Goal: Task Accomplishment & Management: Manage account settings

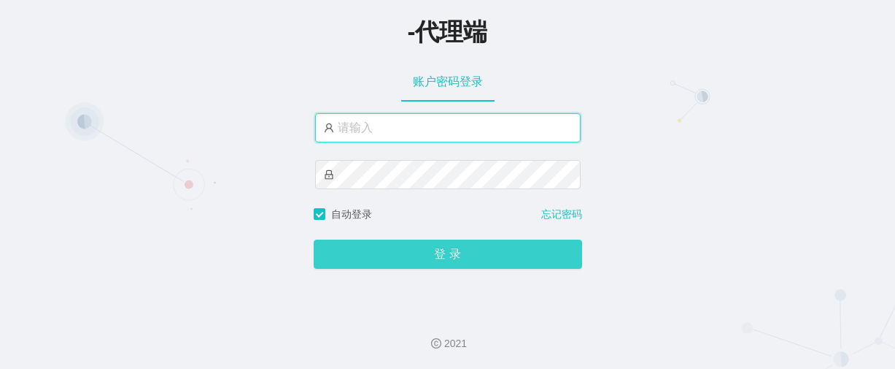
type input "changle666"
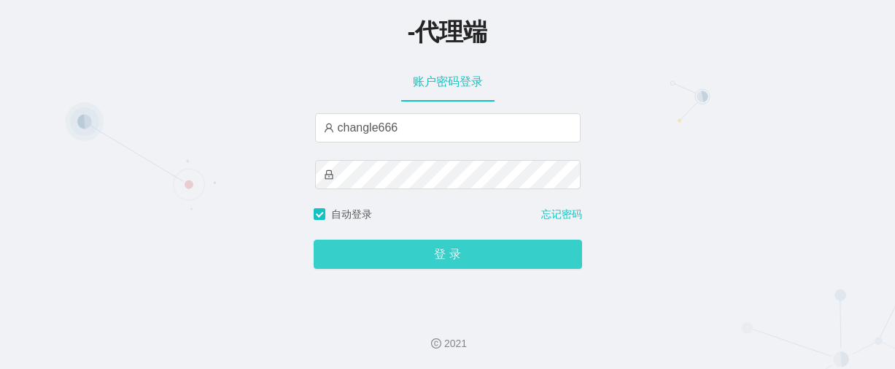
click at [366, 249] on button "登 录" at bounding box center [448, 253] width 269 height 29
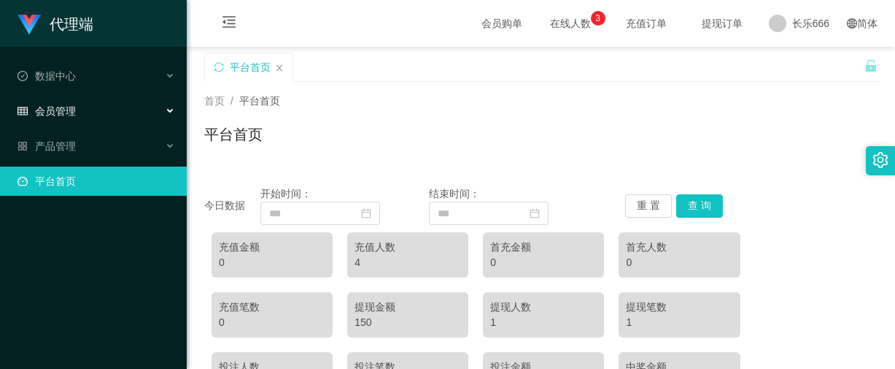
click at [59, 107] on font "会员管理" at bounding box center [55, 111] width 41 height 12
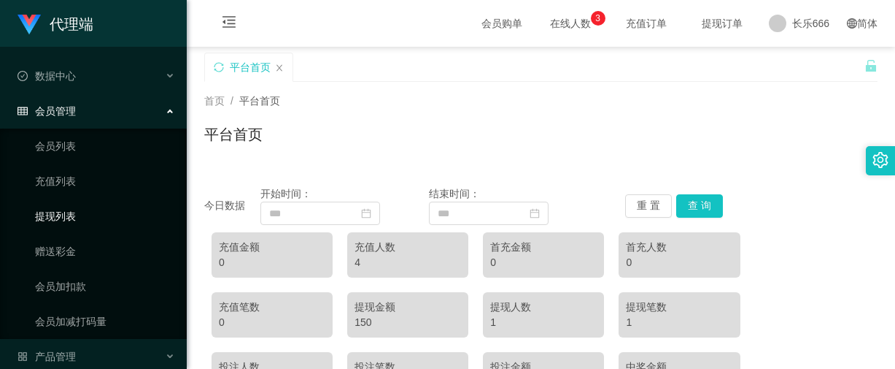
click at [63, 209] on link "提现列表" at bounding box center [105, 215] width 140 height 29
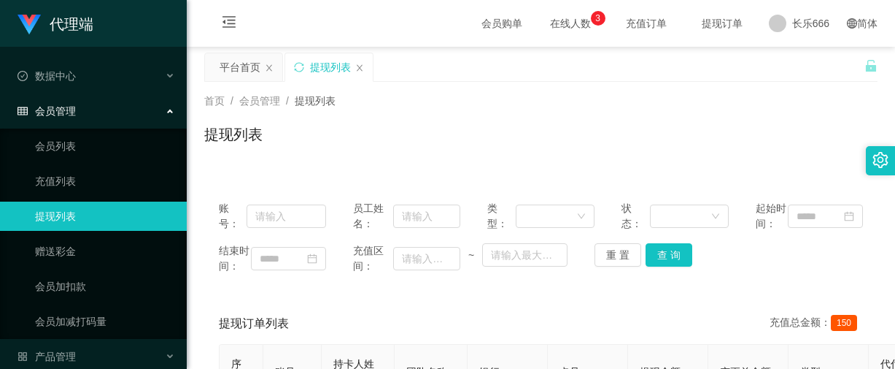
drag, startPoint x: 358, startPoint y: 71, endPoint x: 343, endPoint y: 79, distance: 17.3
click at [360, 69] on icon "图标： 关闭" at bounding box center [359, 67] width 9 height 9
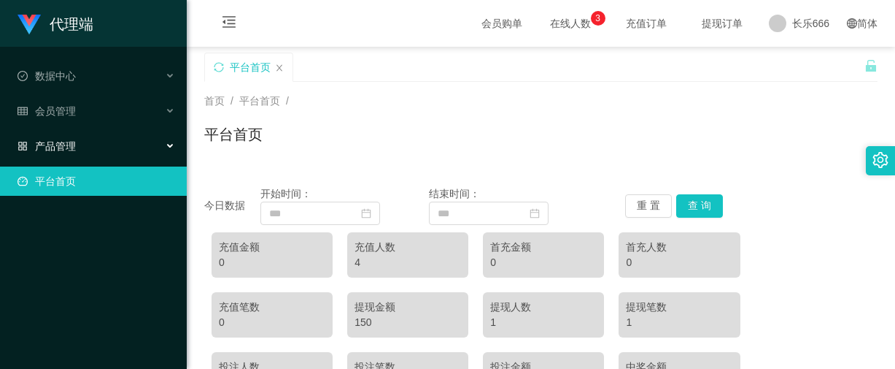
click at [85, 151] on div "产品管理" at bounding box center [93, 145] width 187 height 29
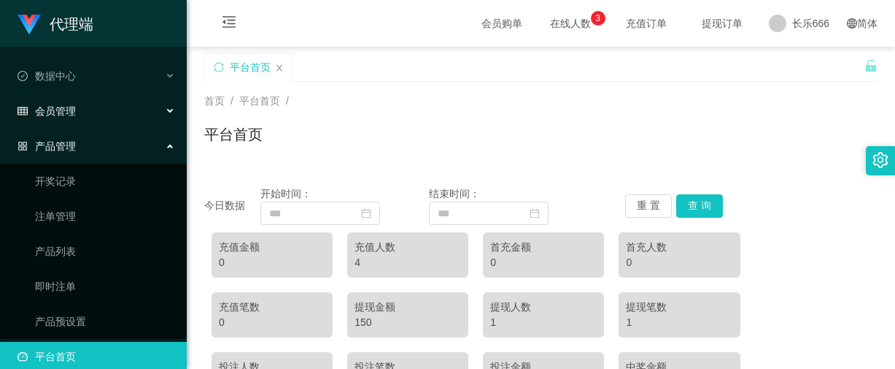
click at [69, 117] on font "会员管理" at bounding box center [55, 111] width 41 height 12
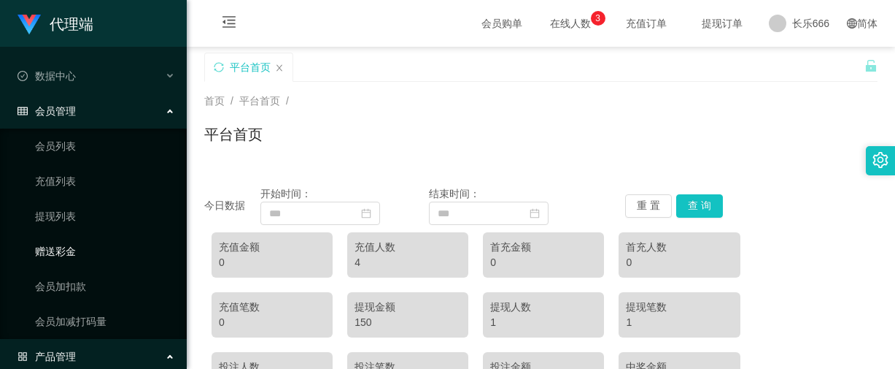
click at [66, 250] on link "赠送彩金" at bounding box center [105, 250] width 140 height 29
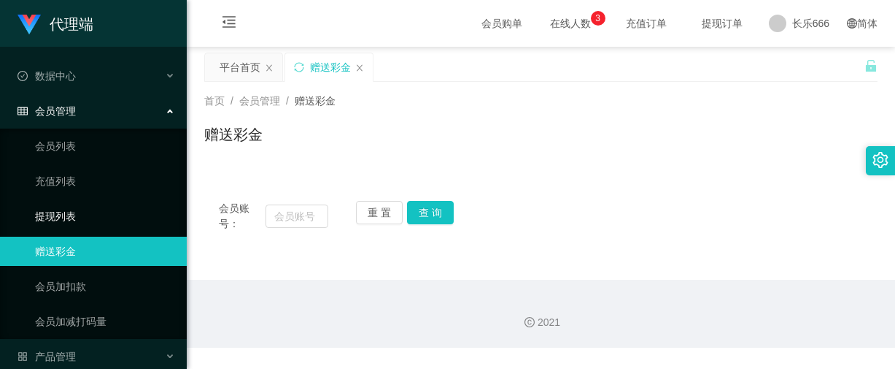
click at [68, 214] on link "提现列表" at bounding box center [105, 215] width 140 height 29
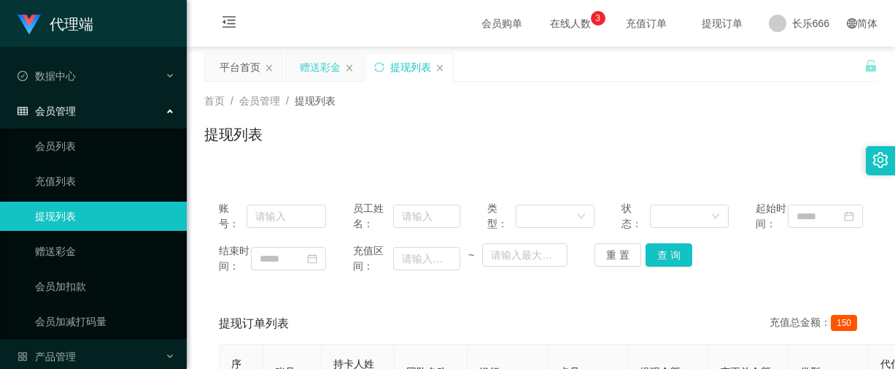
click at [326, 65] on div "赠送彩金" at bounding box center [320, 67] width 41 height 28
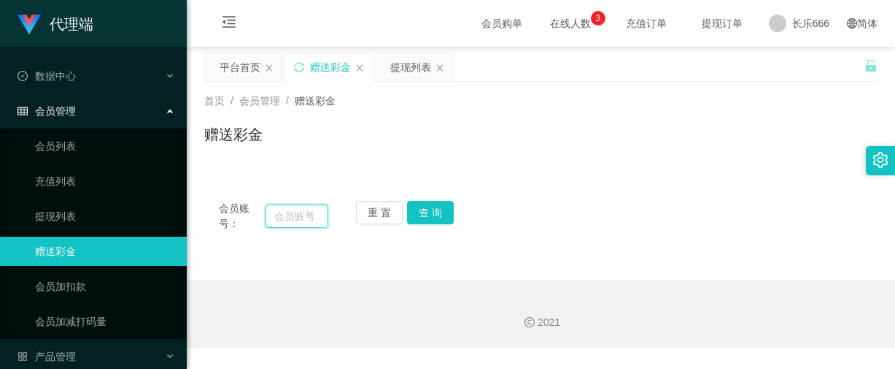
click at [285, 216] on input "text" at bounding box center [297, 215] width 63 height 23
click at [293, 220] on input "text" at bounding box center [297, 215] width 63 height 23
paste input "123456"
type input "123456"
click at [431, 217] on button "查 询" at bounding box center [430, 212] width 47 height 23
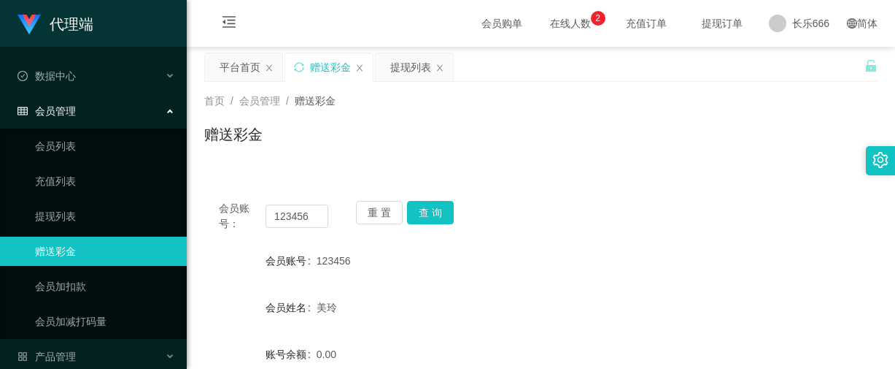
click at [495, 212] on div "会员账号： 123456 重 置 查 询" at bounding box center [541, 216] width 674 height 31
click at [609, 245] on div "会员账号： 123456 重 置 查 询 会员账号 123456 会员姓名 美玲 账号余额 0.00 操作类型 彩金加款 彩金扣款 金额 确 定" at bounding box center [541, 363] width 674 height 355
click at [531, 213] on div "会员账号： 123456 重 置 查 询" at bounding box center [541, 216] width 674 height 31
click at [442, 220] on button "查 询" at bounding box center [430, 212] width 47 height 23
click at [501, 164] on div "首页 / 会员管理 / 赠送彩金 / 赠送彩金" at bounding box center [541, 125] width 709 height 87
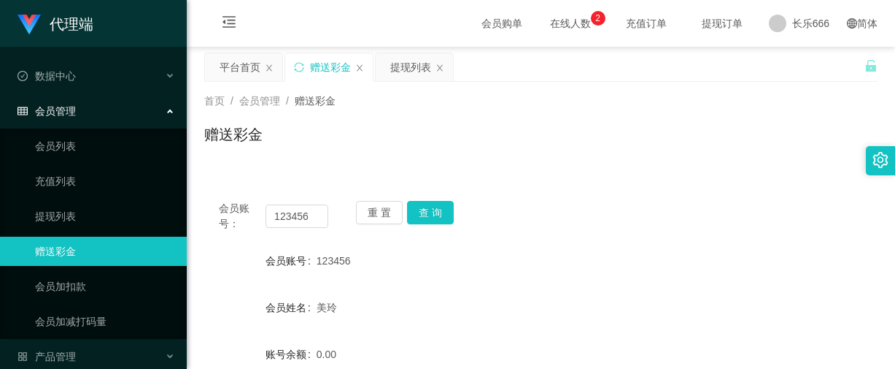
click at [563, 196] on div "会员账号： 123456 重 置 查 询 会员账号 123456 会员姓名 美玲 账号余额 0.00 操作类型 彩金加款 彩金扣款 金额 确 定" at bounding box center [541, 363] width 674 height 355
click at [439, 215] on button "查 询" at bounding box center [430, 212] width 47 height 23
click at [431, 220] on button "查 询" at bounding box center [430, 212] width 47 height 23
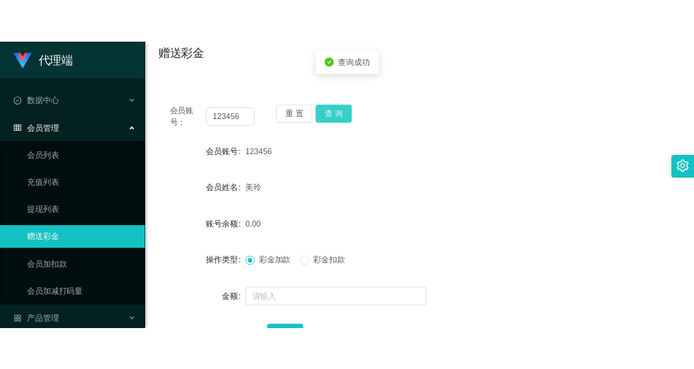
scroll to position [146, 0]
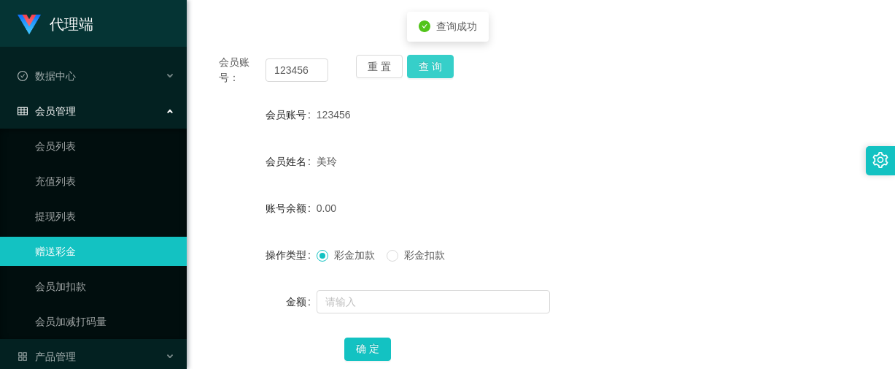
click at [426, 66] on button "查 询" at bounding box center [430, 66] width 47 height 23
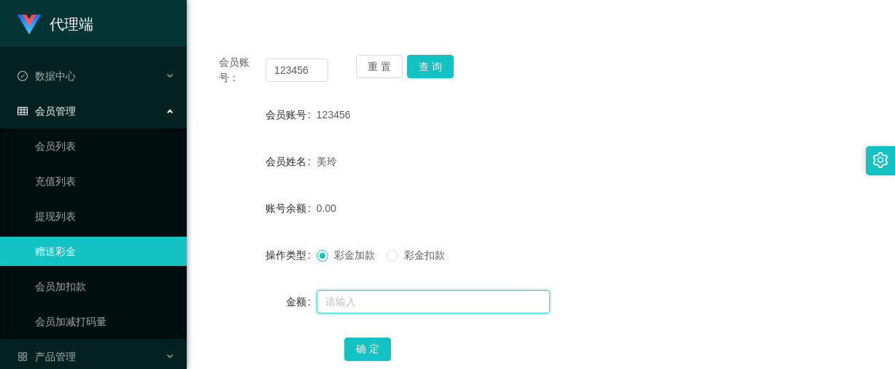
click at [350, 305] on input "text" at bounding box center [434, 301] width 234 height 23
type input "8"
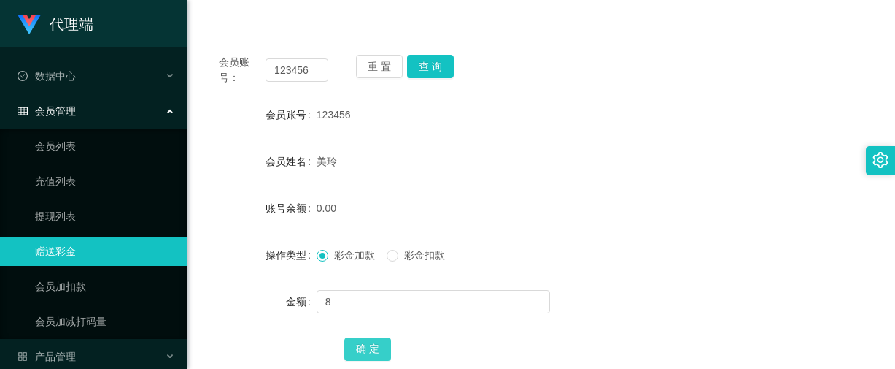
click at [362, 350] on button "确 定" at bounding box center [367, 348] width 47 height 23
click at [777, 259] on div "操作类型 彩金加款 彩金扣款" at bounding box center [541, 254] width 674 height 29
click at [461, 180] on form "会员账号 123456 会员姓名 美玲 账号余额 8.00 操作类型 彩金加款 彩金扣款 金额 确 定" at bounding box center [541, 231] width 674 height 263
click at [433, 64] on button "查 询" at bounding box center [430, 66] width 47 height 23
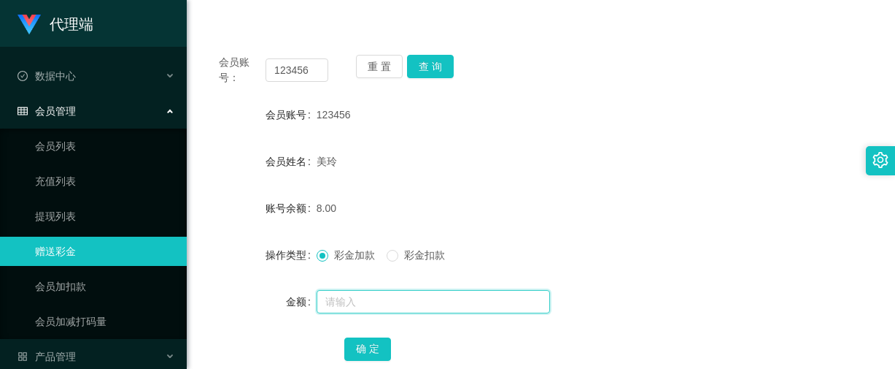
click at [347, 301] on input "text" at bounding box center [434, 301] width 234 height 23
type input "5"
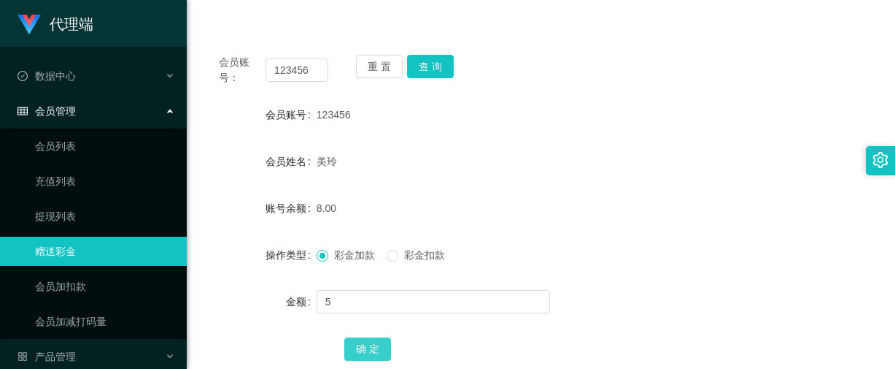
click at [345, 340] on button "确 定" at bounding box center [367, 348] width 47 height 23
click at [436, 66] on button "查 询" at bounding box center [430, 66] width 47 height 23
click at [544, 87] on div "会员账号： 123456 重 置 查 询 会员账号 123456 会员姓名 美玲 账号余额 13.00 操作类型 彩金加款 彩金扣款 金额 确 定" at bounding box center [541, 217] width 674 height 355
click at [447, 66] on button "查 询" at bounding box center [430, 66] width 47 height 23
click at [431, 72] on button "查 询" at bounding box center [430, 66] width 47 height 23
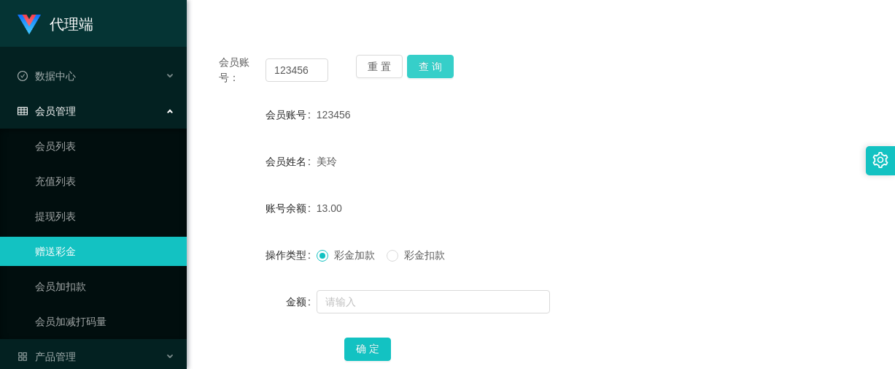
click at [423, 68] on button "查 询" at bounding box center [430, 66] width 47 height 23
click at [535, 98] on div "会员账号： 123456 重 置 查 询 会员账号 123456 会员姓名 美玲 账号余额 13.00 操作类型 彩金加款 彩金扣款 金额 确 定" at bounding box center [541, 217] width 674 height 355
drag, startPoint x: 710, startPoint y: 223, endPoint x: 591, endPoint y: 26, distance: 230.8
click at [710, 223] on form "会员账号 123456 会员姓名 美玲 账号余额 13.00 操作类型 彩金加款 彩金扣款 金额 确 定" at bounding box center [541, 231] width 674 height 263
click at [428, 71] on button "查 询" at bounding box center [430, 66] width 47 height 23
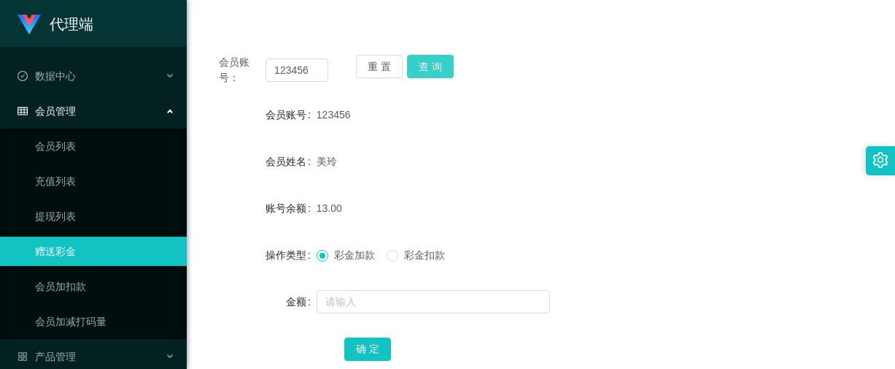
click at [426, 71] on button "查 询" at bounding box center [430, 66] width 47 height 23
click at [427, 68] on button "查 询" at bounding box center [430, 66] width 47 height 23
drag, startPoint x: 437, startPoint y: 72, endPoint x: 487, endPoint y: 82, distance: 50.8
click at [436, 72] on button "查 询" at bounding box center [430, 66] width 47 height 23
click at [554, 93] on div "会员账号： 123456 重 置 查 询 会员账号 123456 会员姓名 美玲 账号余额 13.00 操作类型 彩金加款 彩金扣款 金额 确 定" at bounding box center [541, 217] width 674 height 355
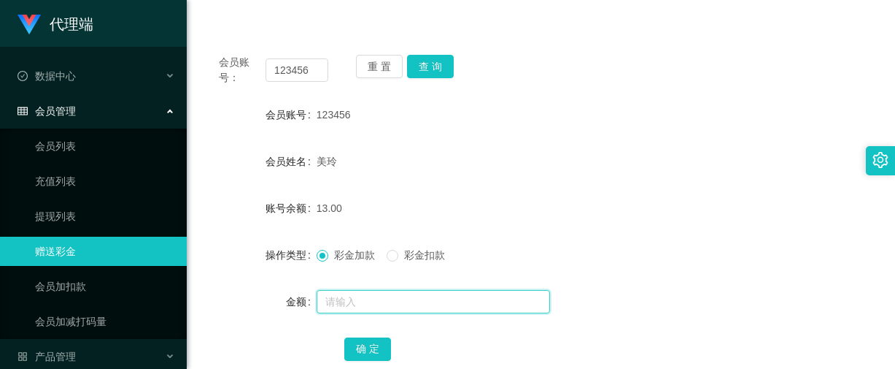
click at [346, 308] on input "text" at bounding box center [434, 301] width 234 height 23
type input "8"
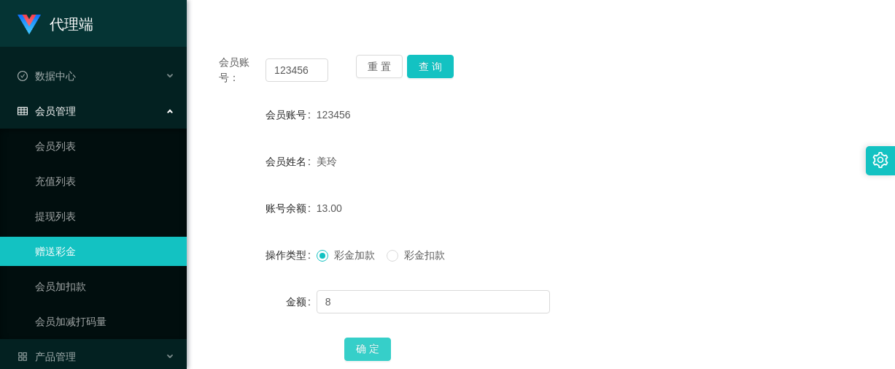
click at [376, 347] on button "确 定" at bounding box center [367, 348] width 47 height 23
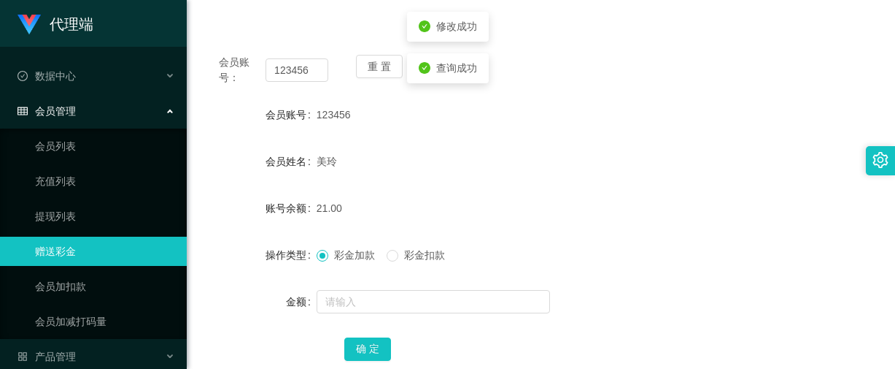
click at [538, 180] on form "会员账号 123456 会员姓名 美玲 账号余额 21.00 操作类型 彩金加款 彩金扣款 金额 确 定" at bounding box center [541, 231] width 674 height 263
click at [426, 66] on button "查 询" at bounding box center [430, 66] width 47 height 23
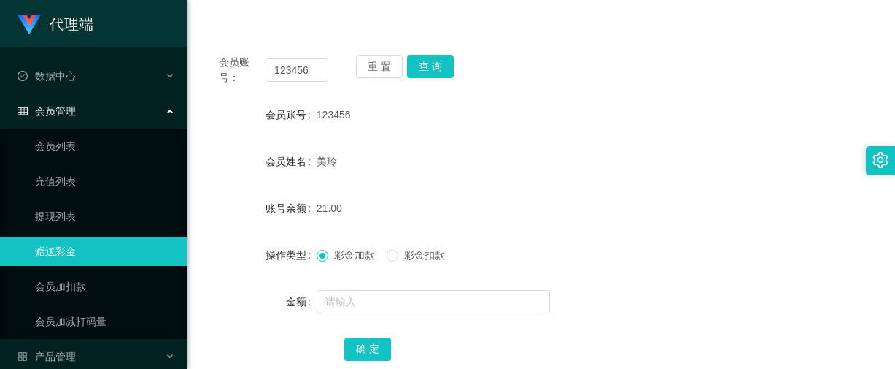
drag, startPoint x: 695, startPoint y: 247, endPoint x: 545, endPoint y: 120, distance: 197.3
click at [695, 243] on div "彩金加款 彩金扣款" at bounding box center [513, 254] width 393 height 29
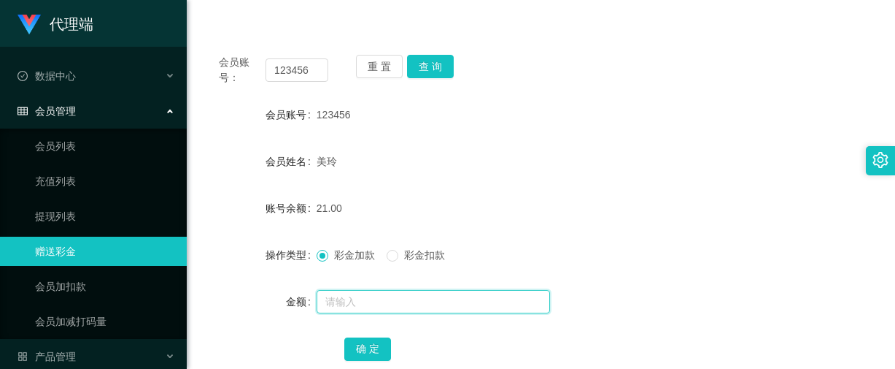
click at [360, 298] on input "text" at bounding box center [434, 301] width 234 height 23
type input "8"
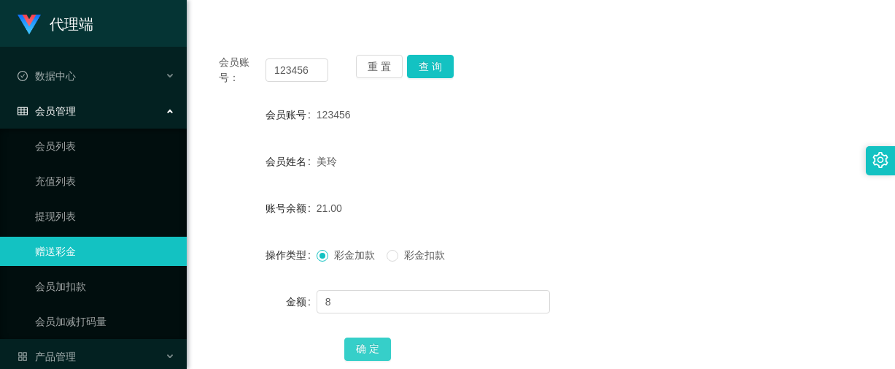
click at [368, 346] on button "确 定" at bounding box center [367, 348] width 47 height 23
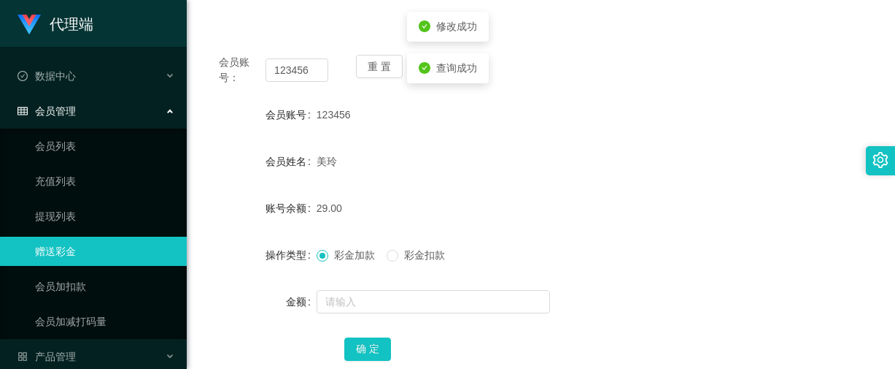
click at [482, 196] on div "29.00" at bounding box center [513, 207] width 393 height 29
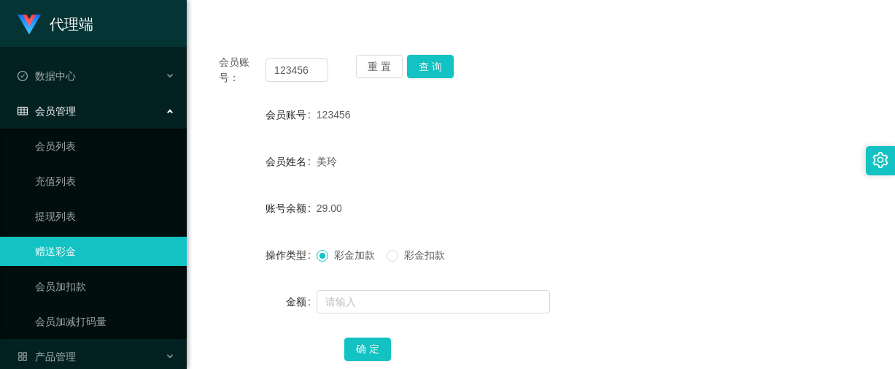
click at [722, 131] on form "会员账号 123456 会员姓名 美玲 账号余额 29.00 操作类型 彩金加款 彩金扣款 金额 确 定" at bounding box center [541, 231] width 674 height 263
click at [656, 49] on div "会员账号： 123456 重 置 查 询 会员账号 123456 会员姓名 美玲 账号余额 29.00 操作类型 彩金加款 彩金扣款 金额 确 定" at bounding box center [541, 217] width 674 height 355
click at [755, 236] on form "会员账号 123456 会员姓名 美玲 账号余额 29.00 操作类型 彩金加款 彩金扣款 金额 确 定" at bounding box center [541, 231] width 674 height 263
click at [589, 239] on form "会员账号 123456 会员姓名 美玲 账号余额 29.00 操作类型 彩金加款 彩金扣款 金额 确 定" at bounding box center [541, 231] width 674 height 263
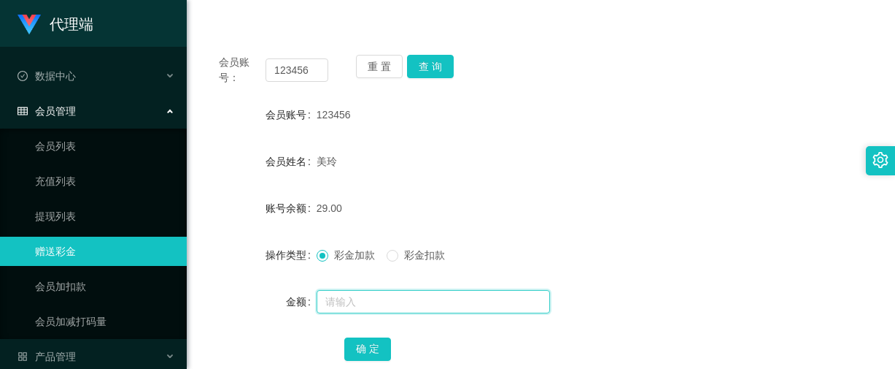
click at [364, 303] on input "text" at bounding box center [434, 301] width 234 height 23
type input "8"
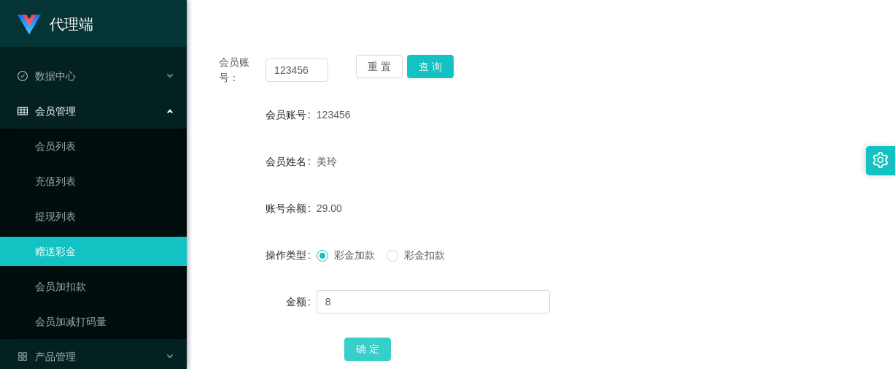
click at [376, 350] on button "确 定" at bounding box center [367, 348] width 47 height 23
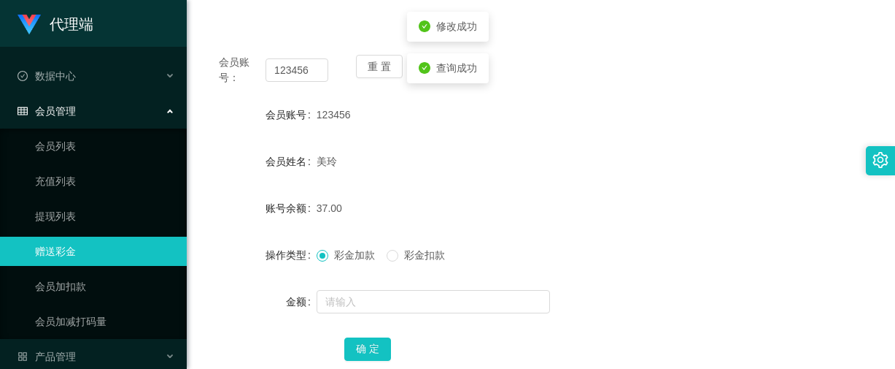
click at [519, 161] on div "美玲" at bounding box center [513, 161] width 393 height 29
drag, startPoint x: 768, startPoint y: 155, endPoint x: 839, endPoint y: 144, distance: 71.7
click at [768, 155] on div "会员姓名 [PERSON_NAME]" at bounding box center [541, 161] width 674 height 29
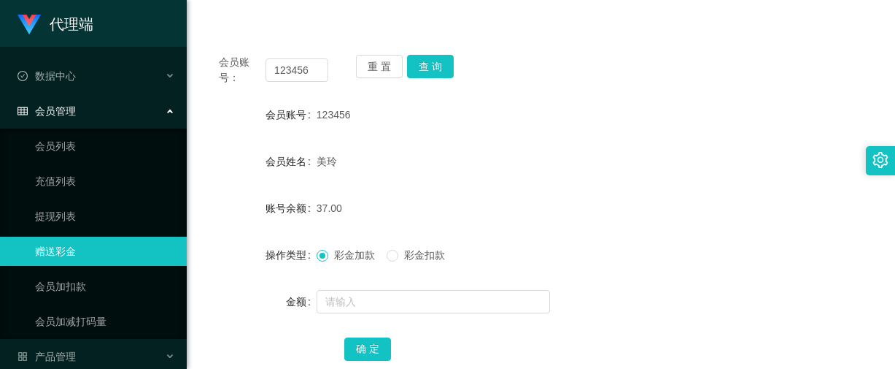
click at [619, 288] on div at bounding box center [513, 301] width 393 height 29
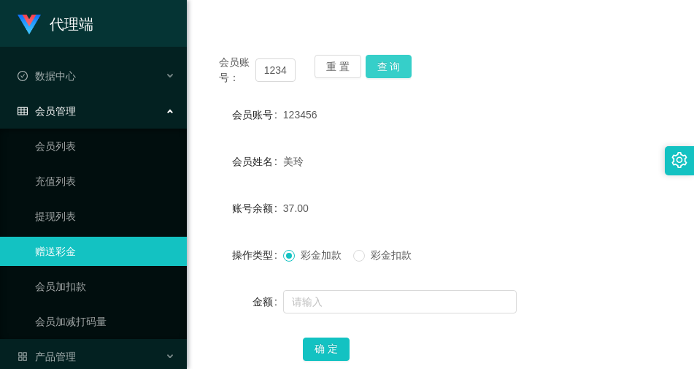
click at [389, 65] on button "查 询" at bounding box center [389, 66] width 47 height 23
click at [552, 244] on div "彩金加款 彩金扣款" at bounding box center [420, 254] width 275 height 29
click at [553, 158] on div "会员姓名 [PERSON_NAME]" at bounding box center [440, 161] width 472 height 29
click at [515, 239] on form "会员账号 123456 会员姓名 美玲 账号余额 37.00 操作类型 彩金加款 彩金扣款 金额 确 定" at bounding box center [440, 231] width 472 height 263
click at [569, 256] on div "操作类型 彩金加款 彩金扣款" at bounding box center [440, 254] width 472 height 29
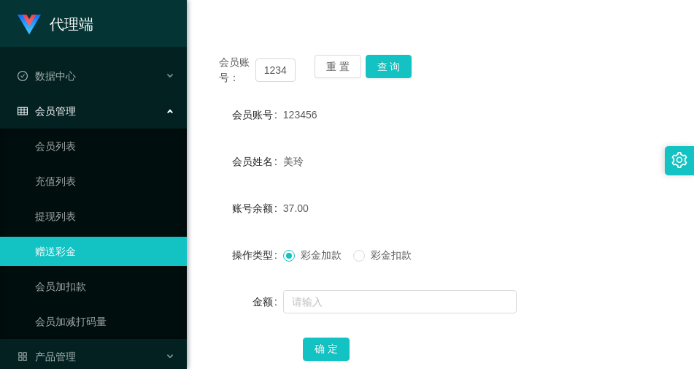
drag, startPoint x: 572, startPoint y: 295, endPoint x: 607, endPoint y: 259, distance: 50.1
click at [573, 295] on div "金额" at bounding box center [440, 301] width 472 height 29
drag, startPoint x: 549, startPoint y: 261, endPoint x: 555, endPoint y: 232, distance: 29.2
click at [550, 261] on div "彩金加款 彩金扣款" at bounding box center [420, 254] width 275 height 29
click at [473, 204] on div "37.00" at bounding box center [420, 207] width 275 height 29
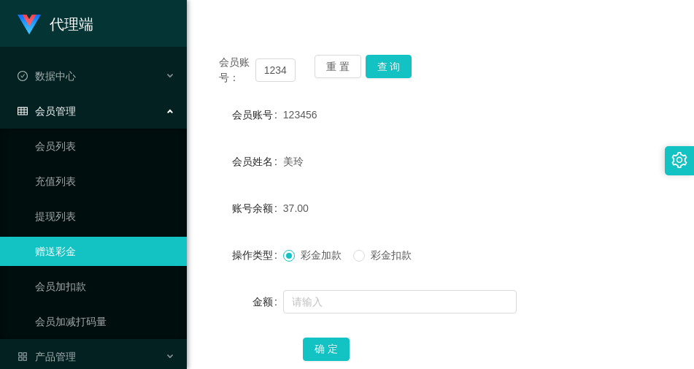
click at [476, 182] on form "会员账号 123456 会员姓名 美玲 账号余额 37.00 操作类型 彩金加款 彩金扣款 金额 确 定" at bounding box center [440, 231] width 472 height 263
click at [474, 142] on form "会员账号 123456 会员姓名 美玲 账号余额 37.00 操作类型 彩金加款 彩金扣款 金额 确 定" at bounding box center [440, 231] width 472 height 263
click at [390, 57] on button "查 询" at bounding box center [389, 66] width 47 height 23
click at [469, 237] on form "会员账号 123456 会员姓名 美玲 账号余额 37.00 操作类型 彩金加款 彩金扣款 金额 确 定" at bounding box center [440, 231] width 472 height 263
click at [402, 64] on button "查 询" at bounding box center [389, 66] width 47 height 23
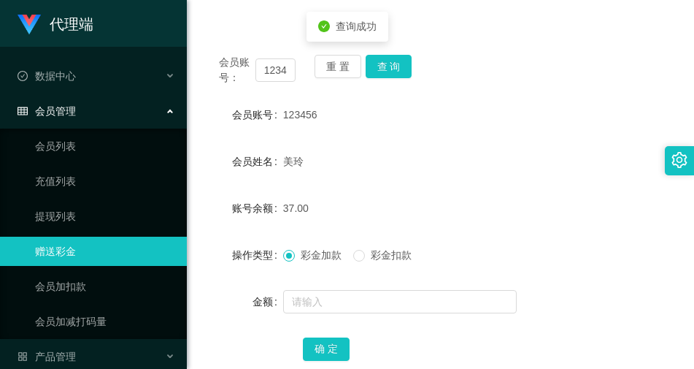
click at [503, 157] on div "美玲" at bounding box center [420, 161] width 275 height 29
click at [393, 74] on button "查 询" at bounding box center [389, 66] width 47 height 23
click at [541, 220] on div "37.00" at bounding box center [420, 207] width 275 height 29
click at [391, 68] on button "查 询" at bounding box center [389, 66] width 47 height 23
drag, startPoint x: 539, startPoint y: 237, endPoint x: 488, endPoint y: 253, distance: 54.0
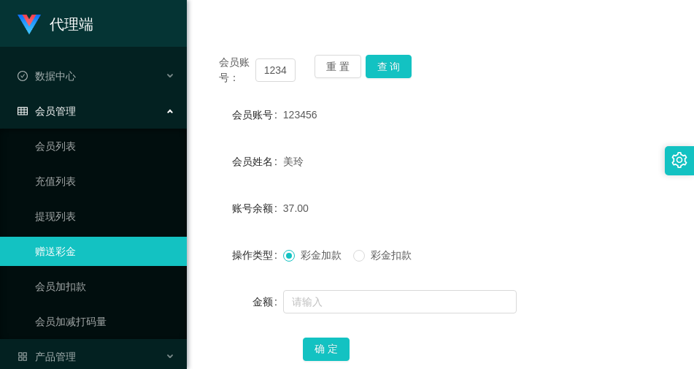
click at [539, 237] on form "会员账号 123456 会员姓名 美玲 账号余额 37.00 操作类型 彩金加款 彩金扣款 金额 确 定" at bounding box center [440, 231] width 472 height 263
click at [325, 351] on button "确 定" at bounding box center [326, 348] width 47 height 23
click at [387, 67] on button "查 询" at bounding box center [389, 66] width 47 height 23
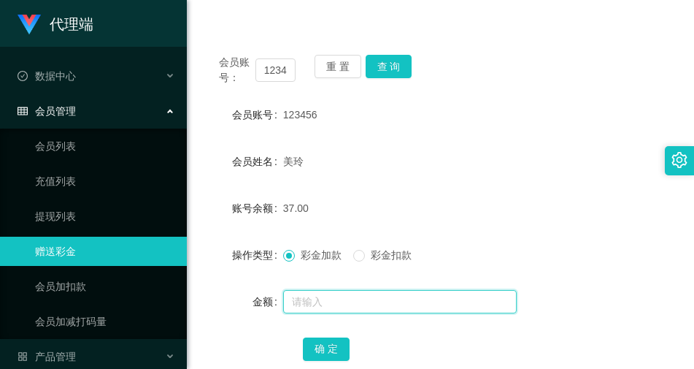
click at [352, 296] on input "text" at bounding box center [400, 301] width 234 height 23
type input "8"
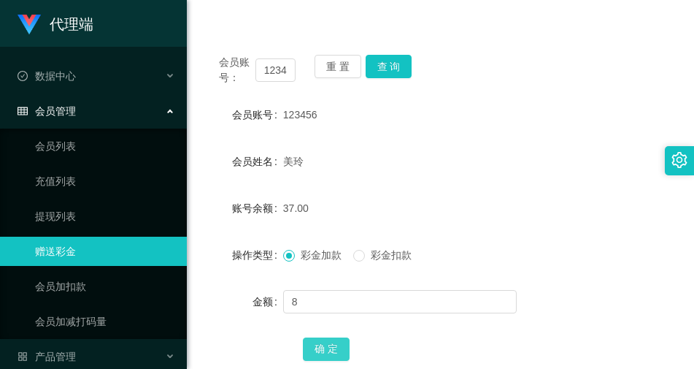
click at [310, 356] on button "确 定" at bounding box center [326, 348] width 47 height 23
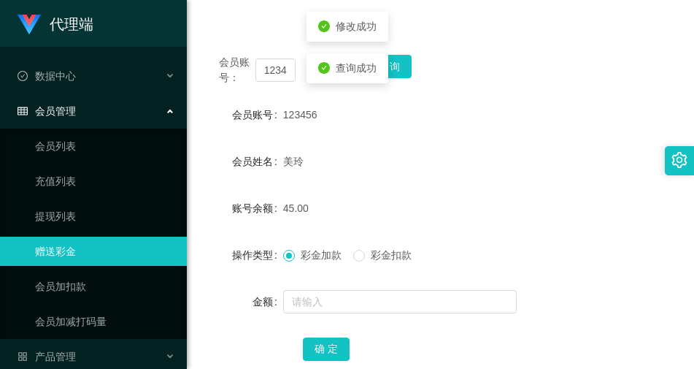
click at [485, 182] on form "会员账号 123456 会员姓名 美玲 账号余额 45.00 操作类型 彩金加款 彩金扣款 金额 确 定" at bounding box center [440, 231] width 472 height 263
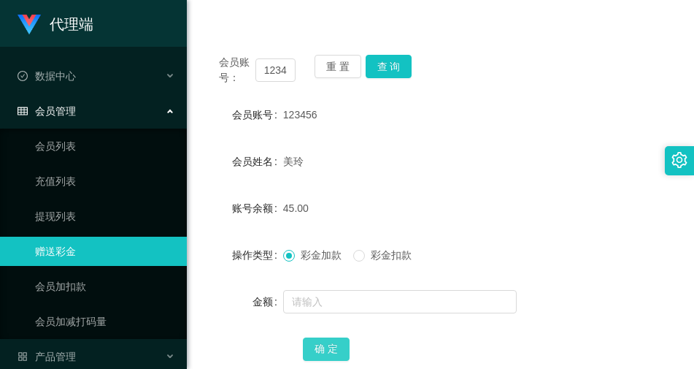
click at [335, 349] on button "确 定" at bounding box center [326, 348] width 47 height 23
click at [473, 231] on form "会员账号 123456 会员姓名 美玲 账号余额 45.00 操作类型 彩金加款 彩金扣款 金额 确 定" at bounding box center [440, 231] width 472 height 263
drag, startPoint x: 533, startPoint y: 319, endPoint x: 445, endPoint y: 93, distance: 242.2
click at [533, 319] on form "会员账号 123456 会员姓名 美玲 账号余额 45.00 操作类型 彩金加款 彩金扣款 金额 确 定" at bounding box center [440, 231] width 472 height 263
click at [490, 162] on div "美玲" at bounding box center [420, 161] width 275 height 29
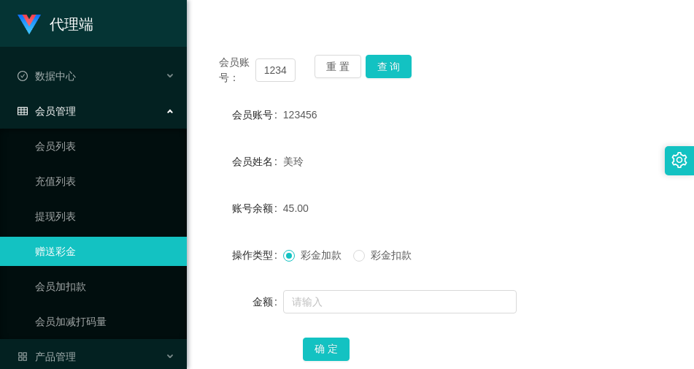
click at [538, 282] on form "会员账号 123456 会员姓名 美玲 账号余额 45.00 操作类型 彩金加款 彩金扣款 金额 确 定" at bounding box center [440, 231] width 472 height 263
drag, startPoint x: 513, startPoint y: 89, endPoint x: 501, endPoint y: 12, distance: 77.6
click at [513, 89] on div "会员账号： 123456 重 置 查 询 会员账号 123456 会员姓名 美玲 账号余额 45.00 操作类型 彩金加款 彩金扣款 金额 确 定" at bounding box center [440, 217] width 472 height 355
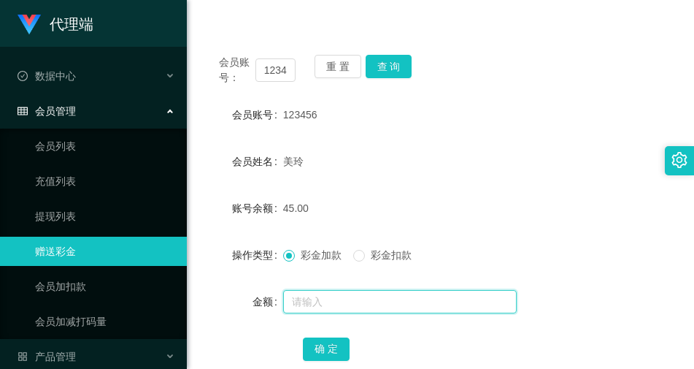
click at [422, 301] on input "text" at bounding box center [400, 301] width 234 height 23
type input "8"
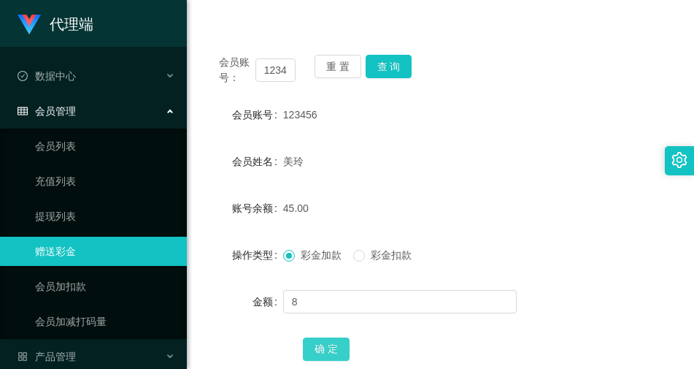
click at [312, 348] on button "确 定" at bounding box center [326, 348] width 47 height 23
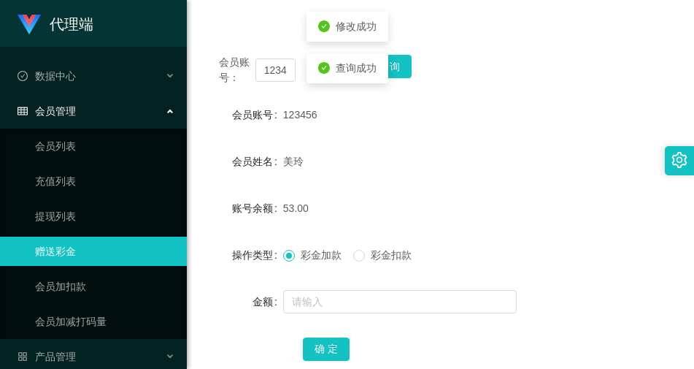
click at [441, 171] on div "美玲" at bounding box center [420, 161] width 275 height 29
drag, startPoint x: 276, startPoint y: 26, endPoint x: 300, endPoint y: 9, distance: 29.4
click at [276, 26] on div "会员账号： 123456 重 置 查 询 会员账号 123456 会员姓名 美玲 账号余额 53.00 操作类型 彩金加款 彩金扣款 金额 确 定" at bounding box center [440, 209] width 472 height 372
click at [486, 204] on div "53.00" at bounding box center [420, 207] width 275 height 29
click at [617, 216] on div "账号余额 53.00" at bounding box center [440, 207] width 472 height 29
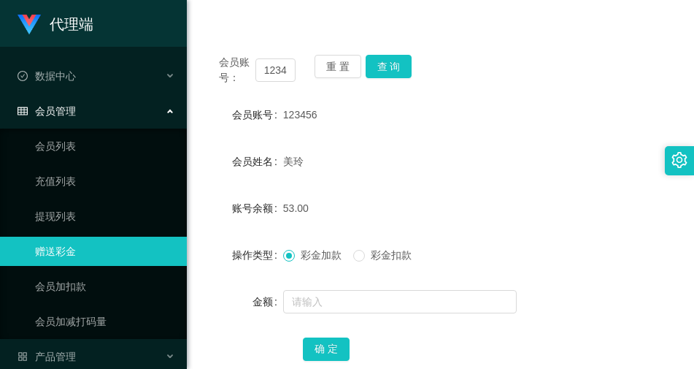
drag, startPoint x: 557, startPoint y: 271, endPoint x: 552, endPoint y: 258, distance: 14.1
click at [557, 271] on form "会员账号 123456 会员姓名 美玲 账号余额 53.00 操作类型 彩金加款 彩金扣款 金额 确 定" at bounding box center [440, 231] width 472 height 263
click at [466, 190] on form "会员账号 123456 会员姓名 美玲 账号余额 53.00 操作类型 彩金加款 彩金扣款 金额 确 定" at bounding box center [440, 231] width 472 height 263
drag, startPoint x: 547, startPoint y: 177, endPoint x: 674, endPoint y: 210, distance: 131.2
click at [547, 177] on form "会员账号 123456 会员姓名 美玲 账号余额 53.00 操作类型 彩金加款 彩金扣款 金额 确 定" at bounding box center [440, 231] width 472 height 263
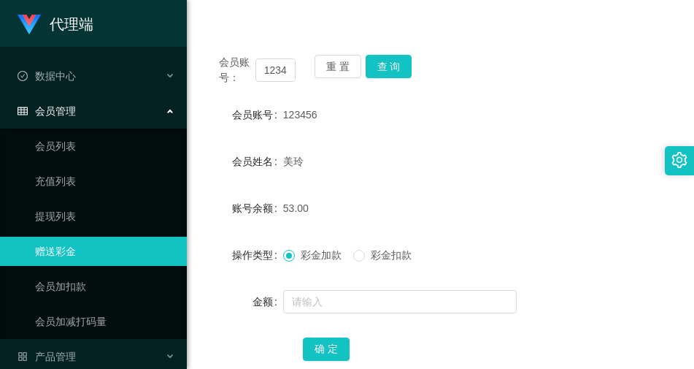
drag, startPoint x: 580, startPoint y: 111, endPoint x: 590, endPoint y: 109, distance: 10.3
click at [582, 111] on div "会员账号 123456" at bounding box center [440, 114] width 472 height 29
click at [517, 109] on div "123456" at bounding box center [420, 114] width 275 height 29
click at [389, 67] on button "查 询" at bounding box center [389, 66] width 47 height 23
drag, startPoint x: 539, startPoint y: 239, endPoint x: 519, endPoint y: 202, distance: 41.5
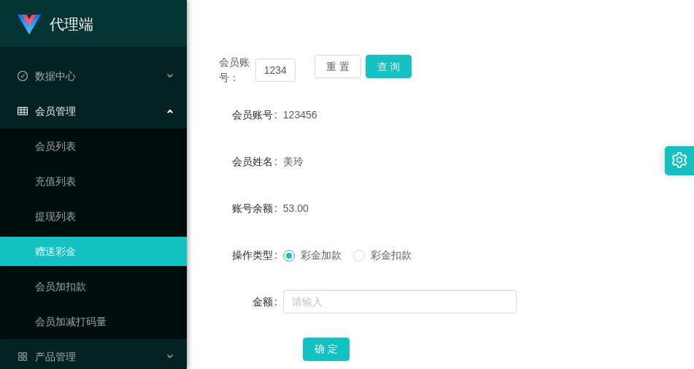
click at [539, 239] on form "会员账号 123456 会员姓名 美玲 账号余额 53.00 操作类型 彩金加款 彩金扣款 金额 确 定" at bounding box center [440, 231] width 472 height 263
click at [393, 66] on button "查 询" at bounding box center [389, 66] width 47 height 23
click at [566, 249] on div "操作类型 彩金加款 彩金扣款" at bounding box center [440, 254] width 472 height 29
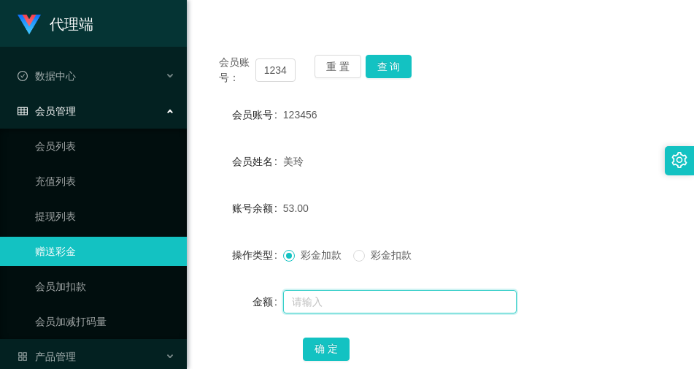
click at [318, 297] on input "text" at bounding box center [400, 301] width 234 height 23
type input "8"
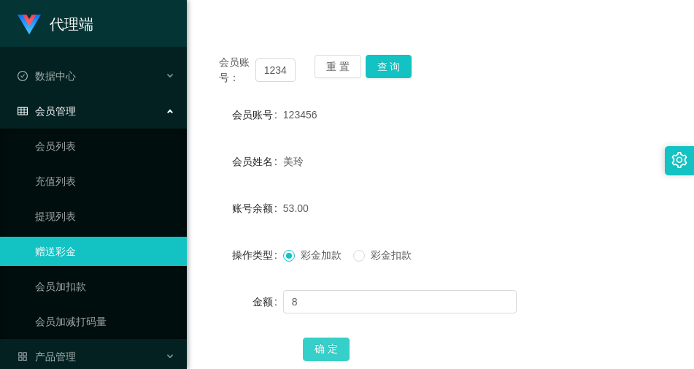
click at [323, 345] on button "确 定" at bounding box center [326, 348] width 47 height 23
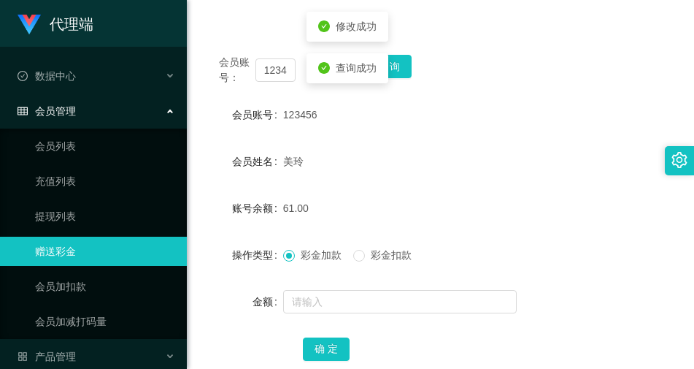
click at [582, 253] on div "操作类型 彩金加款 彩金扣款" at bounding box center [440, 254] width 472 height 29
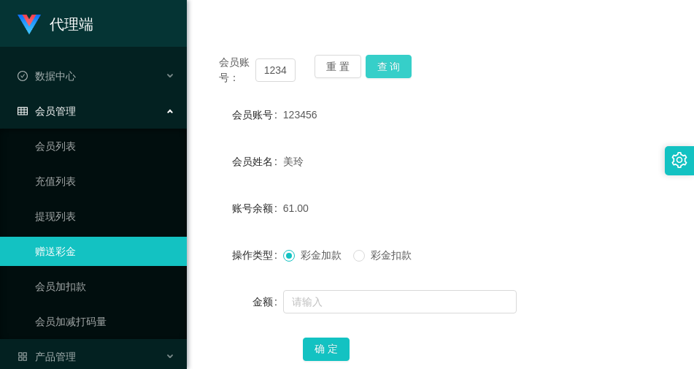
click at [406, 66] on button "查 询" at bounding box center [389, 66] width 47 height 23
click at [487, 109] on div "123456" at bounding box center [420, 114] width 275 height 29
click at [465, 228] on form "会员账号 123456 会员姓名 美玲 账号余额 61.00 操作类型 彩金加款 彩金扣款 金额 确 定" at bounding box center [440, 231] width 472 height 263
click at [388, 75] on button "查 询" at bounding box center [389, 66] width 47 height 23
drag, startPoint x: 593, startPoint y: 260, endPoint x: 420, endPoint y: 15, distance: 300.5
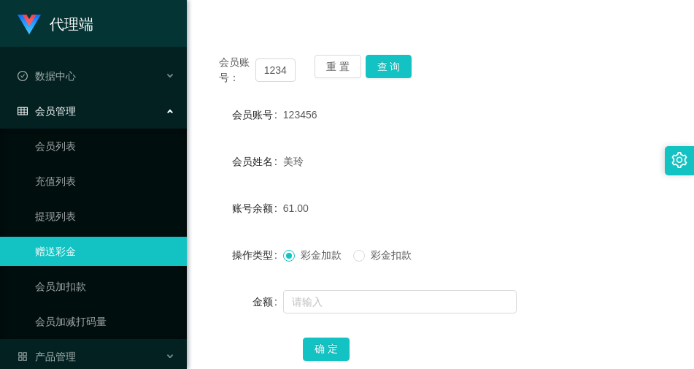
click at [593, 259] on div "操作类型 彩金加款 彩金扣款" at bounding box center [440, 254] width 472 height 29
click at [375, 59] on button "查 询" at bounding box center [389, 66] width 47 height 23
click at [390, 73] on button "查 询" at bounding box center [389, 66] width 47 height 23
click at [579, 213] on div "账号余额 61.00" at bounding box center [440, 207] width 472 height 29
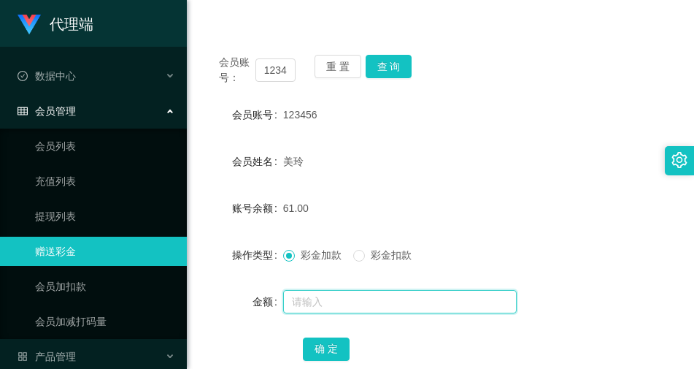
click at [350, 302] on input "text" at bounding box center [400, 301] width 234 height 23
type input "8"
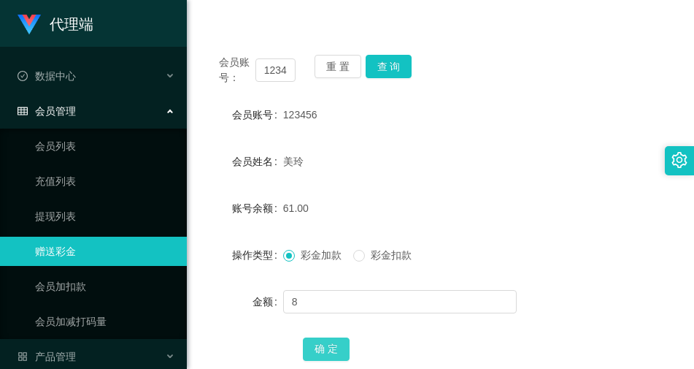
click at [323, 350] on button "确 定" at bounding box center [326, 348] width 47 height 23
drag, startPoint x: 371, startPoint y: 232, endPoint x: 361, endPoint y: 169, distance: 63.7
click at [371, 231] on form "会员账号 123456 会员姓名 美玲 账号余额 69.00 操作类型 彩金加款 彩金扣款 金额 确 定" at bounding box center [440, 231] width 472 height 263
click at [415, 155] on div "美玲" at bounding box center [420, 161] width 275 height 29
drag, startPoint x: 653, startPoint y: 261, endPoint x: 691, endPoint y: 258, distance: 38.1
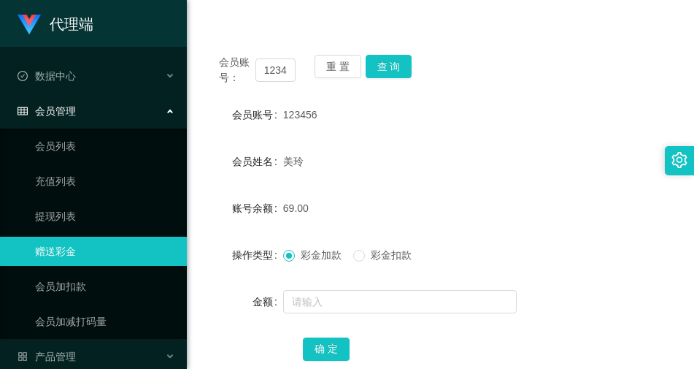
click at [655, 261] on div "操作类型 彩金加款 彩金扣款" at bounding box center [440, 254] width 472 height 29
click at [394, 58] on button "查 询" at bounding box center [389, 66] width 47 height 23
click at [502, 234] on form "会员账号 123456 会员姓名 美玲 账号余额 69.00 操作类型 彩金加款 彩金扣款 金额 确 定" at bounding box center [440, 231] width 472 height 263
click at [487, 257] on div "彩金加款 彩金扣款" at bounding box center [420, 254] width 275 height 29
click at [392, 73] on button "查 询" at bounding box center [389, 66] width 47 height 23
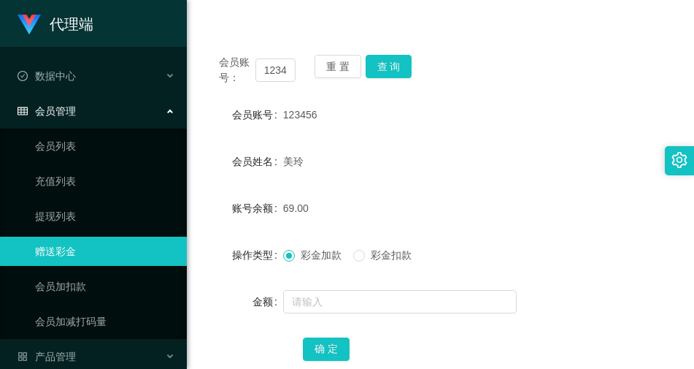
click at [447, 331] on form "会员账号 123456 会员姓名 美玲 账号余额 69.00 操作类型 彩金加款 彩金扣款 金额 确 定" at bounding box center [440, 231] width 472 height 263
click at [393, 72] on button "查 询" at bounding box center [389, 66] width 47 height 23
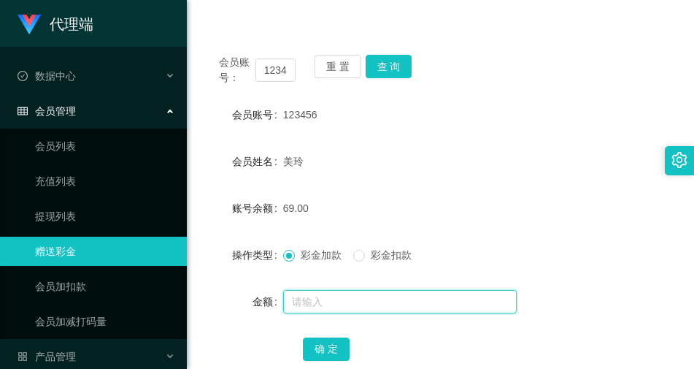
click at [321, 298] on input "text" at bounding box center [400, 301] width 234 height 23
type input "8"
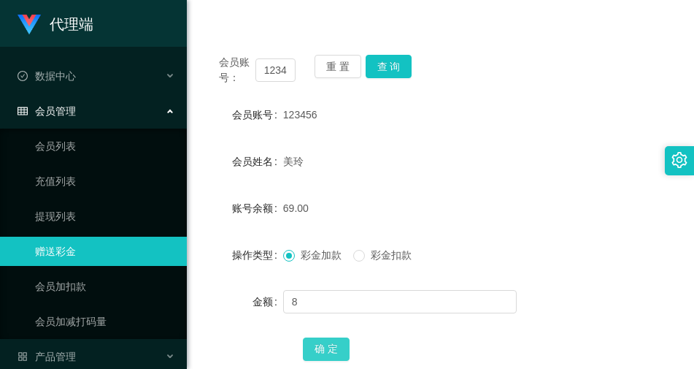
click at [318, 358] on button "确 定" at bounding box center [326, 348] width 47 height 23
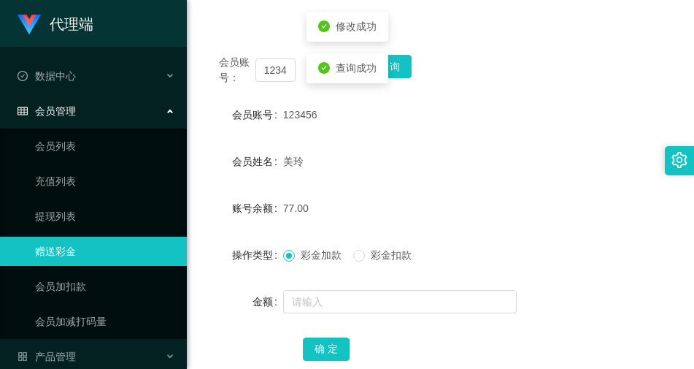
click at [396, 173] on div "美玲" at bounding box center [420, 161] width 275 height 29
click at [502, 267] on div "彩金加款 彩金扣款" at bounding box center [420, 254] width 275 height 29
drag, startPoint x: 532, startPoint y: 250, endPoint x: 537, endPoint y: 242, distance: 10.1
click at [536, 246] on div "彩金加款 彩金扣款" at bounding box center [420, 254] width 275 height 29
click at [555, 272] on form "会员账号 123456 会员姓名 美玲 账号余额 77.00 操作类型 彩金加款 彩金扣款 金额 确 定" at bounding box center [440, 231] width 472 height 263
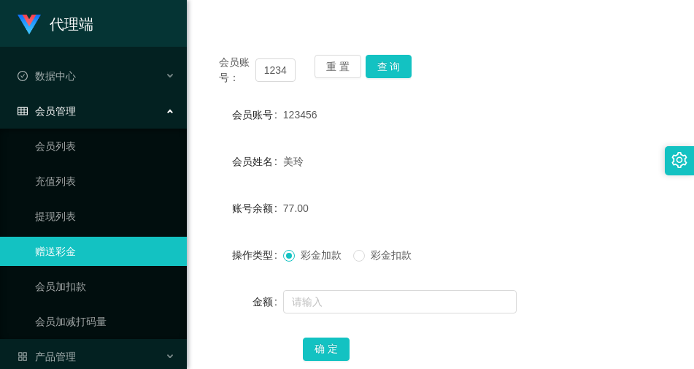
click at [412, 155] on div "美玲" at bounding box center [420, 161] width 275 height 29
click at [565, 236] on form "会员账号 123456 会员姓名 美玲 账号余额 77.00 操作类型 彩金加款 彩金扣款 金额 确 定" at bounding box center [440, 231] width 472 height 263
click at [547, 253] on div "彩金加款 彩金扣款" at bounding box center [420, 254] width 275 height 29
click at [606, 263] on div "操作类型 彩金加款 彩金扣款" at bounding box center [440, 254] width 472 height 29
drag, startPoint x: 456, startPoint y: 77, endPoint x: 480, endPoint y: 0, distance: 81.0
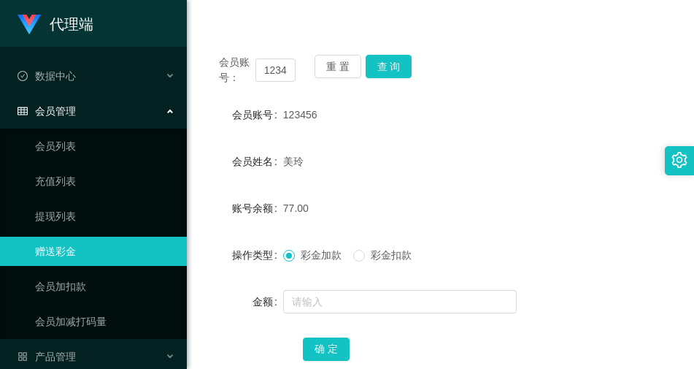
click at [457, 77] on div "会员账号： 123456 重 置 查 询" at bounding box center [440, 70] width 472 height 31
click at [384, 63] on button "查 询" at bounding box center [389, 66] width 47 height 23
click at [538, 247] on div "彩金加款 彩金扣款" at bounding box center [420, 254] width 275 height 29
drag, startPoint x: 592, startPoint y: 275, endPoint x: 589, endPoint y: 268, distance: 7.9
click at [592, 275] on form "会员账号 123456 会员姓名 美玲 账号余额 77.00 操作类型 彩金加款 彩金扣款 金额 确 定" at bounding box center [440, 231] width 472 height 263
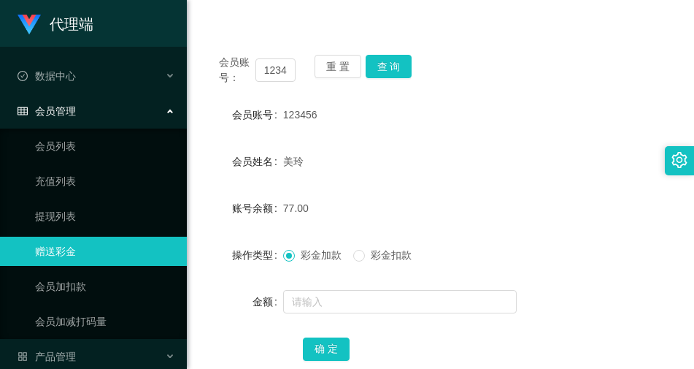
click at [611, 304] on div "金额" at bounding box center [440, 301] width 472 height 29
click at [396, 77] on button "查 询" at bounding box center [389, 66] width 47 height 23
drag, startPoint x: 564, startPoint y: 124, endPoint x: 552, endPoint y: 43, distance: 81.8
click at [564, 124] on div "会员账号 123456" at bounding box center [440, 114] width 472 height 29
drag, startPoint x: 507, startPoint y: 267, endPoint x: 409, endPoint y: 218, distance: 109.3
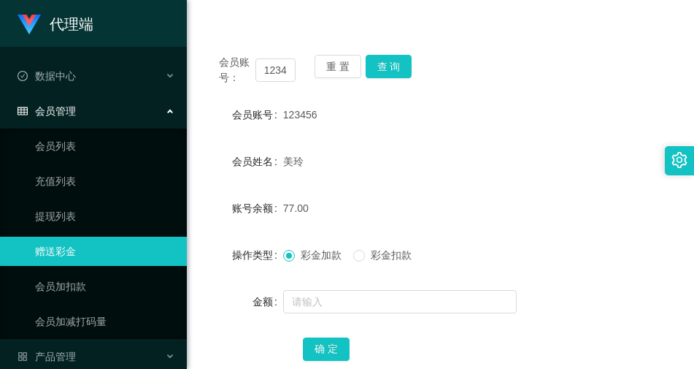
click at [506, 267] on div "彩金加款 彩金扣款" at bounding box center [420, 254] width 275 height 29
click at [384, 68] on button "查 询" at bounding box center [389, 66] width 47 height 23
click at [490, 250] on div "彩金加款 彩金扣款" at bounding box center [420, 254] width 275 height 29
click at [396, 71] on button "查 询" at bounding box center [389, 66] width 47 height 23
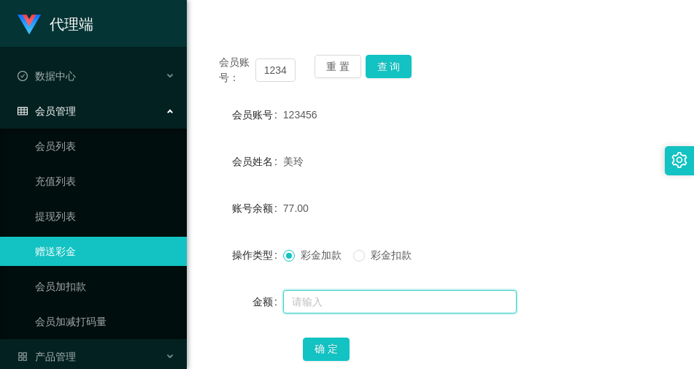
drag, startPoint x: 379, startPoint y: 293, endPoint x: 358, endPoint y: 286, distance: 21.7
click at [378, 293] on input "text" at bounding box center [400, 301] width 234 height 23
type input "8"
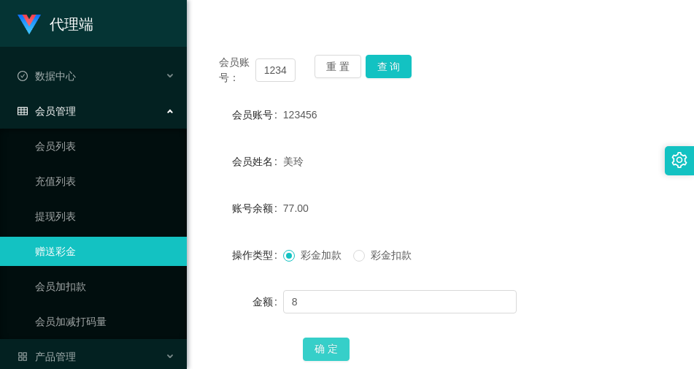
click at [328, 352] on button "确 定" at bounding box center [326, 348] width 47 height 23
drag, startPoint x: 528, startPoint y: 305, endPoint x: 504, endPoint y: 182, distance: 124.8
click at [528, 304] on div at bounding box center [420, 301] width 275 height 29
drag, startPoint x: 578, startPoint y: 288, endPoint x: 572, endPoint y: 274, distance: 15.0
click at [578, 288] on div "金额" at bounding box center [440, 301] width 472 height 29
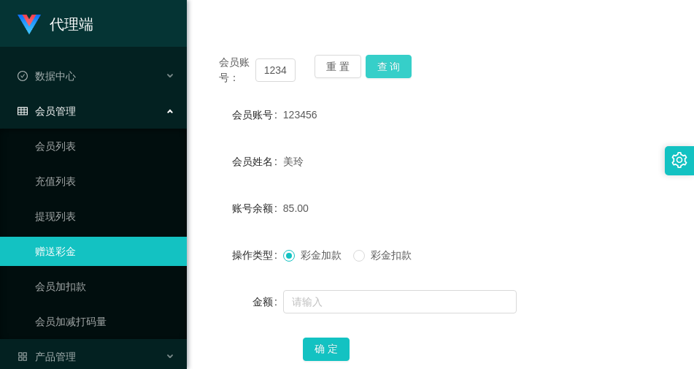
click at [398, 63] on button "查 询" at bounding box center [389, 66] width 47 height 23
drag, startPoint x: 533, startPoint y: 266, endPoint x: 533, endPoint y: 167, distance: 99.3
click at [533, 266] on div "彩金加款 彩金扣款" at bounding box center [420, 254] width 275 height 29
click at [383, 61] on button "查 询" at bounding box center [389, 66] width 47 height 23
click at [389, 72] on button "查 询" at bounding box center [389, 66] width 47 height 23
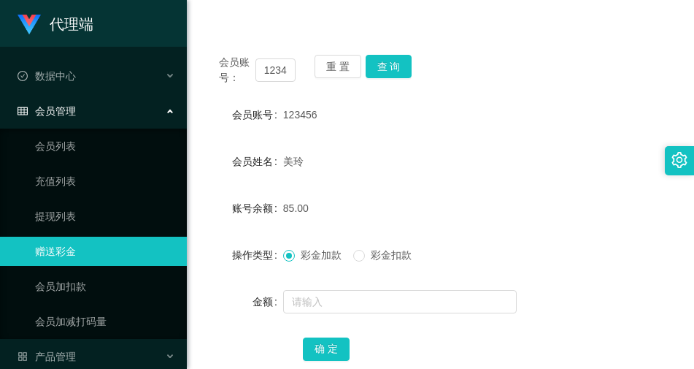
drag, startPoint x: 629, startPoint y: 251, endPoint x: 428, endPoint y: 244, distance: 201.5
click at [629, 253] on div "操作类型 彩金加款 彩金扣款" at bounding box center [440, 254] width 472 height 29
click at [382, 56] on button "查 询" at bounding box center [389, 66] width 47 height 23
click at [466, 188] on form "会员账号 123456 会员姓名 美玲 账号余额 85.00 操作类型 彩金加款 彩金扣款 金额 确 定" at bounding box center [440, 231] width 472 height 263
click at [388, 60] on button "查 询" at bounding box center [389, 66] width 47 height 23
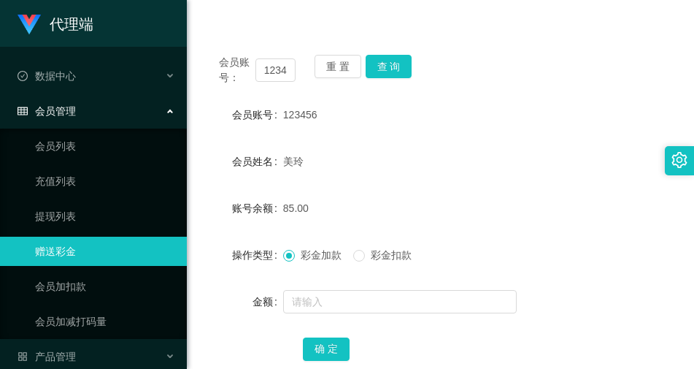
drag, startPoint x: 442, startPoint y: 194, endPoint x: 431, endPoint y: 166, distance: 30.5
click at [442, 194] on div "85.00" at bounding box center [420, 207] width 275 height 29
click at [396, 69] on button "查 询" at bounding box center [389, 66] width 47 height 23
click at [510, 89] on div "会员账号： 123456 重 置 查 询 会员账号 123456 会员姓名 美玲 账号余额 85.00 操作类型 彩金加款 彩金扣款 金额 确 定" at bounding box center [440, 217] width 472 height 355
drag, startPoint x: 482, startPoint y: 178, endPoint x: 452, endPoint y: 237, distance: 66.3
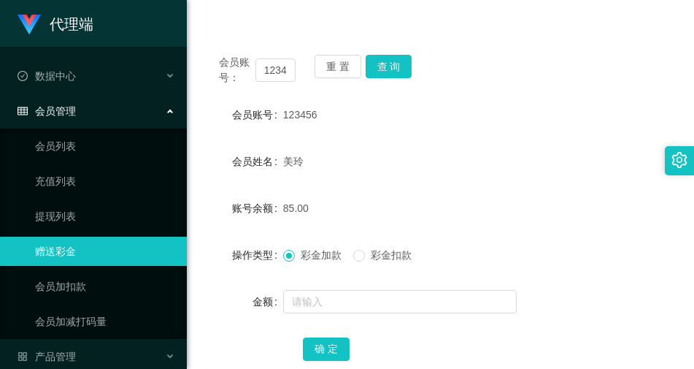
click at [482, 178] on form "会员账号 123456 会员姓名 美玲 账号余额 85.00 操作类型 彩金加款 彩金扣款 金额 确 定" at bounding box center [440, 231] width 472 height 263
click at [379, 61] on button "查 询" at bounding box center [389, 66] width 47 height 23
click at [401, 70] on button "查 询" at bounding box center [389, 66] width 47 height 23
click at [401, 70] on div "会员账号： 123456 重 置 查 询" at bounding box center [440, 70] width 472 height 31
click at [501, 274] on form "会员账号 123456 会员姓名 美玲 账号余额 85.00 操作类型 彩金加款 彩金扣款 金额 确 定" at bounding box center [440, 231] width 472 height 263
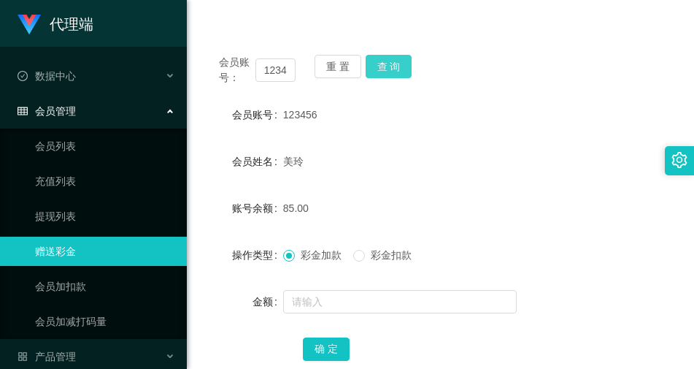
click at [385, 58] on button "查 询" at bounding box center [389, 66] width 47 height 23
click at [402, 74] on button "查 询" at bounding box center [389, 66] width 47 height 23
click at [402, 74] on div "会员账号： 123456 重 置 查 询" at bounding box center [440, 70] width 472 height 31
drag, startPoint x: 402, startPoint y: 74, endPoint x: 446, endPoint y: 124, distance: 66.2
click at [446, 124] on div "123456" at bounding box center [420, 114] width 275 height 29
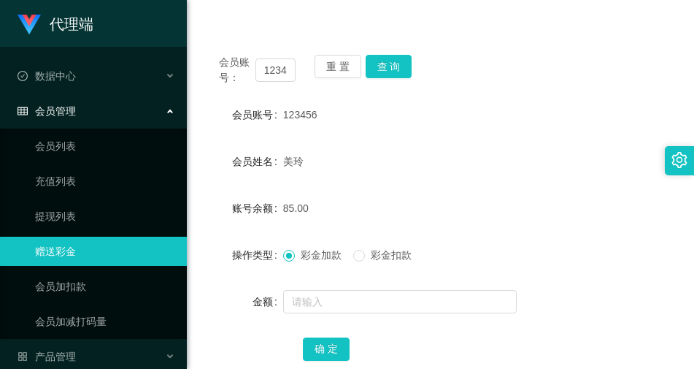
click at [574, 142] on form "会员账号 123456 会员姓名 美玲 账号余额 85.00 操作类型 彩金加款 彩金扣款 金额 确 定" at bounding box center [440, 231] width 472 height 263
drag, startPoint x: 385, startPoint y: 66, endPoint x: 403, endPoint y: 57, distance: 20.6
click at [385, 66] on button "查 询" at bounding box center [389, 66] width 47 height 23
click at [382, 72] on button "查 询" at bounding box center [389, 66] width 47 height 23
click at [559, 246] on div "操作类型 彩金加款 彩金扣款" at bounding box center [440, 254] width 472 height 29
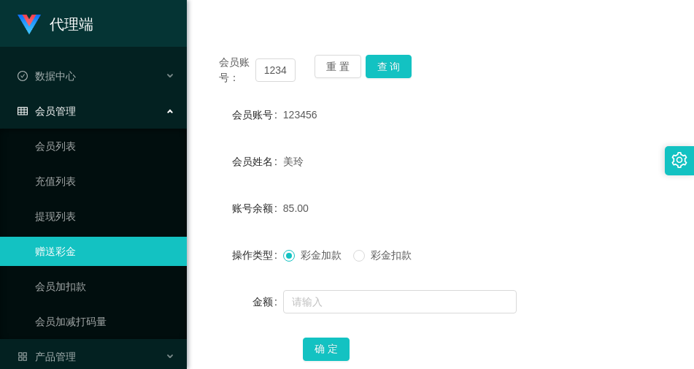
click at [377, 54] on div "会员账号： 123456 重 置 查 询 会员账号 123456 会员姓名 美玲 账号余额 85.00 操作类型 彩金加款 彩金扣款 金额 确 定" at bounding box center [440, 217] width 472 height 355
click at [380, 66] on button "查 询" at bounding box center [389, 66] width 47 height 23
drag, startPoint x: 350, startPoint y: 128, endPoint x: 374, endPoint y: 86, distance: 48.1
click at [350, 127] on div "123456" at bounding box center [420, 114] width 275 height 29
click at [389, 72] on button "查 询" at bounding box center [389, 66] width 47 height 23
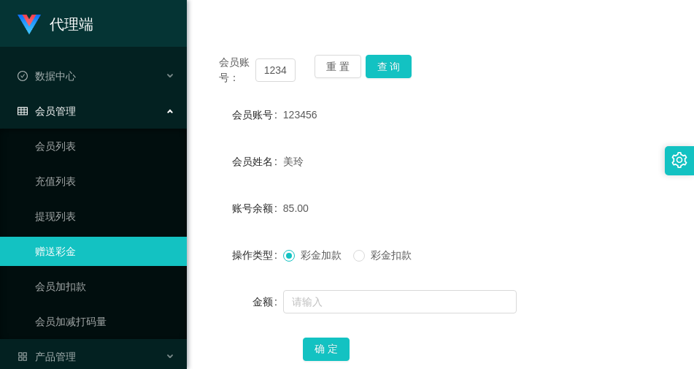
drag, startPoint x: 352, startPoint y: 38, endPoint x: 377, endPoint y: 81, distance: 49.7
click at [352, 39] on div "会员账号： 123456 重 置 查 询 会员账号 123456 会员姓名 美玲 账号余额 85.00 操作类型 彩金加款 彩金扣款 金额 确 定" at bounding box center [440, 209] width 472 height 372
click at [392, 72] on button "查 询" at bounding box center [389, 66] width 47 height 23
drag, startPoint x: 624, startPoint y: 239, endPoint x: 625, endPoint y: 229, distance: 9.6
click at [625, 240] on form "会员账号 123456 会员姓名 美玲 账号余额 85.00 操作类型 彩金加款 彩金扣款 金额 确 定" at bounding box center [440, 231] width 472 height 263
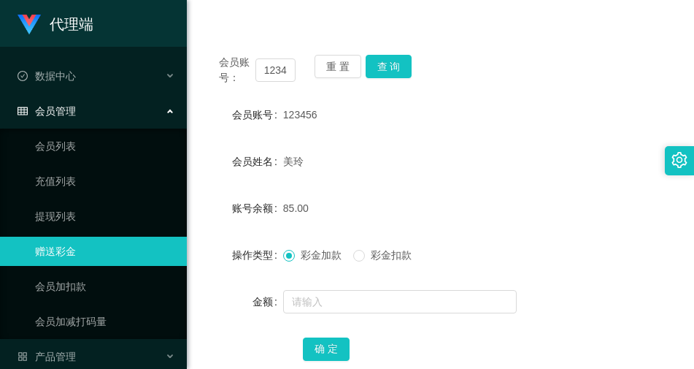
click at [596, 281] on form "会员账号 123456 会员姓名 美玲 账号余额 85.00 操作类型 彩金加款 彩金扣款 金额 确 定" at bounding box center [440, 231] width 472 height 263
click at [393, 65] on button "查 询" at bounding box center [389, 66] width 47 height 23
click at [510, 187] on form "会员账号 123456 会员姓名 美玲 账号余额 85.00 操作类型 彩金加款 彩金扣款 金额 确 定" at bounding box center [440, 231] width 472 height 263
click at [540, 266] on div "彩金加款 彩金扣款" at bounding box center [420, 254] width 275 height 29
click at [379, 66] on button "查 询" at bounding box center [389, 66] width 47 height 23
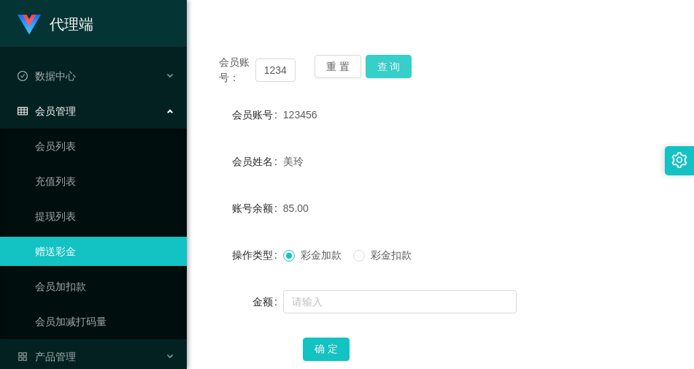
click at [398, 59] on button "查 询" at bounding box center [389, 66] width 47 height 23
drag, startPoint x: 517, startPoint y: 211, endPoint x: 491, endPoint y: 65, distance: 148.3
click at [517, 210] on div "85.00" at bounding box center [420, 207] width 275 height 29
click at [500, 255] on div "彩金加款 彩金扣款" at bounding box center [420, 254] width 275 height 29
drag, startPoint x: 369, startPoint y: 146, endPoint x: 405, endPoint y: 19, distance: 131.9
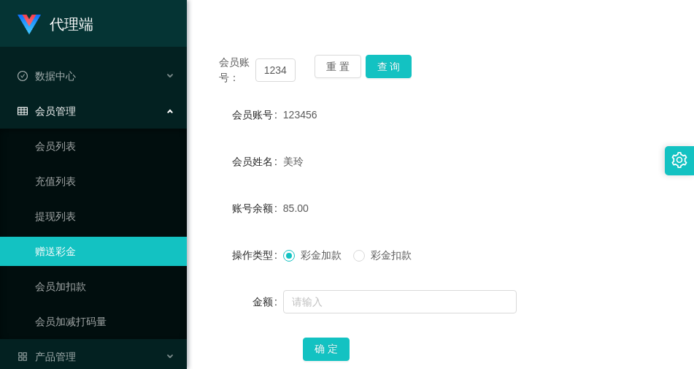
click at [369, 146] on form "会员账号 123456 会员姓名 美玲 账号余额 85.00 操作类型 彩金加款 彩金扣款 金额 确 定" at bounding box center [440, 231] width 472 height 263
click at [403, 63] on button "查 询" at bounding box center [389, 66] width 47 height 23
click at [393, 57] on button "查 询" at bounding box center [389, 66] width 47 height 23
drag, startPoint x: 469, startPoint y: 255, endPoint x: 426, endPoint y: 250, distance: 43.4
click at [463, 255] on div "彩金加款 彩金扣款" at bounding box center [420, 254] width 275 height 29
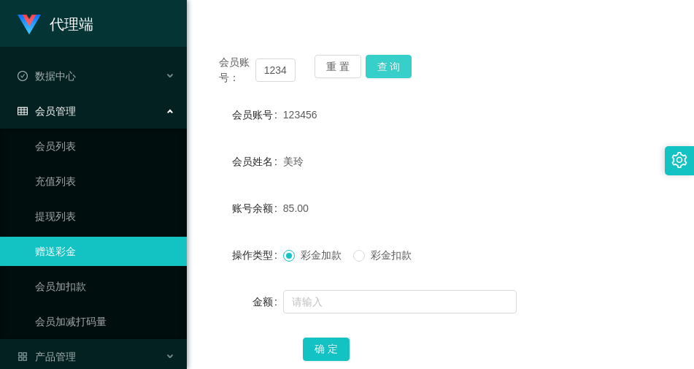
click at [389, 64] on button "查 询" at bounding box center [389, 66] width 47 height 23
drag, startPoint x: 563, startPoint y: 263, endPoint x: 562, endPoint y: 255, distance: 8.1
click at [563, 262] on div "操作类型 彩金加款 彩金扣款" at bounding box center [440, 254] width 472 height 29
click at [388, 63] on button "查 询" at bounding box center [389, 66] width 47 height 23
drag, startPoint x: 379, startPoint y: 71, endPoint x: 415, endPoint y: 48, distance: 42.3
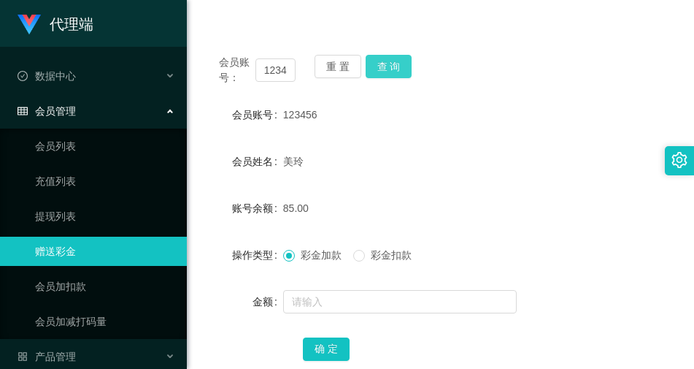
click at [380, 71] on button "查 询" at bounding box center [389, 66] width 47 height 23
drag, startPoint x: 431, startPoint y: 146, endPoint x: 488, endPoint y: 82, distance: 85.8
click at [431, 147] on form "会员账号 123456 会员姓名 美玲 账号余额 85.00 操作类型 彩金加款 彩金扣款 金额 确 定" at bounding box center [440, 231] width 472 height 263
click at [574, 231] on form "会员账号 123456 会员姓名 美玲 账号余额 85.00 操作类型 彩金加款 彩金扣款 金额 确 定" at bounding box center [440, 231] width 472 height 263
click at [560, 109] on div "会员账号 123456" at bounding box center [440, 114] width 472 height 29
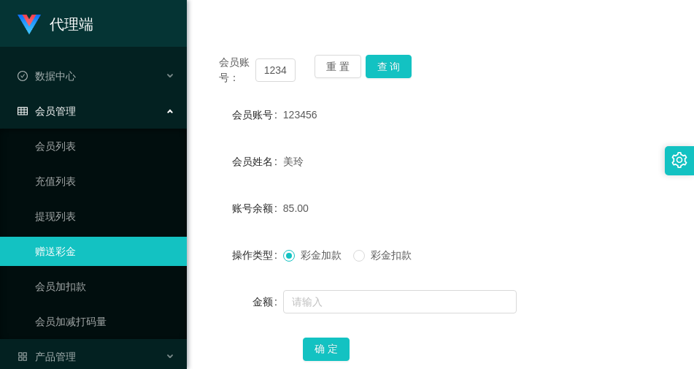
click at [529, 239] on form "会员账号 123456 会员姓名 美玲 账号余额 85.00 操作类型 彩金加款 彩金扣款 金额 确 定" at bounding box center [440, 231] width 472 height 263
click at [396, 69] on button "查 询" at bounding box center [389, 66] width 47 height 23
click at [587, 172] on div "会员姓名 [PERSON_NAME]" at bounding box center [440, 161] width 472 height 29
click at [568, 128] on div "会员账号 123456" at bounding box center [440, 114] width 472 height 29
click at [393, 69] on button "查 询" at bounding box center [389, 66] width 47 height 23
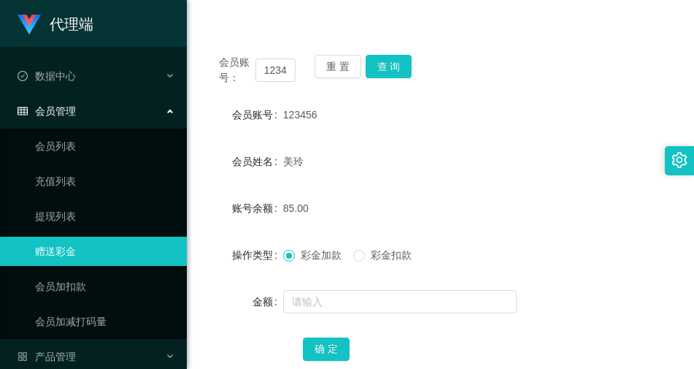
click at [564, 82] on div "会员账号： 123456 重 置 查 询" at bounding box center [440, 70] width 472 height 31
drag, startPoint x: 498, startPoint y: 247, endPoint x: 444, endPoint y: 177, distance: 88.5
click at [498, 247] on div "彩金加款 彩金扣款" at bounding box center [420, 254] width 275 height 29
click at [390, 64] on button "查 询" at bounding box center [389, 66] width 47 height 23
click at [397, 67] on button "查 询" at bounding box center [389, 66] width 47 height 23
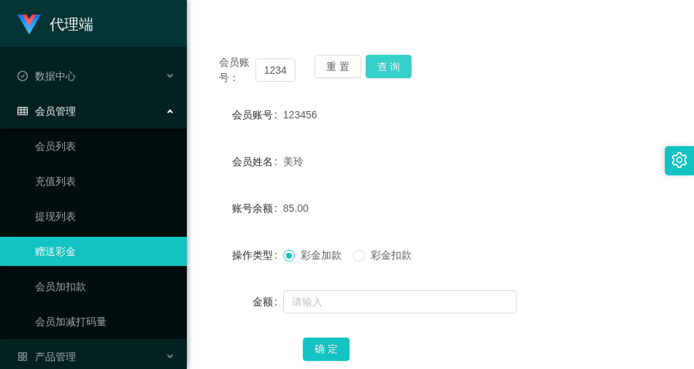
click at [397, 73] on button "查 询" at bounding box center [389, 66] width 47 height 23
click at [453, 170] on div "美玲" at bounding box center [420, 161] width 275 height 29
click at [390, 66] on button "查 询" at bounding box center [389, 66] width 47 height 23
click at [357, 167] on div "美玲" at bounding box center [420, 161] width 275 height 29
click at [383, 66] on button "查 询" at bounding box center [389, 66] width 47 height 23
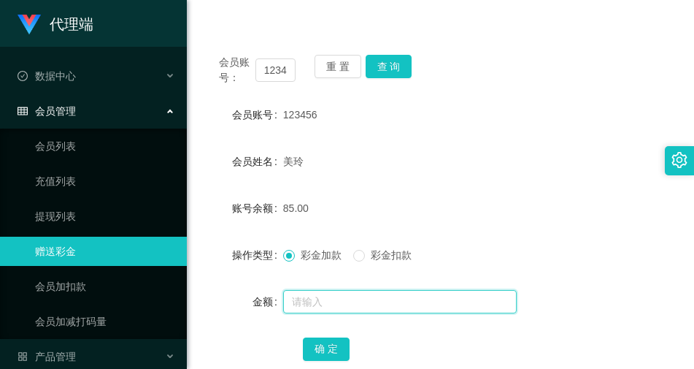
click at [312, 304] on input "text" at bounding box center [400, 301] width 234 height 23
click at [373, 292] on input "16" at bounding box center [400, 301] width 234 height 23
type input "1"
type input "8"
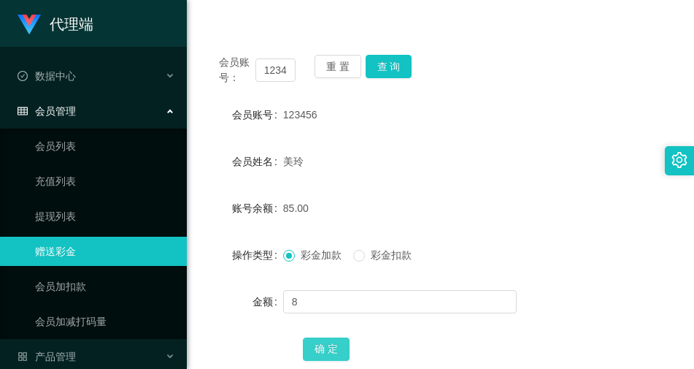
click at [325, 347] on button "确 定" at bounding box center [326, 348] width 47 height 23
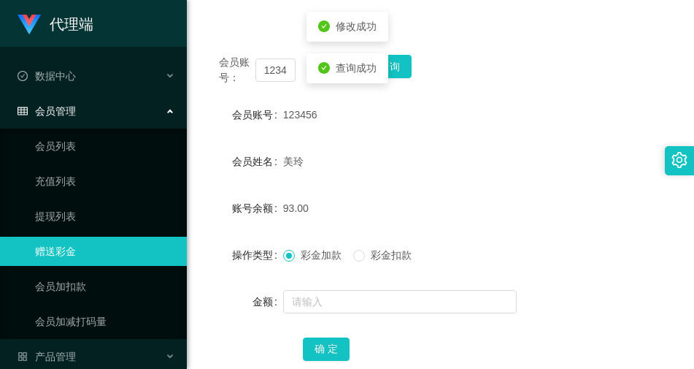
click at [438, 174] on div "美玲" at bounding box center [420, 161] width 275 height 29
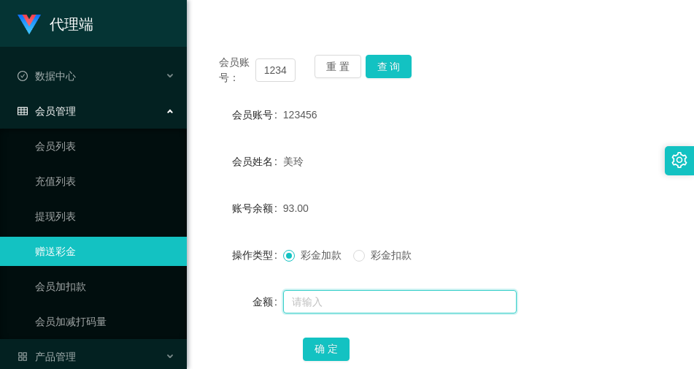
click at [342, 301] on input "text" at bounding box center [400, 301] width 234 height 23
type input "8"
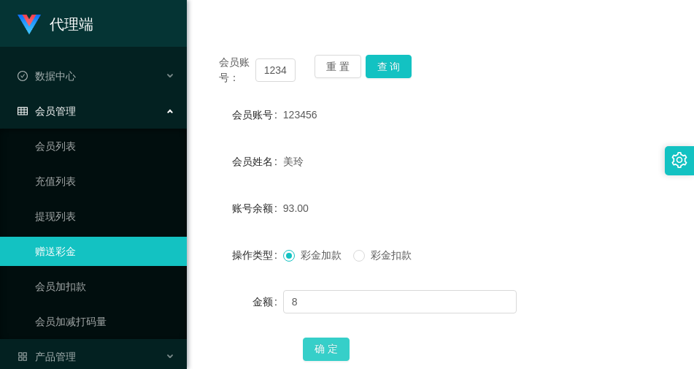
click at [336, 346] on button "确 定" at bounding box center [326, 348] width 47 height 23
drag, startPoint x: 441, startPoint y: 207, endPoint x: 452, endPoint y: 194, distance: 17.1
click at [442, 204] on div "93.00" at bounding box center [420, 207] width 275 height 29
drag, startPoint x: 563, startPoint y: 254, endPoint x: 560, endPoint y: 178, distance: 76.0
click at [563, 254] on div "操作类型 彩金加款 彩金扣款" at bounding box center [440, 254] width 472 height 29
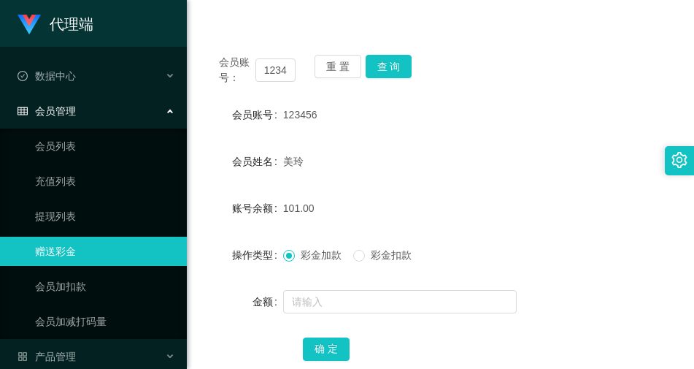
click at [543, 233] on form "会员账号 123456 会员姓名 美玲 账号余额 101.00 操作类型 彩金加款 彩金扣款 金额 确 定" at bounding box center [440, 231] width 472 height 263
click at [383, 65] on button "查 询" at bounding box center [389, 66] width 47 height 23
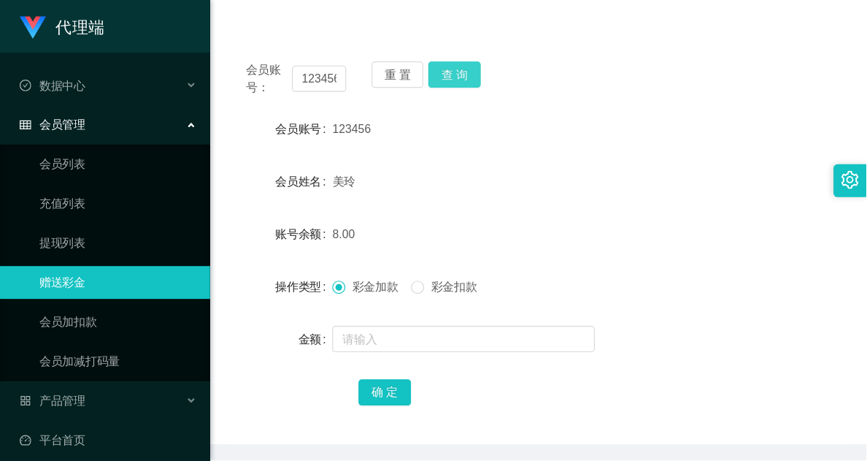
scroll to position [0, 0]
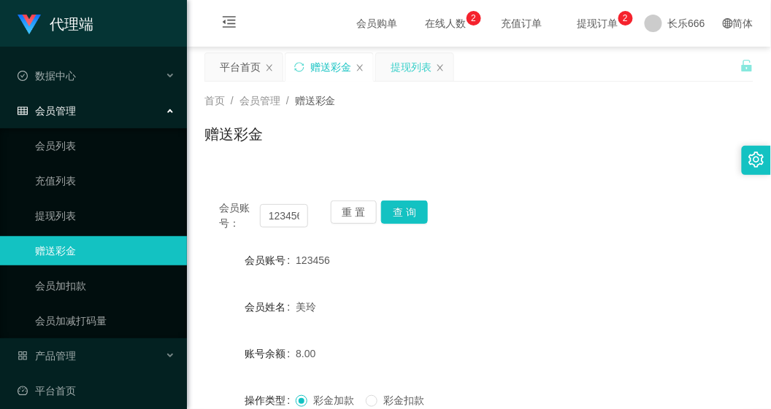
drag, startPoint x: 405, startPoint y: 66, endPoint x: 414, endPoint y: 76, distance: 13.5
click at [405, 66] on div "提现列表" at bounding box center [410, 67] width 41 height 28
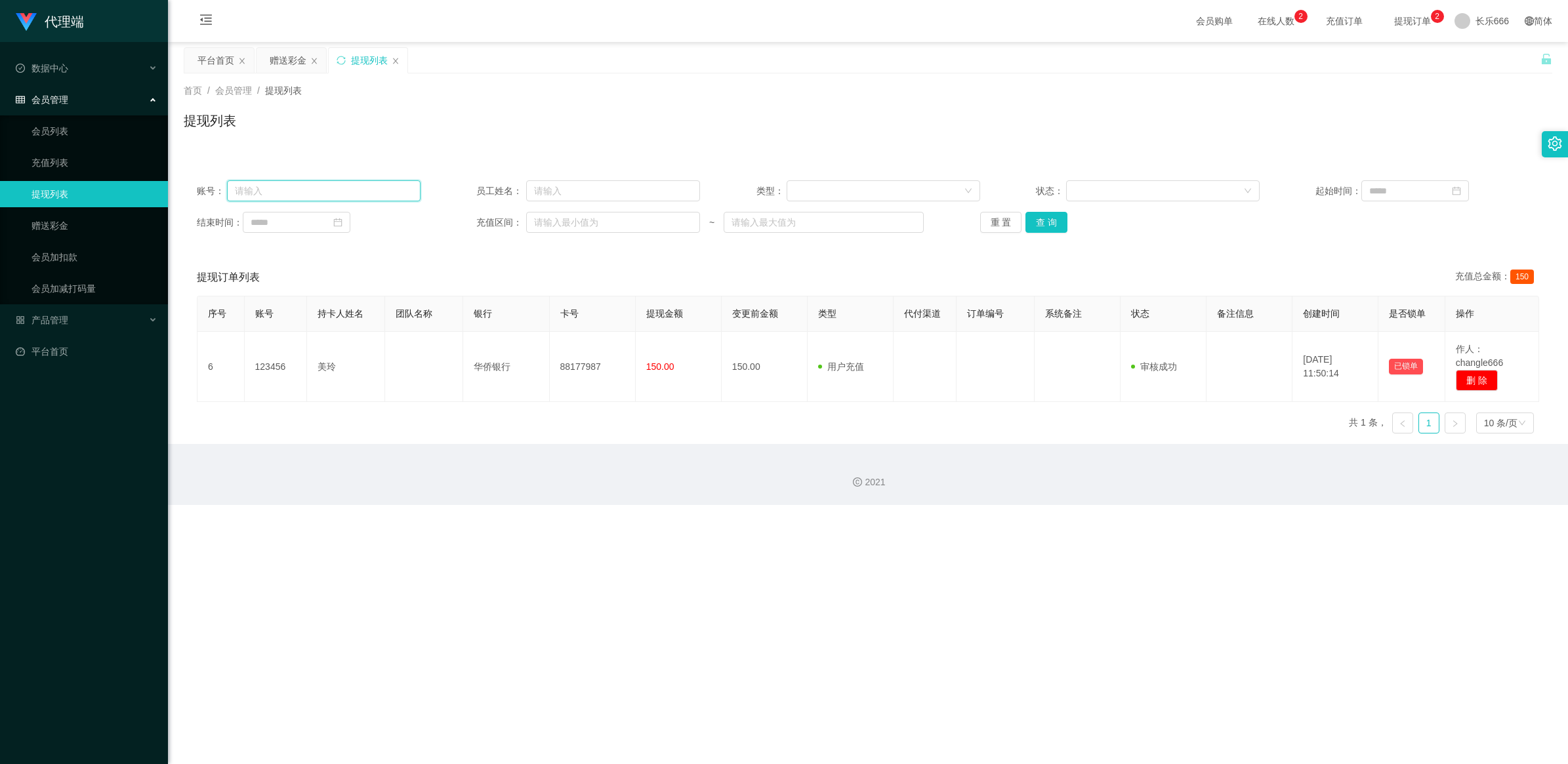
click at [329, 195] on input "text" at bounding box center [324, 191] width 193 height 21
click at [297, 63] on div "赠送彩金" at bounding box center [288, 60] width 37 height 25
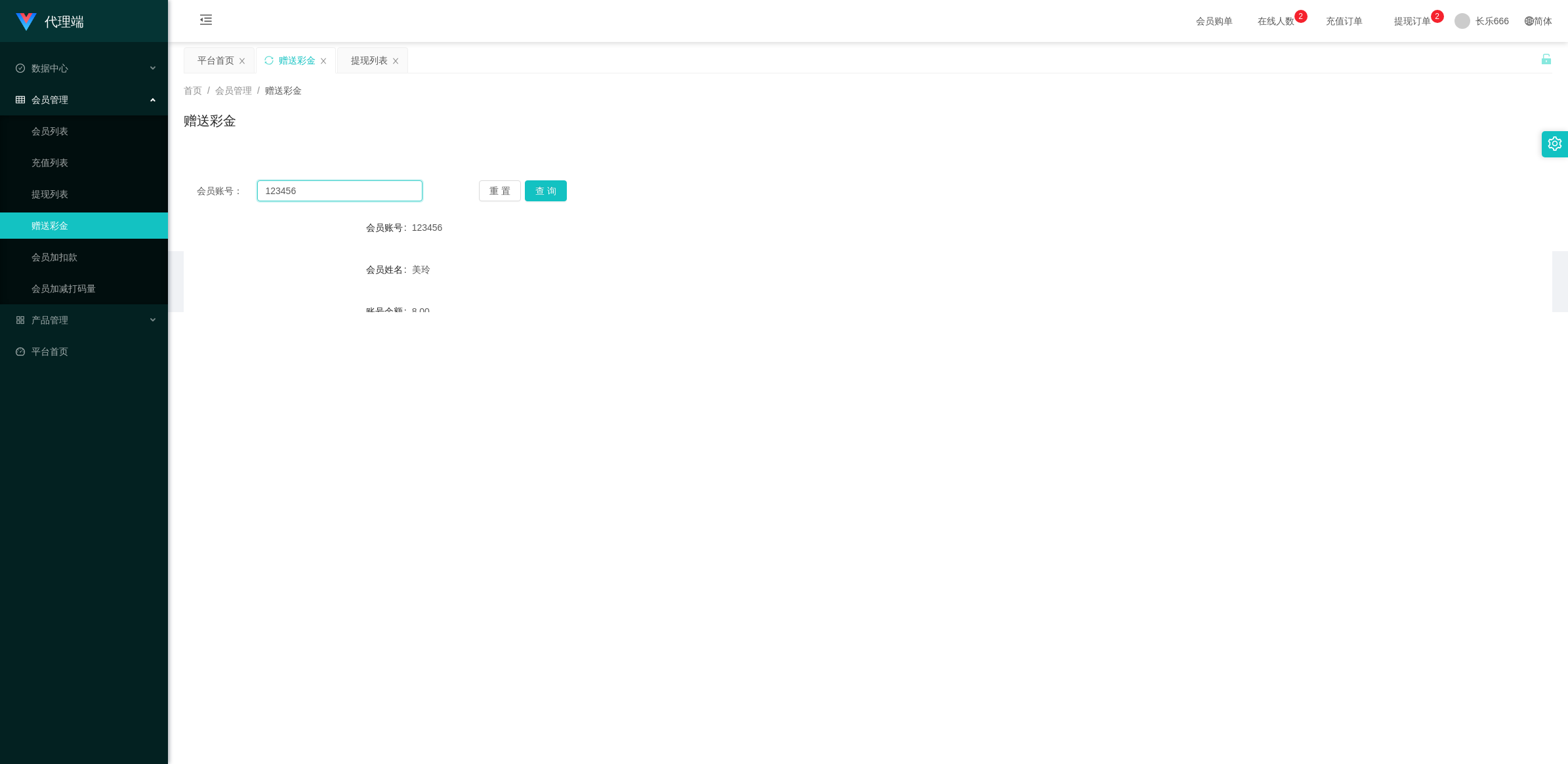
click at [277, 191] on input "123456" at bounding box center [340, 191] width 165 height 21
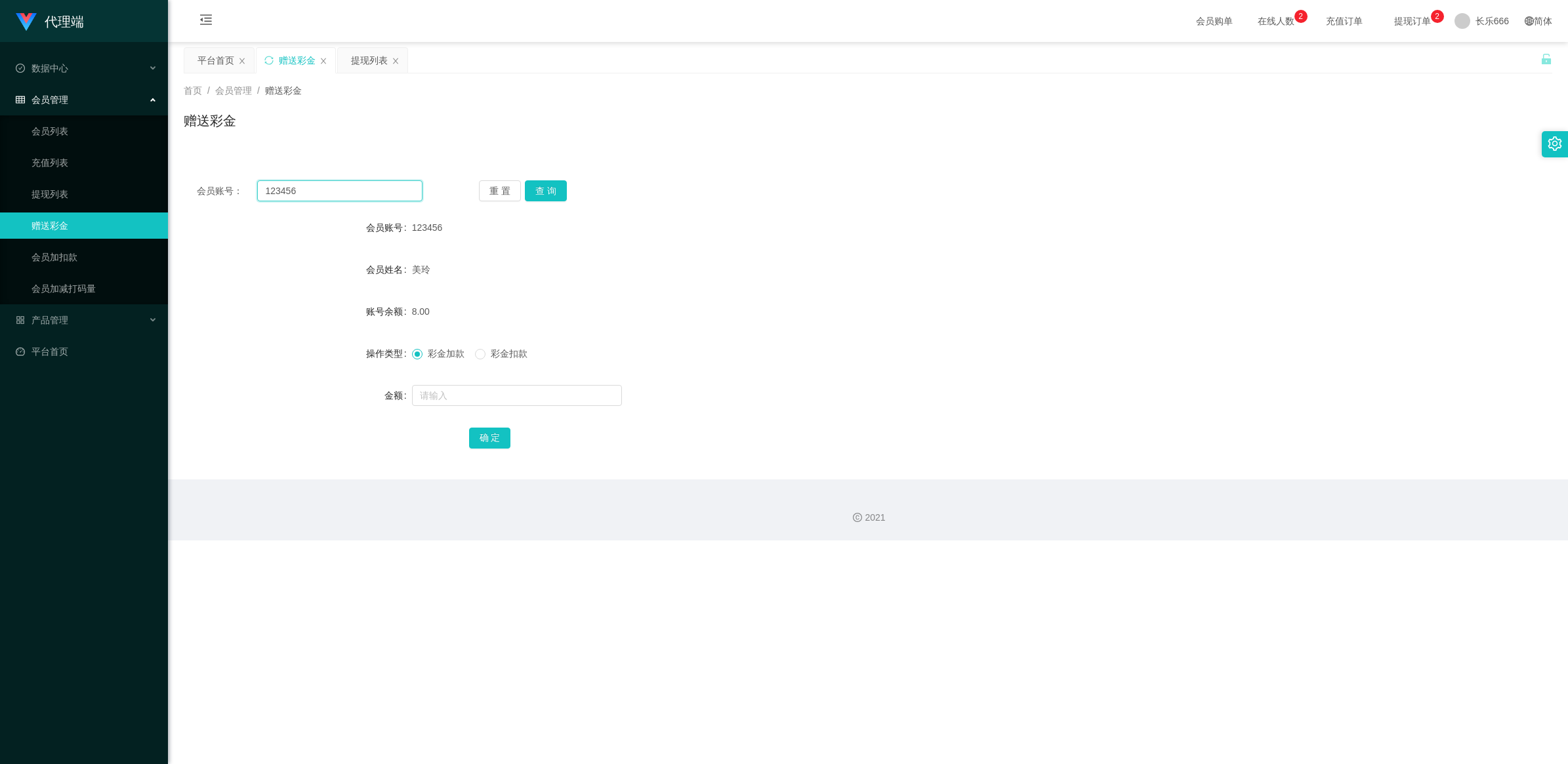
click at [277, 191] on input "123456" at bounding box center [340, 191] width 165 height 21
click at [365, 57] on div "提现列表" at bounding box center [369, 60] width 37 height 25
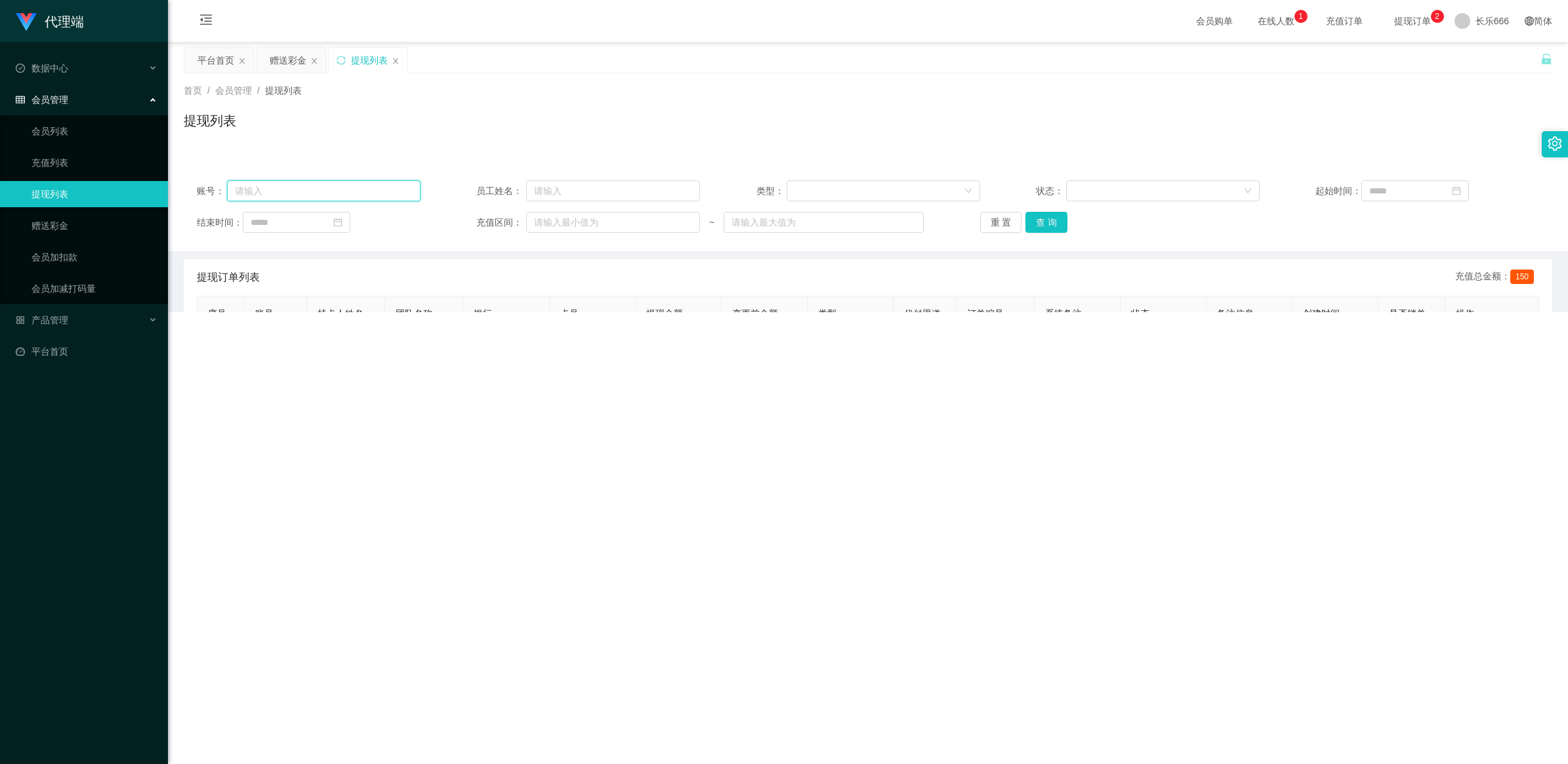
click at [295, 200] on input "text" at bounding box center [324, 191] width 193 height 21
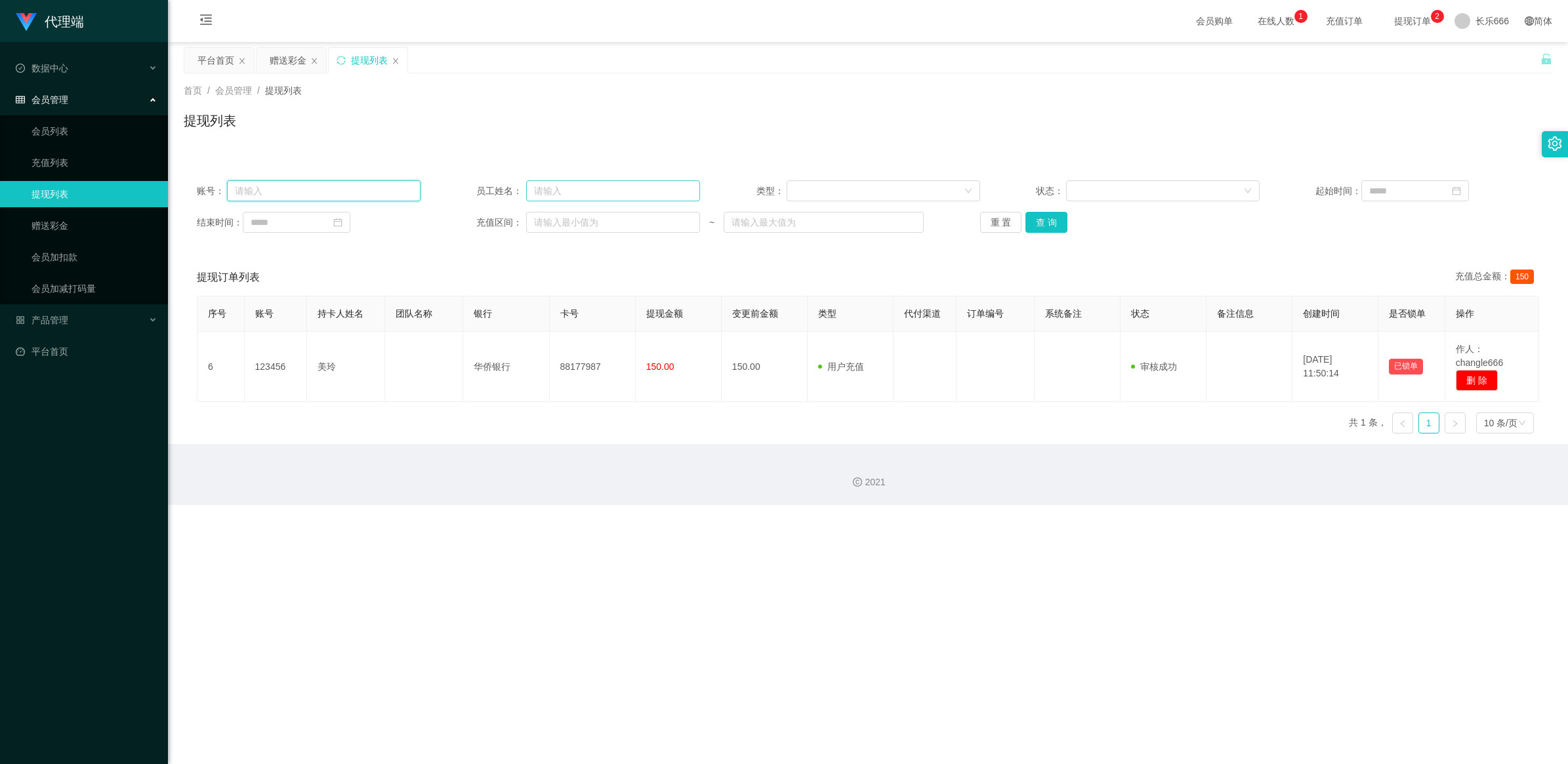
paste input "123456"
type input "123456"
click at [805, 221] on button "查 询" at bounding box center [1047, 222] width 42 height 21
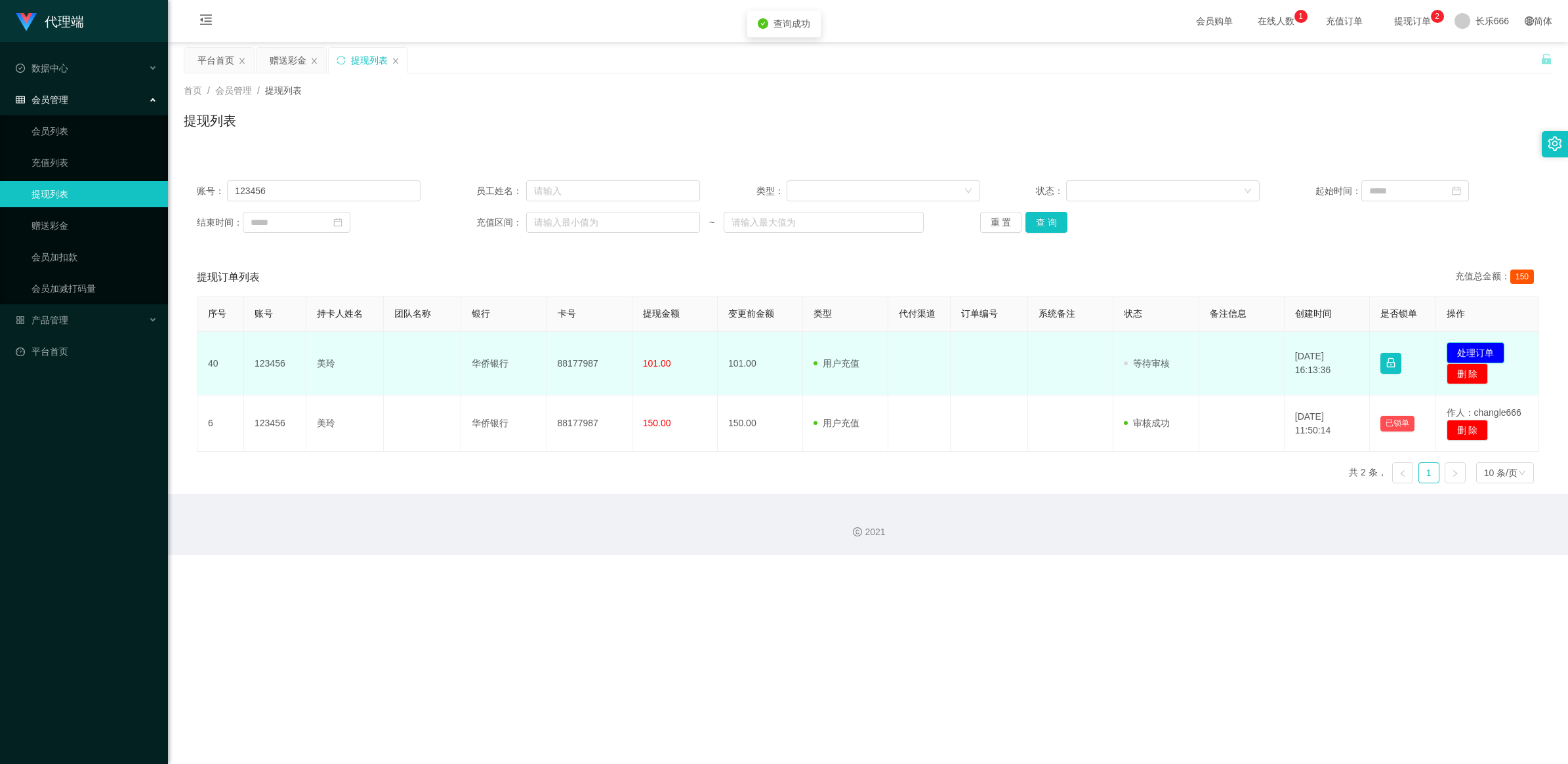
click at [805, 331] on button "处理订单" at bounding box center [1475, 352] width 58 height 21
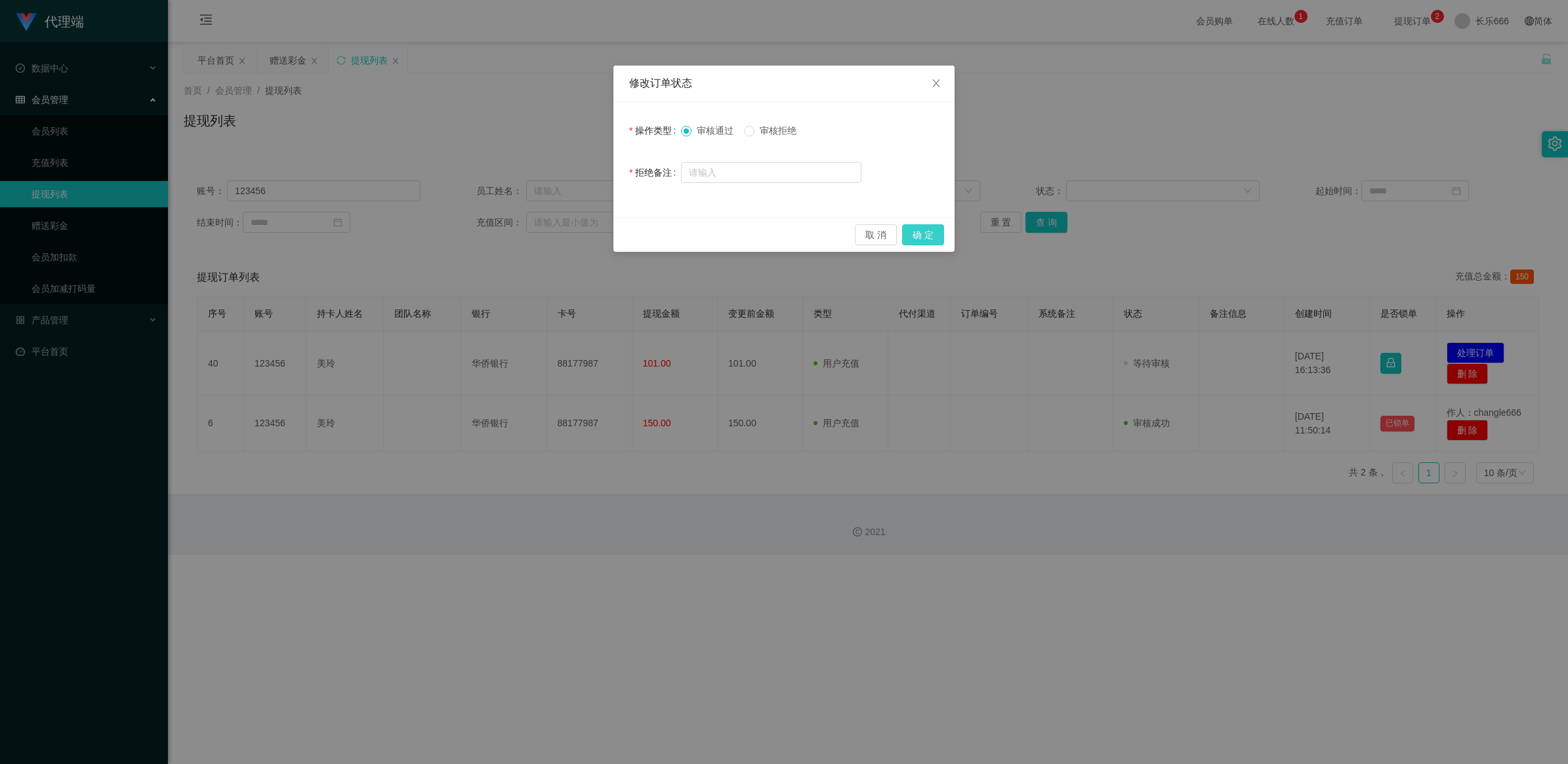
click at [805, 235] on button "确 定" at bounding box center [922, 235] width 42 height 21
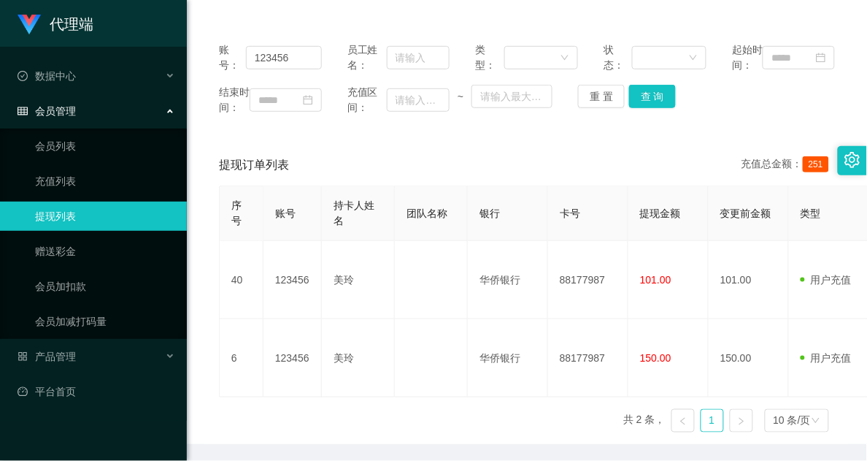
scroll to position [182, 0]
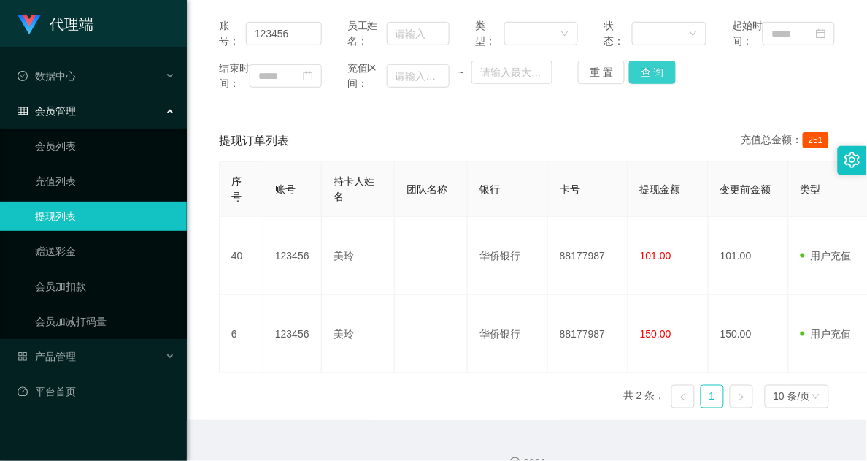
click at [646, 84] on button "查 询" at bounding box center [652, 72] width 47 height 23
click at [650, 84] on button "查 询" at bounding box center [652, 72] width 47 height 23
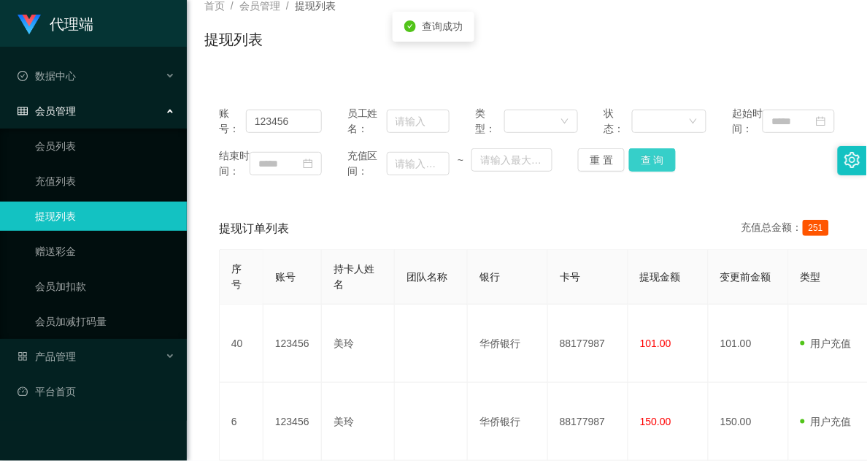
scroll to position [0, 0]
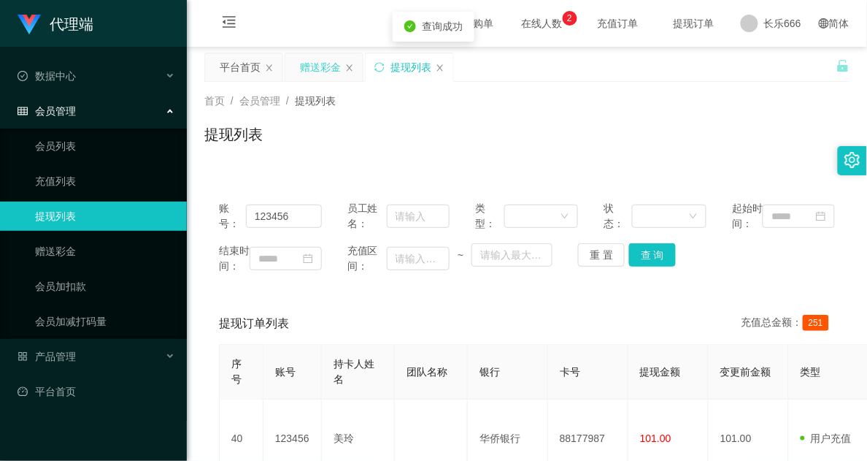
drag, startPoint x: 317, startPoint y: 72, endPoint x: 323, endPoint y: 62, distance: 11.1
click at [318, 73] on div "赠送彩金" at bounding box center [320, 67] width 41 height 28
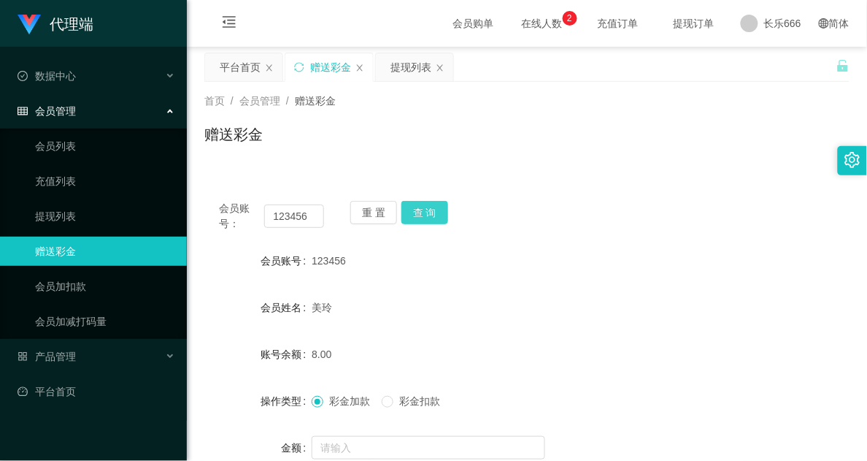
click at [434, 208] on button "查 询" at bounding box center [424, 212] width 47 height 23
click at [425, 219] on button "查 询" at bounding box center [424, 212] width 47 height 23
click at [417, 209] on button "查 询" at bounding box center [424, 212] width 47 height 23
drag, startPoint x: 512, startPoint y: 358, endPoint x: 487, endPoint y: 352, distance: 26.2
click at [512, 358] on div "8.00" at bounding box center [500, 353] width 377 height 29
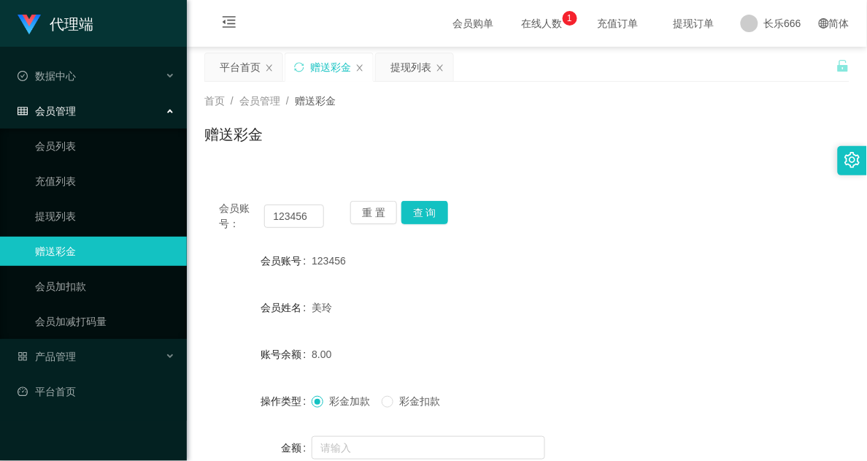
scroll to position [91, 0]
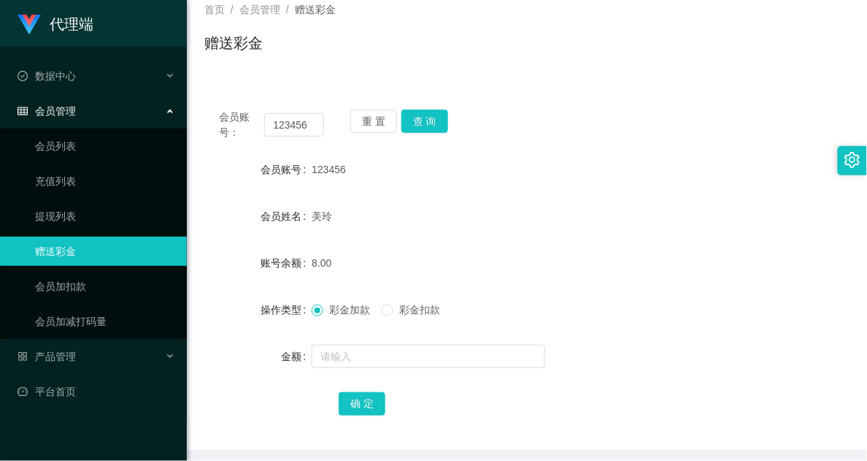
click at [369, 367] on div at bounding box center [500, 356] width 377 height 29
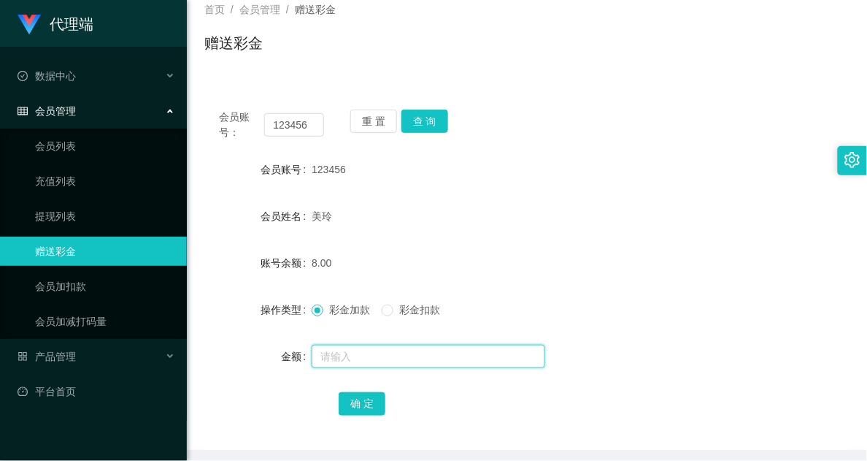
click at [377, 358] on input "text" at bounding box center [429, 355] width 234 height 23
type input "8"
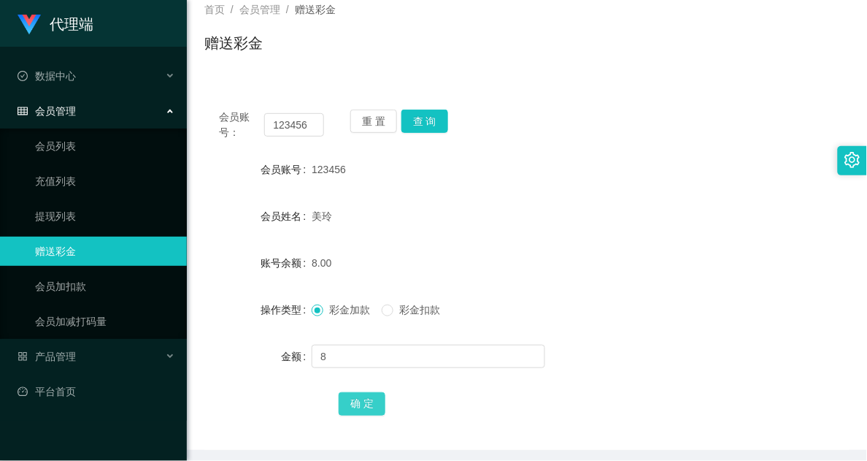
click at [363, 368] on button "确 定" at bounding box center [362, 403] width 47 height 23
click at [741, 316] on div "操作类型 彩金加款 彩金扣款" at bounding box center [526, 309] width 645 height 29
drag, startPoint x: 647, startPoint y: 304, endPoint x: 564, endPoint y: 252, distance: 97.4
click at [647, 303] on div "彩金加款 彩金扣款" at bounding box center [500, 309] width 377 height 29
drag, startPoint x: 509, startPoint y: 207, endPoint x: 493, endPoint y: 197, distance: 19.3
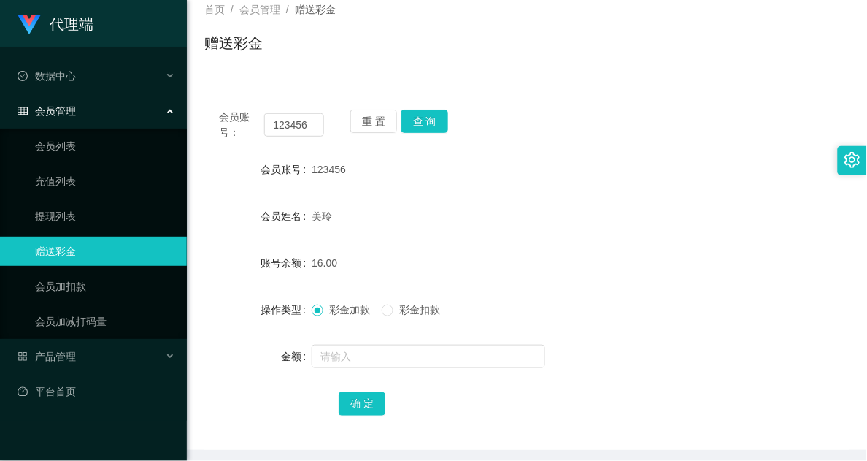
click at [509, 207] on div "美玲" at bounding box center [500, 215] width 377 height 29
click at [428, 128] on button "查 询" at bounding box center [424, 120] width 47 height 23
click at [486, 201] on div "美玲" at bounding box center [500, 215] width 377 height 29
click at [428, 143] on div "会员账号： 123456 重 置 查 询 会员账号 123456 会员姓名 美玲 账号余额 16.00 操作类型 彩金加款 彩金扣款 金额 确 定" at bounding box center [526, 272] width 645 height 355
click at [420, 123] on button "查 询" at bounding box center [424, 120] width 47 height 23
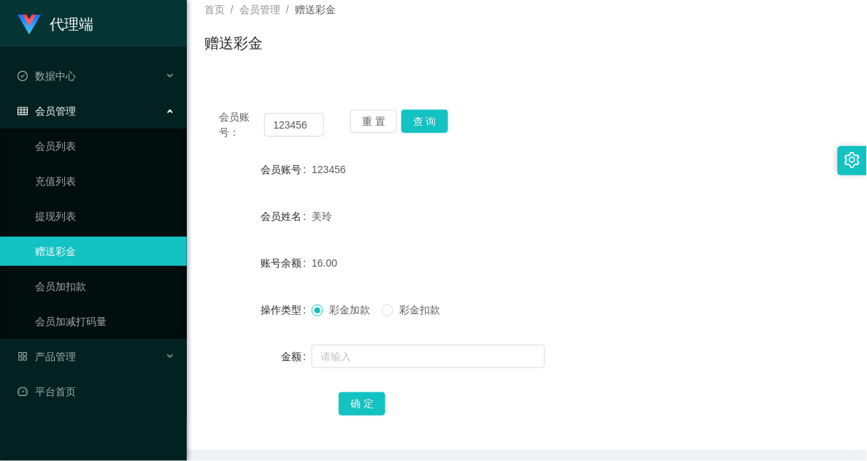
drag, startPoint x: 690, startPoint y: 372, endPoint x: 734, endPoint y: 362, distance: 45.0
click at [690, 368] on form "会员账号 123456 会员姓名 美玲 账号余额 16.00 操作类型 彩金加款 彩金扣款 金额 确 定" at bounding box center [526, 286] width 645 height 263
drag, startPoint x: 423, startPoint y: 56, endPoint x: 479, endPoint y: 1, distance: 77.9
click at [431, 56] on div "赠送彩金" at bounding box center [526, 49] width 645 height 34
drag, startPoint x: 406, startPoint y: 193, endPoint x: 383, endPoint y: 71, distance: 124.8
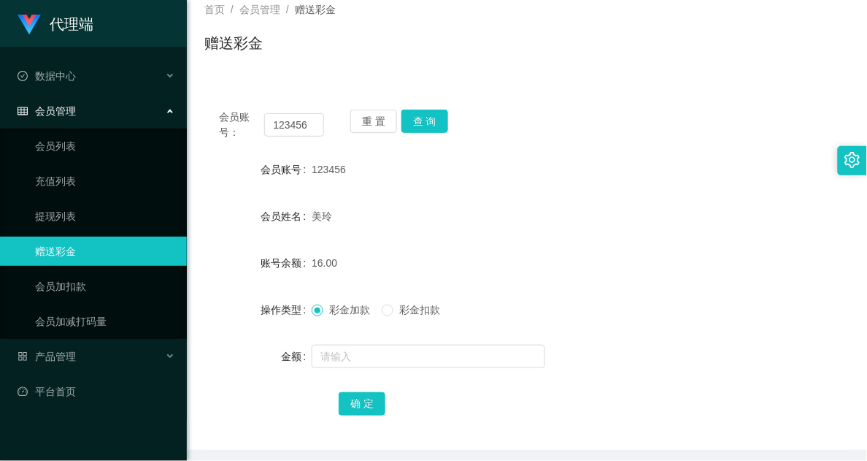
click at [406, 193] on form "会员账号 123456 会员姓名 美玲 账号余额 16.00 操作类型 彩金加款 彩金扣款 金额 确 定" at bounding box center [526, 286] width 645 height 263
click at [438, 118] on button "查 询" at bounding box center [424, 120] width 47 height 23
click at [440, 131] on button "查 询" at bounding box center [424, 120] width 47 height 23
click at [687, 340] on form "会员账号 123456 会员姓名 美玲 账号余额 16.00 操作类型 彩金加款 彩金扣款 金额 确 定" at bounding box center [526, 286] width 645 height 263
click at [412, 114] on button "查 询" at bounding box center [424, 120] width 47 height 23
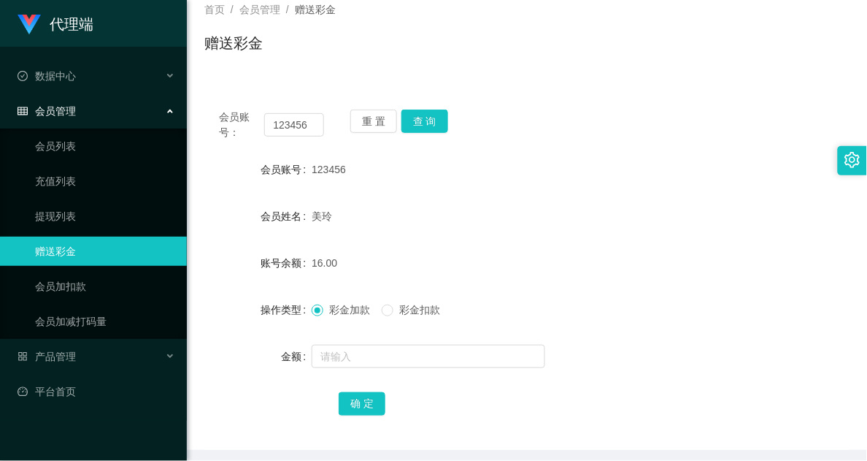
drag, startPoint x: 677, startPoint y: 289, endPoint x: 635, endPoint y: 256, distance: 53.0
click at [677, 289] on form "会员账号 123456 会员姓名 美玲 账号余额 16.00 操作类型 彩金加款 彩金扣款 金额 确 定" at bounding box center [526, 286] width 645 height 263
click at [433, 124] on button "查 询" at bounding box center [424, 120] width 47 height 23
click at [425, 118] on button "查 询" at bounding box center [424, 120] width 47 height 23
click at [420, 130] on button "查 询" at bounding box center [424, 120] width 47 height 23
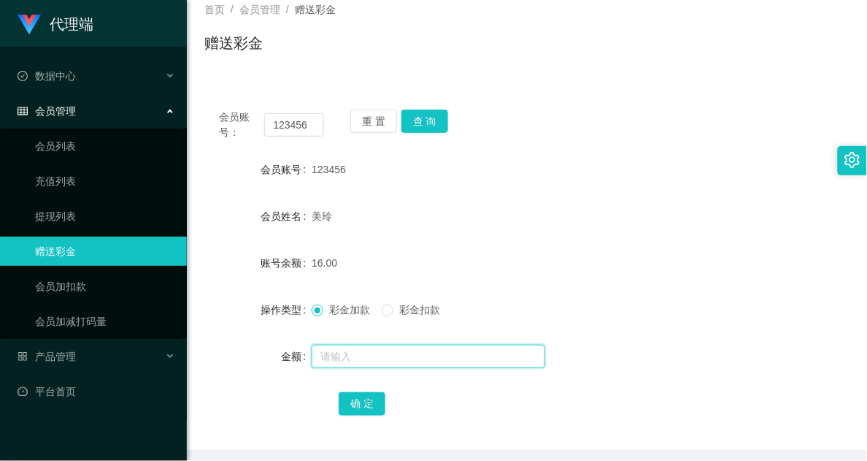
click at [342, 361] on input "text" at bounding box center [429, 355] width 234 height 23
type input "8"
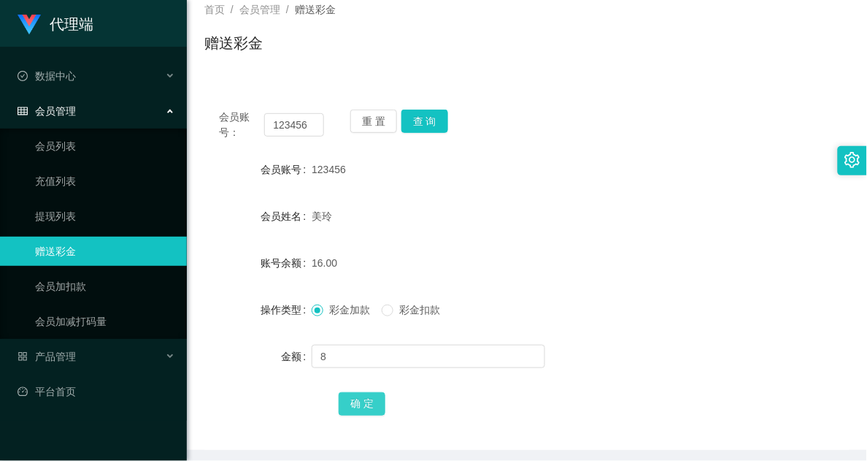
click at [361, 368] on button "确 定" at bounding box center [362, 403] width 47 height 23
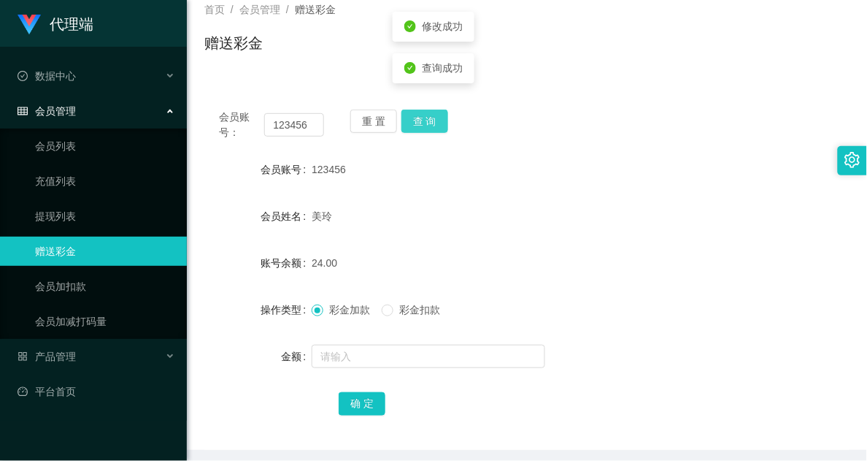
click at [413, 126] on button "查 询" at bounding box center [424, 120] width 47 height 23
click at [690, 368] on form "会员账号 123456 会员姓名 美玲 账号余额 24.00 操作类型 彩金加款 彩金扣款 金额 确 定" at bounding box center [526, 286] width 645 height 263
click at [432, 128] on button "查 询" at bounding box center [424, 120] width 47 height 23
click at [401, 109] on button "查 询" at bounding box center [424, 120] width 47 height 23
click at [431, 126] on button "查 询" at bounding box center [424, 120] width 47 height 23
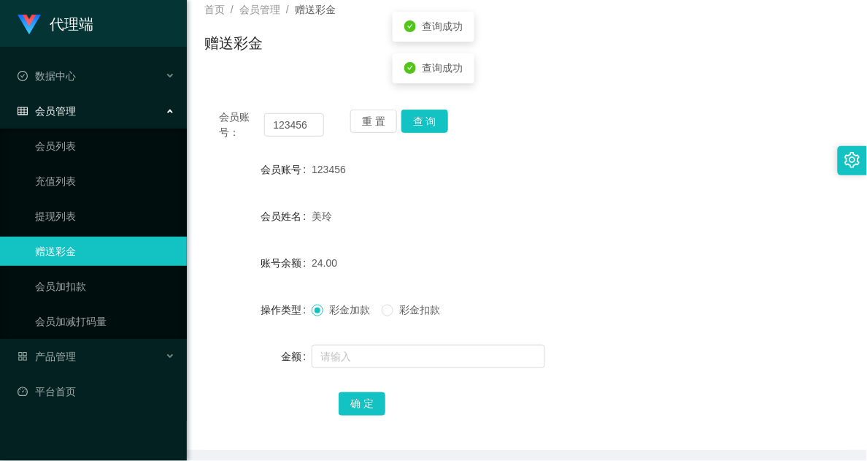
click at [604, 53] on div "赠送彩金" at bounding box center [526, 49] width 645 height 34
click at [432, 136] on div "重 置 查 询" at bounding box center [402, 124] width 105 height 31
click at [431, 121] on button "查 询" at bounding box center [424, 120] width 47 height 23
click at [431, 121] on div "重 置 查 询" at bounding box center [402, 124] width 105 height 31
click at [418, 128] on button "查 询" at bounding box center [424, 120] width 47 height 23
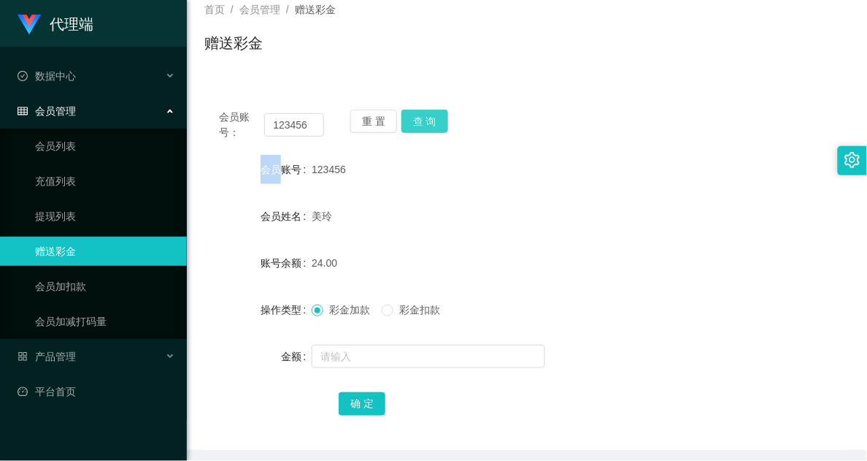
click at [423, 128] on button "查 询" at bounding box center [424, 120] width 47 height 23
click at [587, 311] on div "彩金加款 彩金扣款" at bounding box center [500, 309] width 377 height 29
drag, startPoint x: 469, startPoint y: 195, endPoint x: 538, endPoint y: 162, distance: 76.1
click at [471, 195] on form "会员账号 123456 会员姓名 美玲 账号余额 24.00 操作类型 彩金加款 彩金扣款 金额 确 定" at bounding box center [526, 286] width 645 height 263
click at [685, 343] on div "金额" at bounding box center [526, 356] width 645 height 29
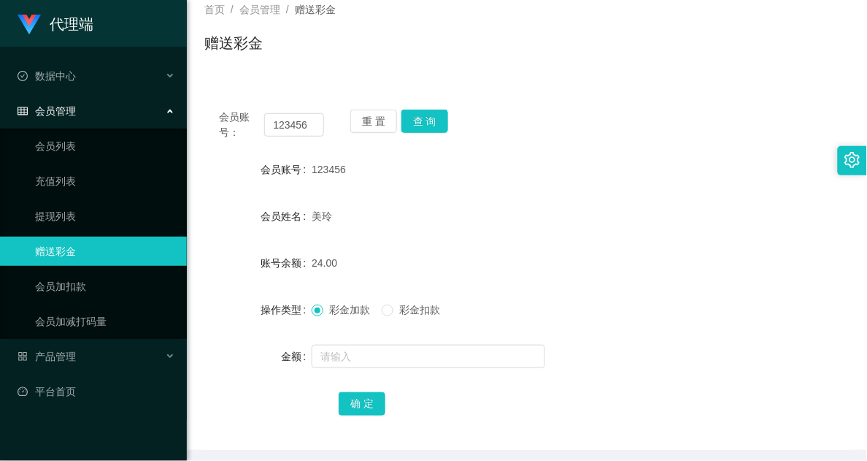
drag, startPoint x: 643, startPoint y: 369, endPoint x: 660, endPoint y: 267, distance: 103.7
click at [644, 367] on div at bounding box center [500, 356] width 377 height 29
click at [650, 356] on div at bounding box center [500, 356] width 377 height 29
click at [650, 155] on div "123456" at bounding box center [500, 169] width 377 height 29
click at [681, 315] on div "彩金加款 彩金扣款" at bounding box center [500, 309] width 377 height 29
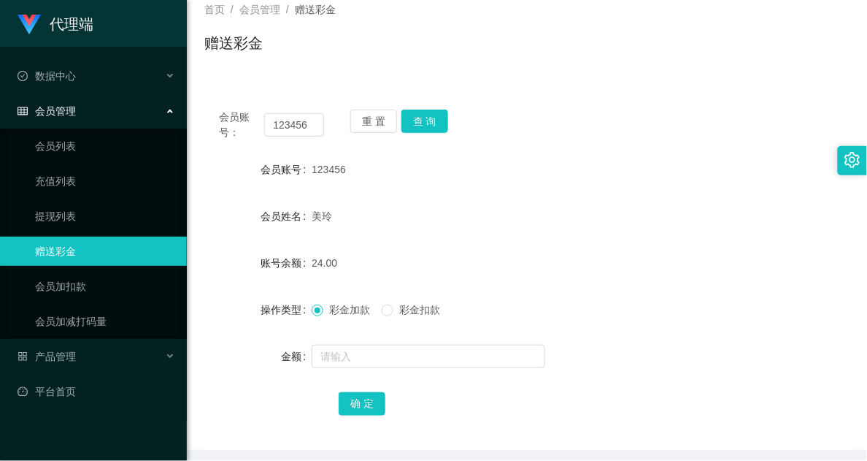
scroll to position [0, 0]
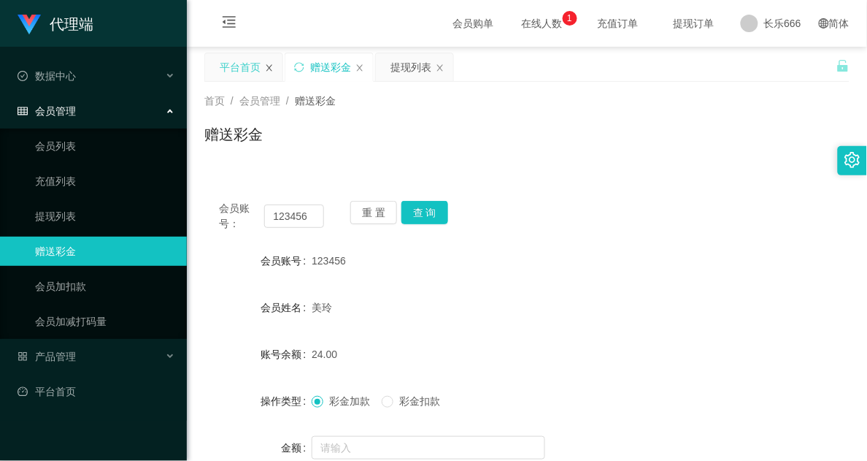
click at [267, 71] on icon "图标： 关闭" at bounding box center [269, 67] width 9 height 9
click at [72, 146] on link "会员列表" at bounding box center [105, 145] width 140 height 29
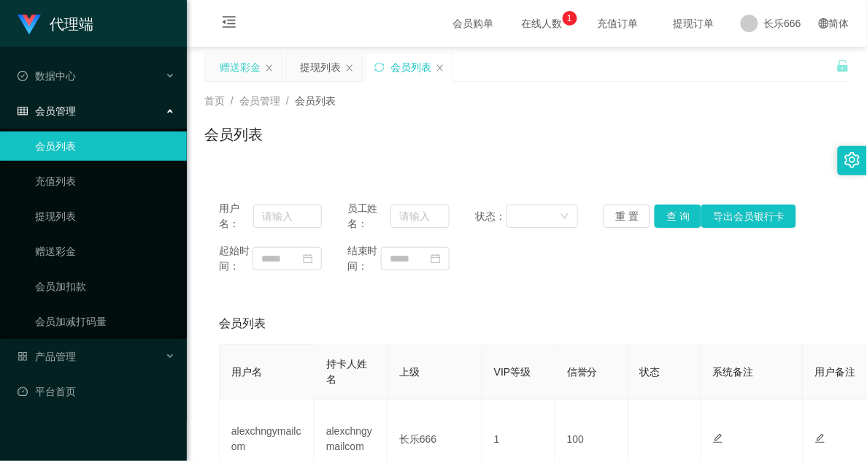
click at [237, 72] on div "赠送彩金" at bounding box center [240, 67] width 41 height 28
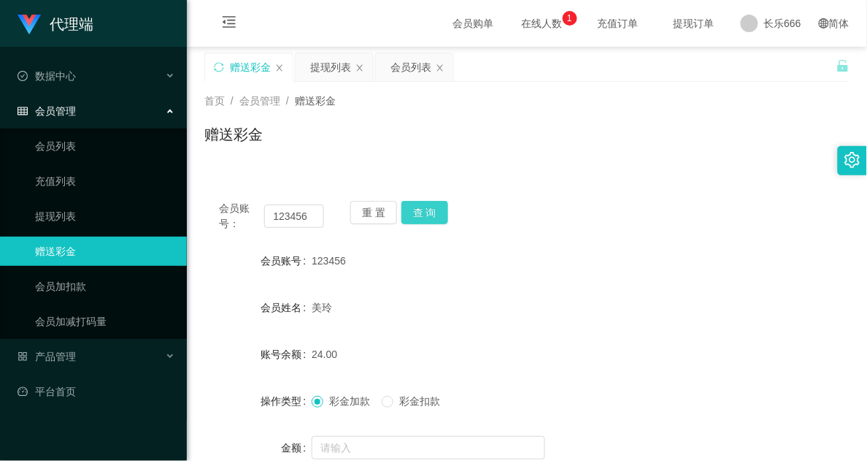
click at [432, 214] on button "查 询" at bounding box center [424, 212] width 47 height 23
click at [435, 213] on button "查 询" at bounding box center [424, 212] width 47 height 23
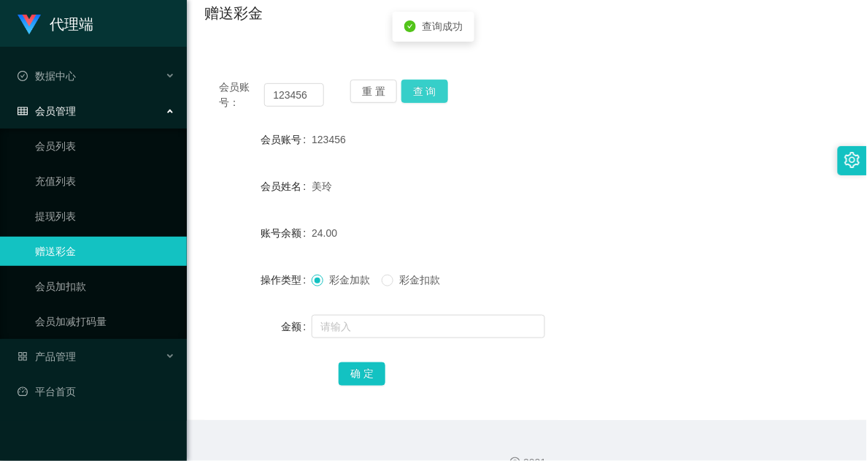
scroll to position [147, 0]
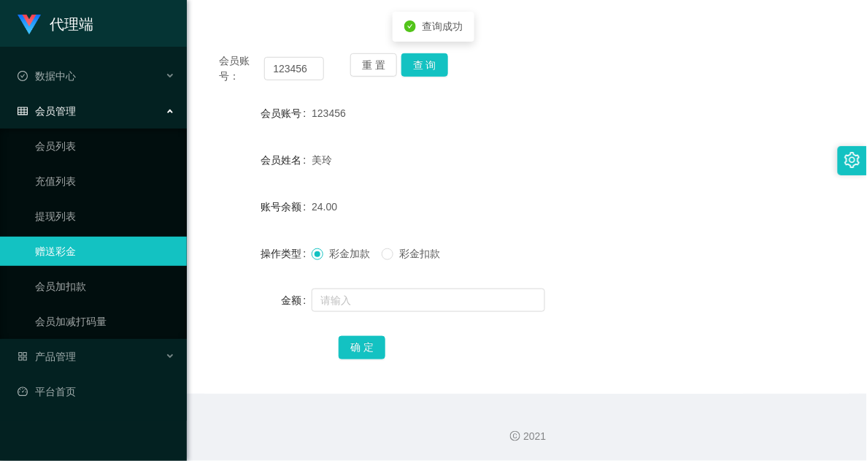
click at [491, 192] on div "24.00" at bounding box center [500, 206] width 377 height 29
click at [388, 304] on input "text" at bounding box center [429, 299] width 234 height 23
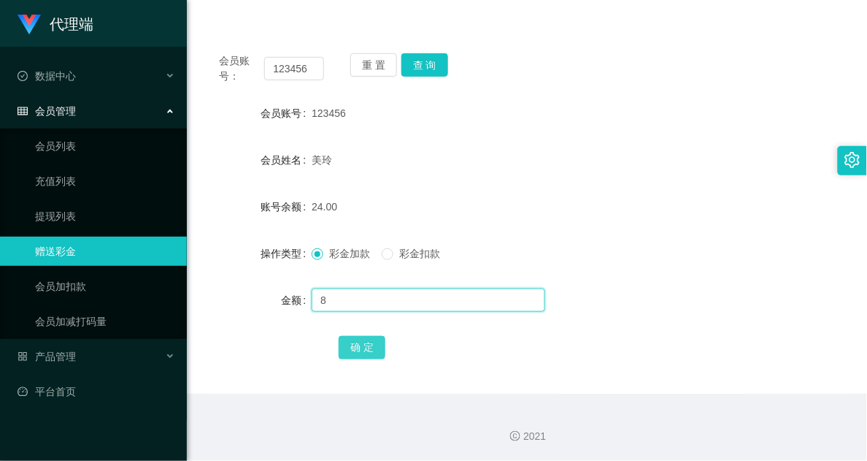
type input "8"
click at [372, 347] on button "确 定" at bounding box center [362, 347] width 47 height 23
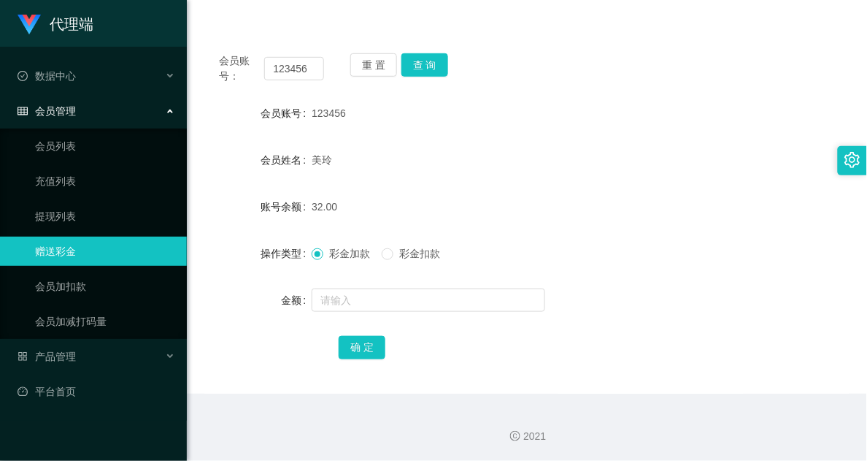
click at [587, 348] on div "确 定" at bounding box center [527, 346] width 377 height 29
click at [566, 297] on div at bounding box center [500, 299] width 377 height 29
click at [429, 70] on button "查 询" at bounding box center [424, 64] width 47 height 23
click at [423, 53] on button "查 询" at bounding box center [424, 64] width 47 height 23
click at [416, 59] on button "查 询" at bounding box center [424, 64] width 47 height 23
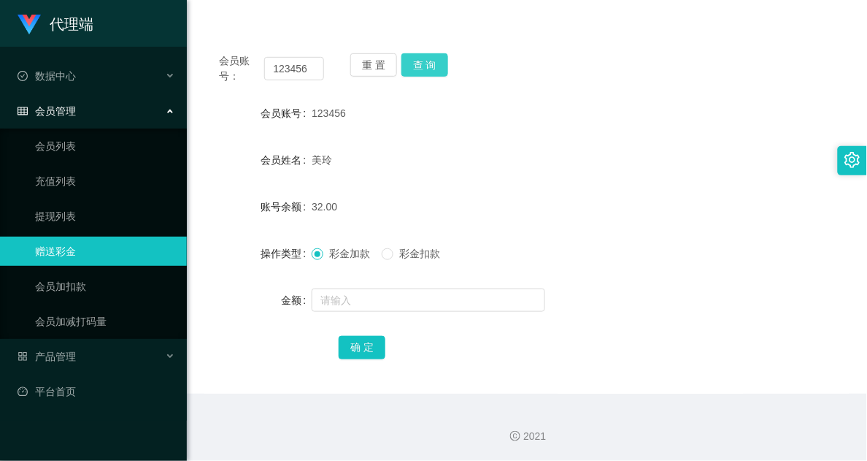
click at [418, 59] on button "查 询" at bounding box center [424, 64] width 47 height 23
click at [436, 53] on button "查 询" at bounding box center [424, 64] width 47 height 23
drag, startPoint x: 534, startPoint y: 112, endPoint x: 560, endPoint y: 4, distance: 110.3
click at [537, 112] on div "123456" at bounding box center [500, 113] width 377 height 29
click at [411, 67] on button "查 询" at bounding box center [424, 64] width 47 height 23
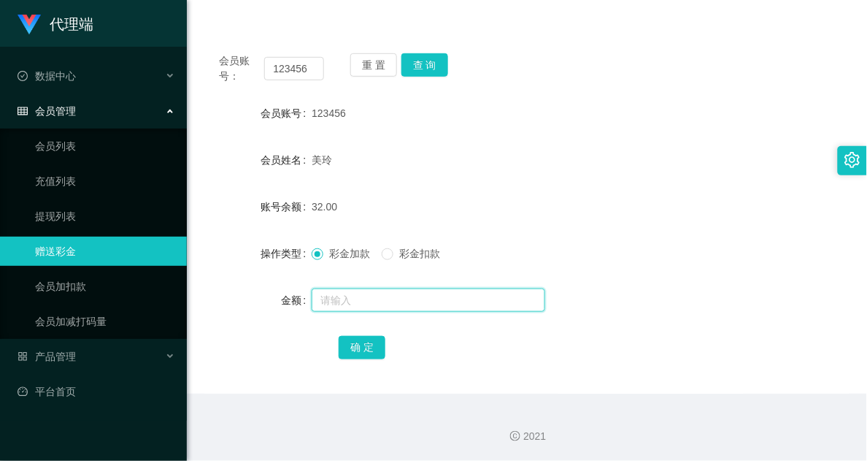
click at [358, 296] on input "text" at bounding box center [429, 299] width 234 height 23
type input "8"
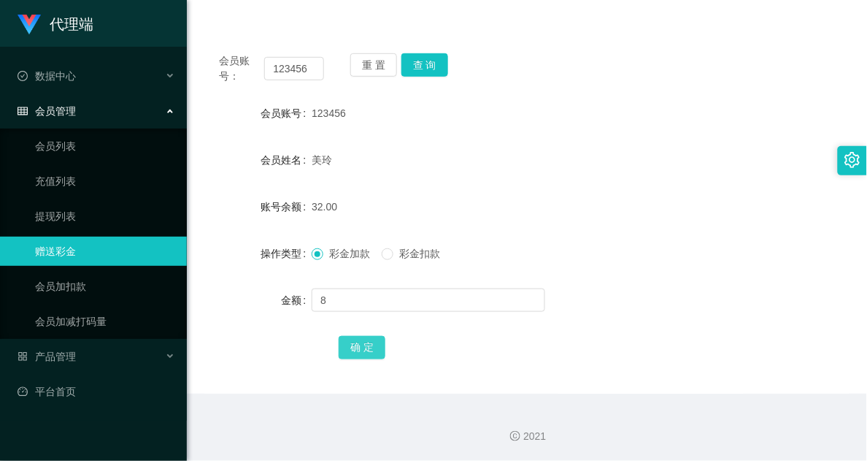
click at [369, 358] on button "确 定" at bounding box center [362, 347] width 47 height 23
click at [542, 158] on div "美玲" at bounding box center [500, 159] width 377 height 29
click at [476, 115] on div "123456" at bounding box center [500, 113] width 377 height 29
click at [425, 66] on button "查 询" at bounding box center [424, 64] width 47 height 23
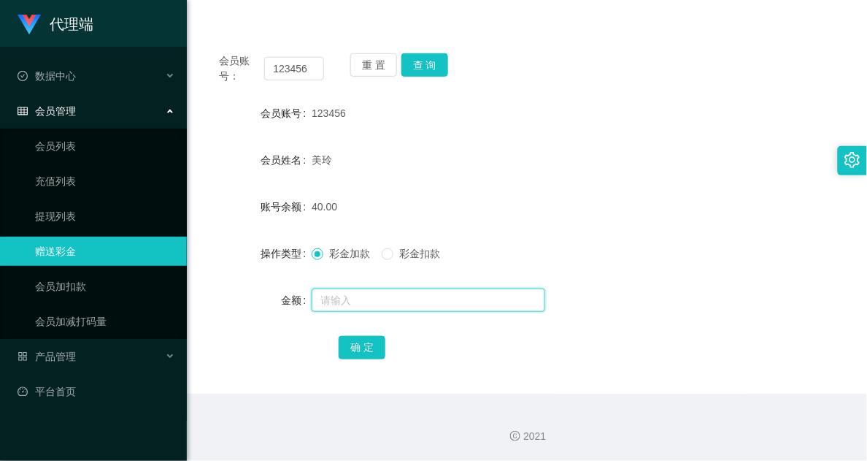
click at [363, 307] on input "text" at bounding box center [429, 299] width 234 height 23
type input "8"
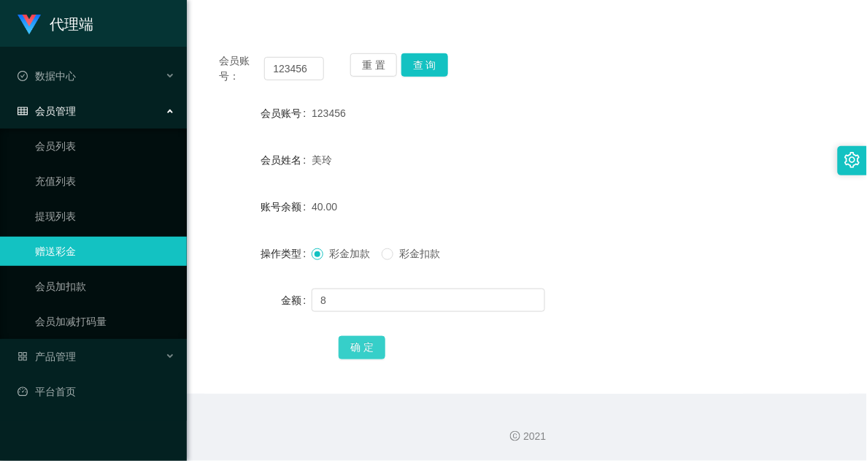
click at [352, 337] on button "确 定" at bounding box center [362, 347] width 47 height 23
drag, startPoint x: 472, startPoint y: 341, endPoint x: 390, endPoint y: 344, distance: 81.8
click at [471, 341] on div "确 定" at bounding box center [527, 346] width 377 height 29
click at [377, 345] on button "确 定" at bounding box center [362, 347] width 47 height 23
click at [422, 60] on button "查 询" at bounding box center [424, 64] width 47 height 23
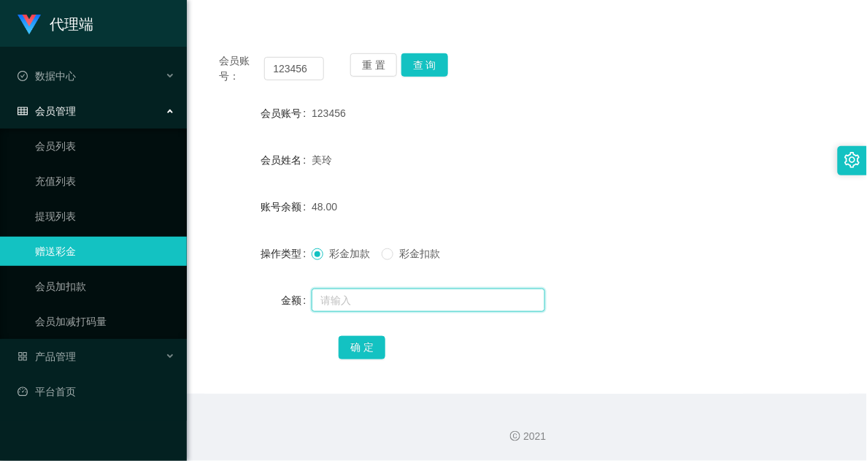
click at [377, 290] on input "text" at bounding box center [429, 299] width 234 height 23
type input "8"
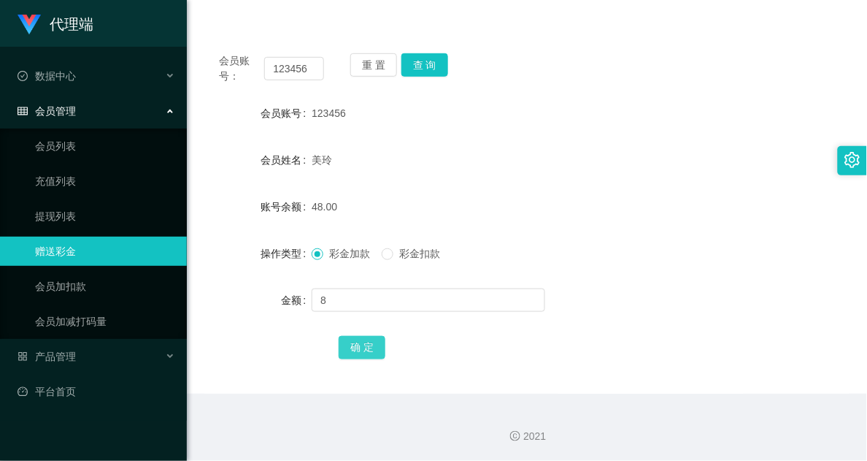
click at [356, 355] on button "确 定" at bounding box center [362, 347] width 47 height 23
drag, startPoint x: 518, startPoint y: 228, endPoint x: 526, endPoint y: 223, distance: 9.5
click at [519, 226] on form "会员账号 123456 会员姓名 美玲 账号余额 56.00 操作类型 彩金加款 彩金扣款 金额 确 定" at bounding box center [526, 230] width 645 height 263
drag, startPoint x: 414, startPoint y: 144, endPoint x: 406, endPoint y: 158, distance: 15.7
click at [414, 145] on div "美玲" at bounding box center [500, 159] width 377 height 29
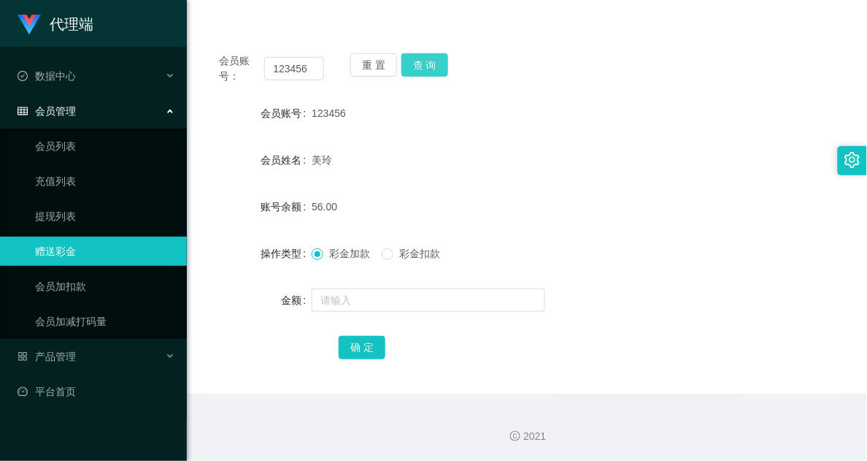
drag, startPoint x: 425, startPoint y: 55, endPoint x: 436, endPoint y: 55, distance: 10.2
click at [425, 55] on button "查 询" at bounding box center [424, 64] width 47 height 23
click at [410, 56] on button "查 询" at bounding box center [424, 64] width 47 height 23
click at [373, 312] on div at bounding box center [500, 299] width 377 height 29
click at [377, 301] on input "text" at bounding box center [429, 299] width 234 height 23
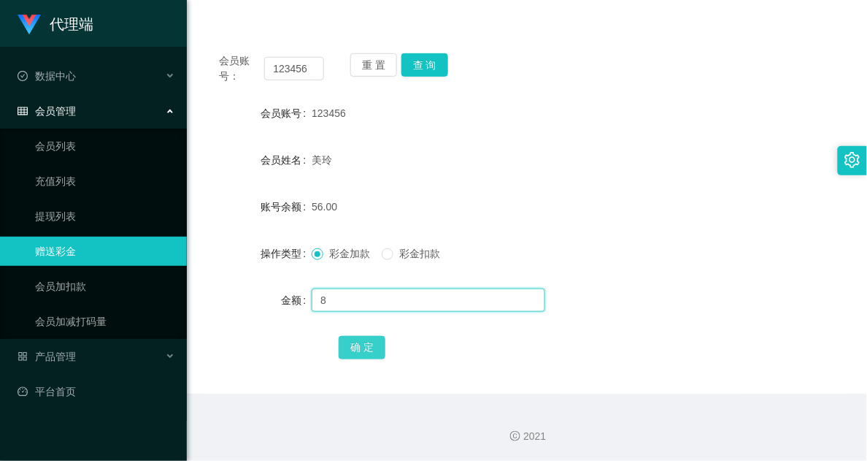
type input "8"
click at [363, 343] on button "确 定" at bounding box center [362, 347] width 47 height 23
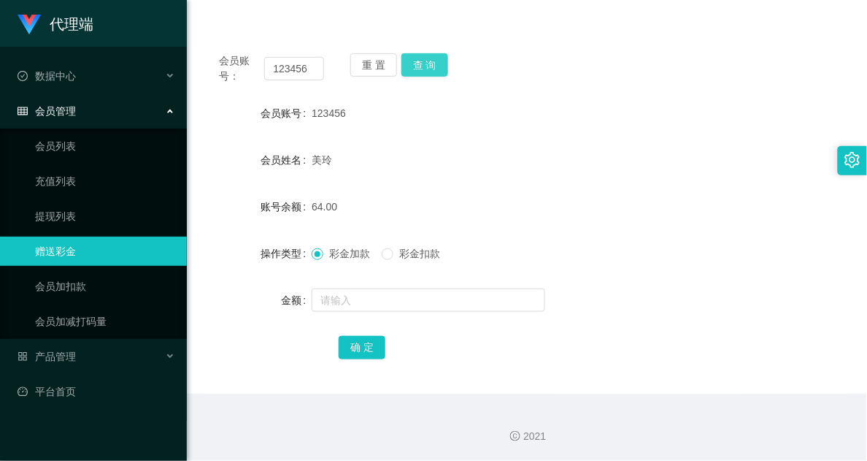
click at [422, 74] on button "查 询" at bounding box center [424, 64] width 47 height 23
click at [442, 67] on button "查 询" at bounding box center [424, 64] width 47 height 23
click at [418, 63] on button "查 询" at bounding box center [424, 64] width 47 height 23
click at [432, 70] on button "查 询" at bounding box center [424, 64] width 47 height 23
click at [425, 72] on button "查 询" at bounding box center [424, 64] width 47 height 23
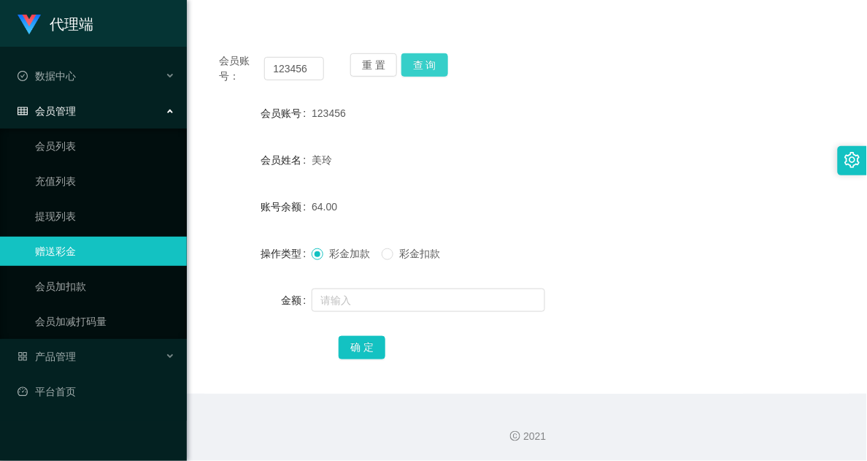
click at [427, 66] on button "查 询" at bounding box center [424, 64] width 47 height 23
drag, startPoint x: 415, startPoint y: 71, endPoint x: 428, endPoint y: 75, distance: 14.5
click at [417, 71] on button "查 询" at bounding box center [424, 64] width 47 height 23
click at [423, 63] on button "查 询" at bounding box center [424, 64] width 47 height 23
click at [428, 66] on button "查 询" at bounding box center [424, 64] width 47 height 23
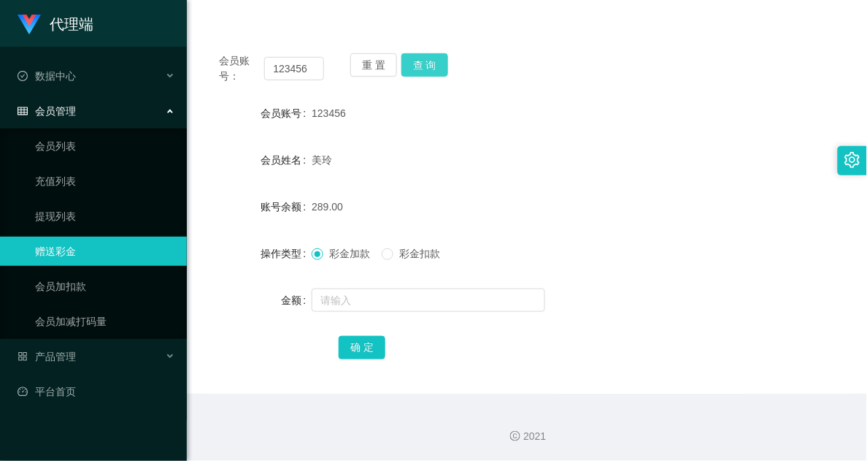
click at [425, 74] on button "查 询" at bounding box center [424, 64] width 47 height 23
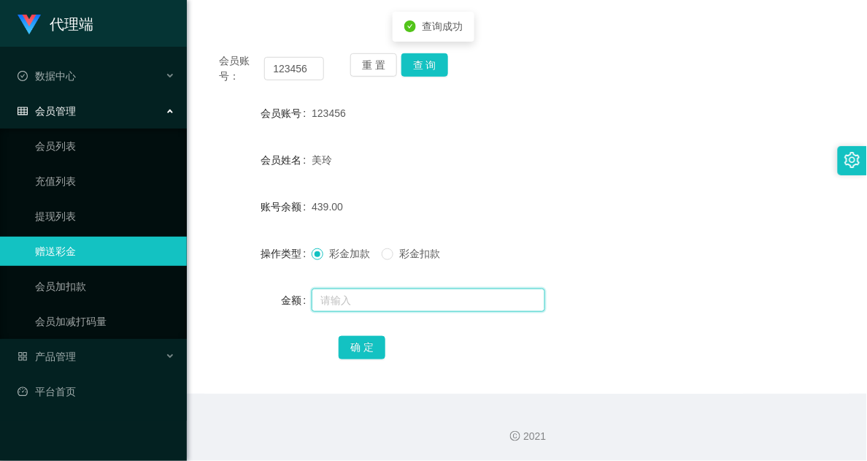
click at [372, 303] on input "text" at bounding box center [429, 299] width 234 height 23
type input "38"
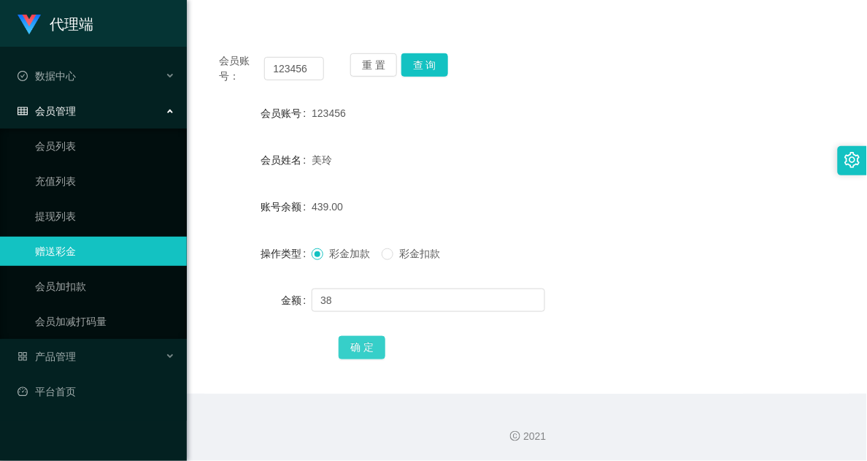
click at [370, 347] on button "确 定" at bounding box center [362, 347] width 47 height 23
drag, startPoint x: 496, startPoint y: 187, endPoint x: 517, endPoint y: 172, distance: 25.1
click at [517, 172] on form "会员账号 123456 会员姓名 美玲 账号余额 477.00 操作类型 彩金加款 彩金扣款 金额 确 定" at bounding box center [526, 230] width 645 height 263
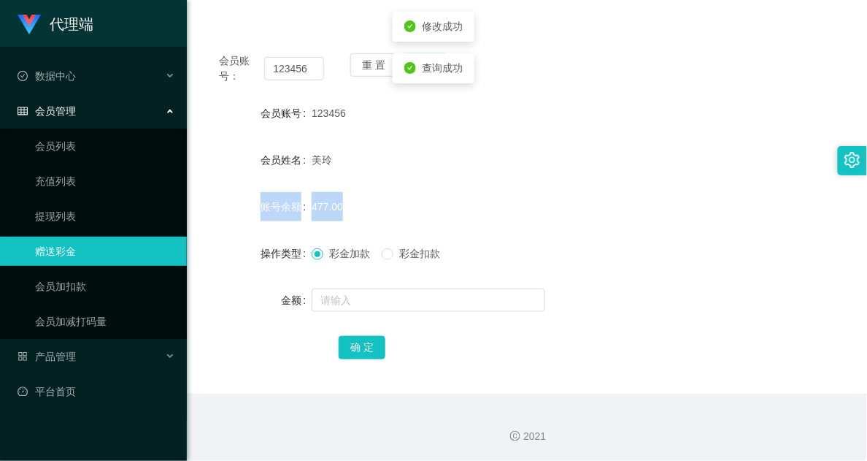
drag, startPoint x: 517, startPoint y: 172, endPoint x: 506, endPoint y: 209, distance: 38.8
click at [506, 209] on div "477.00" at bounding box center [500, 206] width 377 height 29
click at [447, 147] on div "美玲" at bounding box center [500, 159] width 377 height 29
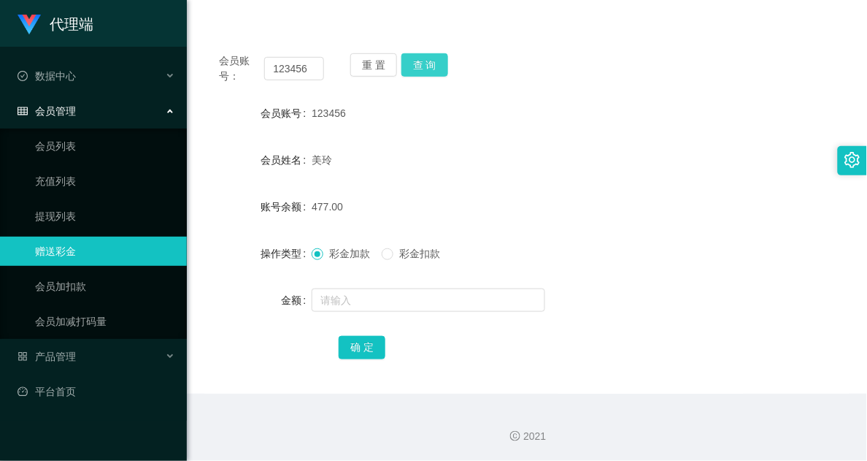
drag, startPoint x: 440, startPoint y: 86, endPoint x: 429, endPoint y: 66, distance: 23.2
click at [440, 85] on div "会员账号： 123456 重 置 查 询 会员账号 123456 会员姓名 美玲 账号余额 477.00 操作类型 彩金加款 彩金扣款 金额 确 定" at bounding box center [526, 216] width 645 height 355
click at [428, 60] on button "查 询" at bounding box center [424, 64] width 47 height 23
click at [391, 256] on span at bounding box center [388, 254] width 12 height 12
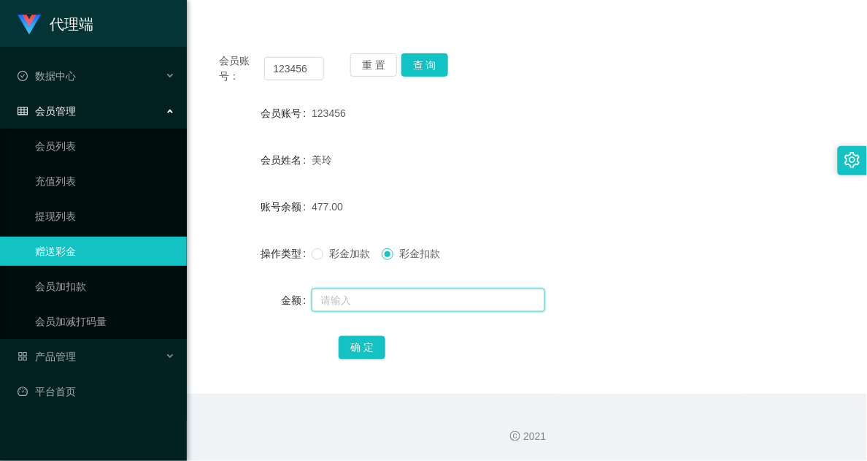
click at [387, 290] on input "text" at bounding box center [429, 299] width 234 height 23
type input "3"
drag, startPoint x: 462, startPoint y: 205, endPoint x: 482, endPoint y: 194, distance: 22.5
click at [469, 201] on div "477.00" at bounding box center [500, 206] width 377 height 29
click at [363, 293] on input "text" at bounding box center [429, 299] width 234 height 23
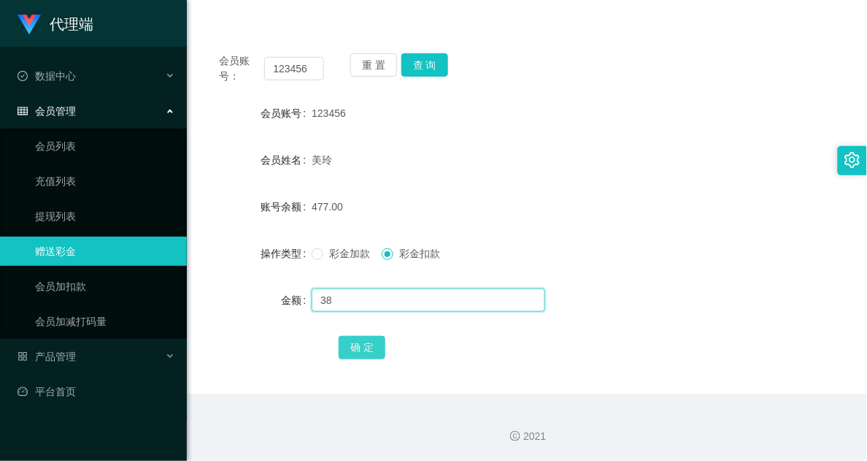
type input "38"
click at [348, 347] on button "确 定" at bounding box center [362, 347] width 47 height 23
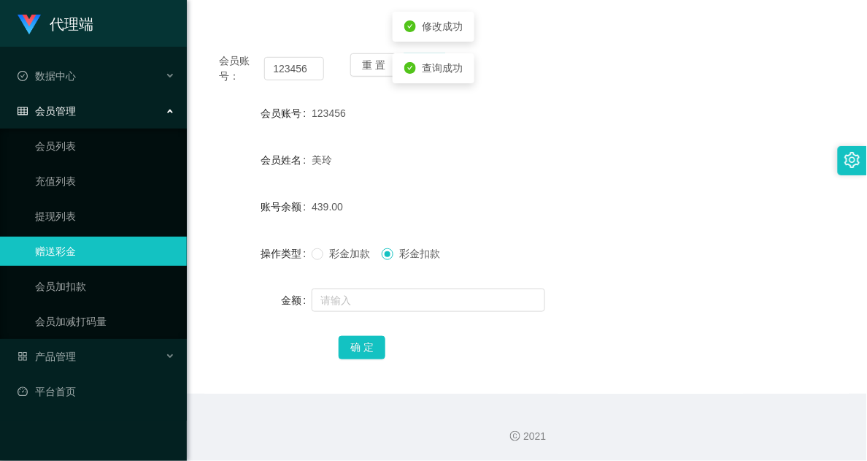
click at [500, 169] on div "美玲" at bounding box center [500, 159] width 377 height 29
click at [436, 135] on form "会员账号 123456 会员姓名 美玲 账号余额 439.00 操作类型 彩金加款 彩金扣款 金额 确 定" at bounding box center [526, 230] width 645 height 263
click at [431, 62] on button "查 询" at bounding box center [424, 64] width 47 height 23
click at [485, 128] on form "会员账号 123456 会员姓名 美玲 账号余额 439.00 操作类型 彩金加款 彩金扣款 金额 确 定" at bounding box center [526, 230] width 645 height 263
click at [502, 122] on div "123456" at bounding box center [500, 113] width 377 height 29
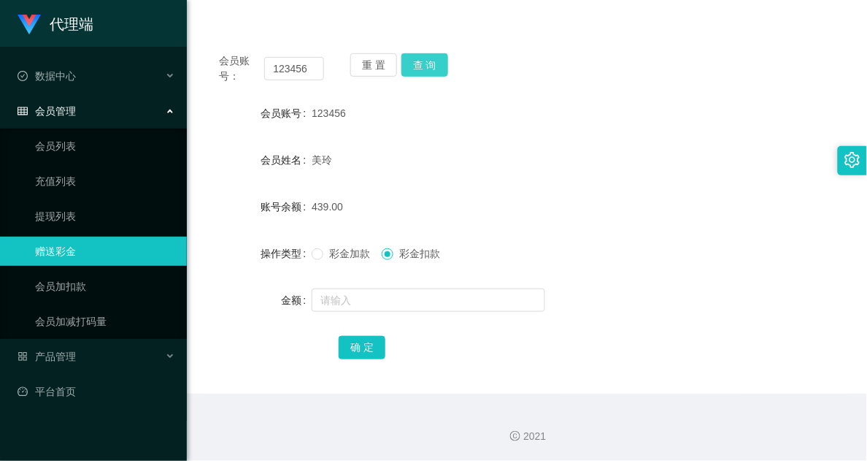
click at [414, 59] on button "查 询" at bounding box center [424, 64] width 47 height 23
drag, startPoint x: 433, startPoint y: 63, endPoint x: 431, endPoint y: 88, distance: 24.2
click at [434, 64] on button "查 询" at bounding box center [424, 64] width 47 height 23
click at [432, 66] on button "查 询" at bounding box center [424, 64] width 47 height 23
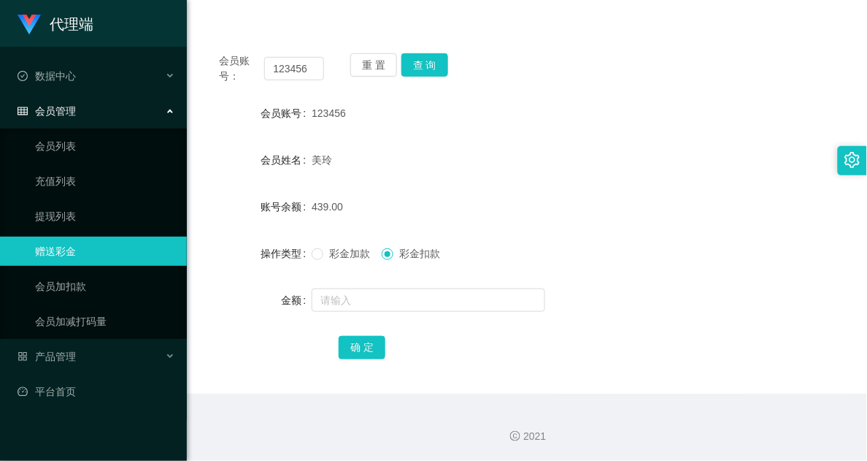
drag, startPoint x: 460, startPoint y: 214, endPoint x: 433, endPoint y: 159, distance: 61.0
click at [461, 212] on div "439.00" at bounding box center [500, 206] width 377 height 29
click at [432, 58] on button "查 询" at bounding box center [424, 64] width 47 height 23
click at [439, 66] on button "查 询" at bounding box center [424, 64] width 47 height 23
click at [563, 104] on div "123456" at bounding box center [500, 113] width 377 height 29
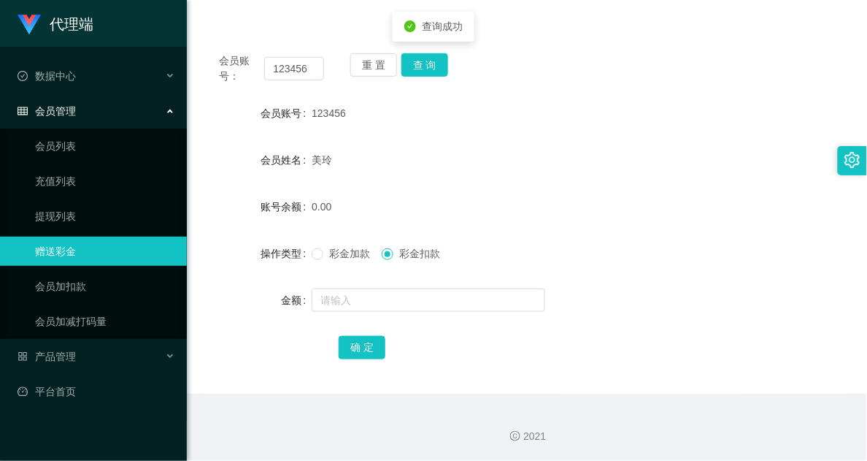
scroll to position [0, 0]
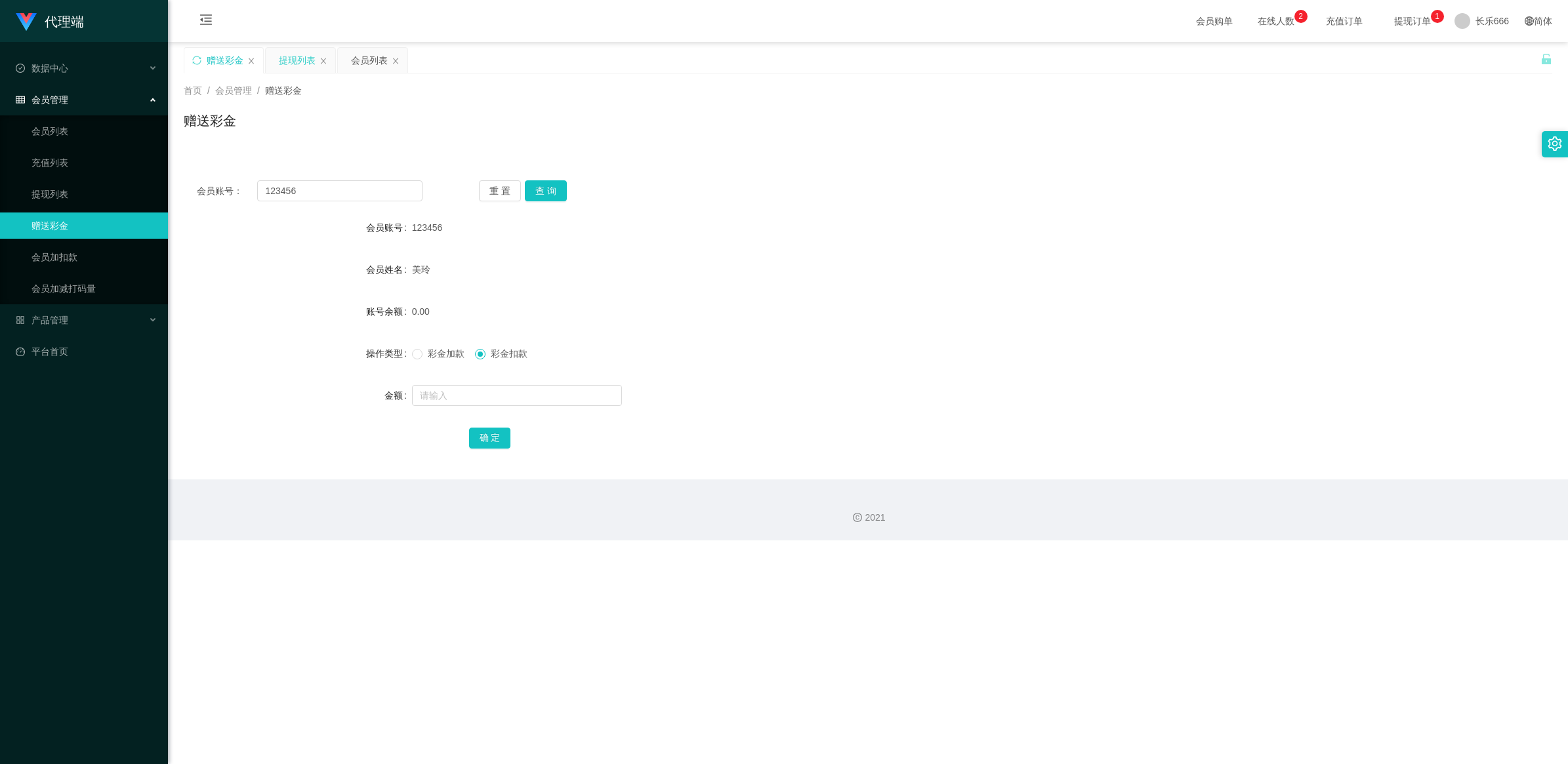
click at [292, 60] on div "提现列表" at bounding box center [297, 60] width 37 height 25
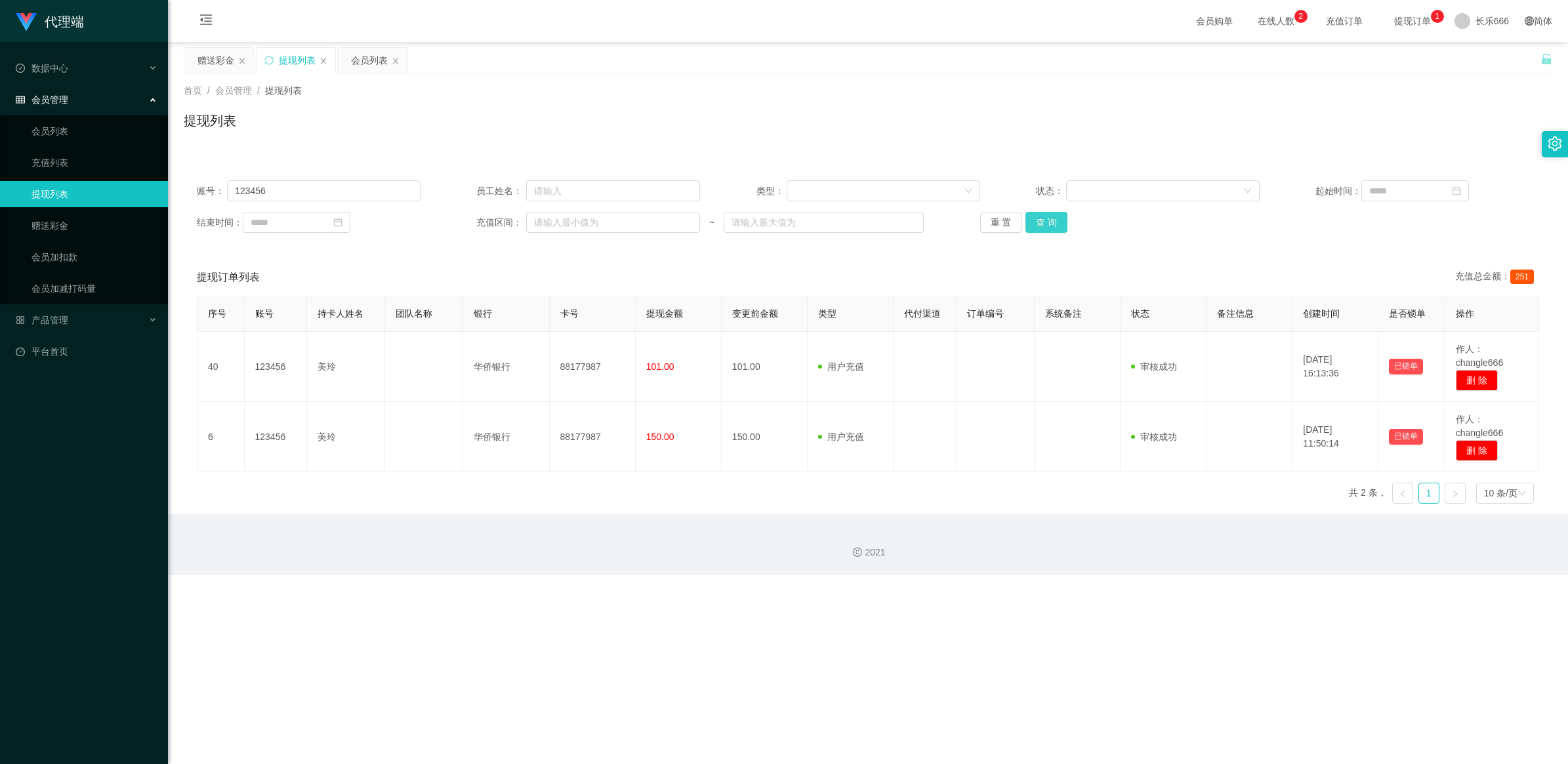
click at [805, 219] on button "查 询" at bounding box center [1047, 222] width 42 height 21
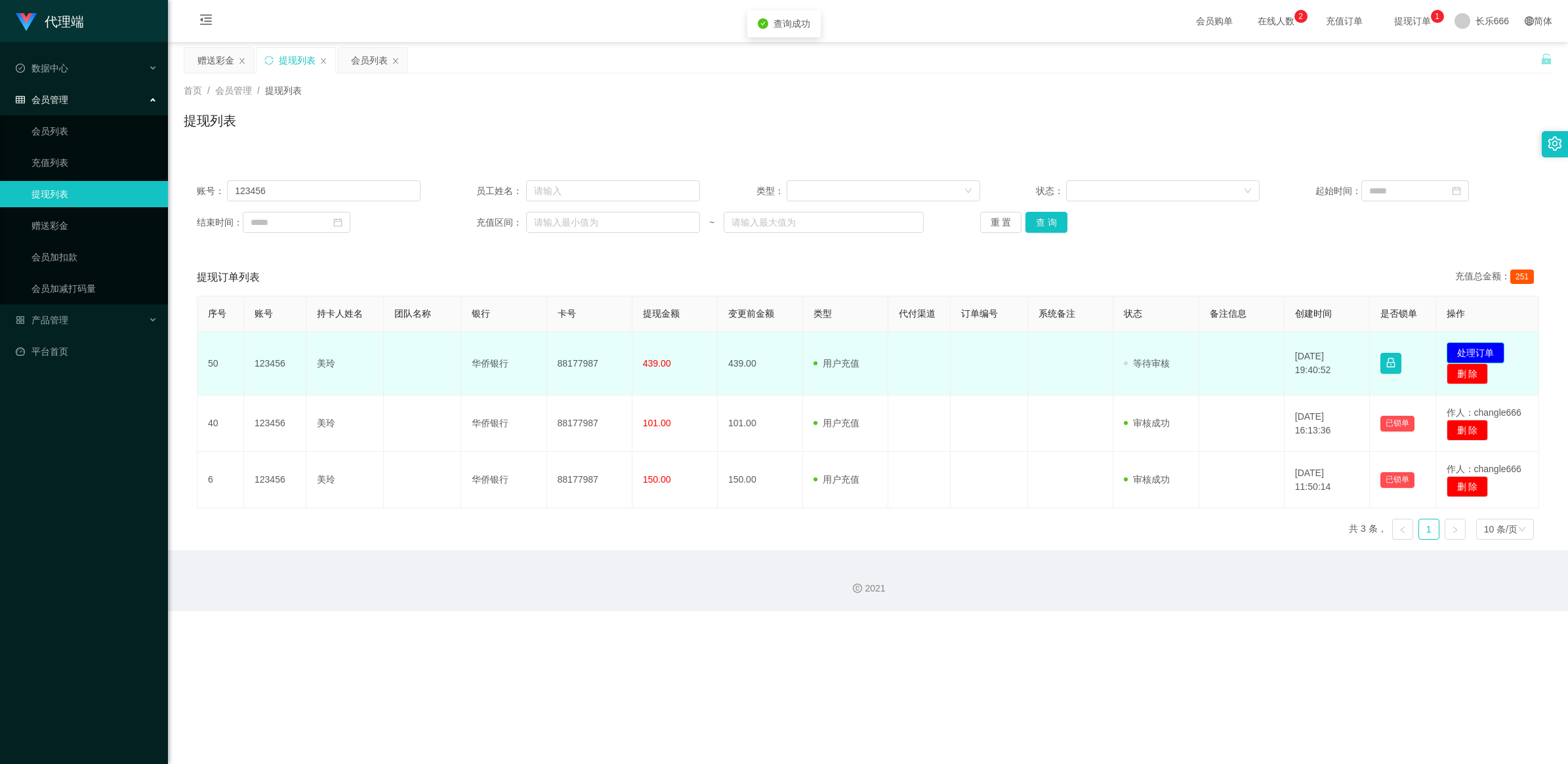
click at [805, 331] on button "处理订单" at bounding box center [1475, 352] width 58 height 21
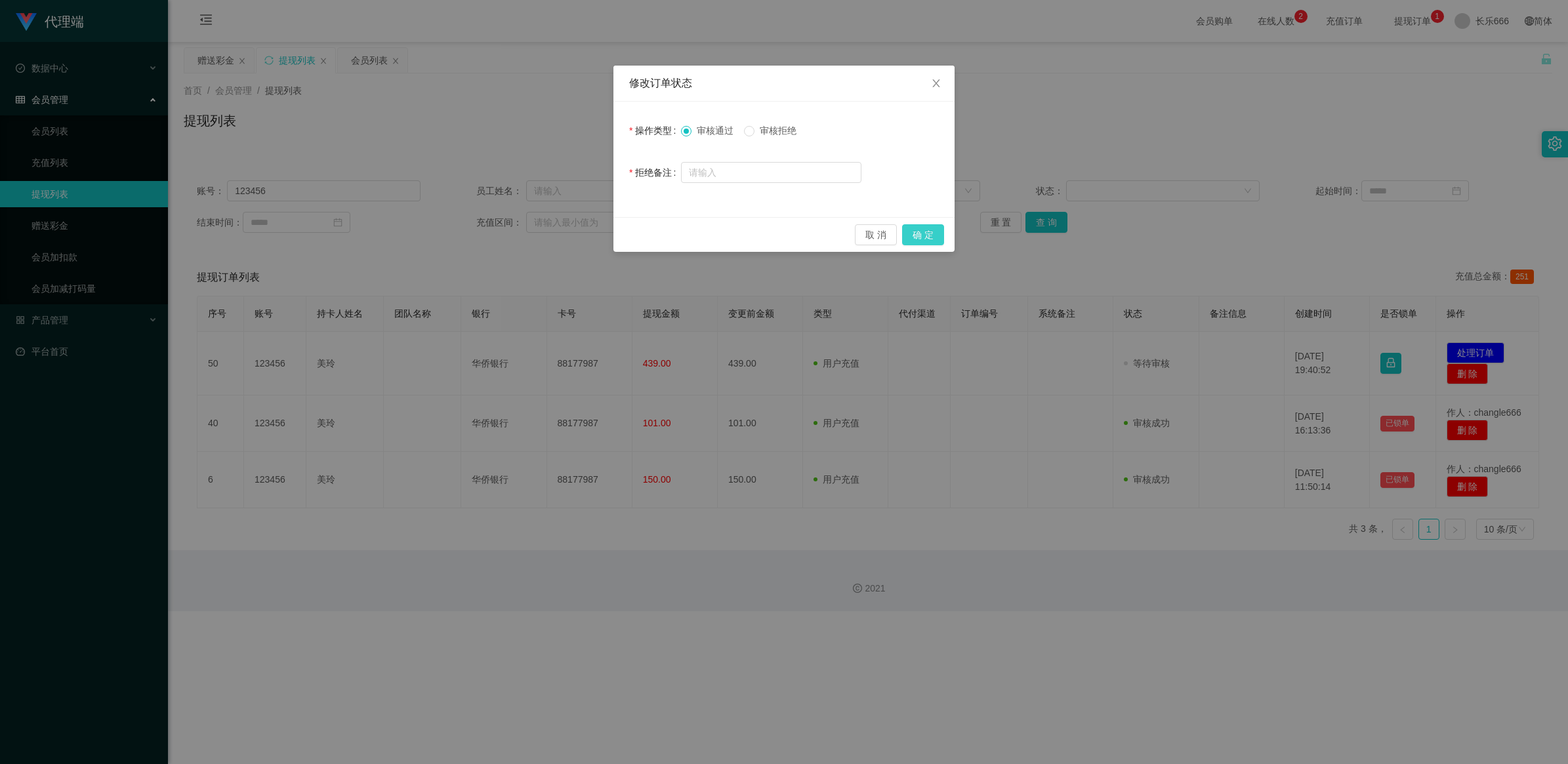
click at [805, 236] on button "确 定" at bounding box center [922, 235] width 42 height 21
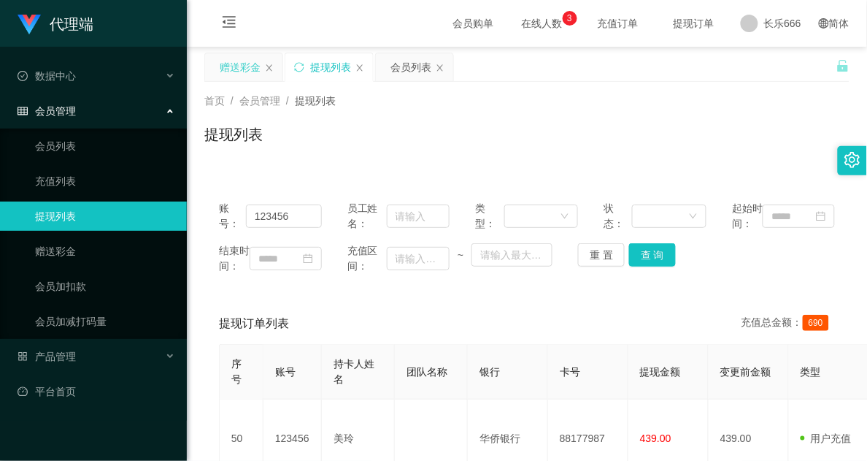
click at [241, 73] on div "赠送彩金" at bounding box center [240, 67] width 41 height 28
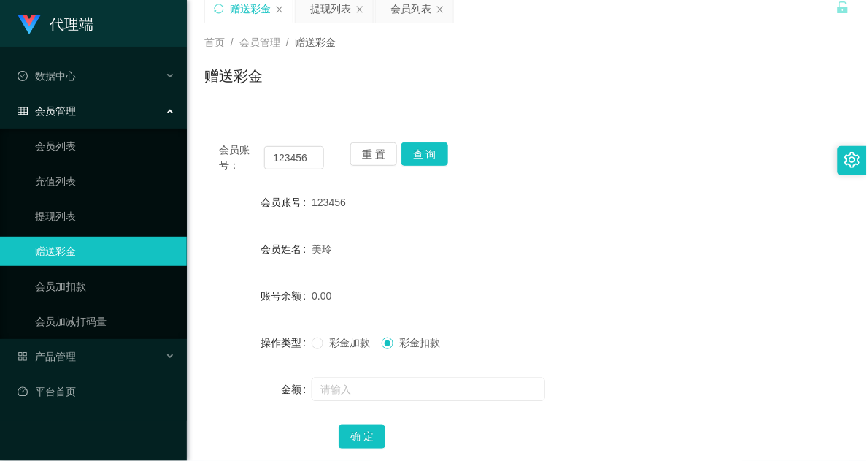
scroll to position [91, 0]
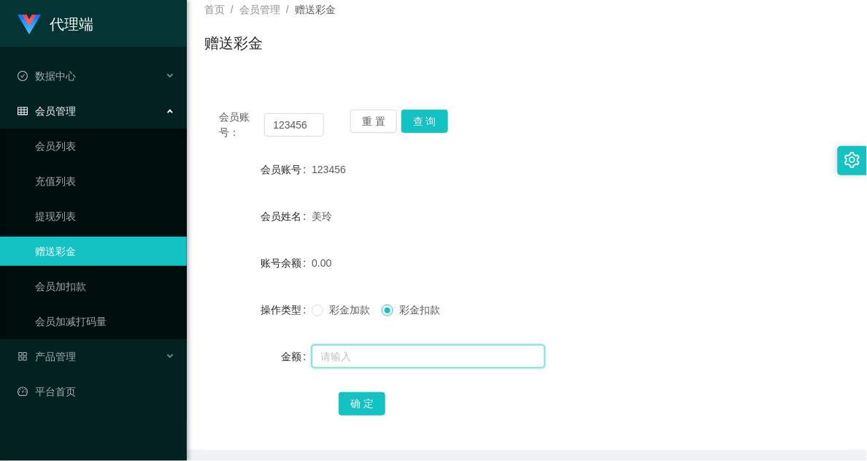
click at [365, 365] on input "text" at bounding box center [429, 355] width 234 height 23
type input "8"
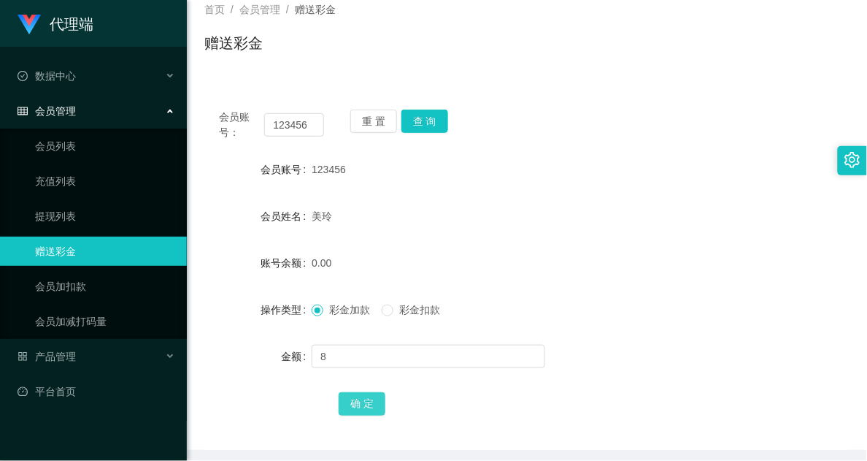
click at [350, 368] on button "确 定" at bounding box center [362, 403] width 47 height 23
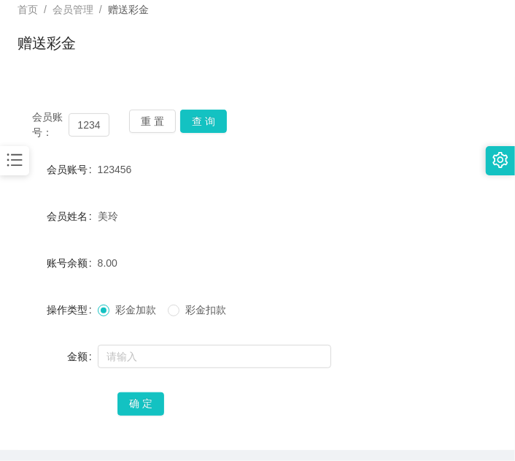
click at [428, 67] on div "首页 / 会员管理 / 赠送彩金 / 赠送彩金" at bounding box center [257, 34] width 515 height 87
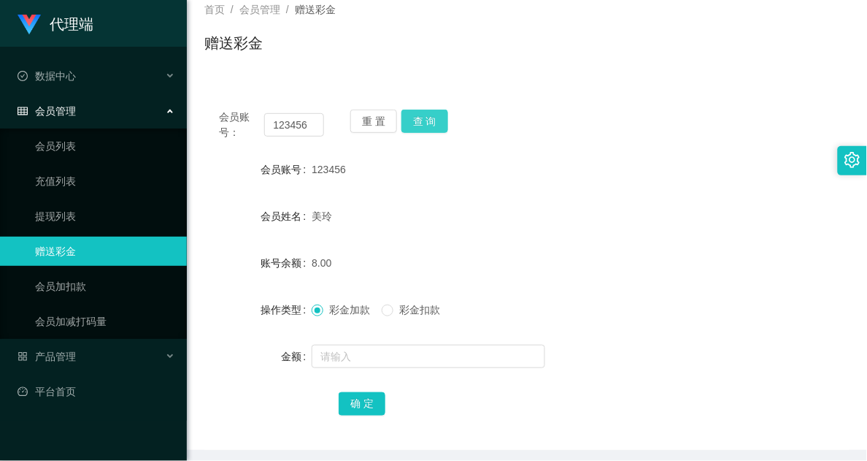
click at [416, 121] on button "查 询" at bounding box center [424, 120] width 47 height 23
click at [420, 123] on button "查 询" at bounding box center [424, 120] width 47 height 23
drag, startPoint x: 547, startPoint y: 195, endPoint x: 540, endPoint y: 67, distance: 127.9
click at [548, 191] on form "会员账号 123456 会员姓名 美玲 账号余额 8.00 操作类型 彩金加款 彩金扣款 金额 确 定" at bounding box center [526, 286] width 645 height 263
click at [432, 115] on button "查 询" at bounding box center [424, 120] width 47 height 23
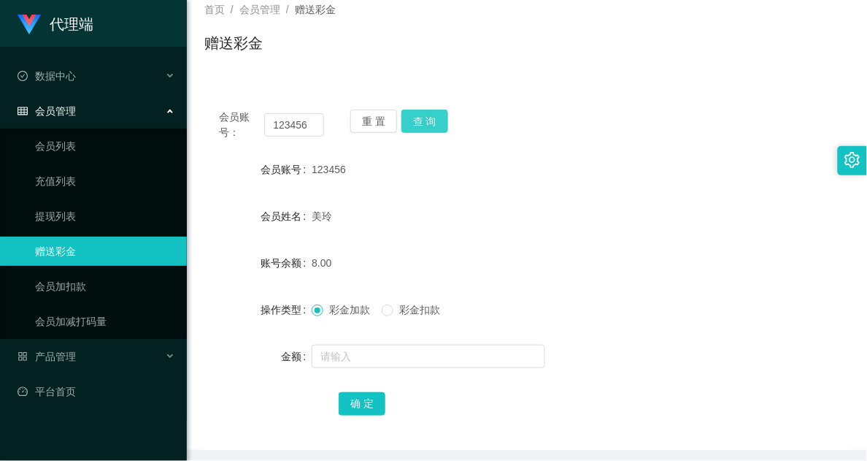
click at [431, 124] on button "查 询" at bounding box center [424, 120] width 47 height 23
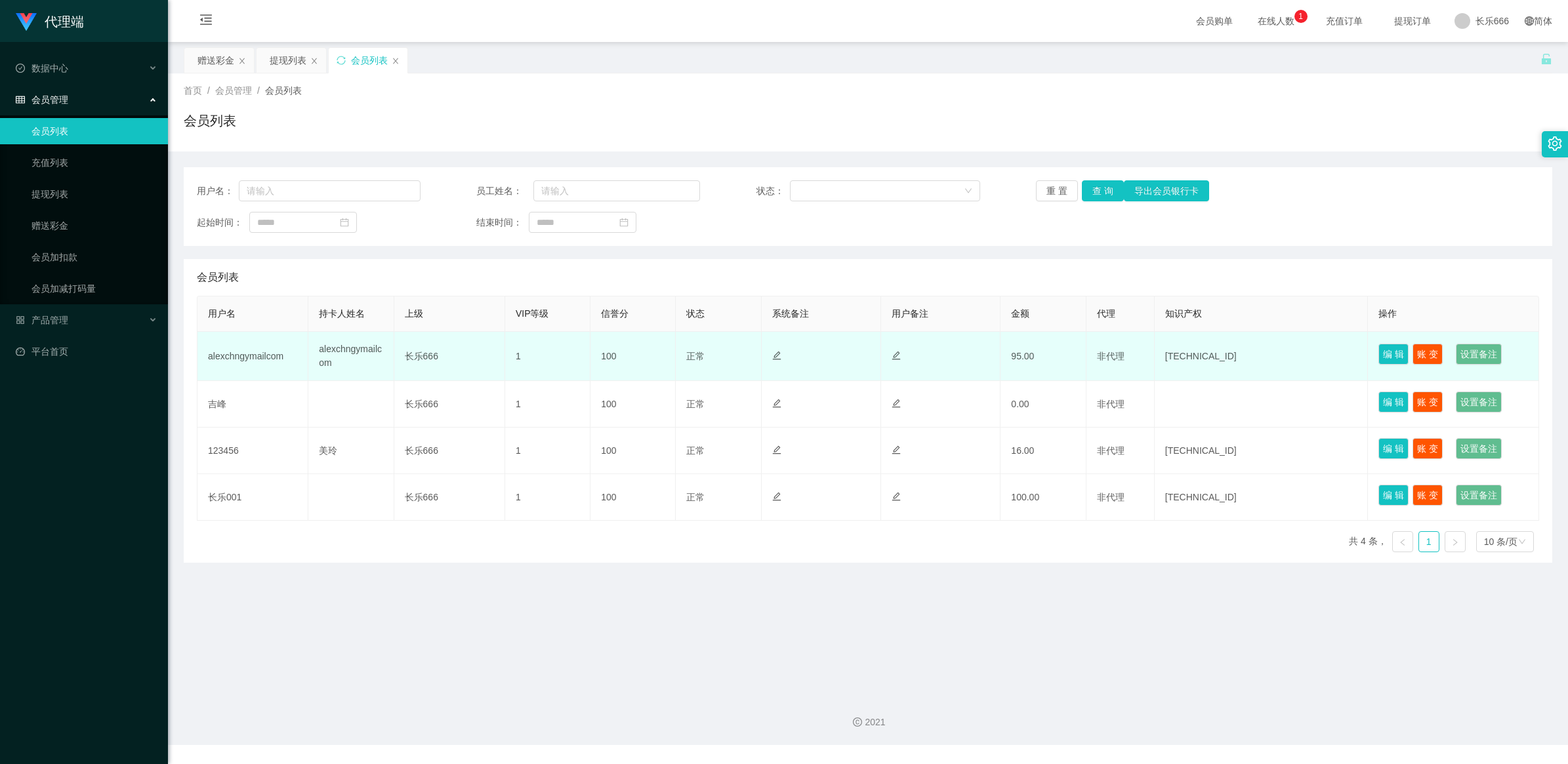
click at [420, 356] on td "长乐666" at bounding box center [450, 356] width 111 height 49
drag, startPoint x: 434, startPoint y: 361, endPoint x: 423, endPoint y: 360, distance: 11.0
click at [434, 361] on td "长乐666" at bounding box center [450, 356] width 111 height 49
click at [358, 361] on td "alexchngymailcom" at bounding box center [351, 356] width 85 height 49
click at [1378, 359] on button "编 辑" at bounding box center [1394, 353] width 31 height 21
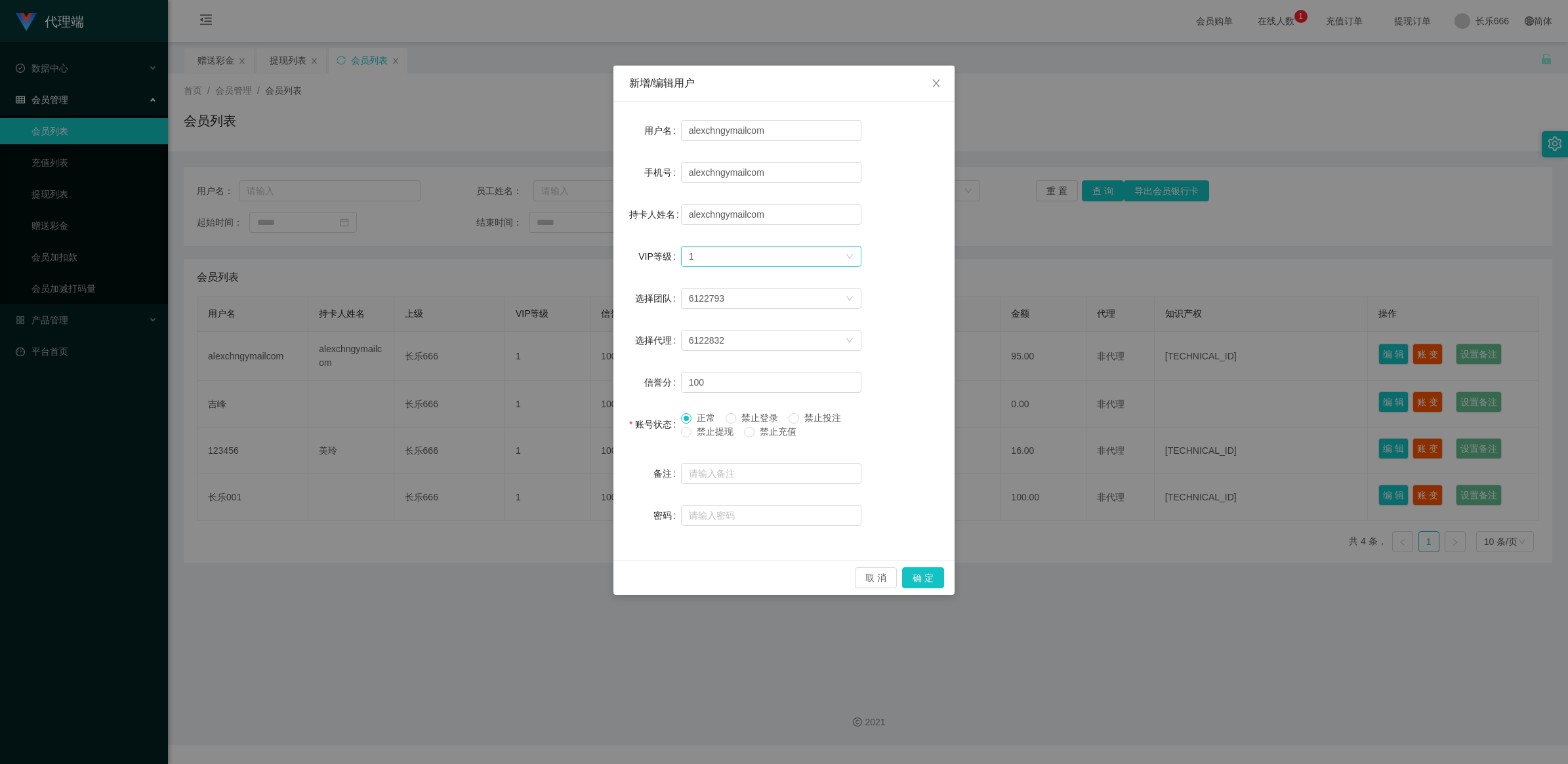
click at [772, 261] on div "选择VIP等级 1" at bounding box center [767, 256] width 156 height 20
click at [1206, 385] on div "新增/编辑用户 用户名 alexchngymailcom 手机号 alexchngymailcom 持卡人姓名 alexchngymailcom VIP等级 …" at bounding box center [784, 382] width 1568 height 764
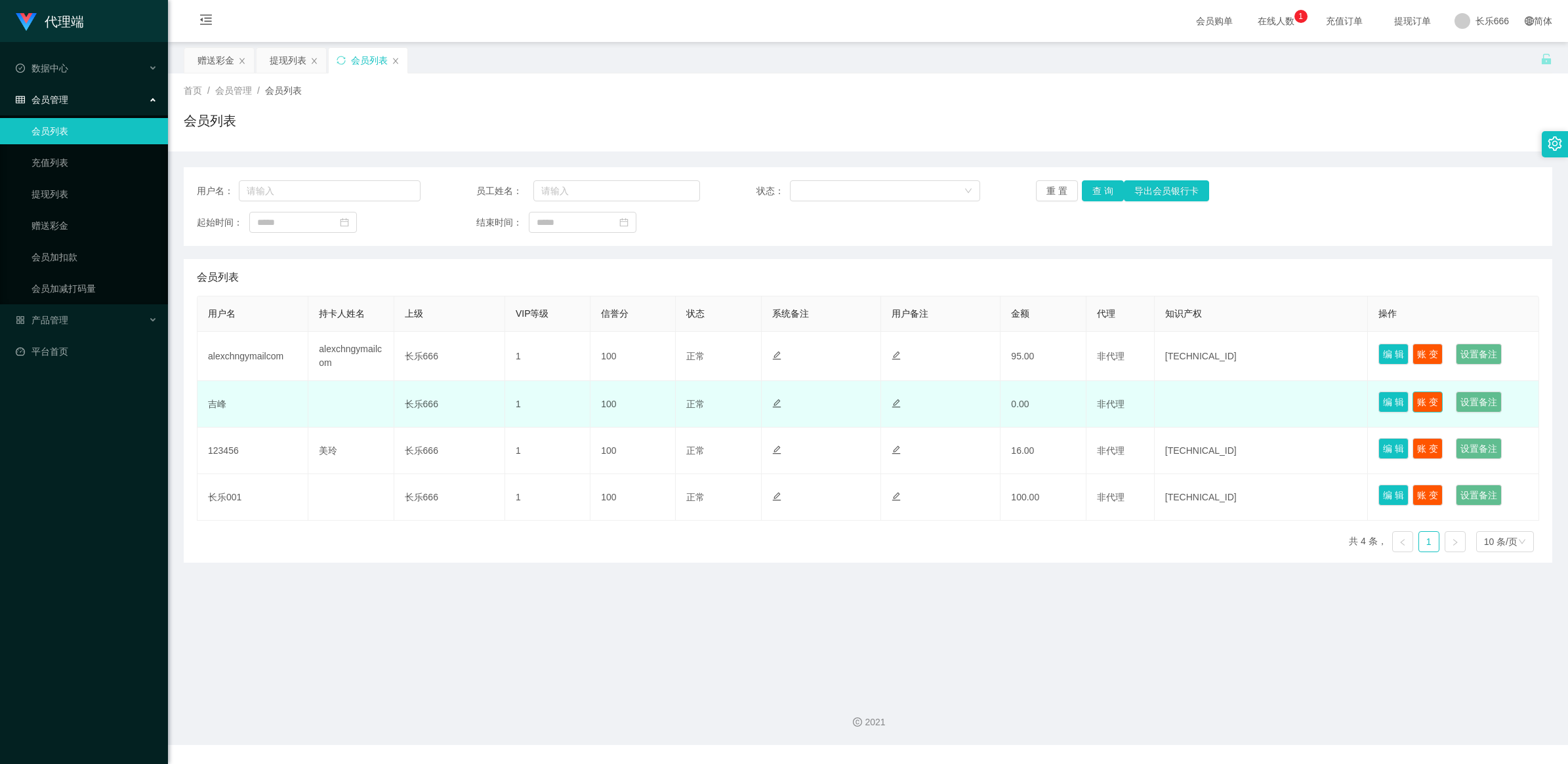
click at [1417, 404] on button "账 变" at bounding box center [1428, 402] width 31 height 21
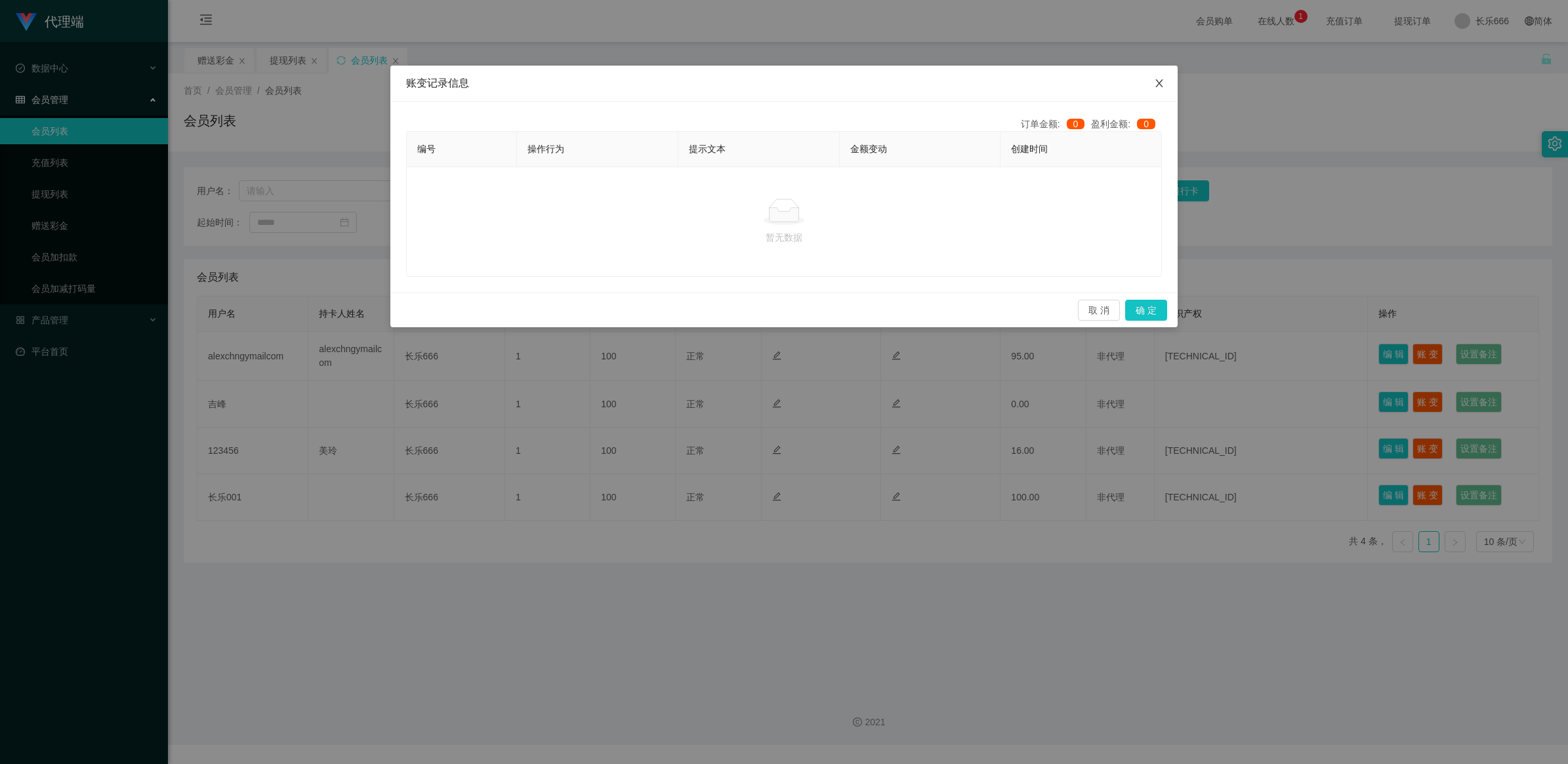
click at [1162, 84] on icon "图标： 关闭" at bounding box center [1160, 84] width 11 height 11
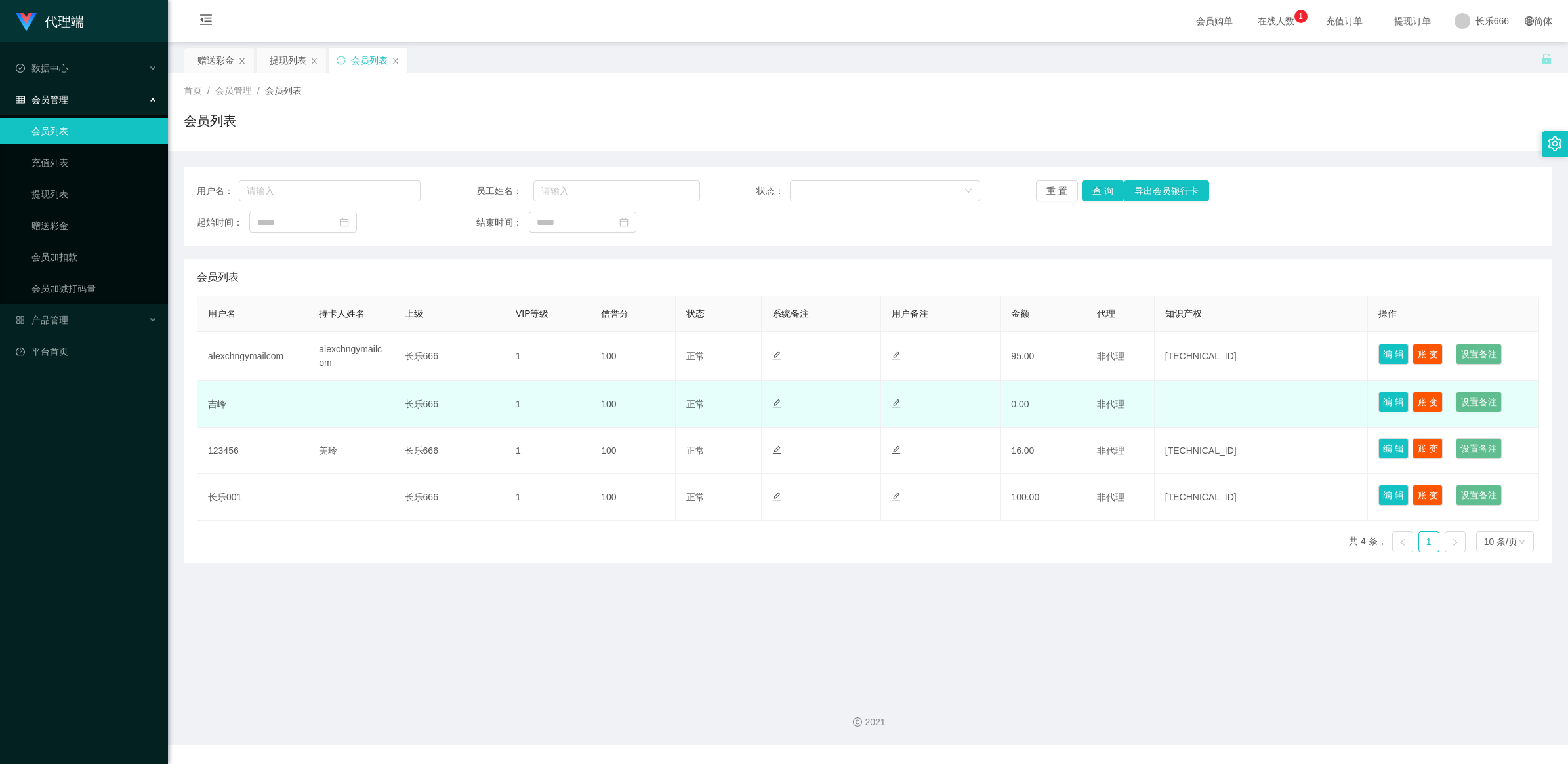
click at [257, 405] on td "吉峰" at bounding box center [253, 404] width 111 height 47
drag, startPoint x: 1127, startPoint y: 411, endPoint x: 1028, endPoint y: 402, distance: 99.4
click at [1029, 402] on td "0.00" at bounding box center [1043, 404] width 85 height 47
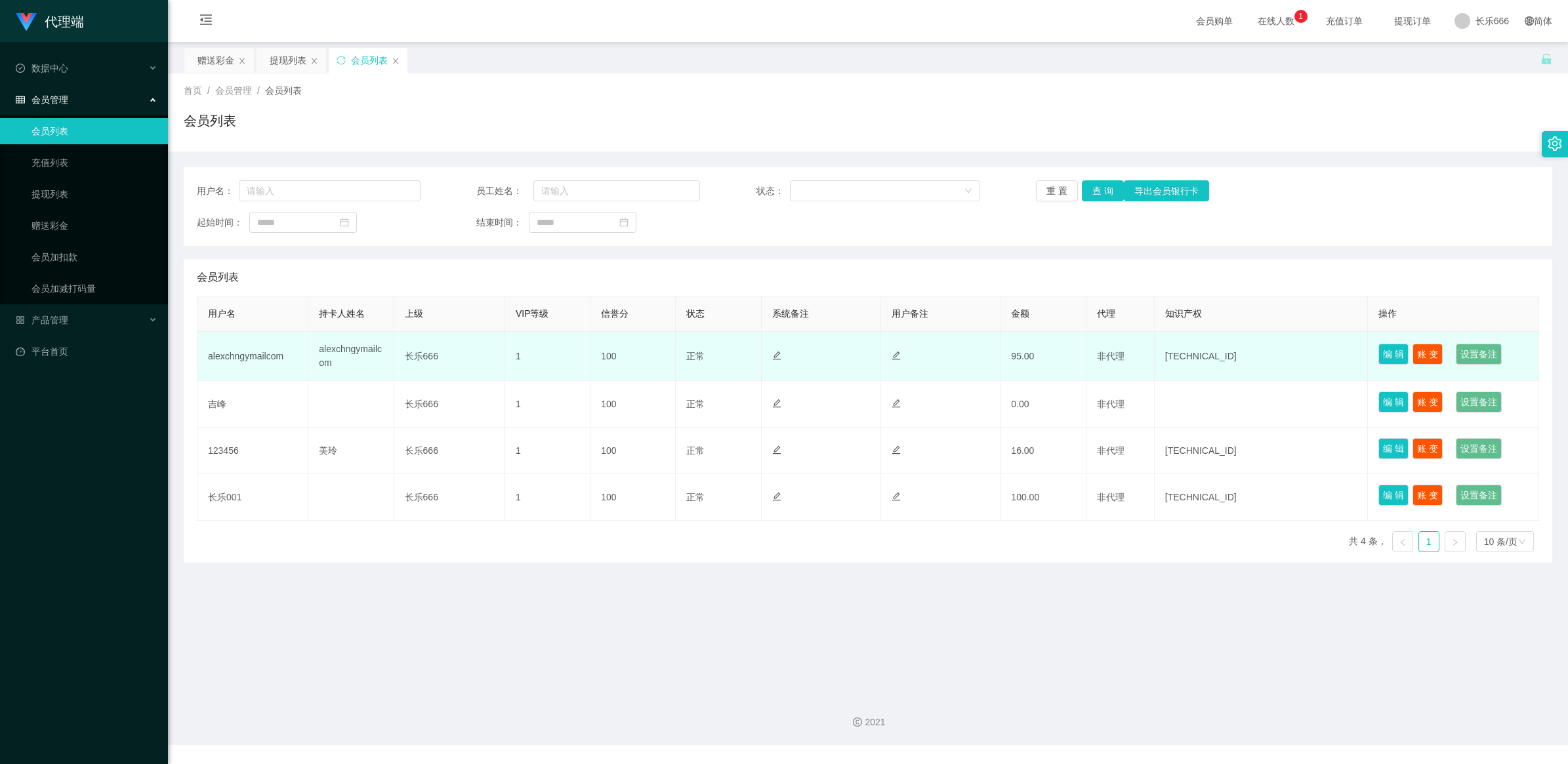
click at [610, 358] on td "100" at bounding box center [633, 356] width 85 height 49
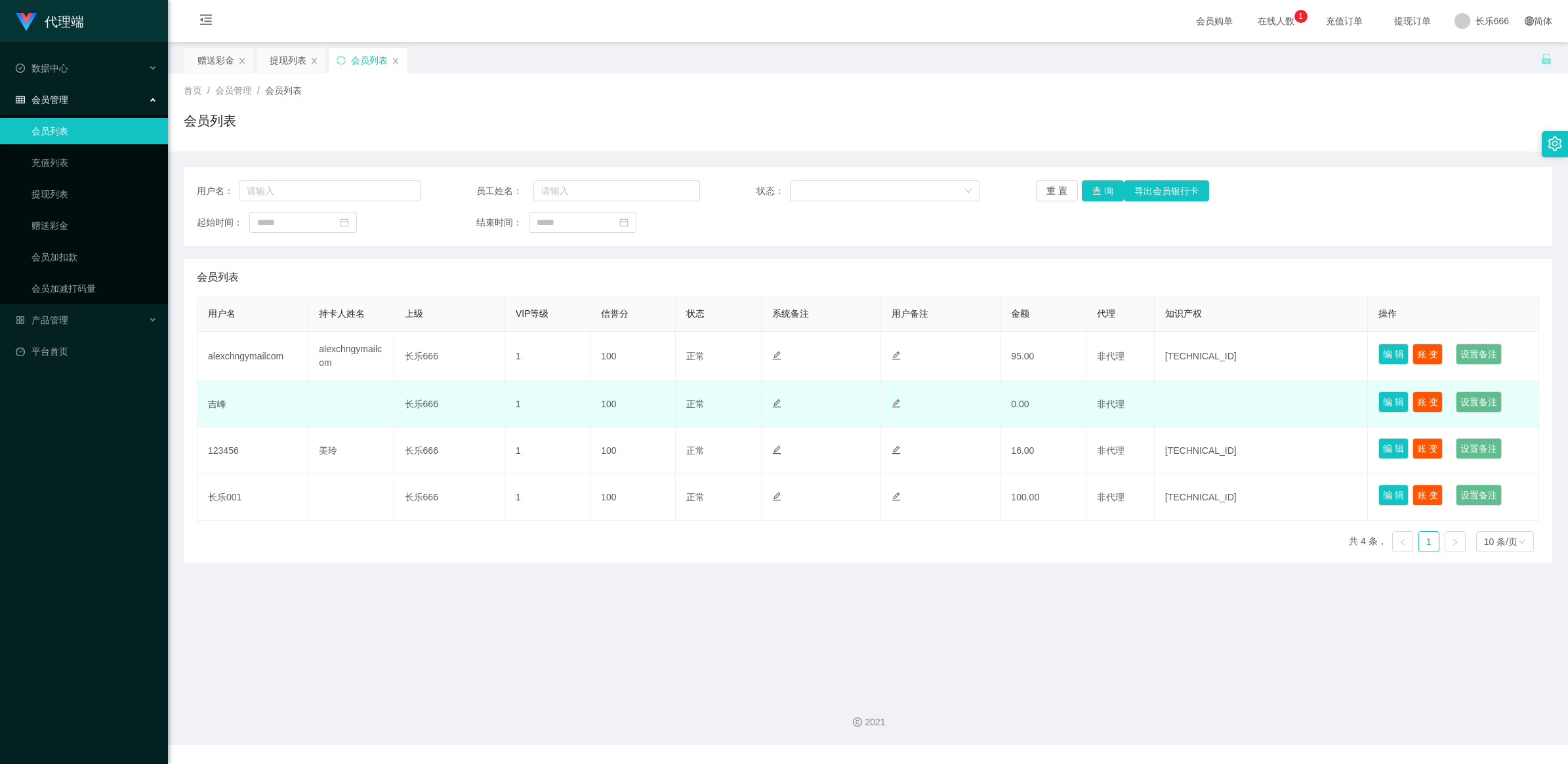
drag, startPoint x: 620, startPoint y: 391, endPoint x: 719, endPoint y: 412, distance: 101.2
click at [640, 402] on td "100" at bounding box center [633, 404] width 85 height 47
click at [1393, 404] on button "编 辑" at bounding box center [1394, 402] width 31 height 21
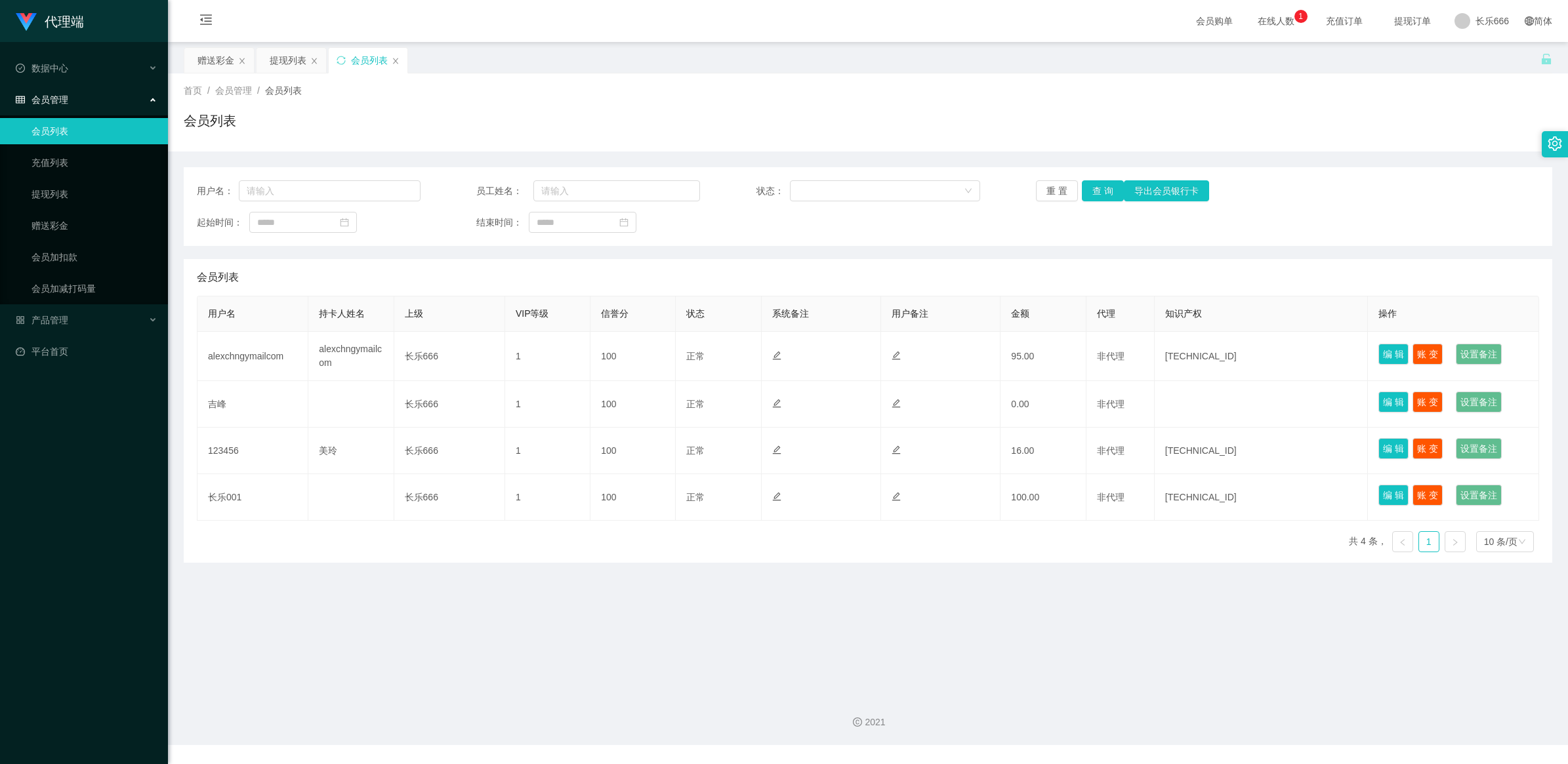
type input "jifeng"
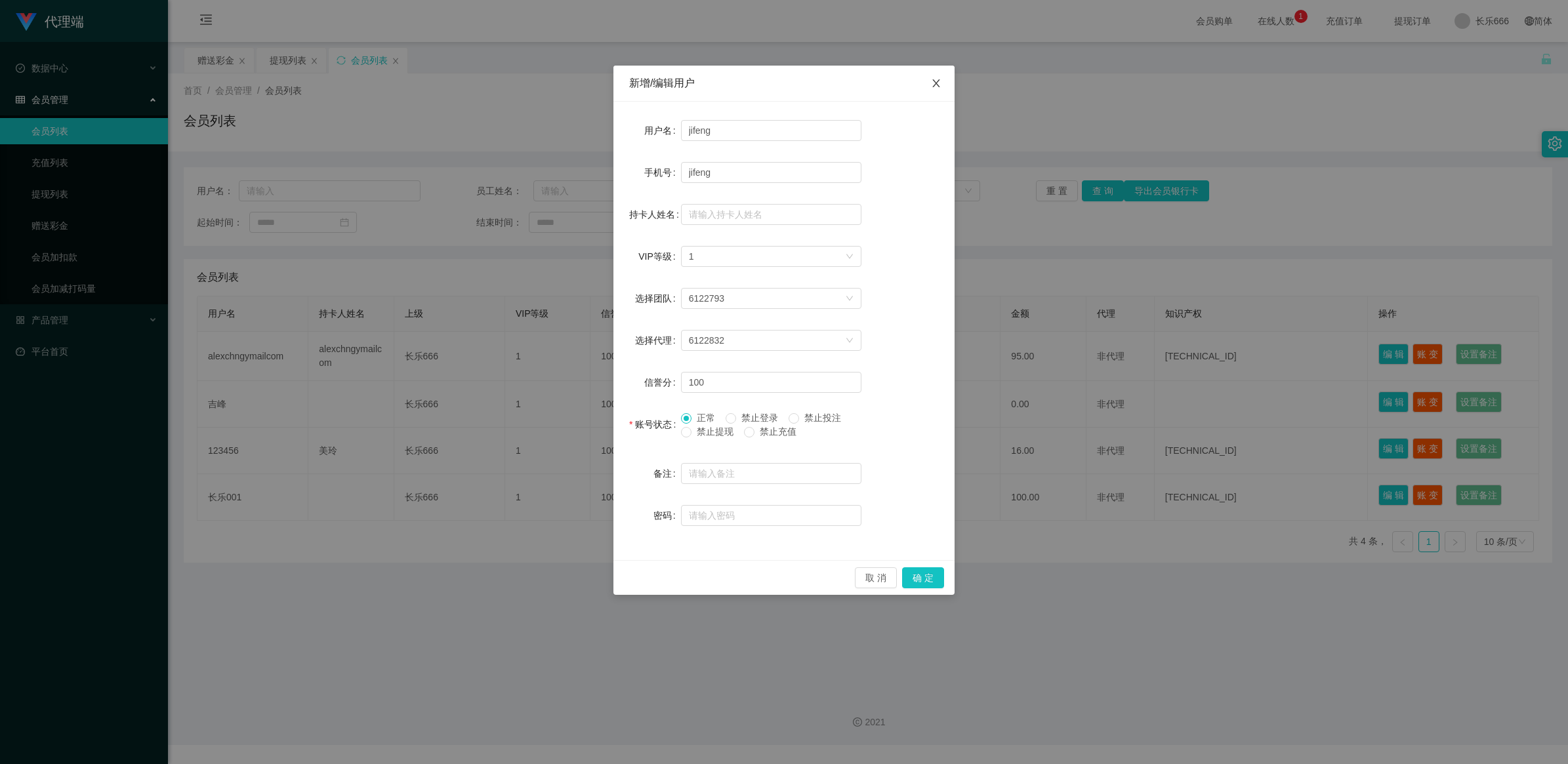
click at [935, 81] on icon "图标： 关闭" at bounding box center [937, 84] width 11 height 11
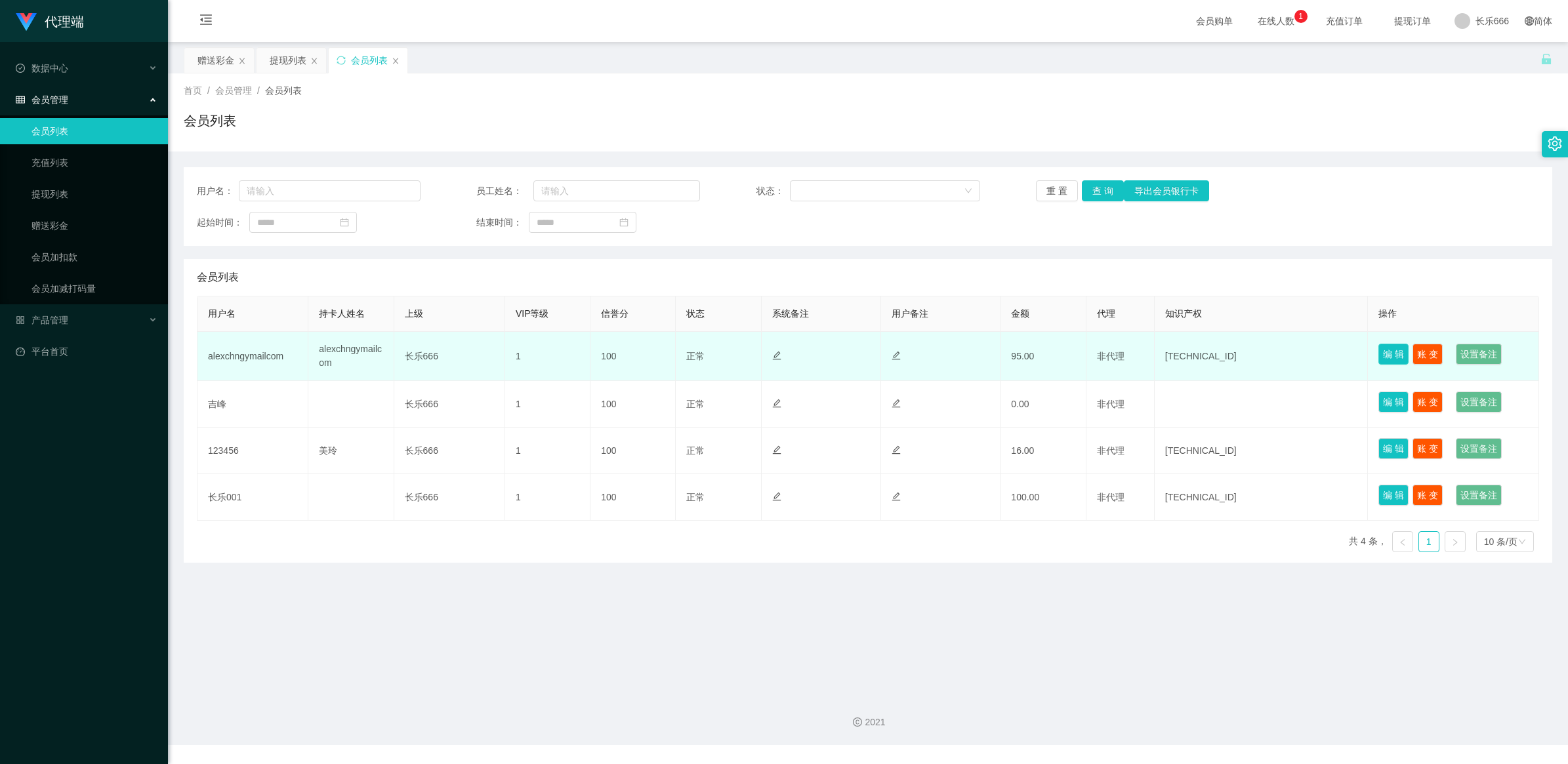
click at [1381, 354] on button "编 辑" at bounding box center [1394, 353] width 31 height 21
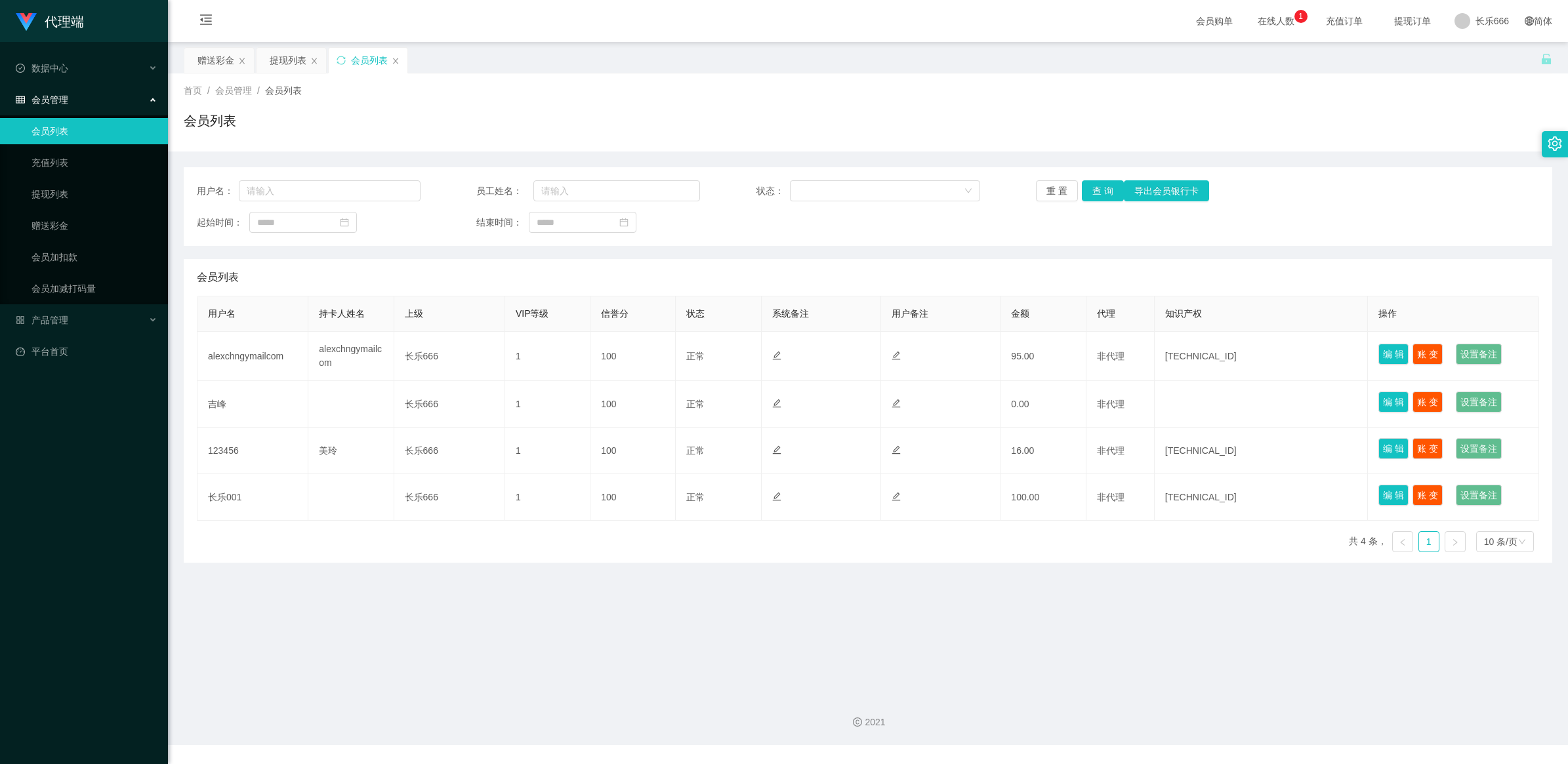
type input "alexchngymailcom"
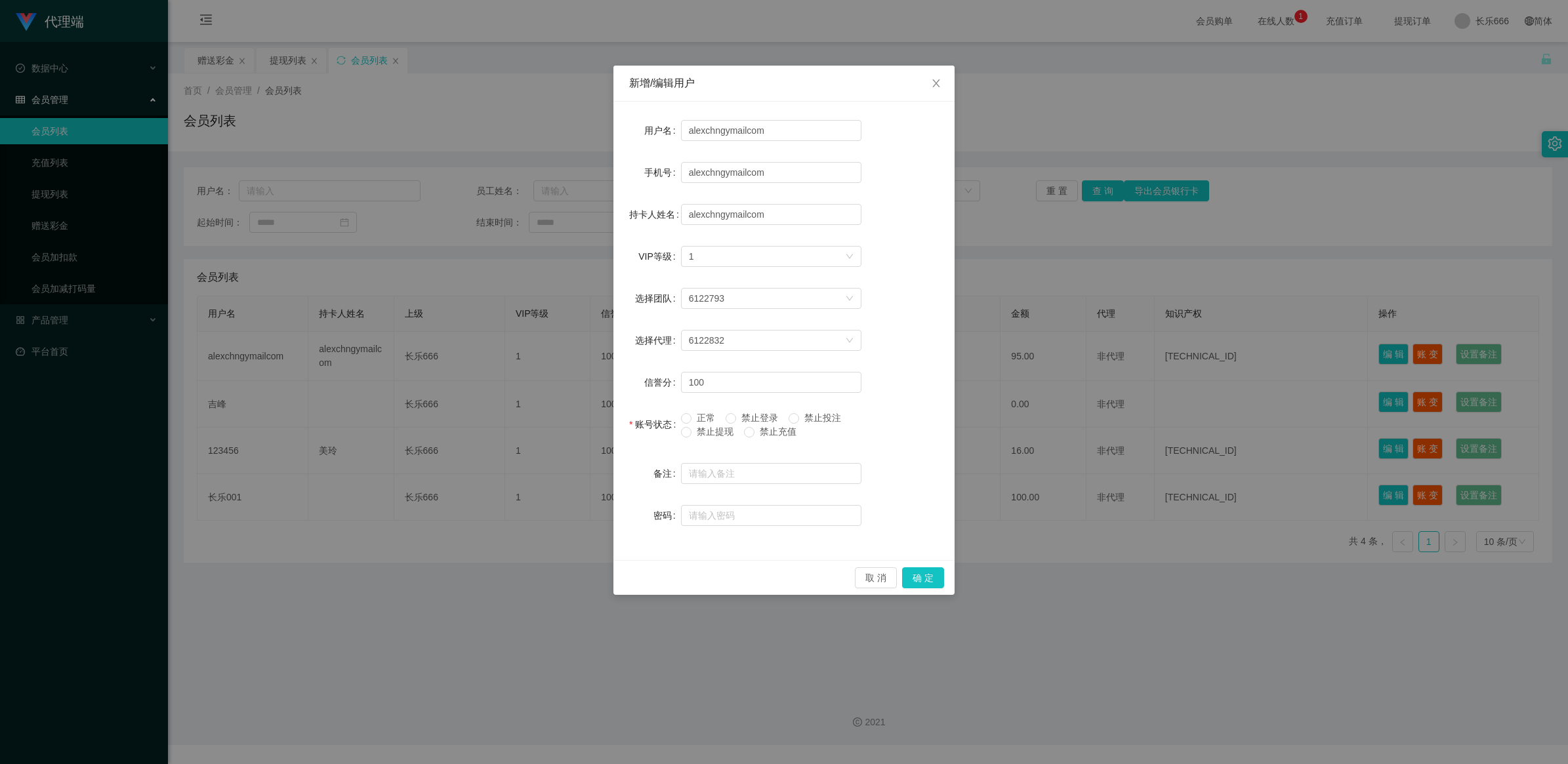
click at [692, 421] on span "正常" at bounding box center [706, 418] width 29 height 11
click at [752, 439] on label "禁止充值" at bounding box center [773, 431] width 58 height 13
click at [818, 417] on span "禁止投注" at bounding box center [823, 418] width 48 height 11
click at [940, 581] on button "确 定" at bounding box center [922, 577] width 42 height 21
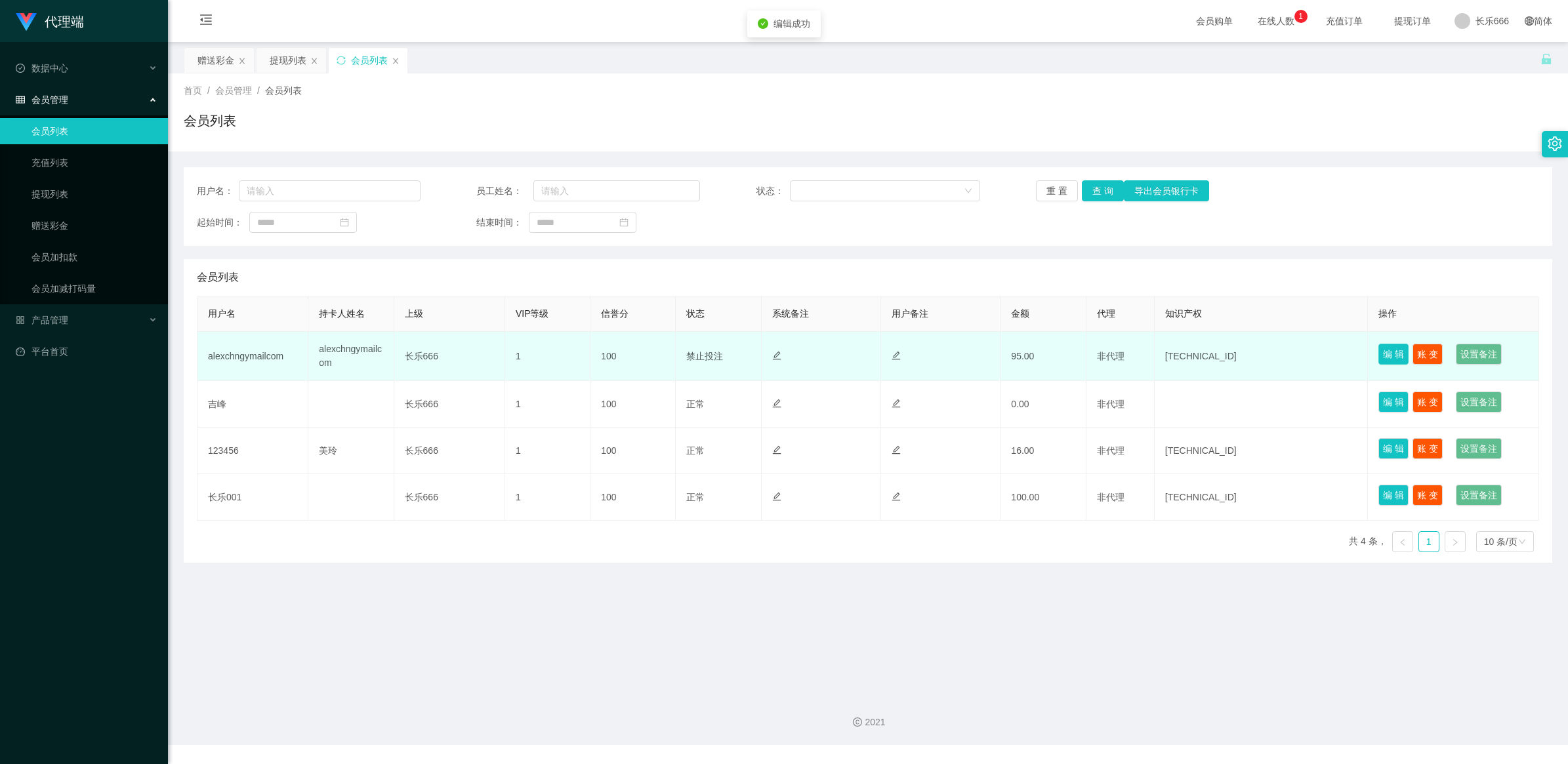
click at [1388, 359] on button "编 辑" at bounding box center [1394, 353] width 31 height 21
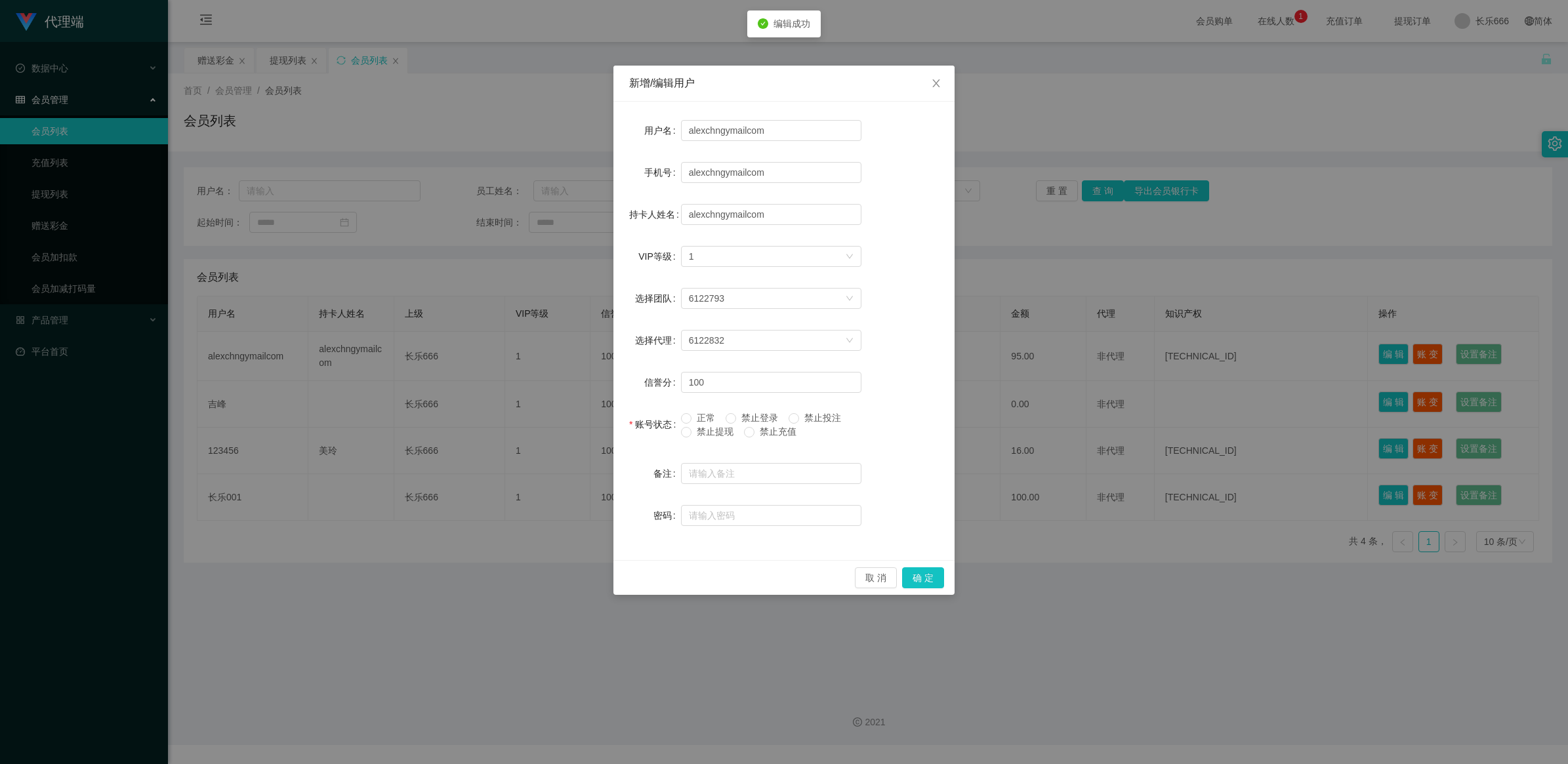
drag, startPoint x: 1175, startPoint y: 117, endPoint x: 1168, endPoint y: 111, distance: 9.2
click at [1175, 115] on div "新增/编辑用户 用户名 alexchngymailcom 手机号 alexchngymailcom 持卡人姓名 alexchngymailcom VIP等级 …" at bounding box center [784, 382] width 1568 height 764
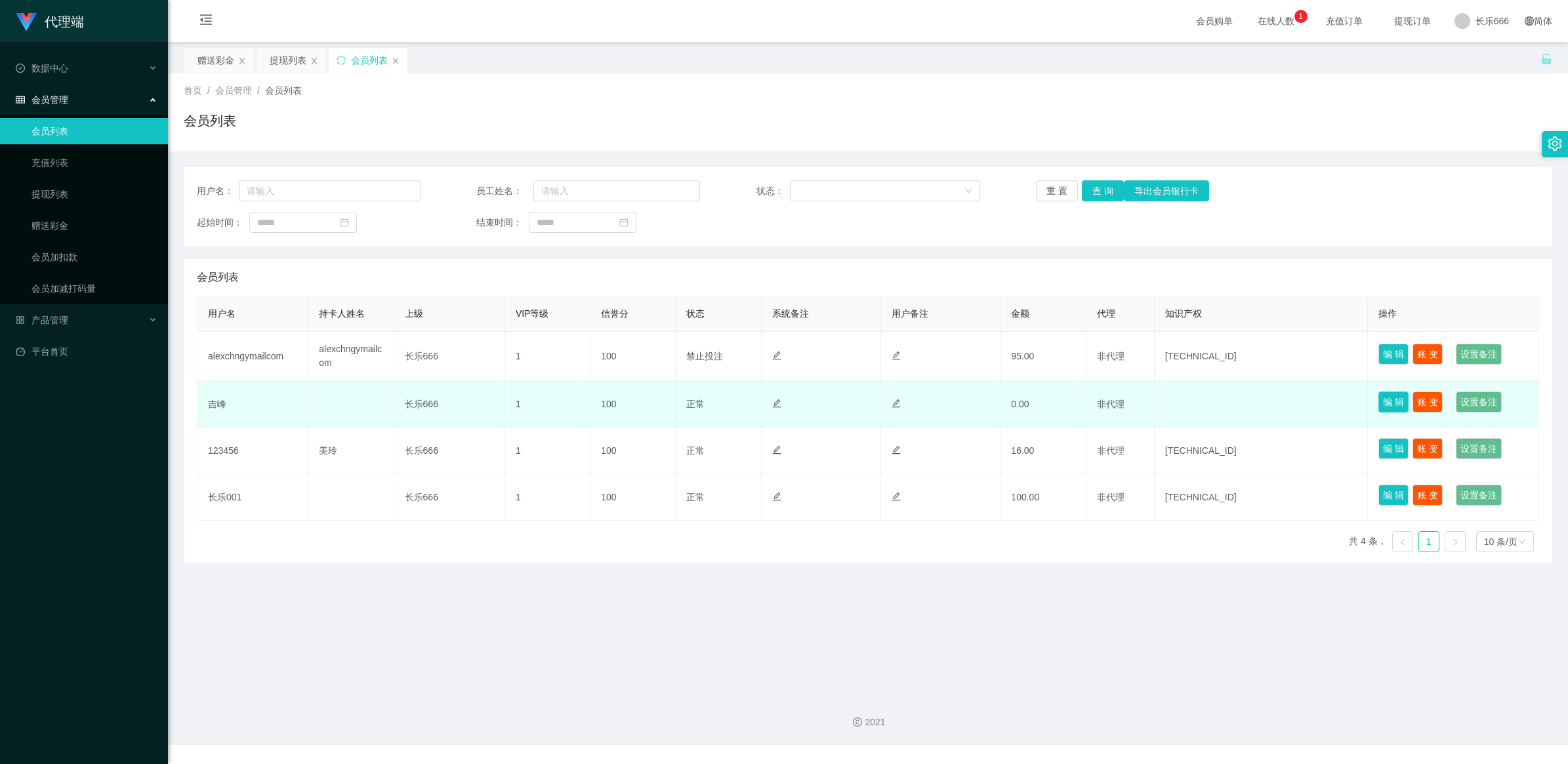
click at [1385, 402] on button "编 辑" at bounding box center [1394, 402] width 31 height 21
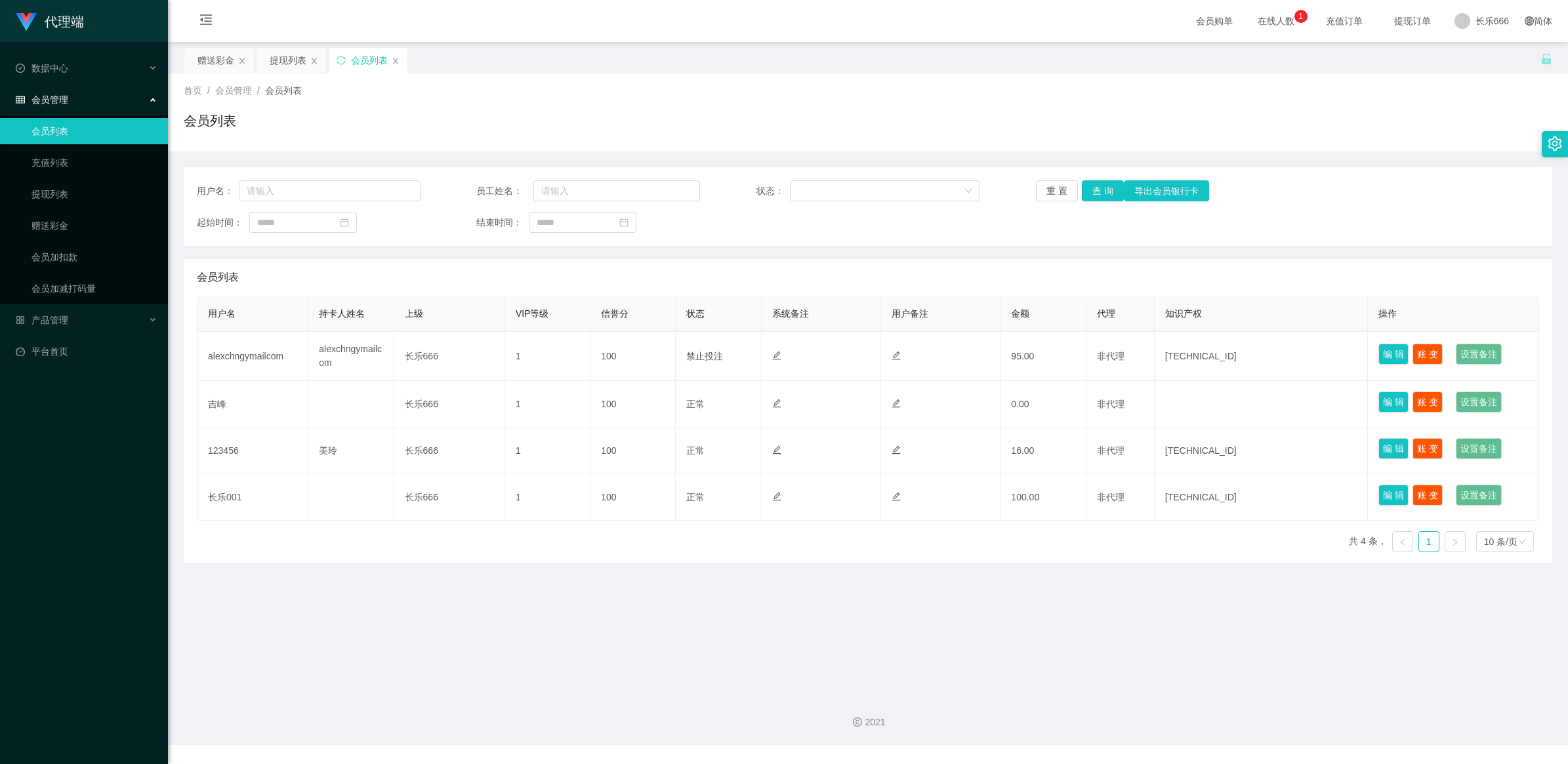
type input "jifeng"
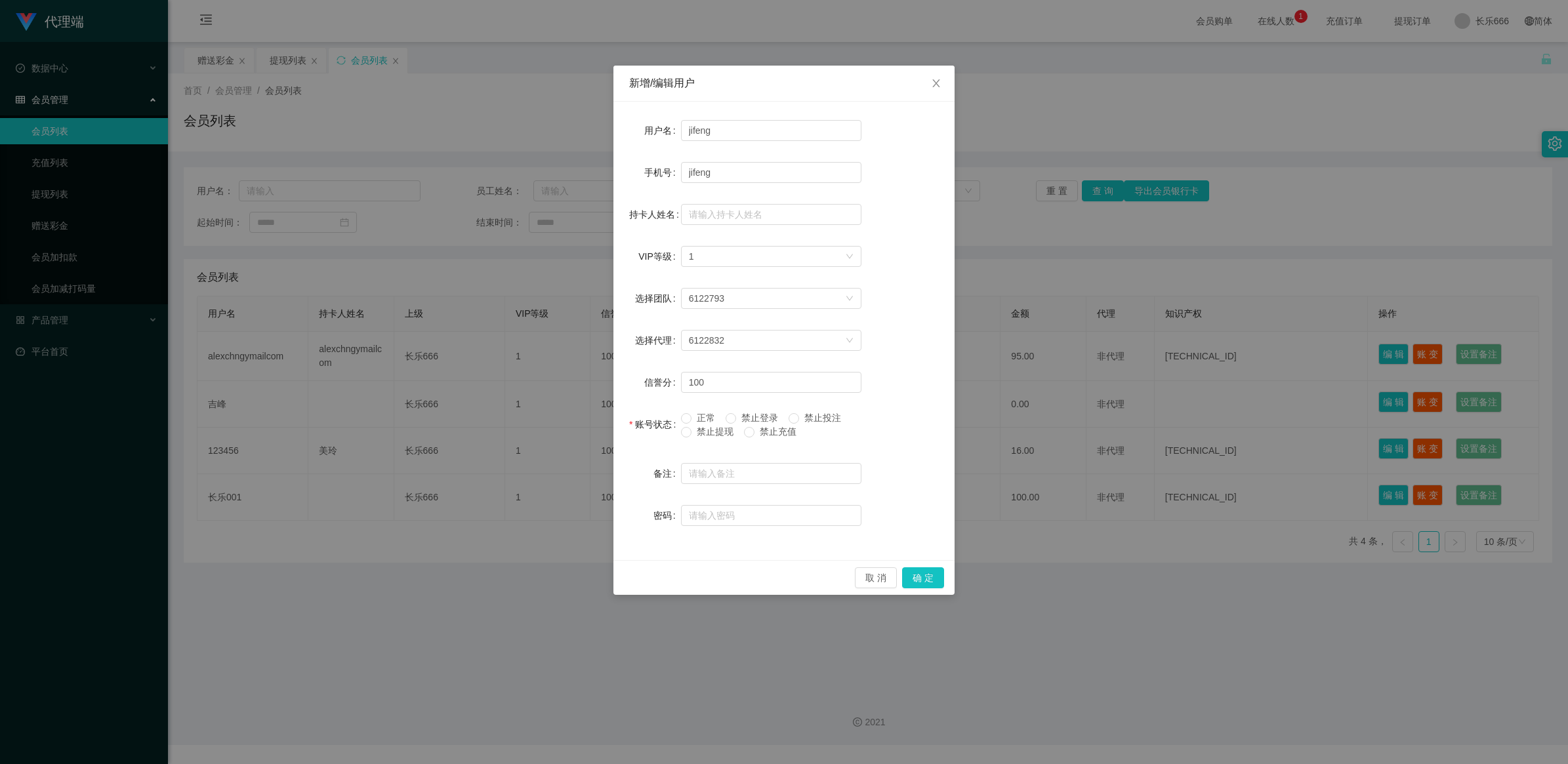
click at [713, 426] on span "禁止提现" at bounding box center [715, 431] width 48 height 11
click at [924, 582] on button "确 定" at bounding box center [922, 577] width 42 height 21
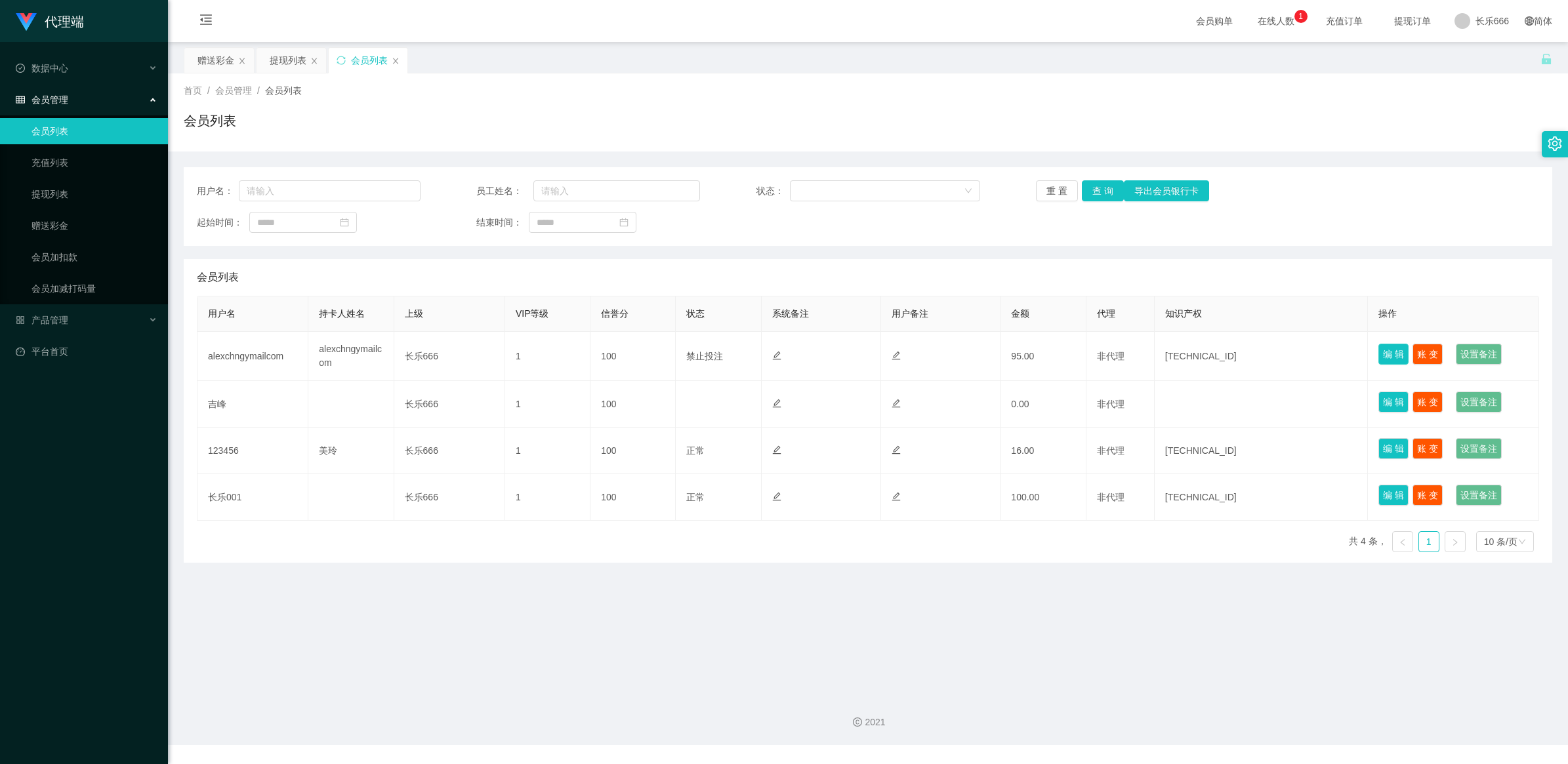
click at [1385, 352] on button "编 辑" at bounding box center [1394, 353] width 31 height 21
type input "alexchngymailcom"
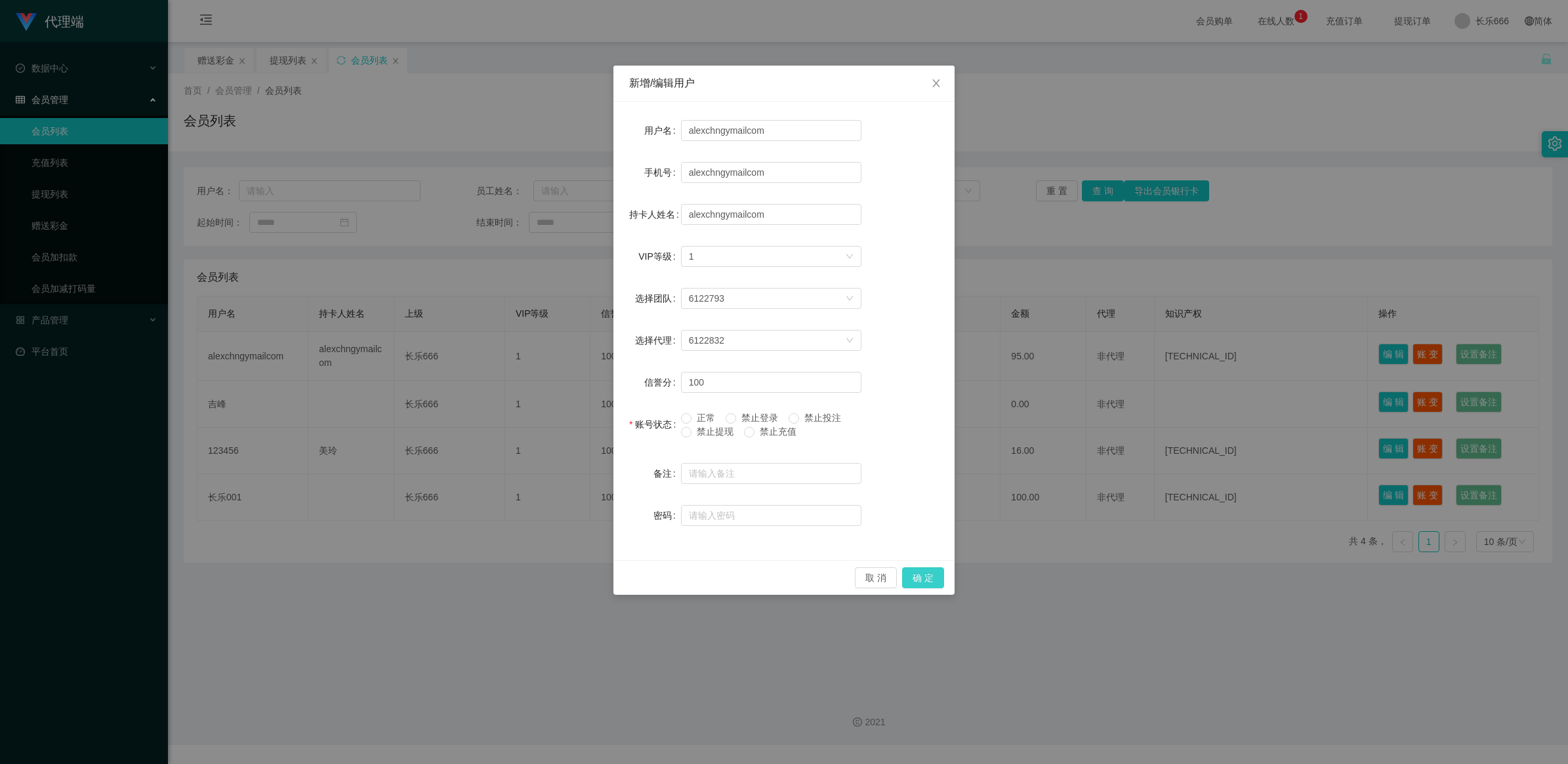
click at [926, 574] on button "确 定" at bounding box center [922, 577] width 42 height 21
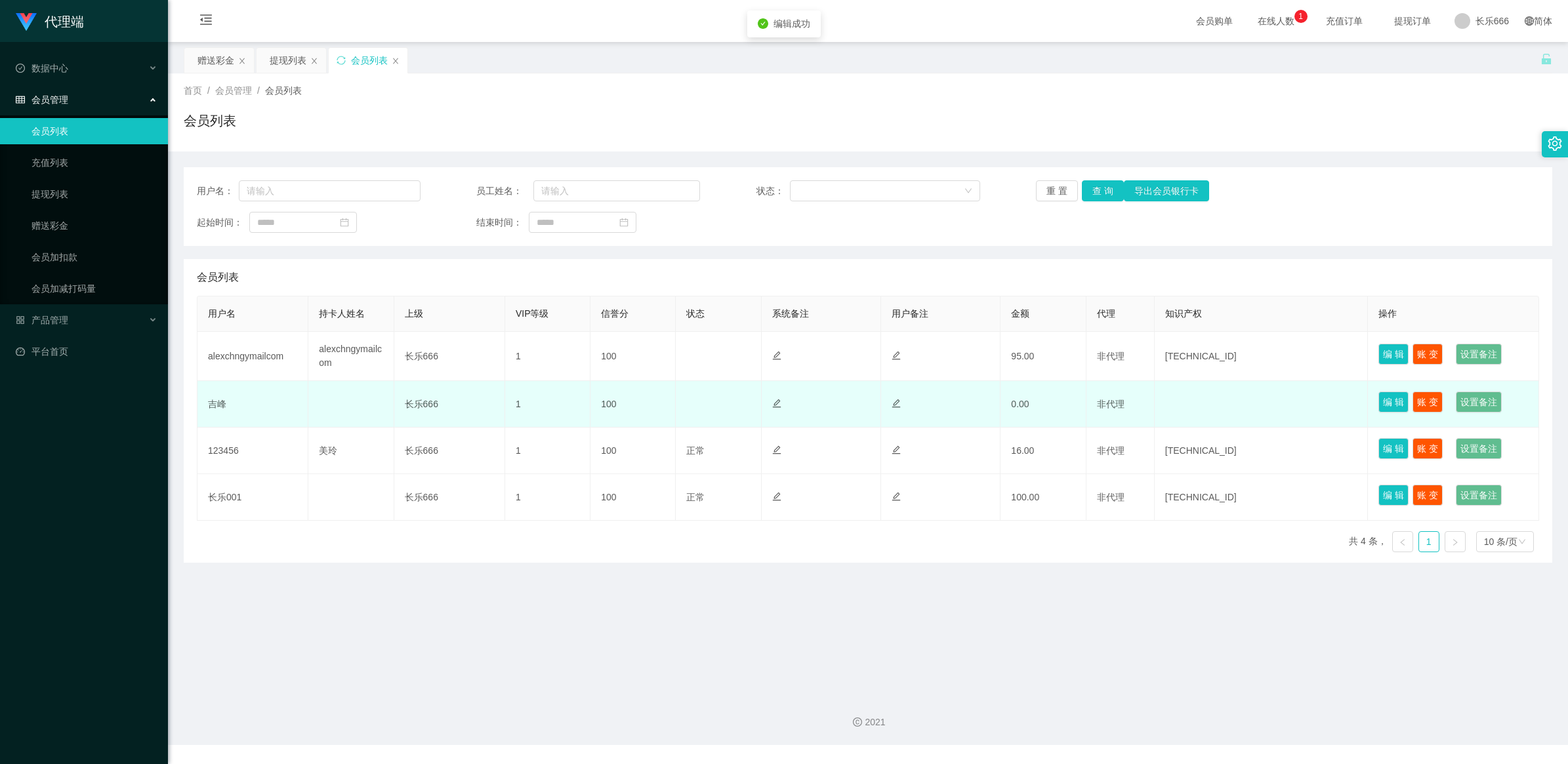
click at [338, 405] on td at bounding box center [351, 404] width 85 height 47
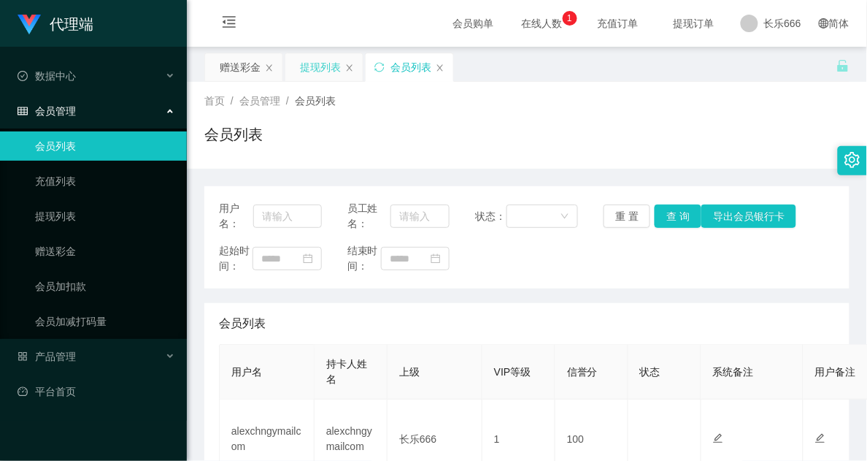
drag, startPoint x: 318, startPoint y: 75, endPoint x: 315, endPoint y: 63, distance: 12.0
click at [318, 75] on div "提现列表" at bounding box center [320, 67] width 41 height 28
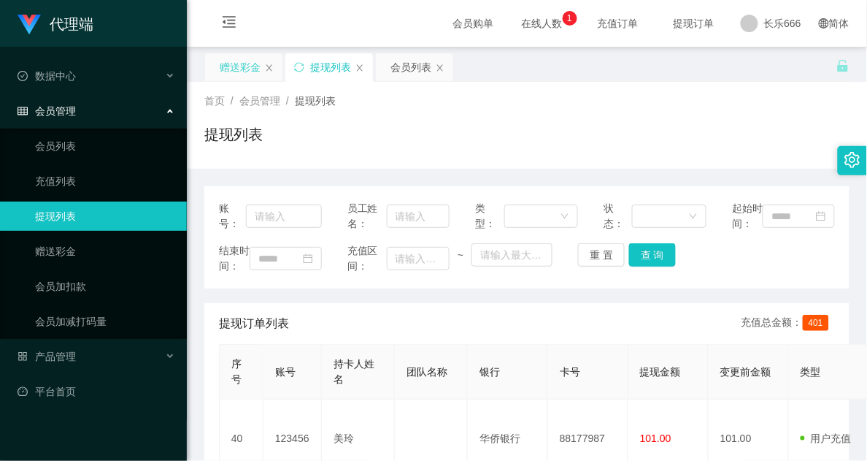
click at [231, 73] on div "赠送彩金" at bounding box center [240, 67] width 41 height 28
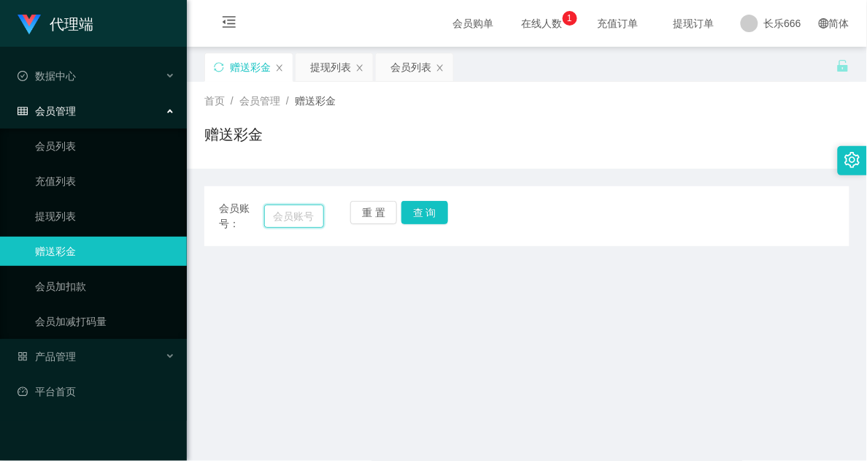
drag, startPoint x: 274, startPoint y: 215, endPoint x: 316, endPoint y: 215, distance: 41.6
click at [274, 215] on input "text" at bounding box center [294, 215] width 60 height 23
paste input "alexchngymailcom"
type input "alexchngymailcom"
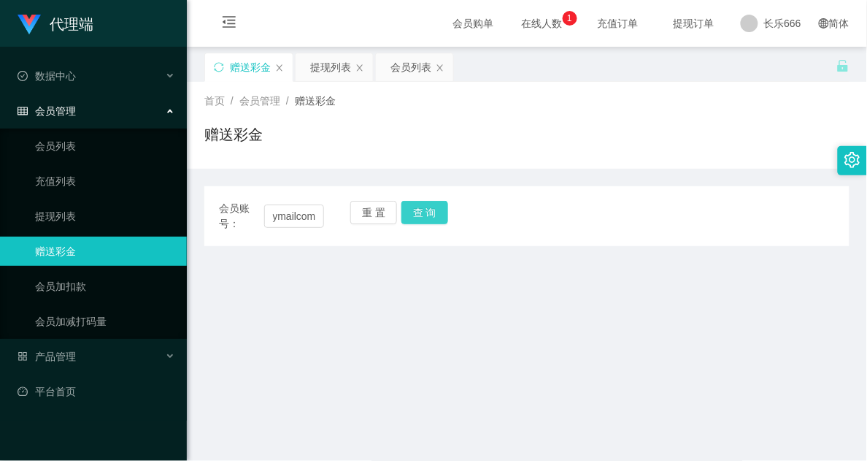
click at [421, 219] on button "查 询" at bounding box center [424, 212] width 47 height 23
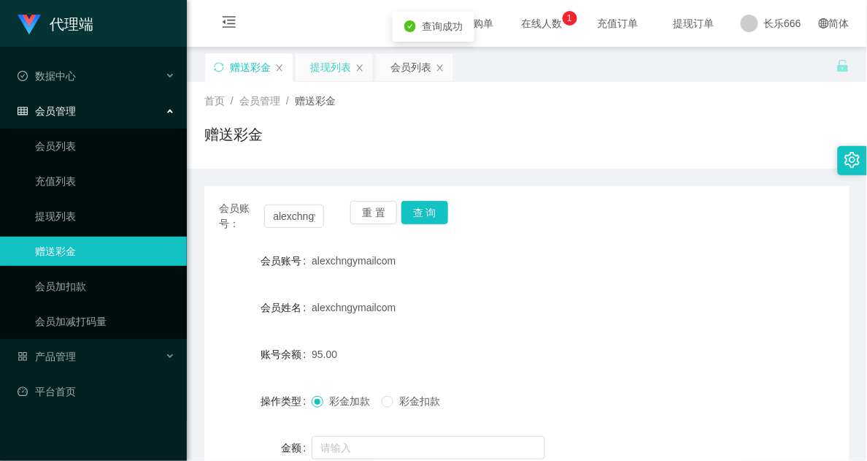
click at [338, 74] on div "提现列表" at bounding box center [330, 67] width 41 height 28
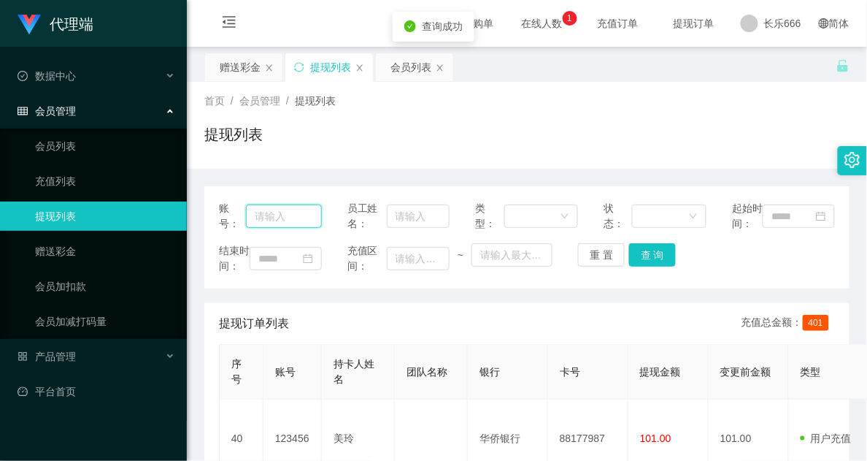
click at [288, 221] on input "text" at bounding box center [284, 215] width 76 height 23
paste input "alexchngymailcom"
type input "alexchngymailcom"
click at [659, 266] on button "查 询" at bounding box center [652, 254] width 47 height 23
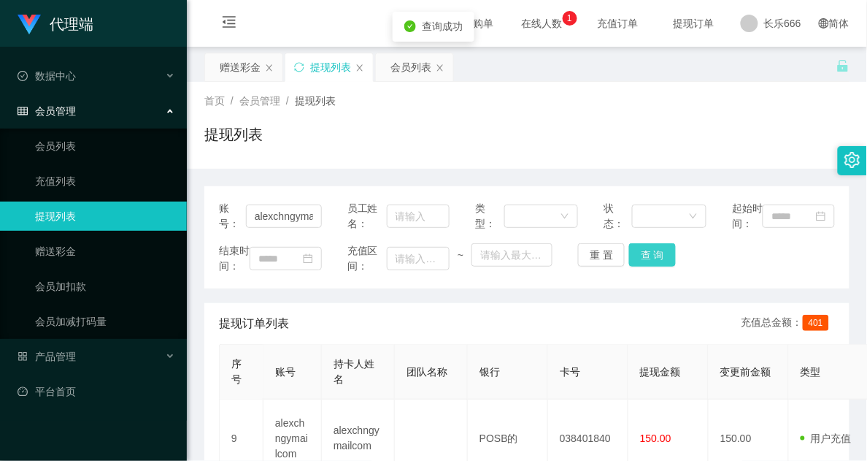
scroll to position [91, 0]
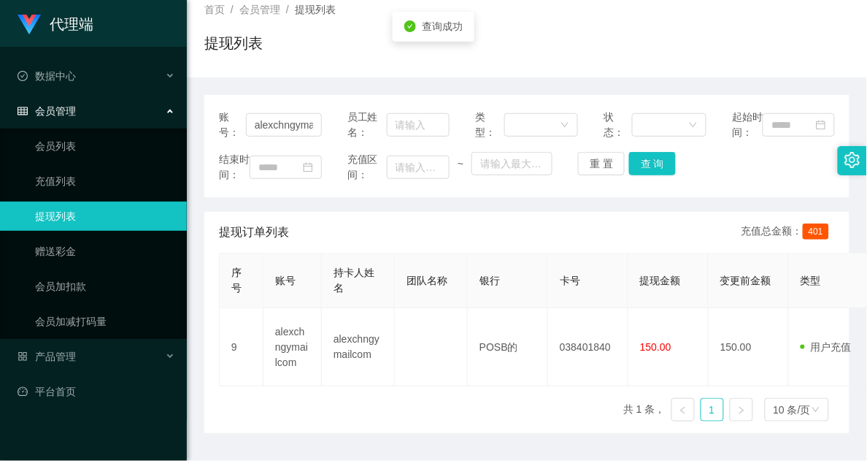
click at [290, 61] on div "提现列表" at bounding box center [526, 49] width 645 height 34
click at [212, 15] on span "首页" at bounding box center [214, 10] width 20 height 12
click at [247, 9] on span "会员管理" at bounding box center [259, 10] width 41 height 12
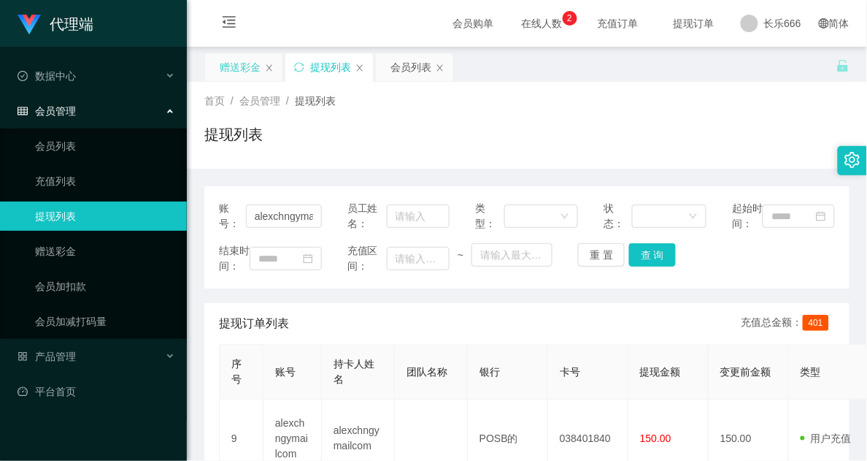
click at [217, 66] on div "赠送彩金" at bounding box center [243, 67] width 77 height 28
click at [250, 60] on div "赠送彩金" at bounding box center [240, 67] width 41 height 28
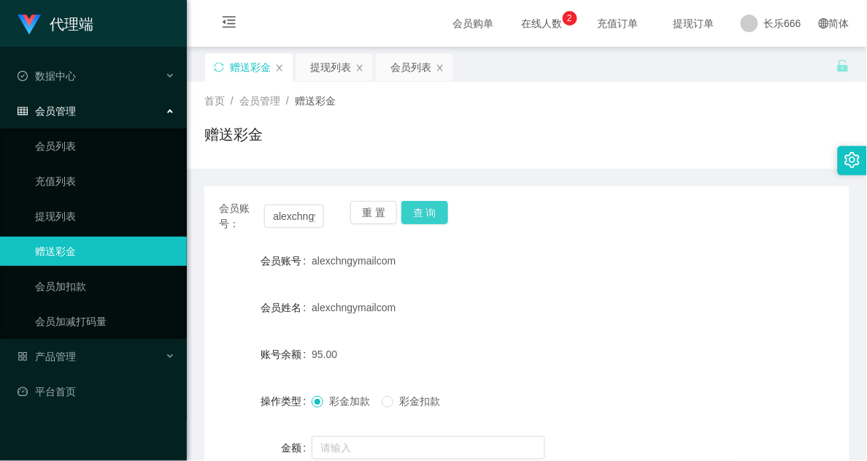
click at [438, 206] on button "查 询" at bounding box center [424, 212] width 47 height 23
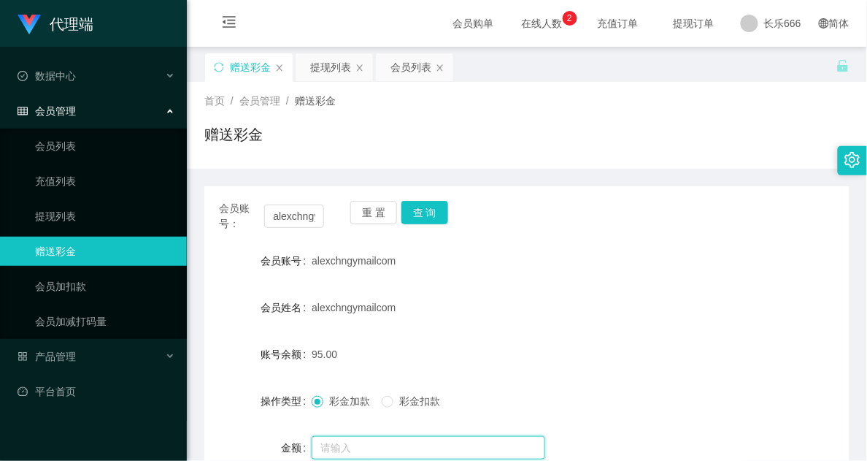
click at [358, 439] on input "text" at bounding box center [429, 447] width 234 height 23
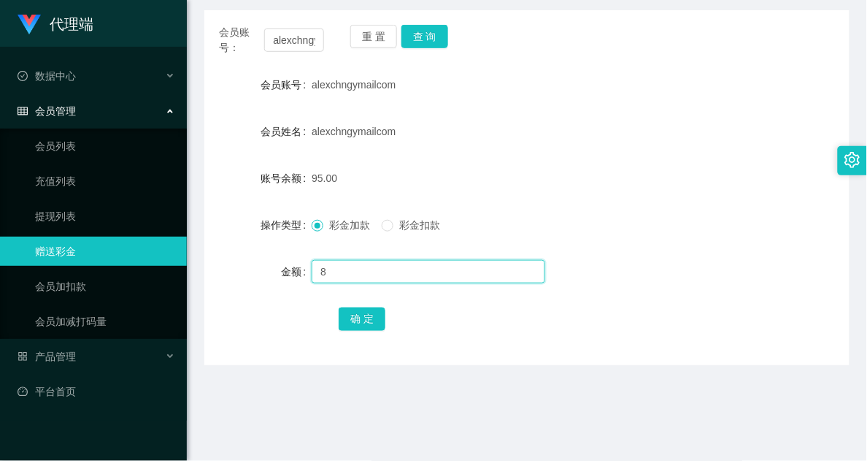
scroll to position [182, 0]
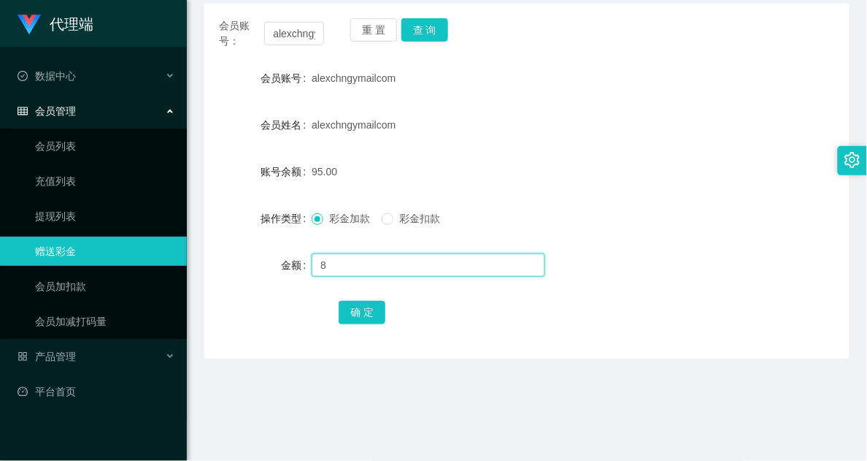
type input "8"
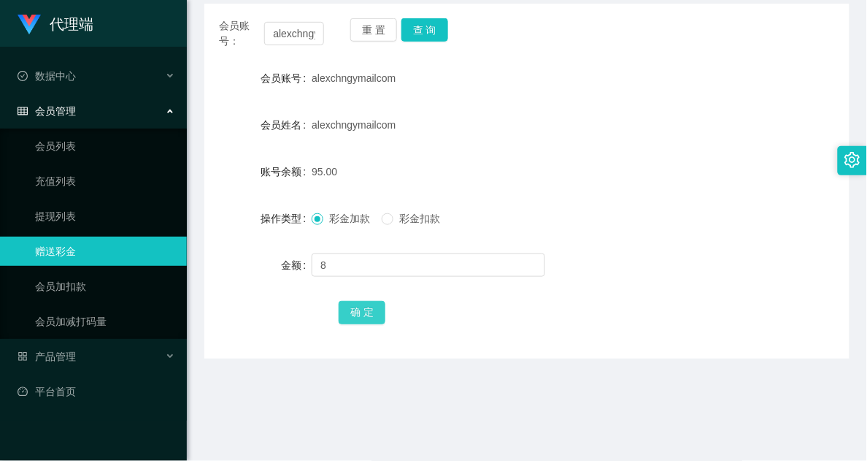
click at [355, 316] on button "确 定" at bounding box center [362, 312] width 47 height 23
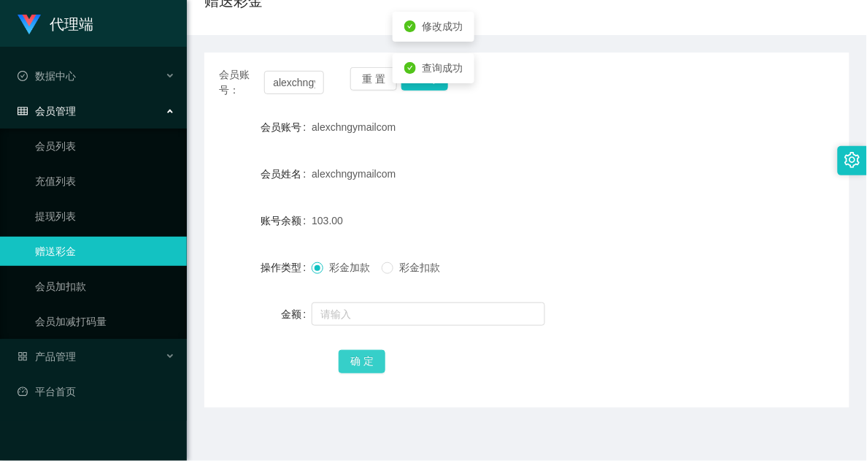
scroll to position [91, 0]
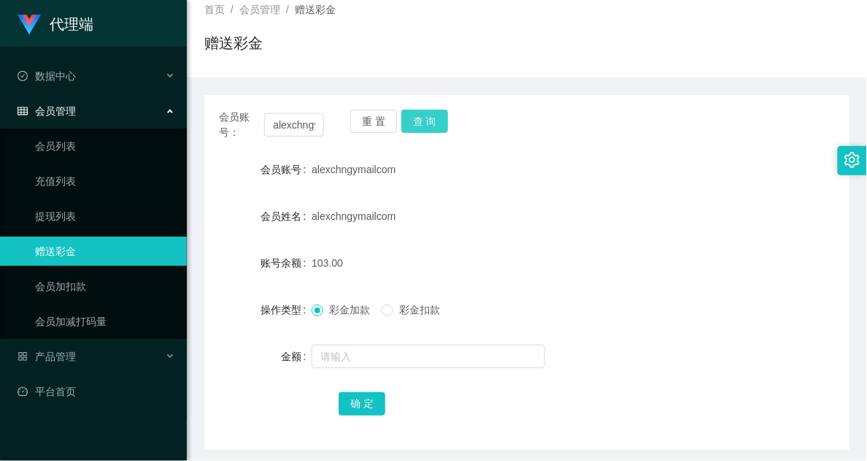
click at [431, 121] on button "查 询" at bounding box center [424, 120] width 47 height 23
drag, startPoint x: 719, startPoint y: 336, endPoint x: 710, endPoint y: 271, distance: 65.5
click at [719, 336] on form "会员账号 alexchngymailcom 会员姓名 alexchngymailcom 账号余额 103.00 操作类型 彩金加款 彩金扣款 金额 确 定" at bounding box center [526, 286] width 645 height 263
click at [439, 131] on button "查 询" at bounding box center [424, 120] width 47 height 23
click at [570, 209] on div "alexchngymailcom" at bounding box center [500, 215] width 377 height 29
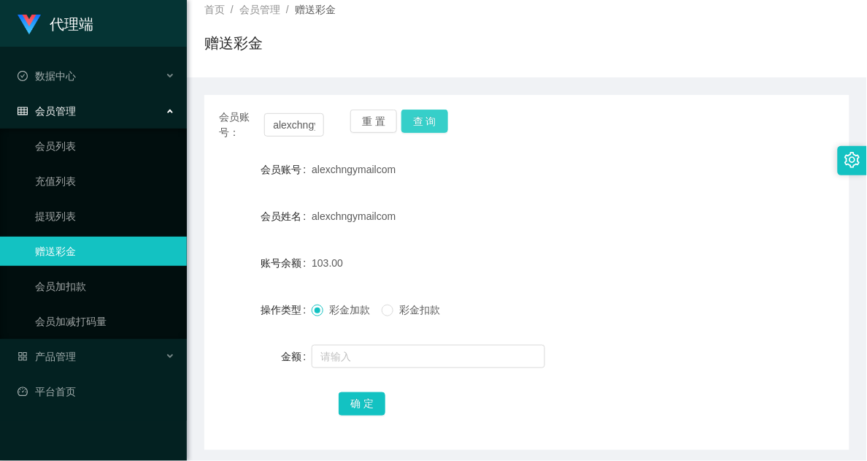
drag, startPoint x: 416, startPoint y: 117, endPoint x: 428, endPoint y: 121, distance: 12.2
click at [416, 117] on button "查 询" at bounding box center [424, 120] width 47 height 23
click at [423, 113] on button "查 询" at bounding box center [424, 120] width 47 height 23
click at [407, 123] on button "查 询" at bounding box center [424, 120] width 47 height 23
drag, startPoint x: 411, startPoint y: 124, endPoint x: 422, endPoint y: 117, distance: 12.8
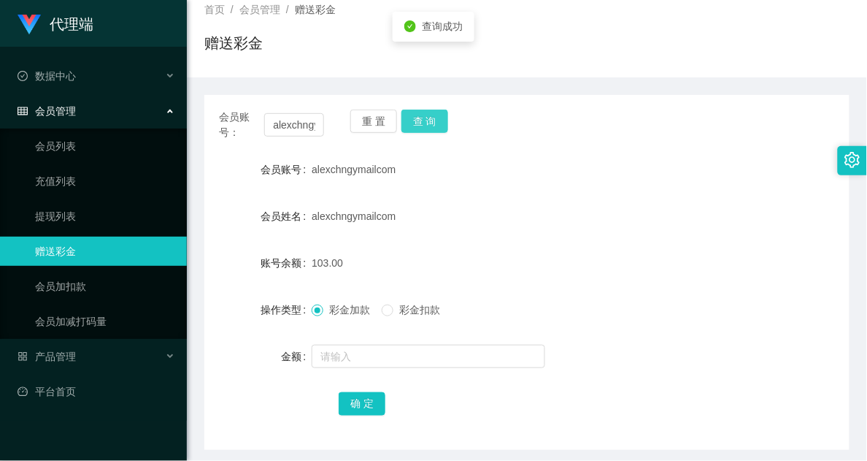
click at [411, 124] on button "查 询" at bounding box center [424, 120] width 47 height 23
drag, startPoint x: 748, startPoint y: 323, endPoint x: 862, endPoint y: 293, distance: 117.5
click at [748, 323] on div "操作类型 彩金加款 彩金扣款" at bounding box center [526, 309] width 645 height 29
click at [643, 349] on div at bounding box center [500, 356] width 377 height 29
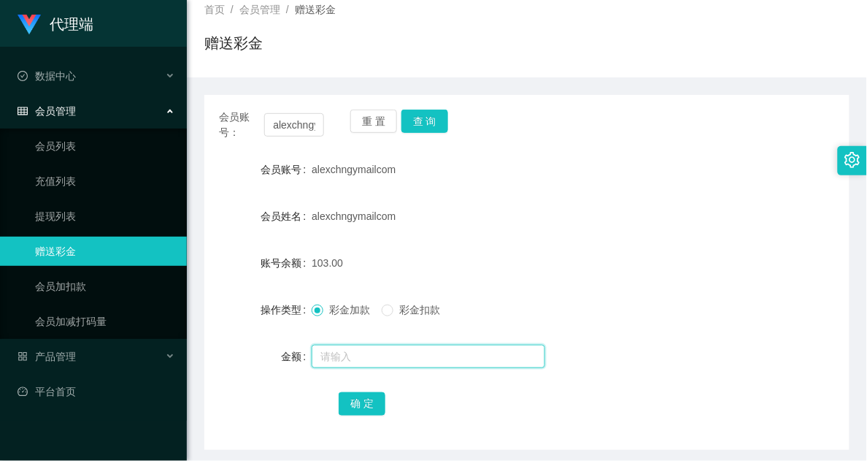
click at [325, 360] on input "text" at bounding box center [429, 355] width 234 height 23
type input "8"
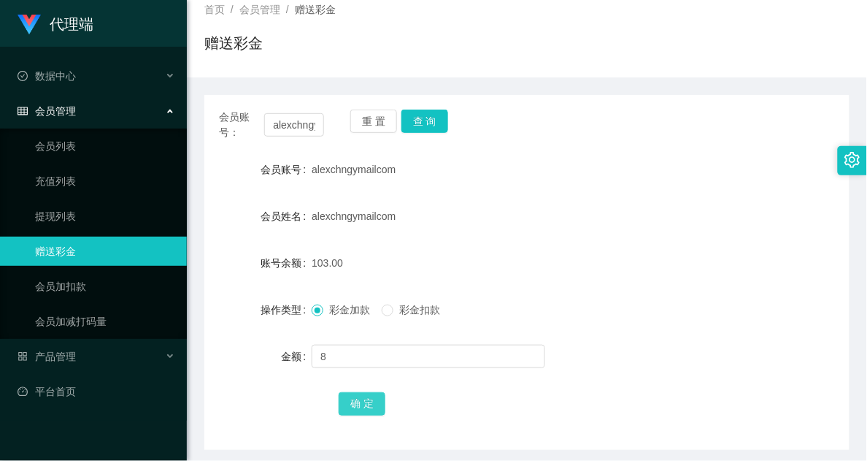
click at [370, 406] on button "确 定" at bounding box center [362, 403] width 47 height 23
click at [417, 109] on button "查 询" at bounding box center [424, 120] width 47 height 23
click at [626, 312] on div "彩金加款 彩金扣款" at bounding box center [500, 309] width 377 height 29
click at [422, 115] on button "查 询" at bounding box center [424, 120] width 47 height 23
drag, startPoint x: 463, startPoint y: 124, endPoint x: 506, endPoint y: 133, distance: 43.2
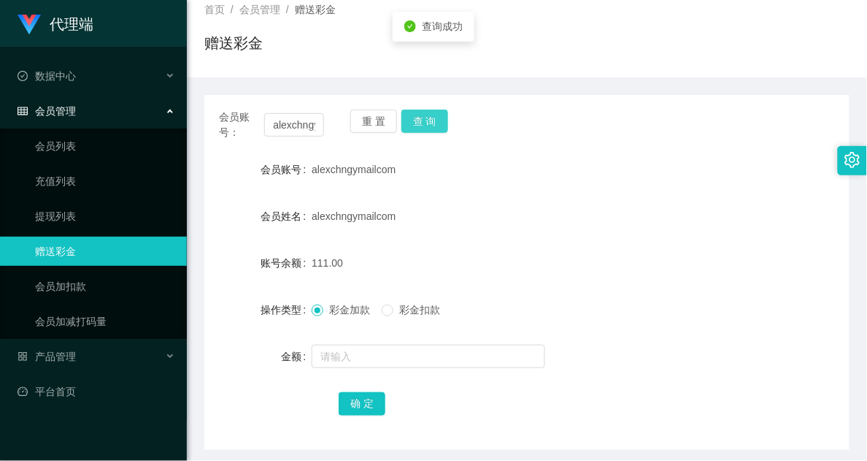
click at [506, 133] on div "会员账号： alexchngymailcom 重 置 查 询" at bounding box center [526, 124] width 645 height 31
click at [425, 129] on button "查 询" at bounding box center [424, 120] width 47 height 23
drag, startPoint x: 641, startPoint y: 95, endPoint x: 551, endPoint y: 102, distance: 90.1
click at [640, 96] on div "会员账号： alexchngymailcom 重 置 查 询 会员账号 alexchngymailcom 会员姓名 alexchngymailcom 账号余额…" at bounding box center [526, 272] width 645 height 355
click at [422, 125] on button "查 询" at bounding box center [424, 120] width 47 height 23
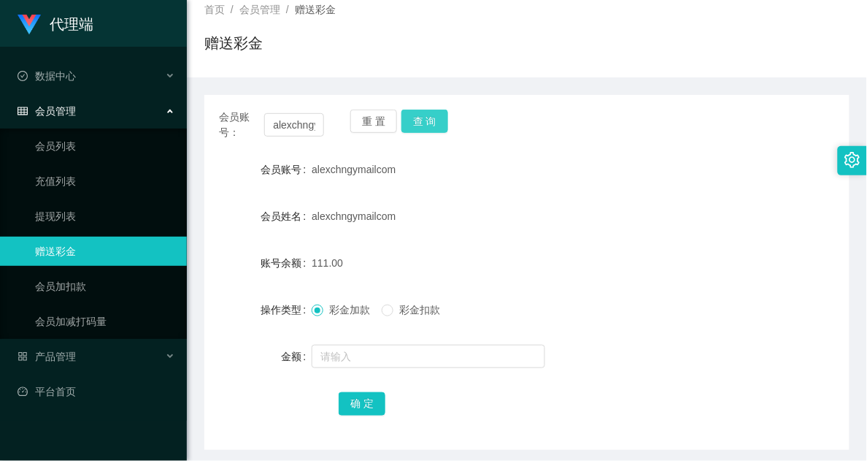
drag, startPoint x: 429, startPoint y: 126, endPoint x: 418, endPoint y: 117, distance: 14.5
click at [431, 126] on button "查 询" at bounding box center [424, 120] width 47 height 23
click at [425, 121] on button "查 询" at bounding box center [424, 120] width 47 height 23
click at [595, 285] on form "会员账号 alexchngymailcom 会员姓名 alexchngymailcom 账号余额 111.00 操作类型 彩金加款 彩金扣款 金额 确 定" at bounding box center [526, 286] width 645 height 263
click at [650, 274] on div "111.00" at bounding box center [500, 262] width 377 height 29
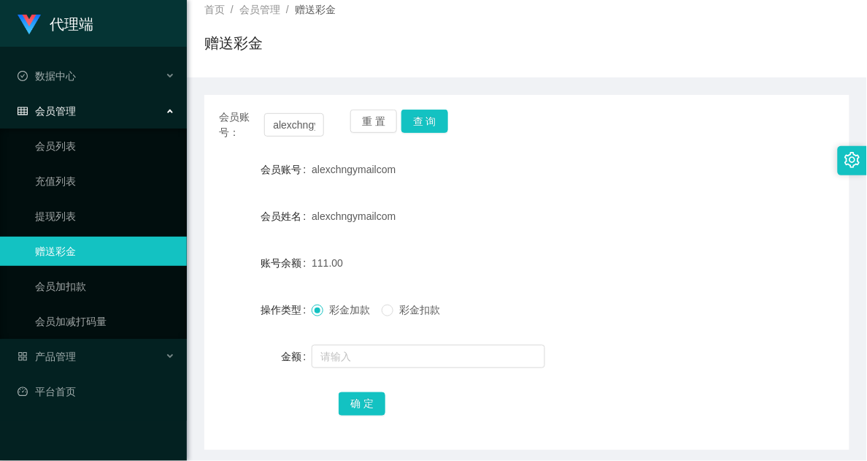
click at [648, 295] on div "彩金加款 彩金扣款" at bounding box center [500, 309] width 377 height 29
click at [428, 129] on button "查 询" at bounding box center [424, 120] width 47 height 23
click at [428, 115] on button "查 询" at bounding box center [424, 120] width 47 height 23
click at [511, 212] on div "alexchngymailcom" at bounding box center [500, 215] width 377 height 29
click at [508, 217] on div "alexchngymailcom" at bounding box center [500, 215] width 377 height 29
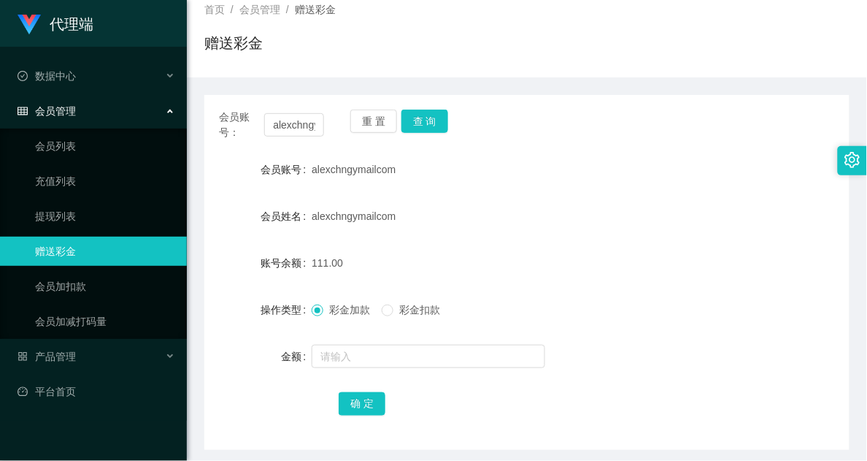
drag, startPoint x: 451, startPoint y: 136, endPoint x: 447, endPoint y: 130, distance: 7.5
click at [447, 130] on div "重 置 查 询" at bounding box center [402, 124] width 105 height 31
click at [442, 124] on button "查 询" at bounding box center [424, 120] width 47 height 23
click at [442, 124] on div "重 置 查 询" at bounding box center [402, 124] width 105 height 31
drag, startPoint x: 442, startPoint y: 124, endPoint x: 666, endPoint y: 254, distance: 258.4
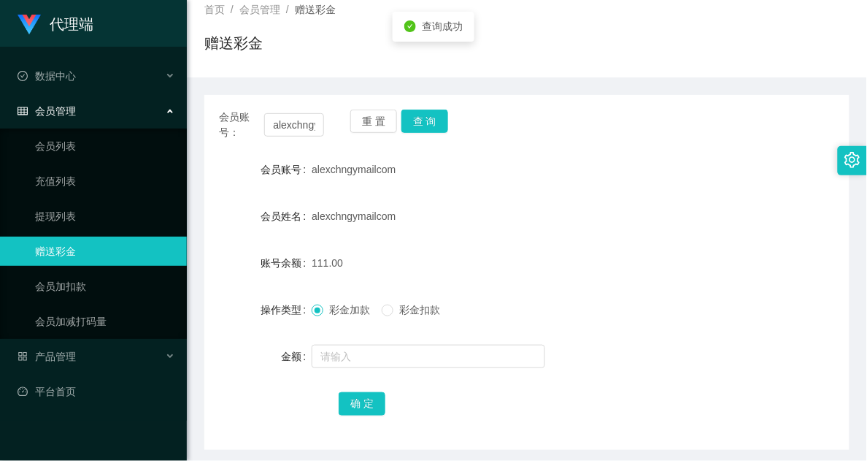
click at [666, 254] on div "111.00" at bounding box center [500, 262] width 377 height 29
click at [435, 125] on button "查 询" at bounding box center [424, 120] width 47 height 23
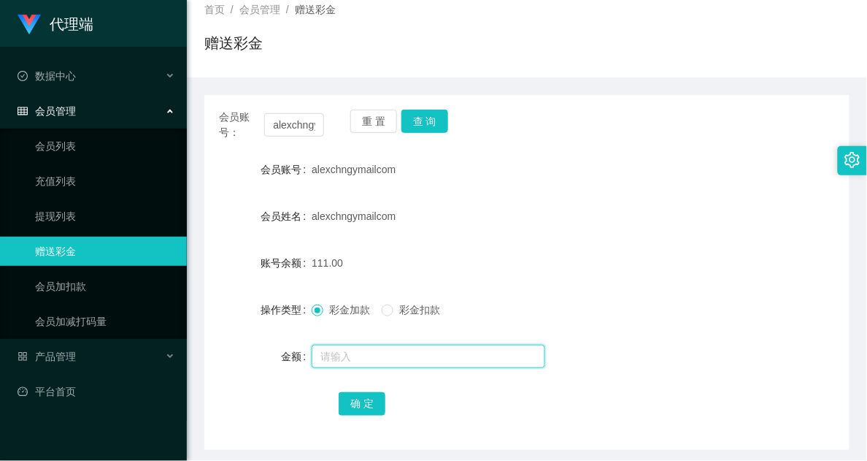
drag, startPoint x: 527, startPoint y: 361, endPoint x: 538, endPoint y: 329, distance: 33.9
click at [527, 361] on input "text" at bounding box center [429, 355] width 234 height 23
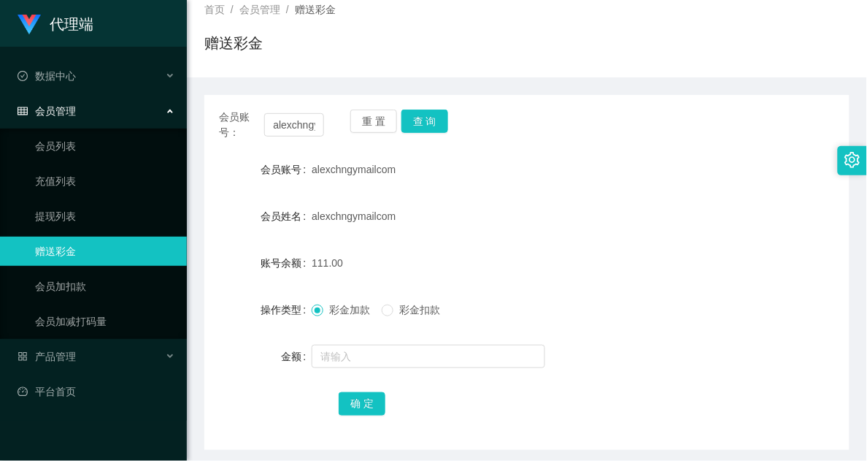
click at [588, 369] on div at bounding box center [500, 356] width 377 height 29
click at [417, 130] on button "查 询" at bounding box center [424, 120] width 47 height 23
click at [535, 199] on form "会员账号 alexchngymailcom 会员姓名 alexchngymailcom 账号余额 111.00 操作类型 彩金加款 彩金扣款 金额 确 定" at bounding box center [526, 286] width 645 height 263
click at [693, 318] on div "操作类型 彩金加款 彩金扣款" at bounding box center [526, 309] width 645 height 29
click at [632, 158] on div "alexchngymailcom" at bounding box center [500, 169] width 377 height 29
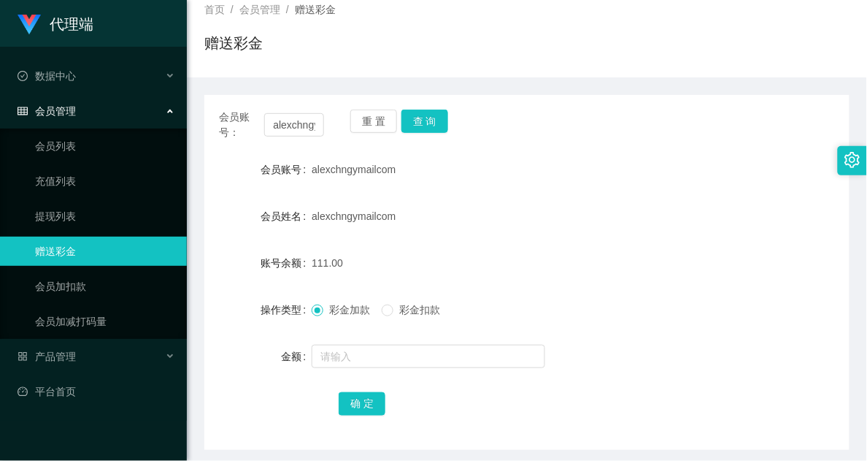
click at [625, 320] on div "彩金加款 彩金扣款" at bounding box center [500, 309] width 377 height 29
click at [436, 126] on button "查 询" at bounding box center [424, 120] width 47 height 23
click at [743, 285] on form "会员账号 alexchngymailcom 会员姓名 alexchngymailcom 账号余额 111.00 操作类型 彩金加款 彩金扣款 金额 确 定" at bounding box center [526, 286] width 645 height 263
click at [429, 125] on button "查 询" at bounding box center [424, 120] width 47 height 23
click at [589, 336] on form "会员账号 alexchngymailcom 会员姓名 alexchngymailcom 账号余额 111.00 操作类型 彩金加款 彩金扣款 金额 确 定" at bounding box center [526, 286] width 645 height 263
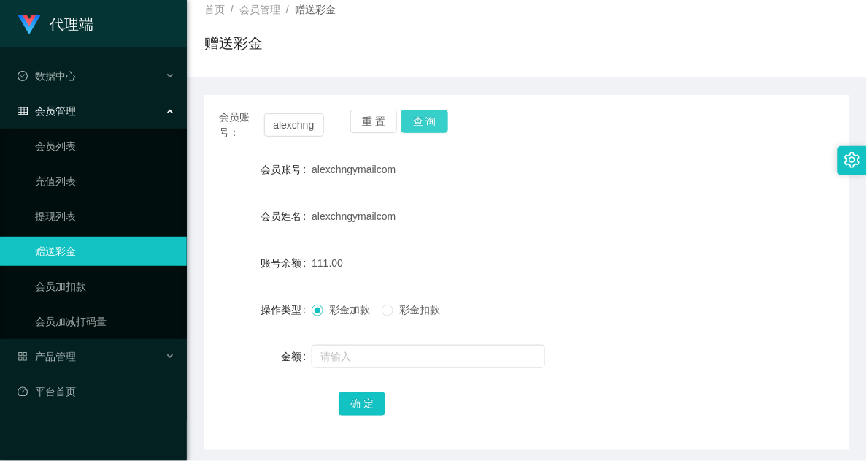
drag, startPoint x: 420, startPoint y: 121, endPoint x: 439, endPoint y: 114, distance: 19.7
click at [420, 120] on button "查 询" at bounding box center [424, 120] width 47 height 23
click at [744, 317] on div "操作类型 彩金加款 彩金扣款" at bounding box center [526, 309] width 645 height 29
click at [632, 305] on div "彩金加款 彩金扣款" at bounding box center [500, 309] width 377 height 29
click at [639, 328] on form "会员账号 alexchngymailcom 会员姓名 alexchngymailcom 账号余额 111.00 操作类型 彩金加款 彩金扣款 金额 确 定" at bounding box center [526, 286] width 645 height 263
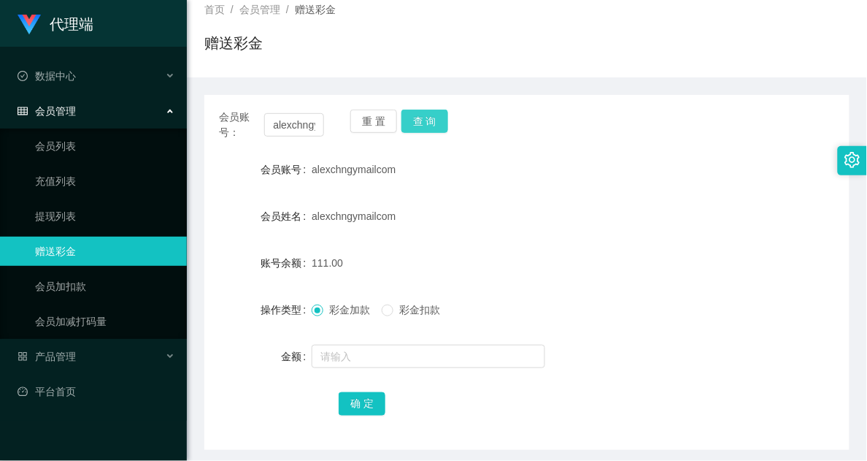
click at [436, 128] on button "查 询" at bounding box center [424, 120] width 47 height 23
click at [425, 115] on button "查 询" at bounding box center [424, 120] width 47 height 23
click at [501, 280] on form "会员账号 alexchngymailcom 会员姓名 alexchngymailcom 账号余额 111.00 操作类型 彩金加款 彩金扣款 金额 确 定" at bounding box center [526, 286] width 645 height 263
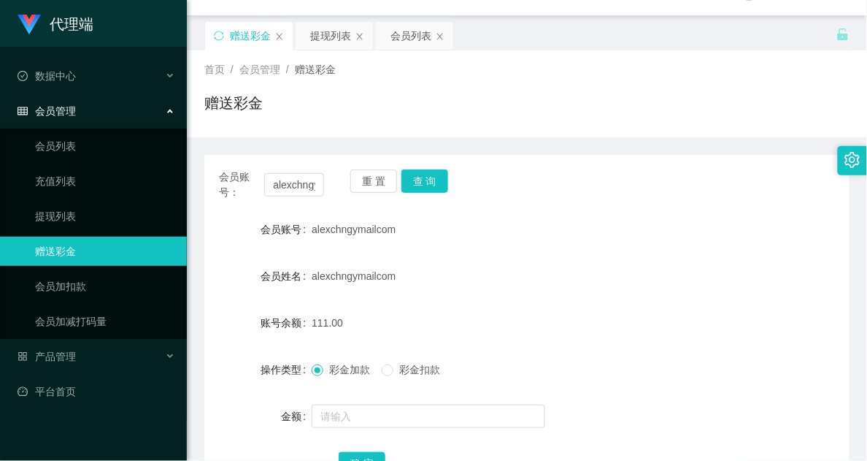
scroll to position [0, 0]
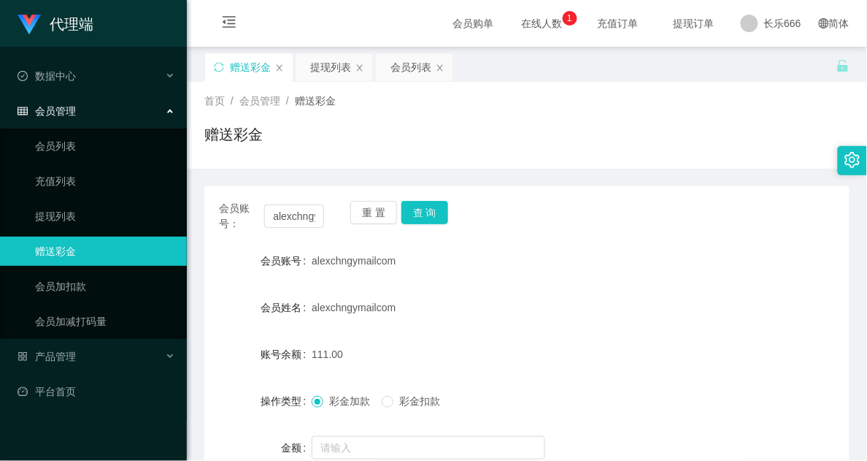
click at [442, 228] on div "重 置 查 询" at bounding box center [402, 216] width 105 height 31
click at [439, 215] on button "查 询" at bounding box center [424, 212] width 47 height 23
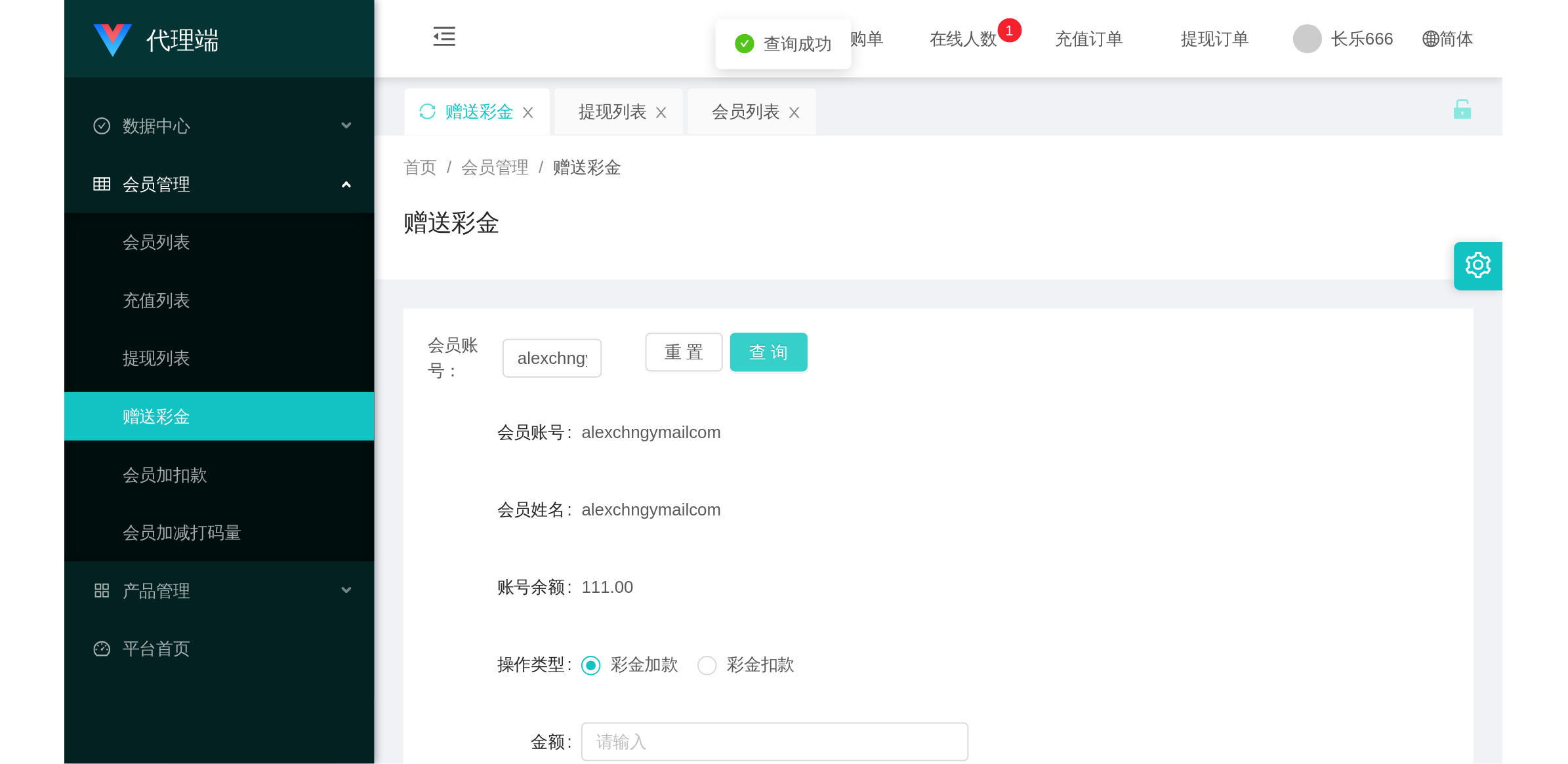
scroll to position [82, 0]
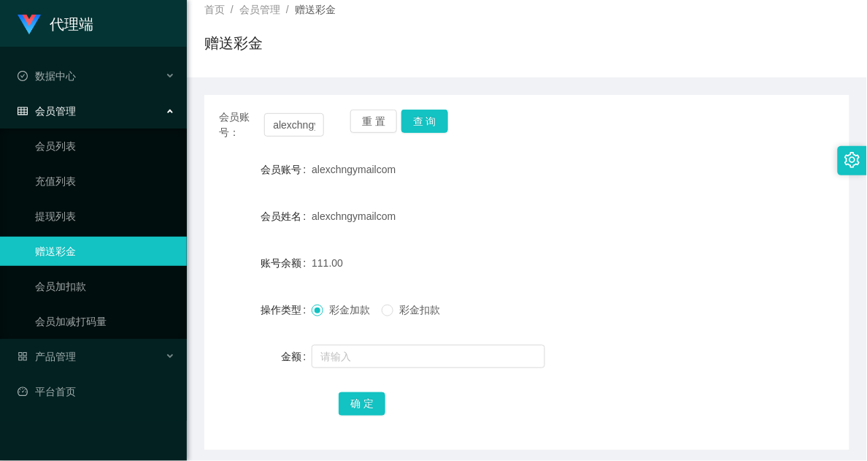
drag, startPoint x: 607, startPoint y: 336, endPoint x: 508, endPoint y: 334, distance: 99.3
click at [607, 336] on form "会员账号 alexchngymailcom 会员姓名 alexchngymailcom 账号余额 111.00 操作类型 彩金加款 彩金扣款 金额 确 定" at bounding box center [526, 286] width 645 height 263
click at [428, 113] on button "查 询" at bounding box center [424, 120] width 47 height 23
click at [414, 128] on button "查 询" at bounding box center [424, 120] width 47 height 23
drag, startPoint x: 625, startPoint y: 330, endPoint x: 469, endPoint y: 220, distance: 190.5
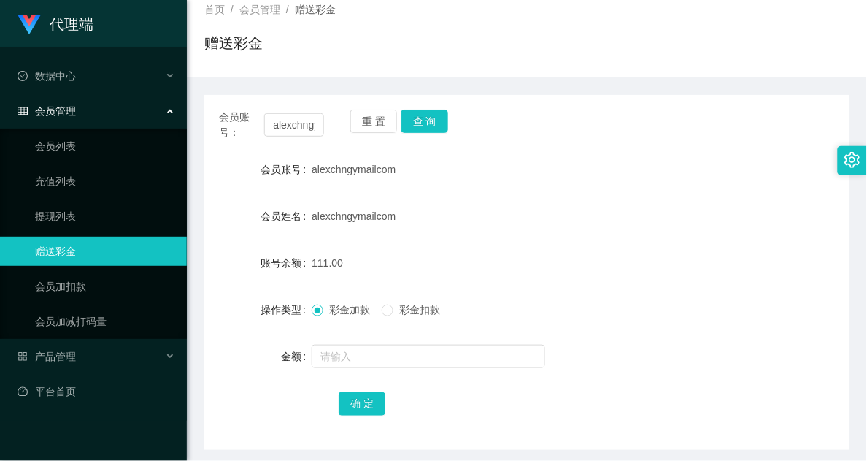
click at [625, 330] on form "会员账号 alexchngymailcom 会员姓名 alexchngymailcom 账号余额 111.00 操作类型 彩金加款 彩金扣款 金额 确 定" at bounding box center [526, 286] width 645 height 263
click at [428, 117] on button "查 询" at bounding box center [424, 120] width 47 height 23
click at [421, 120] on button "查 询" at bounding box center [424, 120] width 47 height 23
click at [431, 340] on form "会员账号 alexchngymailcom 会员姓名 alexchngymailcom 账号余额 111.00 操作类型 彩金加款 彩金扣款 金额 确 定" at bounding box center [526, 286] width 645 height 263
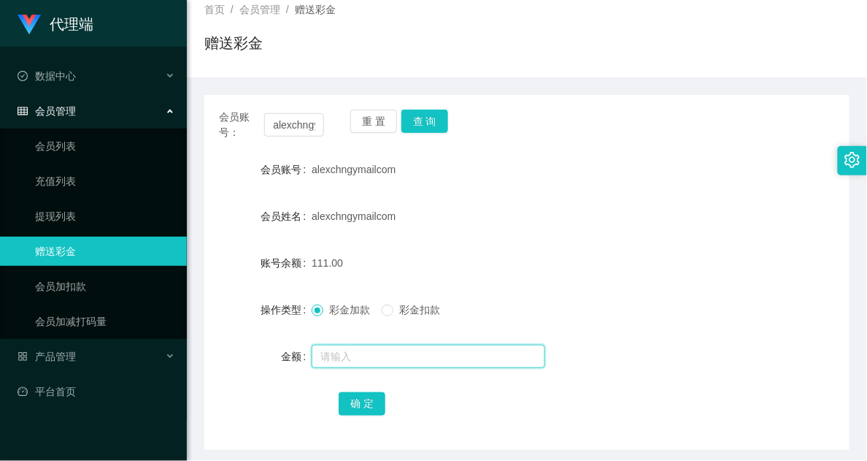
click at [427, 348] on input "text" at bounding box center [429, 355] width 234 height 23
type input "8"
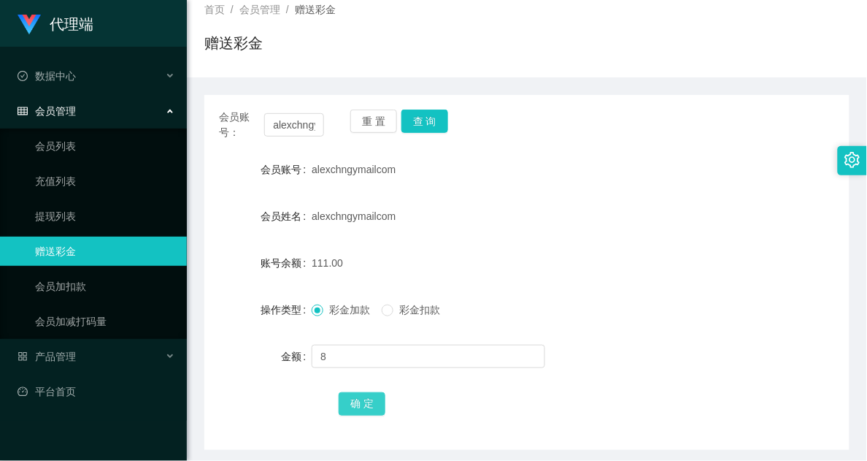
click at [354, 410] on button "确 定" at bounding box center [362, 403] width 47 height 23
click at [422, 124] on button "查 询" at bounding box center [424, 120] width 47 height 23
click at [431, 114] on button "查 询" at bounding box center [424, 120] width 47 height 23
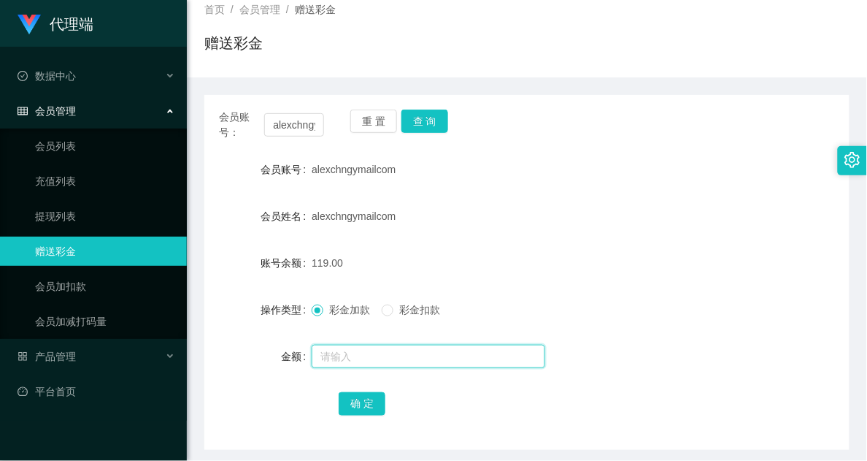
click at [409, 344] on input "text" at bounding box center [429, 355] width 234 height 23
type input "8"
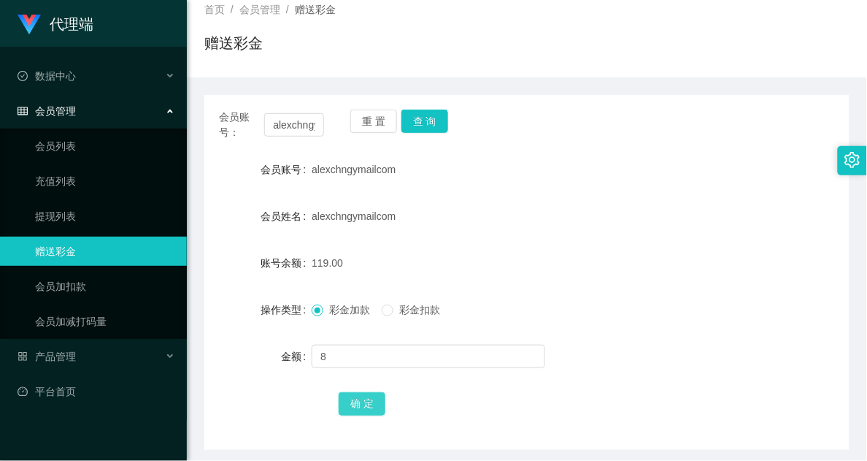
click at [344, 399] on button "确 定" at bounding box center [362, 403] width 47 height 23
click at [463, 99] on div "会员账号： alexchngymailcom 重 置 查 询 会员账号 alexchngymailcom 会员姓名 alexchngymailcom 账号余额…" at bounding box center [526, 272] width 645 height 355
click at [438, 119] on button "查 询" at bounding box center [424, 120] width 47 height 23
click at [450, 144] on div "会员账号： alexchngymailcom 重 置 查 询 会员账号 alexchngymailcom 会员姓名 alexchngymailcom 账号余额…" at bounding box center [526, 272] width 645 height 355
click at [431, 115] on button "查 询" at bounding box center [424, 120] width 47 height 23
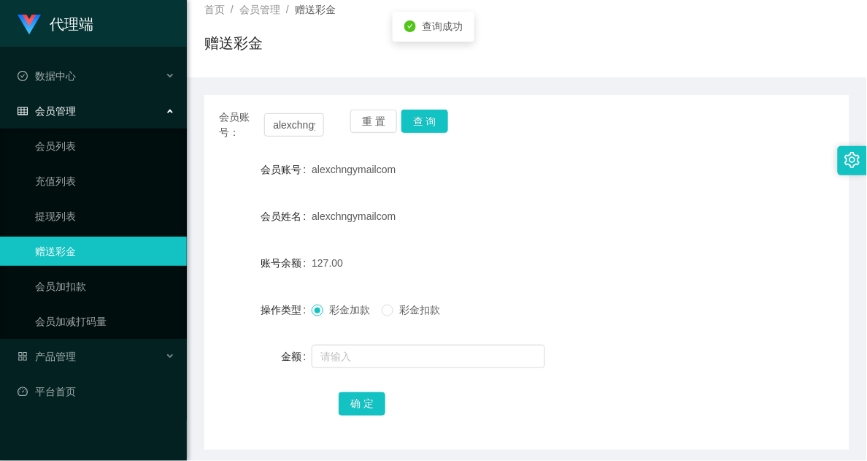
click at [566, 216] on div "alexchngymailcom" at bounding box center [500, 215] width 377 height 29
click at [632, 330] on form "会员账号 alexchngymailcom 会员姓名 alexchngymailcom 账号余额 127.00 操作类型 彩金加款 彩金扣款 金额 确 定" at bounding box center [526, 286] width 645 height 263
click at [464, 46] on div "赠送彩金" at bounding box center [526, 49] width 645 height 34
click at [433, 126] on button "查 询" at bounding box center [424, 120] width 47 height 23
drag, startPoint x: 560, startPoint y: 192, endPoint x: 570, endPoint y: 187, distance: 11.4
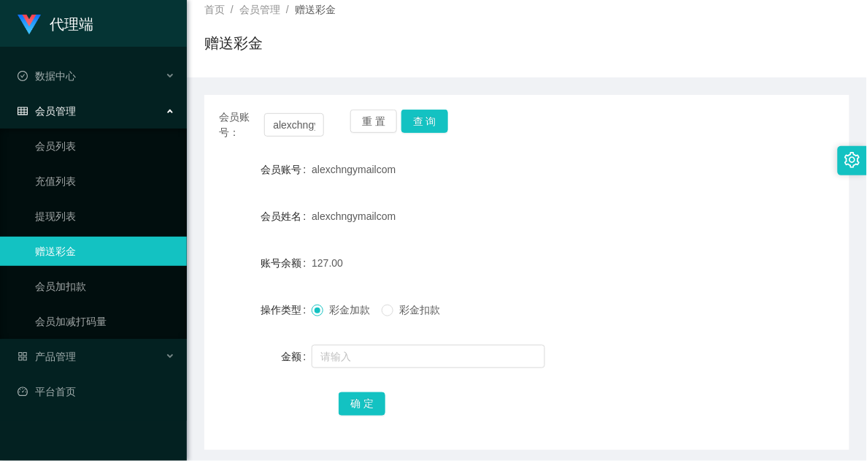
click at [563, 194] on form "会员账号 alexchngymailcom 会员姓名 alexchngymailcom 账号余额 127.00 操作类型 彩金加款 彩金扣款 金额 确 定" at bounding box center [526, 286] width 645 height 263
click at [522, 263] on div "127.00" at bounding box center [500, 262] width 377 height 29
click at [418, 126] on button "查 询" at bounding box center [424, 120] width 47 height 23
click at [417, 119] on button "查 询" at bounding box center [424, 120] width 47 height 23
click at [416, 119] on button "查 询" at bounding box center [424, 120] width 47 height 23
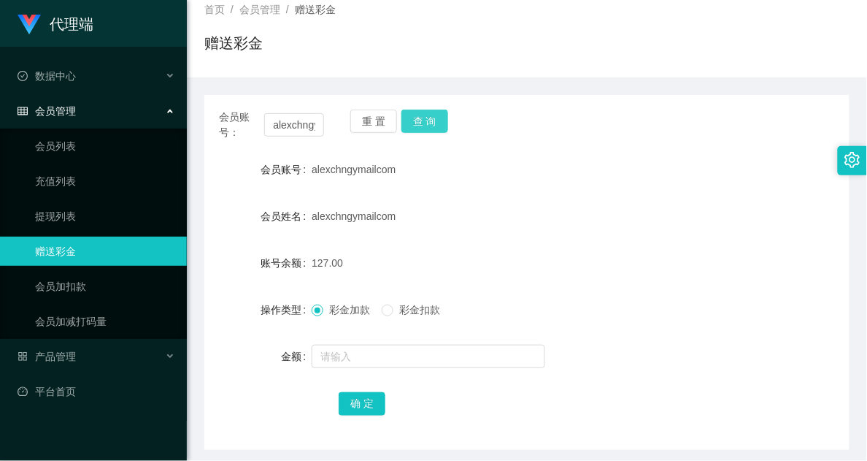
click at [417, 119] on button "查 询" at bounding box center [424, 120] width 47 height 23
click at [660, 307] on div "彩金加款 彩金扣款" at bounding box center [500, 309] width 377 height 29
click at [630, 159] on div "alexchngymailcom" at bounding box center [500, 169] width 377 height 29
click at [424, 125] on button "查 询" at bounding box center [424, 120] width 47 height 23
click at [452, 199] on form "会员账号 alexchngymailcom 会员姓名 alexchngymailcom 账号余额 127.00 操作类型 彩金加款 彩金扣款 金额 确 定" at bounding box center [526, 286] width 645 height 263
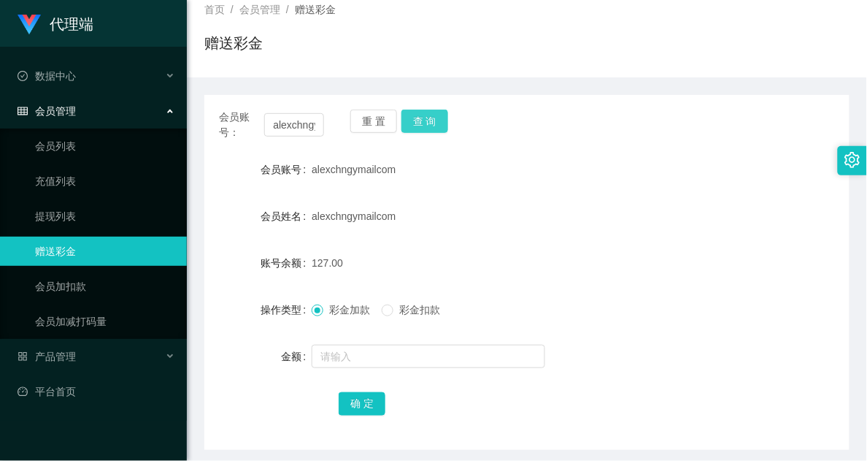
click at [409, 115] on button "查 询" at bounding box center [424, 120] width 47 height 23
drag, startPoint x: 731, startPoint y: 337, endPoint x: 758, endPoint y: 250, distance: 90.7
click at [732, 337] on form "会员账号 alexchngymailcom 会员姓名 alexchngymailcom 账号余额 127.00 操作类型 彩金加款 彩金扣款 金额 确 定" at bounding box center [526, 286] width 645 height 263
click at [669, 338] on form "会员账号 alexchngymailcom 会员姓名 alexchngymailcom 账号余额 127.00 操作类型 彩金加款 彩金扣款 金额 确 定" at bounding box center [526, 286] width 645 height 263
click at [680, 256] on div "127.00" at bounding box center [500, 262] width 377 height 29
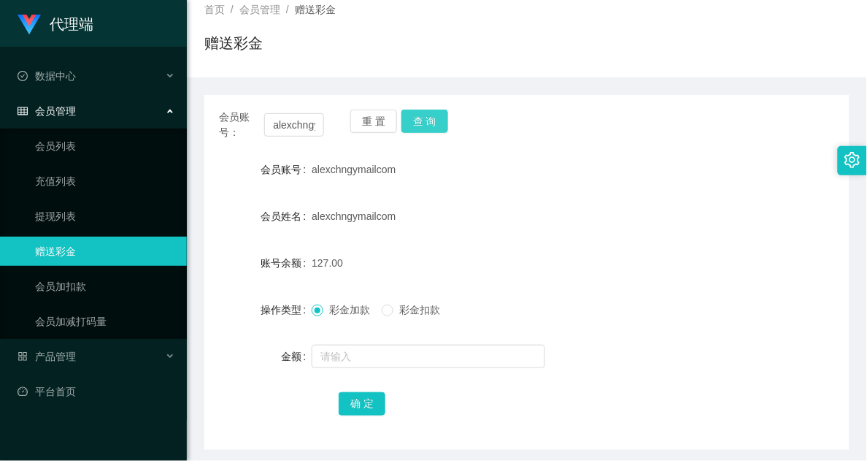
click at [418, 115] on button "查 询" at bounding box center [424, 120] width 47 height 23
drag, startPoint x: 422, startPoint y: 136, endPoint x: 428, endPoint y: 128, distance: 10.9
click at [424, 136] on div "重 置 查 询" at bounding box center [402, 124] width 105 height 31
click at [428, 128] on button "查 询" at bounding box center [424, 120] width 47 height 23
click at [421, 118] on button "查 询" at bounding box center [424, 120] width 47 height 23
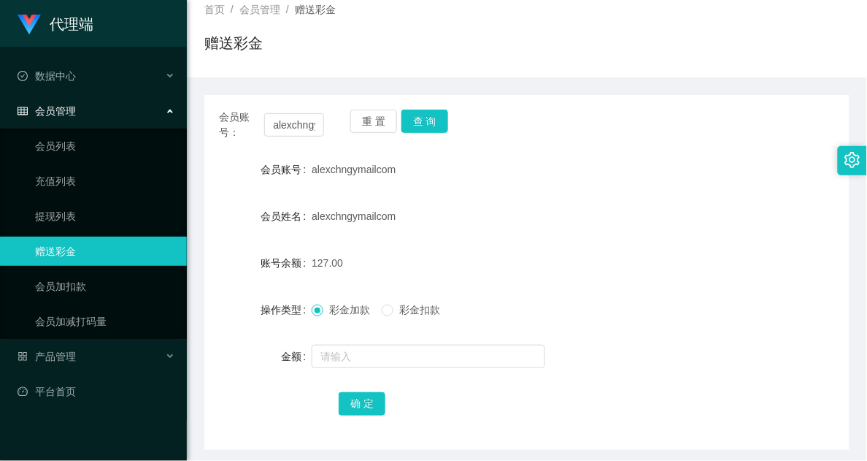
click at [420, 134] on div "重 置 查 询" at bounding box center [402, 124] width 105 height 31
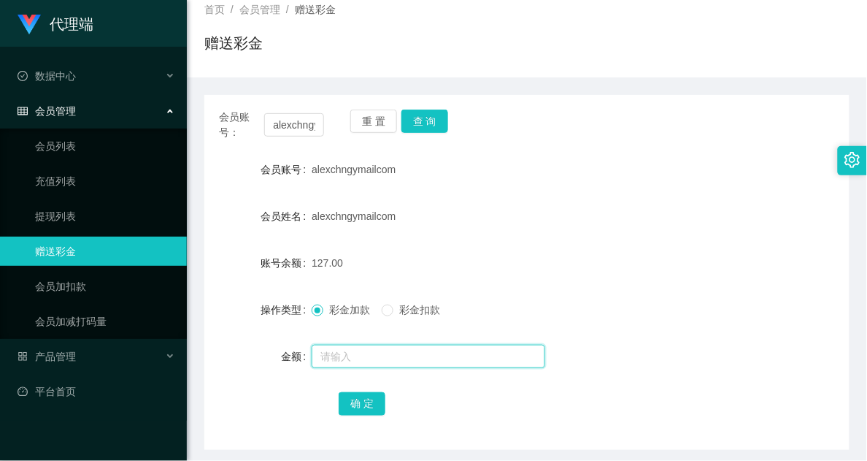
click at [348, 354] on input "text" at bounding box center [429, 355] width 234 height 23
type input "8"
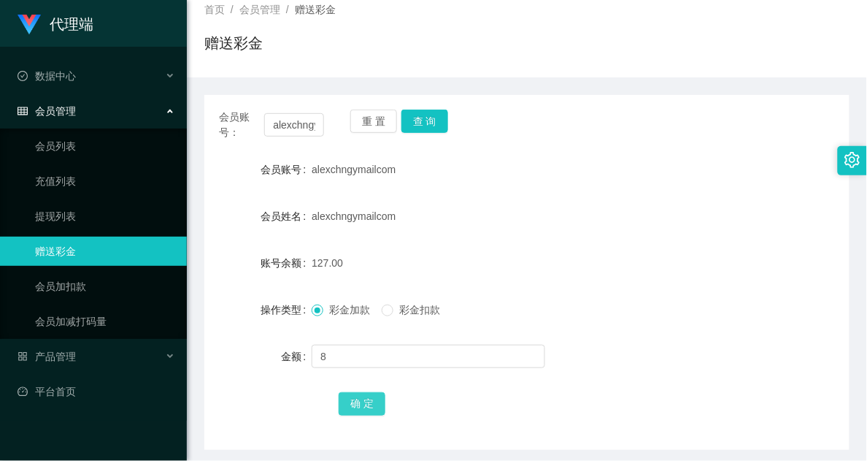
drag, startPoint x: 358, startPoint y: 414, endPoint x: 348, endPoint y: 413, distance: 9.5
click at [358, 414] on button "确 定" at bounding box center [362, 403] width 47 height 23
click at [655, 342] on div at bounding box center [500, 356] width 377 height 29
click at [424, 139] on div "重 置 查 询" at bounding box center [402, 124] width 105 height 31
click at [428, 128] on button "查 询" at bounding box center [424, 120] width 47 height 23
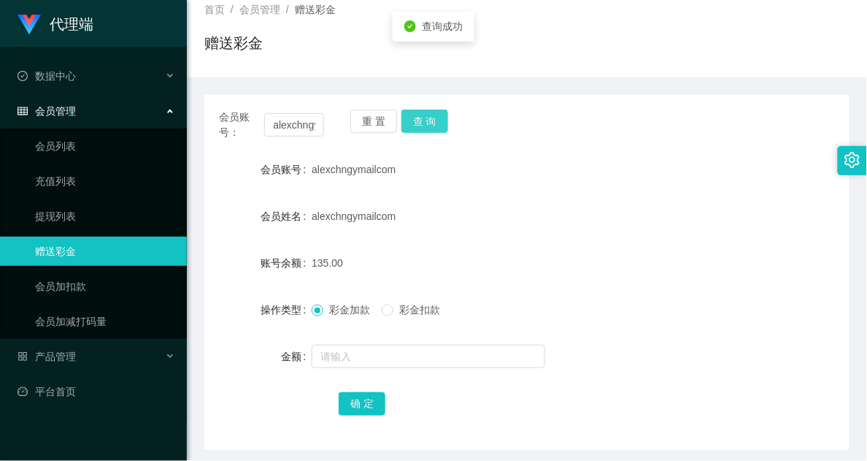
click at [428, 125] on button "查 询" at bounding box center [424, 120] width 47 height 23
click at [613, 323] on div "彩金加款 彩金扣款" at bounding box center [500, 309] width 377 height 29
click at [420, 108] on div "会员账号： alexchngymailcom 重 置 查 询 会员账号 alexchngymailcom 会员姓名 alexchngymailcom 账号余额…" at bounding box center [526, 272] width 645 height 355
click at [420, 120] on button "查 询" at bounding box center [424, 120] width 47 height 23
click at [420, 125] on button "查 询" at bounding box center [424, 120] width 47 height 23
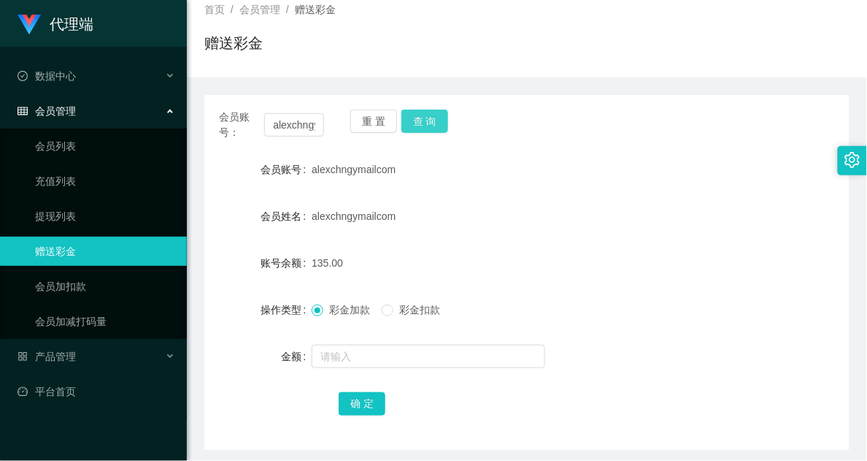
click at [428, 115] on button "查 询" at bounding box center [424, 120] width 47 height 23
click at [562, 139] on div "会员账号： alexchngymailcom 重 置 查 询" at bounding box center [526, 124] width 645 height 31
drag, startPoint x: 427, startPoint y: 113, endPoint x: 442, endPoint y: 112, distance: 15.4
click at [427, 113] on button "查 询" at bounding box center [424, 120] width 47 height 23
click at [628, 261] on div "135.00" at bounding box center [500, 262] width 377 height 29
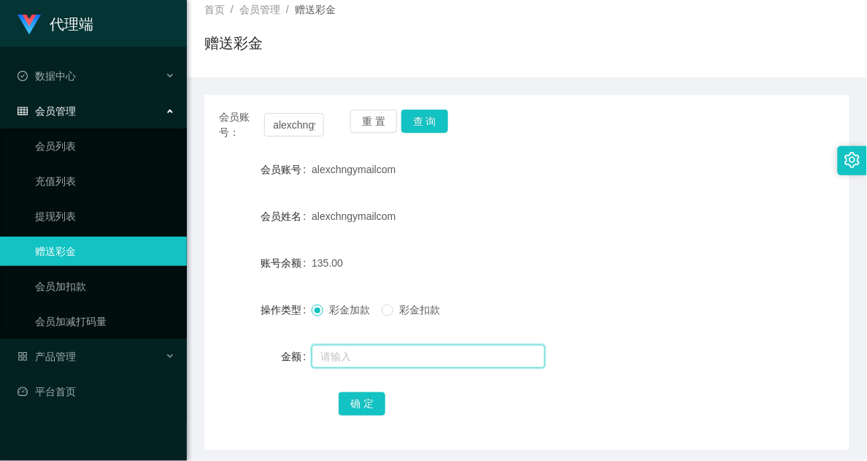
click at [354, 350] on input "text" at bounding box center [429, 355] width 234 height 23
type input "8"
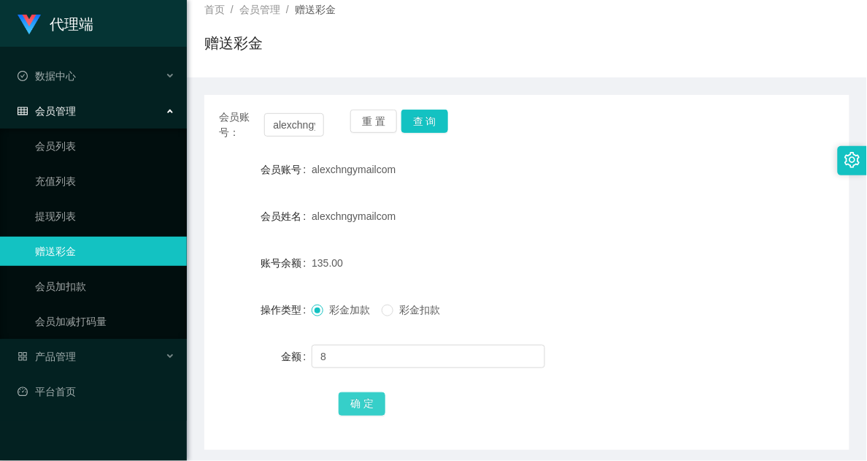
click at [374, 402] on button "确 定" at bounding box center [362, 403] width 47 height 23
click at [348, 402] on button "确 定" at bounding box center [362, 403] width 47 height 23
click at [439, 129] on button "查 询" at bounding box center [424, 120] width 47 height 23
click at [435, 122] on button "查 询" at bounding box center [424, 120] width 47 height 23
click at [423, 128] on button "查 询" at bounding box center [424, 120] width 47 height 23
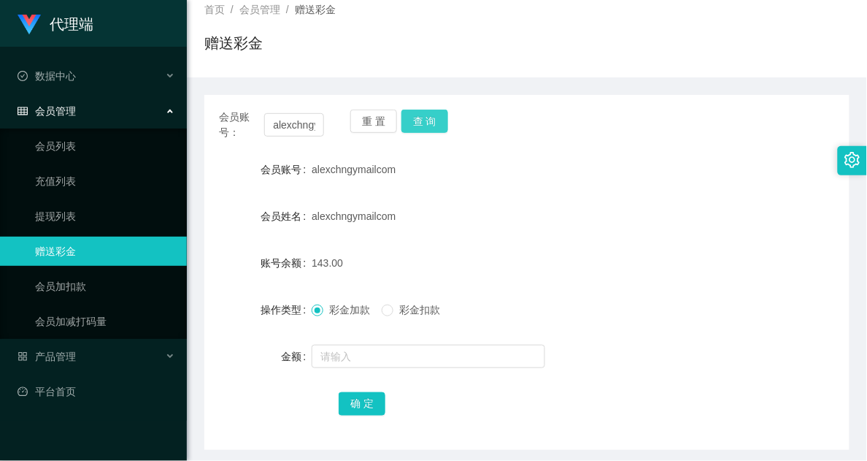
click at [415, 114] on button "查 询" at bounding box center [424, 120] width 47 height 23
click at [736, 418] on div "会员账号： alexchngymailcom 重 置 查 询 会员账号 alexchngymailcom 会员姓名 alexchngymailcom 账号余额…" at bounding box center [526, 272] width 645 height 355
click at [425, 126] on button "查 询" at bounding box center [424, 120] width 47 height 23
click at [555, 158] on div "alexchngymailcom" at bounding box center [500, 169] width 377 height 29
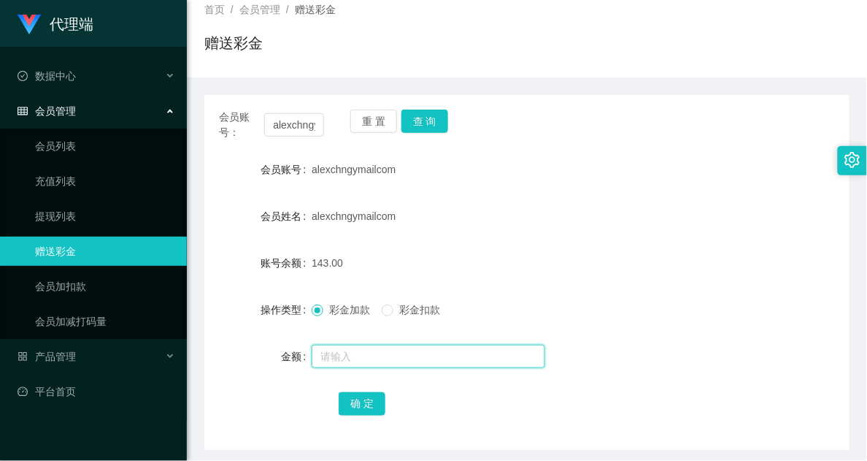
click at [361, 355] on input "text" at bounding box center [429, 355] width 234 height 23
type input "8"
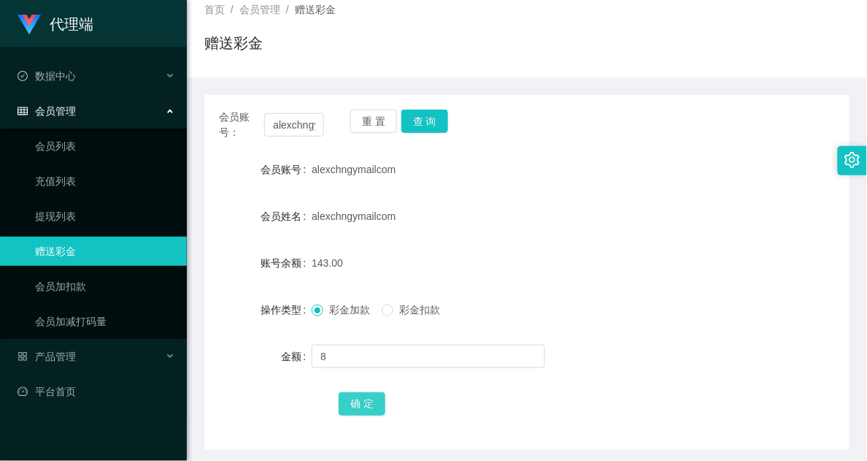
click at [370, 406] on button "确 定" at bounding box center [362, 403] width 47 height 23
click at [476, 50] on div "赠送彩金" at bounding box center [526, 49] width 645 height 34
click at [425, 115] on button "查 询" at bounding box center [424, 120] width 47 height 23
click at [571, 214] on div "alexchngymailcom" at bounding box center [500, 215] width 377 height 29
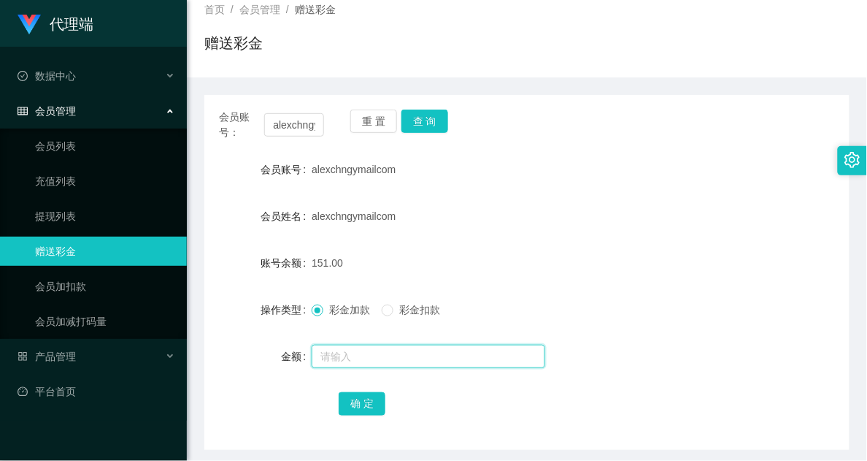
click at [411, 358] on input "text" at bounding box center [429, 355] width 234 height 23
type input "1"
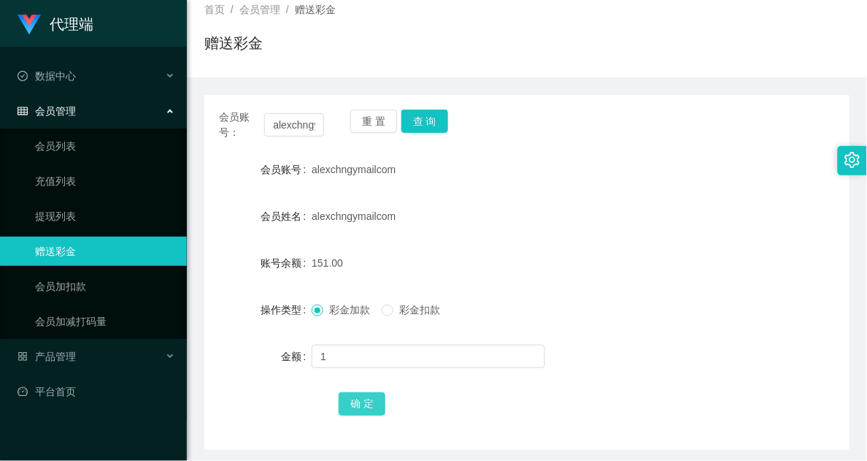
click at [354, 396] on button "确 定" at bounding box center [362, 403] width 47 height 23
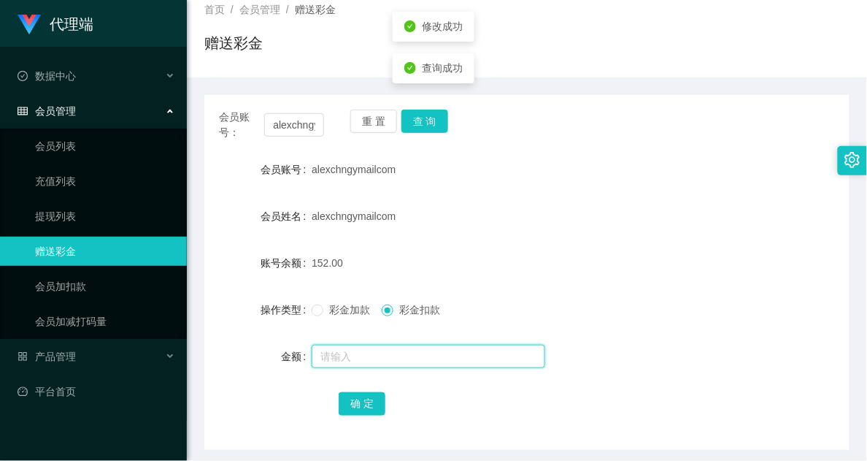
click at [352, 362] on input "text" at bounding box center [429, 355] width 234 height 23
type input "1"
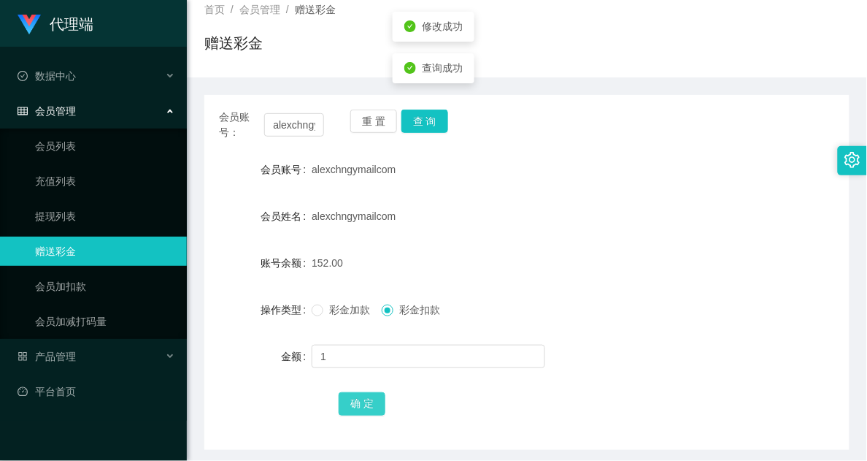
click at [355, 406] on button "确 定" at bounding box center [362, 403] width 47 height 23
click at [425, 103] on div "会员账号： alexchngymailcom 重 置 查 询 会员账号 alexchngymailcom 会员姓名 alexchngymailcom 账号余额…" at bounding box center [526, 272] width 645 height 355
click at [421, 119] on button "查 询" at bounding box center [424, 120] width 47 height 23
click at [418, 125] on button "查 询" at bounding box center [424, 120] width 47 height 23
drag, startPoint x: 428, startPoint y: 137, endPoint x: 427, endPoint y: 128, distance: 8.8
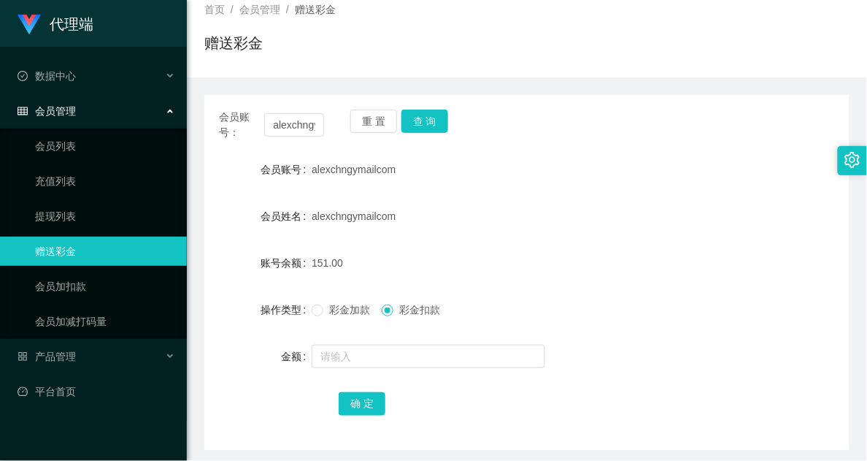
click at [427, 137] on div "重 置 查 询" at bounding box center [402, 124] width 105 height 31
click at [427, 128] on button "查 询" at bounding box center [424, 120] width 47 height 23
click at [432, 126] on button "查 询" at bounding box center [424, 120] width 47 height 23
click at [424, 117] on button "查 询" at bounding box center [424, 120] width 47 height 23
drag, startPoint x: 412, startPoint y: 201, endPoint x: 403, endPoint y: 154, distance: 48.4
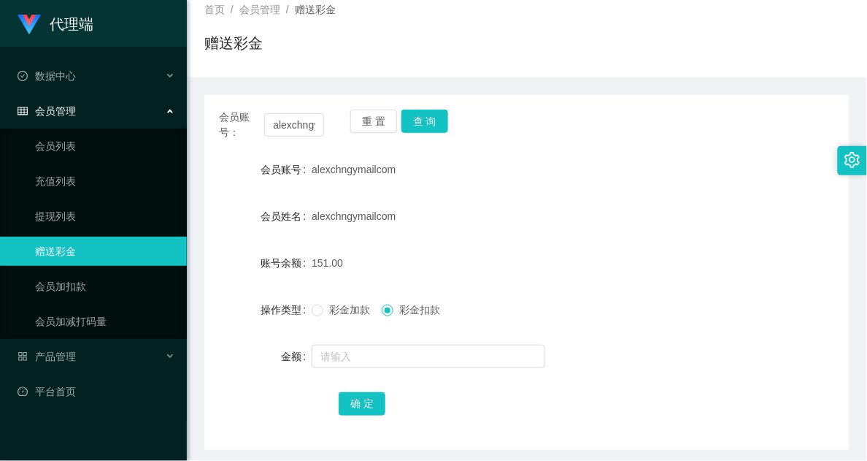
click at [412, 201] on div "alexchngymailcom" at bounding box center [500, 215] width 377 height 29
click at [409, 115] on button "查 询" at bounding box center [424, 120] width 47 height 23
click at [439, 111] on button "查 询" at bounding box center [424, 120] width 47 height 23
drag, startPoint x: 428, startPoint y: 187, endPoint x: 433, endPoint y: 155, distance: 31.8
click at [428, 185] on form "会员账号 alexchngymailcom 会员姓名 alexchngymailcom 账号余额 151.00 操作类型 彩金加款 彩金扣款 金额 确 定" at bounding box center [526, 286] width 645 height 263
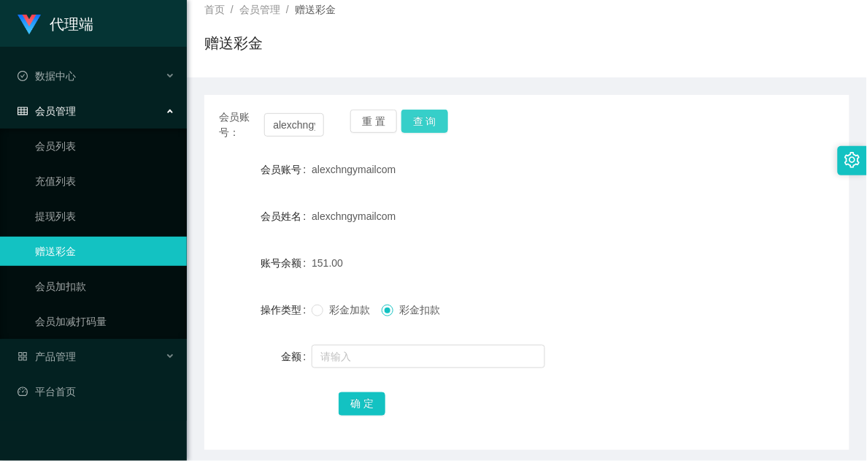
click at [425, 109] on button "查 询" at bounding box center [424, 120] width 47 height 23
click at [434, 122] on button "查 询" at bounding box center [424, 120] width 47 height 23
click at [432, 111] on button "查 询" at bounding box center [424, 120] width 47 height 23
click at [444, 227] on div "alexchngymailcom" at bounding box center [500, 215] width 377 height 29
click at [450, 234] on form "会员账号 alexchngymailcom 会员姓名 alexchngymailcom 账号余额 159.00 操作类型 彩金加款 彩金扣款 金额 确 定" at bounding box center [526, 286] width 645 height 263
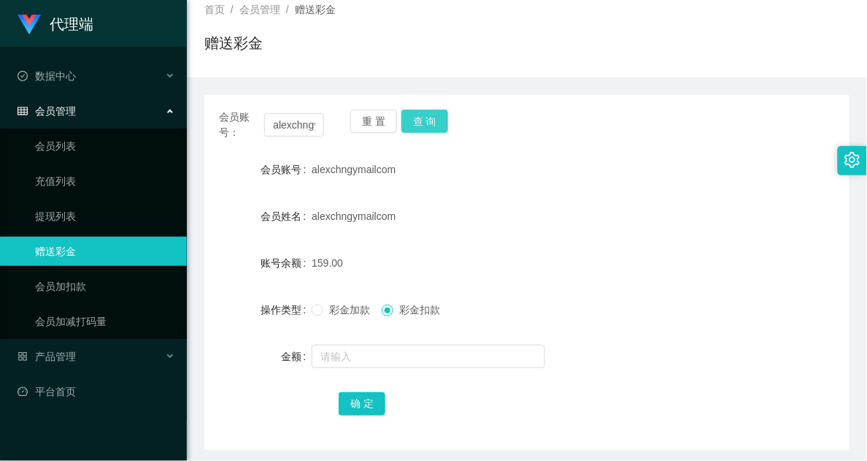
click at [417, 126] on button "查 询" at bounding box center [424, 120] width 47 height 23
click at [602, 343] on div at bounding box center [500, 356] width 377 height 29
click at [431, 118] on button "查 询" at bounding box center [424, 120] width 47 height 23
click at [417, 118] on button "查 询" at bounding box center [424, 120] width 47 height 23
click at [411, 115] on button "查 询" at bounding box center [424, 120] width 47 height 23
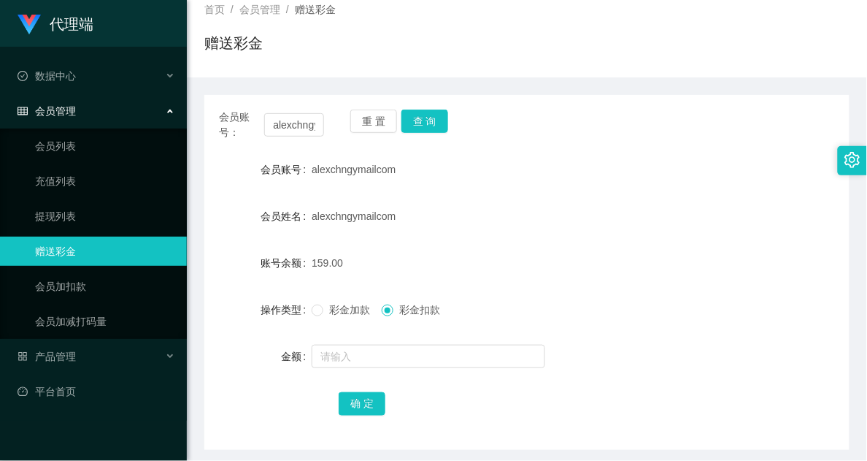
drag, startPoint x: 477, startPoint y: 217, endPoint x: 433, endPoint y: 146, distance: 83.2
click at [477, 214] on div "alexchngymailcom" at bounding box center [500, 215] width 377 height 29
click at [418, 103] on div "会员账号： alexchngymailcom 重 置 查 询 会员账号 alexchngymailcom 会员姓名 alexchngymailcom 账号余额…" at bounding box center [526, 272] width 645 height 355
click at [418, 111] on button "查 询" at bounding box center [424, 120] width 47 height 23
drag, startPoint x: 513, startPoint y: 290, endPoint x: 515, endPoint y: 265, distance: 24.9
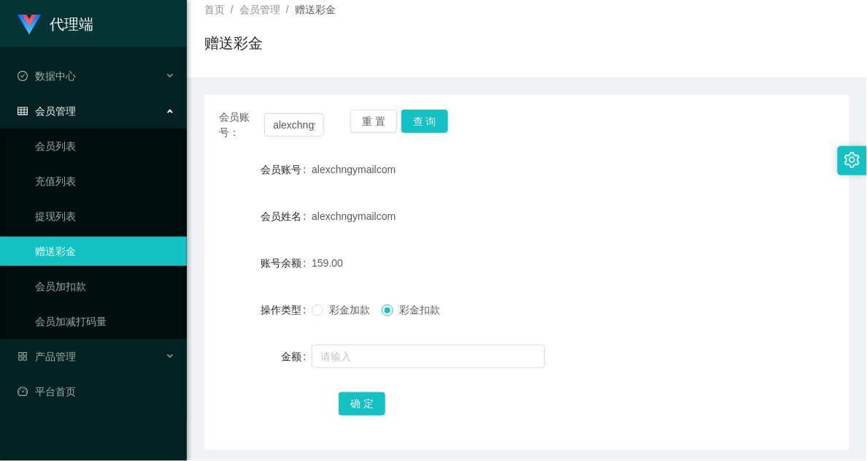
click at [513, 290] on form "会员账号 alexchngymailcom 会员姓名 alexchngymailcom 账号余额 159.00 操作类型 彩金加款 彩金扣款 金额 确 定" at bounding box center [526, 286] width 645 height 263
click at [422, 115] on button "查 询" at bounding box center [424, 120] width 47 height 23
click at [421, 111] on button "查 询" at bounding box center [424, 120] width 47 height 23
click at [418, 111] on button "查 询" at bounding box center [424, 120] width 47 height 23
click at [447, 122] on div "重 置 查 询" at bounding box center [402, 124] width 105 height 31
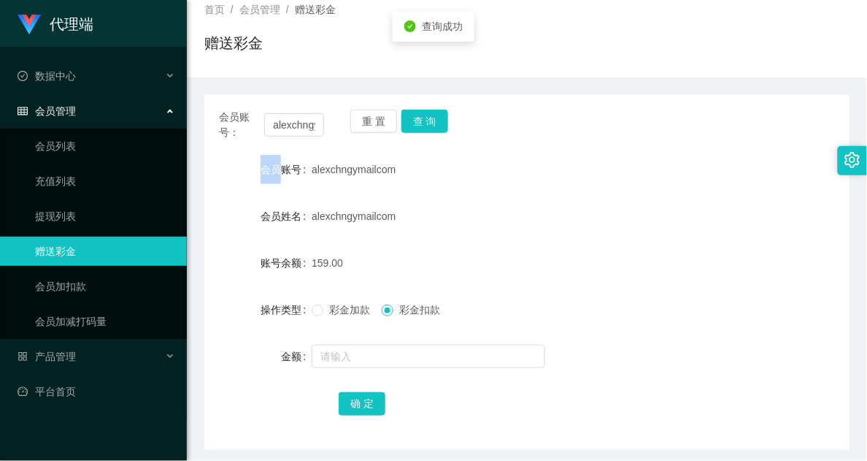
click at [447, 122] on div "重 置 查 询" at bounding box center [402, 124] width 105 height 31
drag, startPoint x: 447, startPoint y: 122, endPoint x: 484, endPoint y: 181, distance: 69.9
click at [498, 204] on div "alexchngymailcom" at bounding box center [500, 215] width 377 height 29
click at [428, 128] on button "查 询" at bounding box center [424, 120] width 47 height 23
click at [455, 228] on div "alexchngymailcom" at bounding box center [500, 215] width 377 height 29
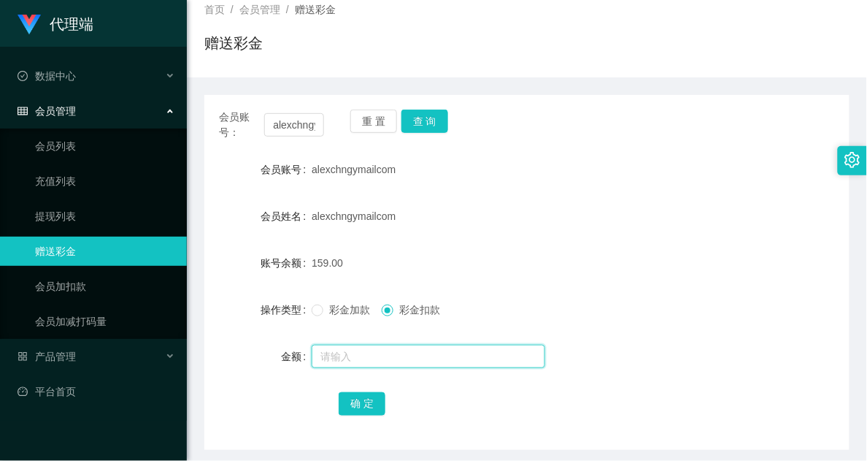
click at [527, 359] on input "text" at bounding box center [429, 355] width 234 height 23
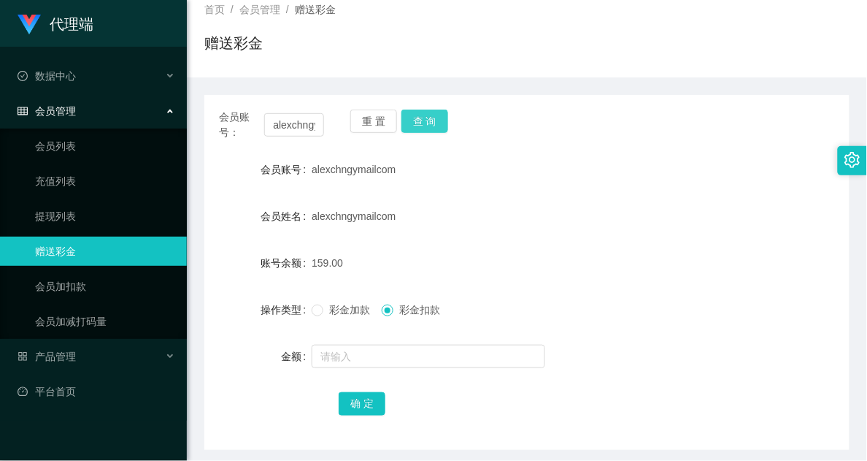
click at [423, 121] on button "查 询" at bounding box center [424, 120] width 47 height 23
drag, startPoint x: 400, startPoint y: 190, endPoint x: 425, endPoint y: 177, distance: 28.4
click at [403, 190] on form "会员账号 alexchngymailcom 会员姓名 alexchngymailcom 账号余额 159.00 操作类型 彩金加款 彩金扣款 金额 确 定" at bounding box center [526, 286] width 645 height 263
click at [442, 120] on button "查 询" at bounding box center [424, 120] width 47 height 23
click at [424, 120] on button "查 询" at bounding box center [424, 120] width 47 height 23
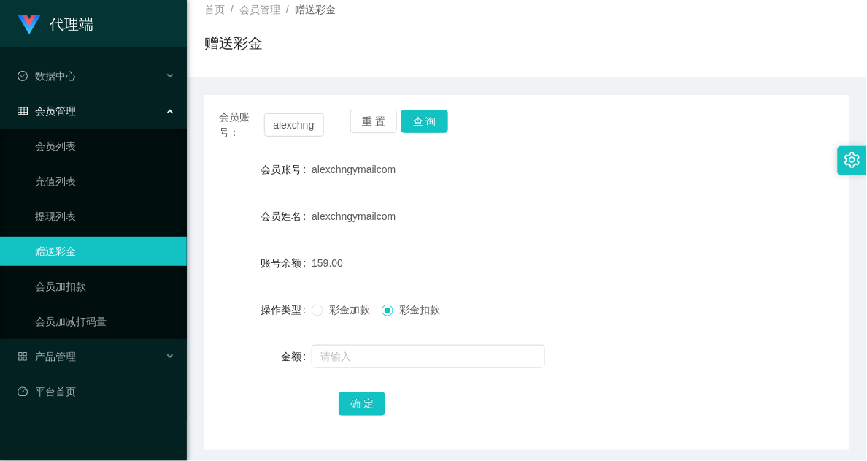
click at [600, 334] on form "会员账号 alexchngymailcom 会员姓名 alexchngymailcom 账号余额 159.00 操作类型 彩金加款 彩金扣款 金额 确 定" at bounding box center [526, 286] width 645 height 263
click at [428, 109] on button "查 询" at bounding box center [424, 120] width 47 height 23
click at [431, 118] on button "查 询" at bounding box center [424, 120] width 47 height 23
click at [431, 117] on button "查 询" at bounding box center [424, 120] width 47 height 23
click at [446, 223] on div "alexchngymailcom" at bounding box center [500, 215] width 377 height 29
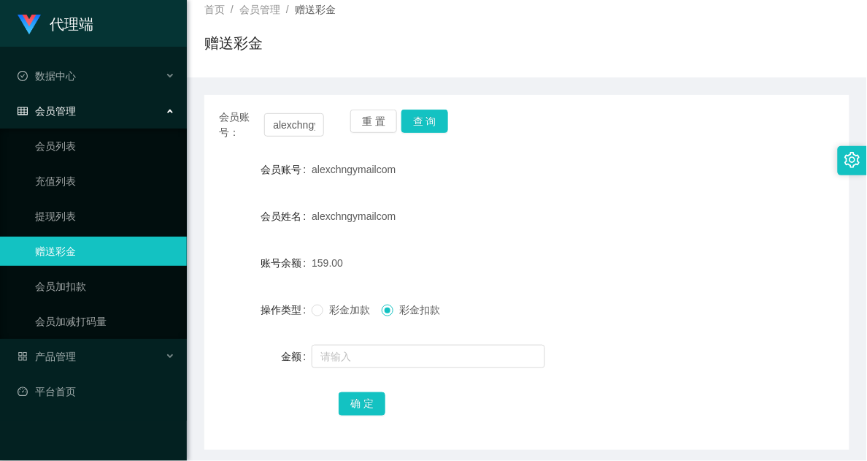
click at [439, 134] on div "重 置 查 询" at bounding box center [402, 124] width 105 height 31
click at [434, 110] on button "查 询" at bounding box center [424, 120] width 47 height 23
click at [573, 93] on div "会员账号： alexchngymailcom 重 置 查 询 会员账号 alexchngymailcom 会员姓名 alexchngymailcom 账号余额…" at bounding box center [526, 263] width 645 height 372
click at [428, 175] on div "alexchngymailcom" at bounding box center [500, 169] width 377 height 29
click at [418, 117] on button "查 询" at bounding box center [424, 120] width 47 height 23
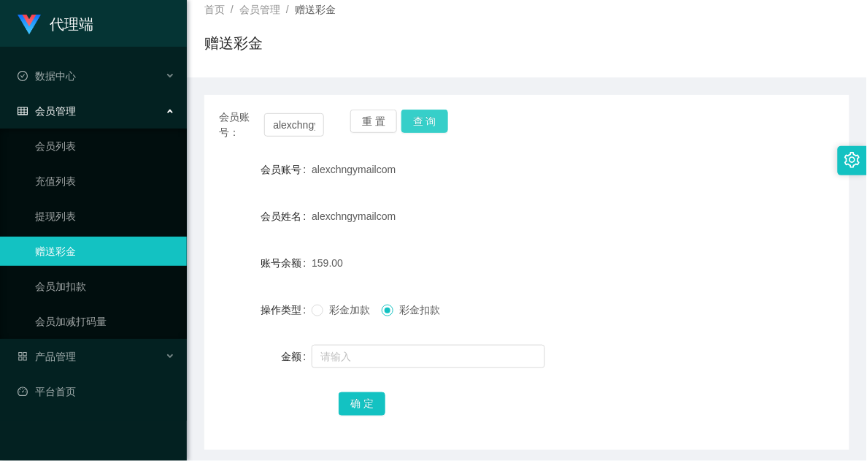
click at [420, 121] on button "查 询" at bounding box center [424, 120] width 47 height 23
click at [428, 115] on button "查 询" at bounding box center [424, 120] width 47 height 23
click at [428, 115] on div "重 置 查 询" at bounding box center [402, 124] width 105 height 31
click at [434, 123] on button "查 询" at bounding box center [424, 120] width 47 height 23
click at [431, 113] on button "查 询" at bounding box center [424, 120] width 47 height 23
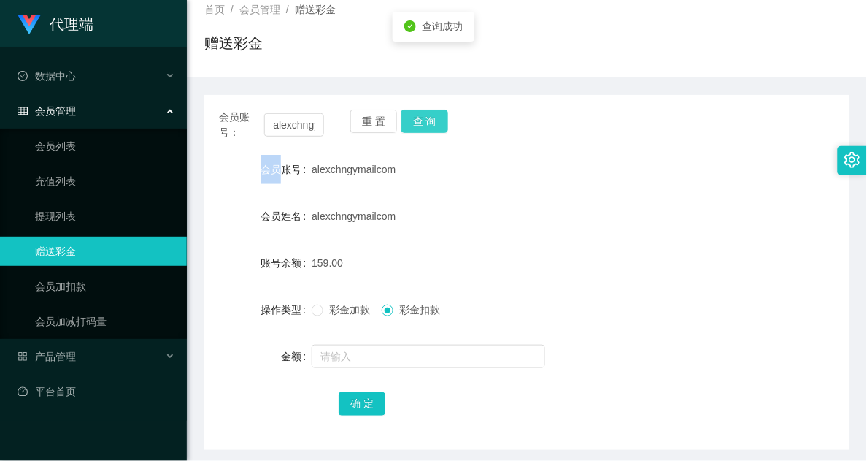
click at [431, 113] on button "查 询" at bounding box center [424, 120] width 47 height 23
click at [414, 201] on div "alexchngymailcom" at bounding box center [500, 215] width 377 height 29
click at [409, 129] on button "查 询" at bounding box center [424, 120] width 47 height 23
click at [420, 109] on button "查 询" at bounding box center [424, 120] width 47 height 23
click at [703, 322] on div "操作类型 彩金加款 彩金扣款" at bounding box center [526, 309] width 645 height 29
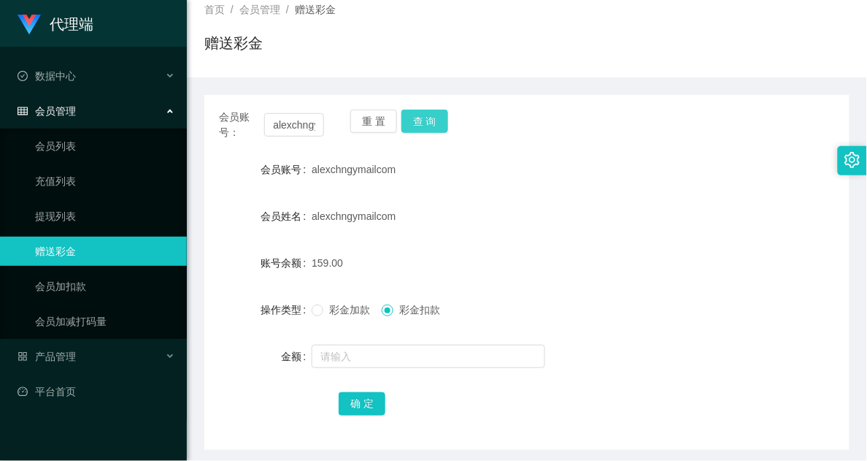
click at [420, 120] on button "查 询" at bounding box center [424, 120] width 47 height 23
drag, startPoint x: 578, startPoint y: 315, endPoint x: 630, endPoint y: 290, distance: 57.5
click at [579, 315] on div "彩金加款 彩金扣款" at bounding box center [500, 309] width 377 height 29
click at [423, 125] on button "查 询" at bounding box center [424, 120] width 47 height 23
click at [423, 125] on div "重 置 查 询" at bounding box center [402, 124] width 105 height 31
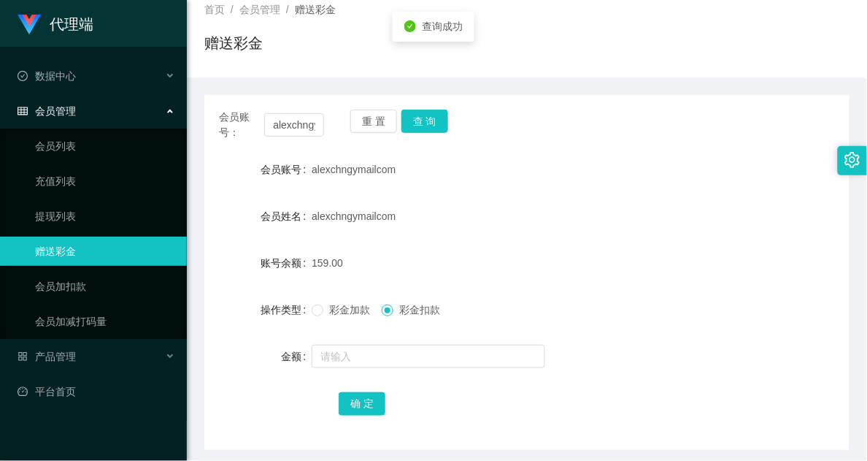
drag, startPoint x: 423, startPoint y: 125, endPoint x: 653, endPoint y: 234, distance: 254.6
click at [653, 234] on form "会员账号 alexchngymailcom 会员姓名 alexchngymailcom 账号余额 159.00 操作类型 彩金加款 彩金扣款 金额 确 定" at bounding box center [526, 286] width 645 height 263
drag, startPoint x: 462, startPoint y: 191, endPoint x: 455, endPoint y: 36, distance: 154.9
click at [463, 184] on form "会员账号 alexchngymailcom 会员姓名 alexchngymailcom 账号余额 159.00 操作类型 彩金加款 彩金扣款 金额 确 定" at bounding box center [526, 286] width 645 height 263
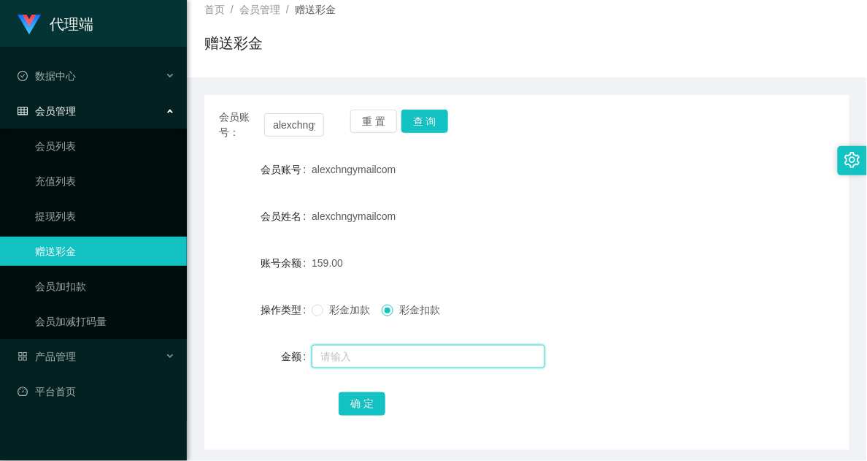
click at [351, 350] on input "text" at bounding box center [429, 355] width 234 height 23
type input "8"
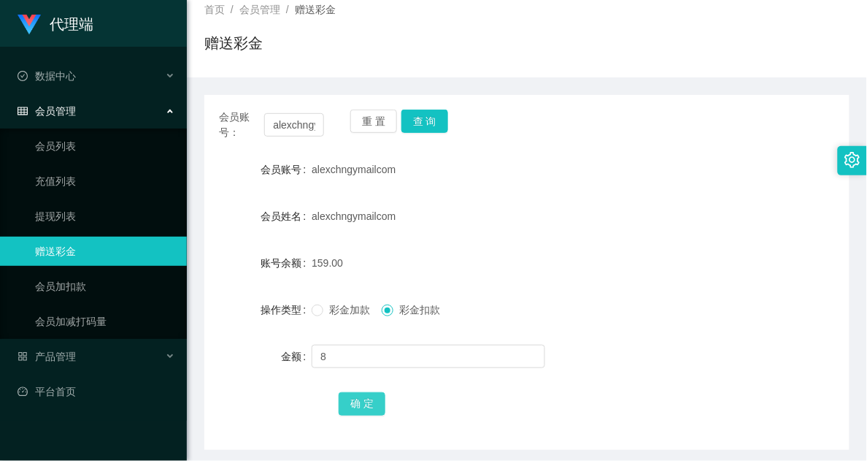
click at [358, 394] on button "确 定" at bounding box center [362, 403] width 47 height 23
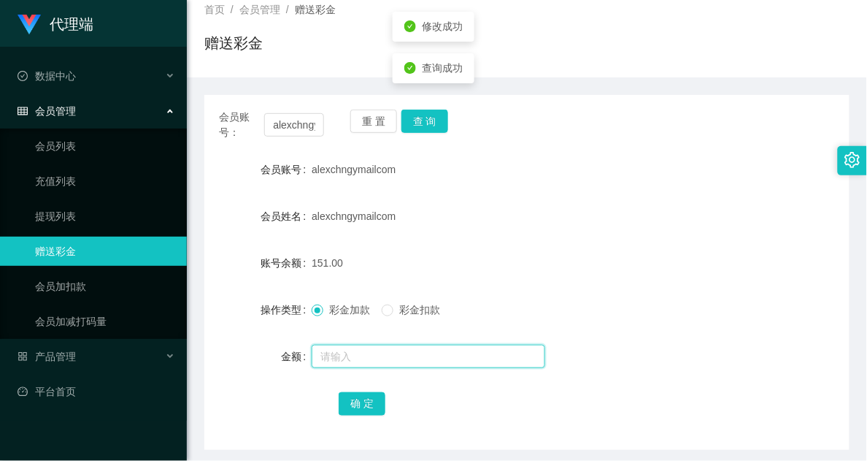
click at [380, 361] on input "text" at bounding box center [429, 355] width 234 height 23
type input "8"
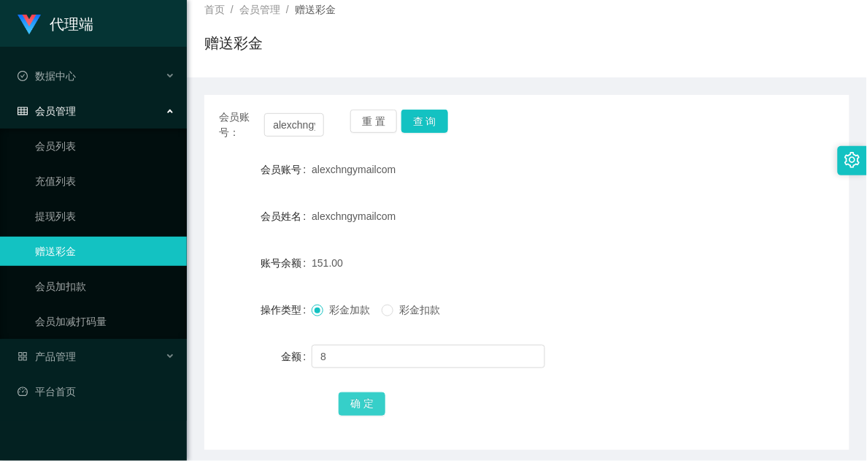
click at [366, 398] on button "确 定" at bounding box center [362, 403] width 47 height 23
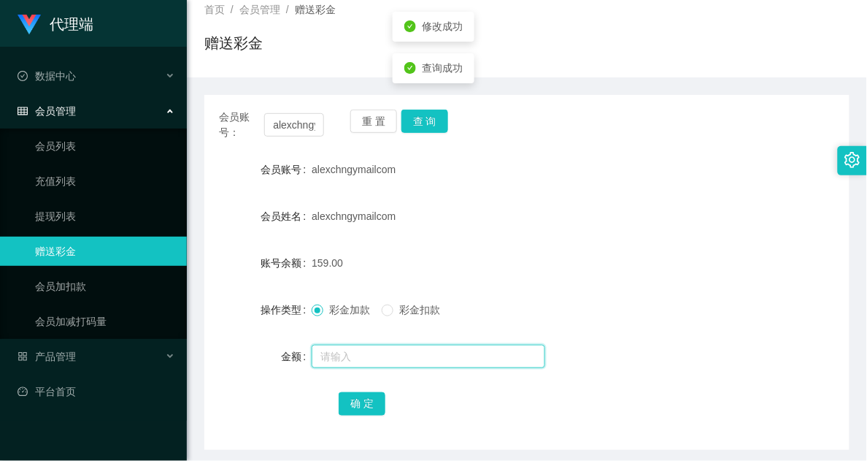
click at [369, 366] on input "text" at bounding box center [429, 355] width 234 height 23
type input "8"
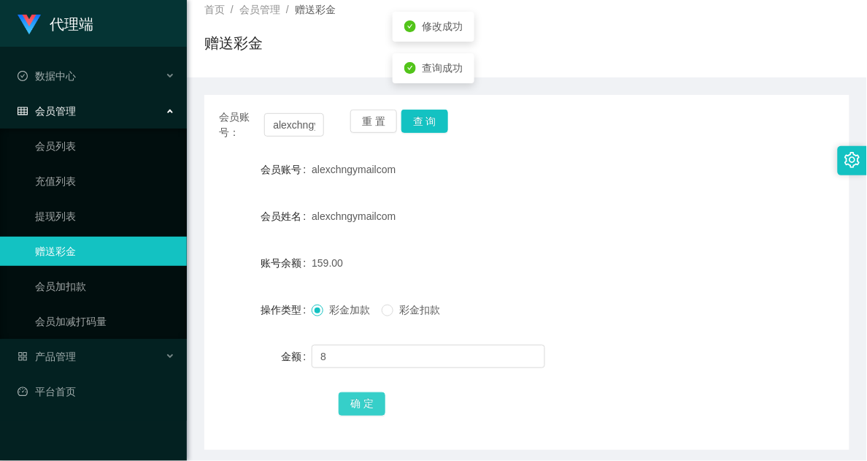
click at [358, 405] on button "确 定" at bounding box center [362, 403] width 47 height 23
click at [587, 342] on div at bounding box center [500, 356] width 377 height 29
click at [427, 121] on button "查 询" at bounding box center [424, 120] width 47 height 23
click at [424, 121] on button "查 询" at bounding box center [424, 120] width 47 height 23
drag, startPoint x: 458, startPoint y: 204, endPoint x: 443, endPoint y: 143, distance: 63.0
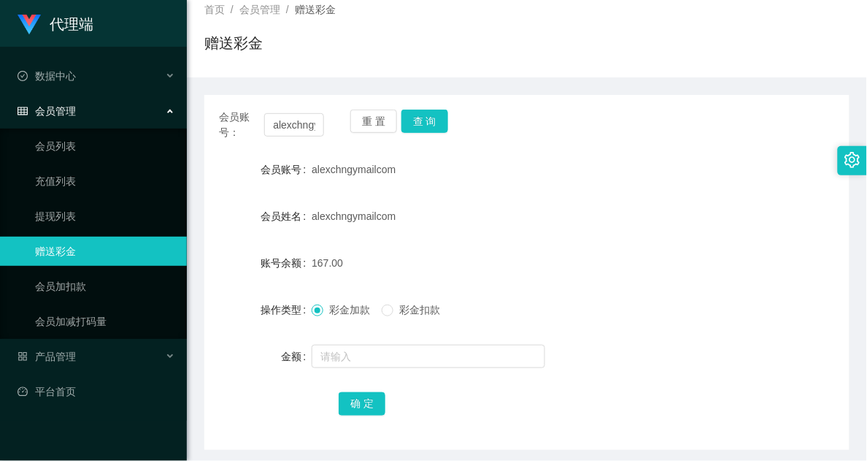
click at [458, 199] on form "会员账号 alexchngymailcom 会员姓名 alexchngymailcom 账号余额 167.00 操作类型 彩金加款 彩金扣款 金额 确 定" at bounding box center [526, 286] width 645 height 263
click at [436, 134] on div "重 置 查 询" at bounding box center [402, 124] width 105 height 31
click at [439, 118] on button "查 询" at bounding box center [424, 120] width 47 height 23
click at [434, 117] on button "查 询" at bounding box center [424, 120] width 47 height 23
click at [424, 115] on button "查 询" at bounding box center [424, 120] width 47 height 23
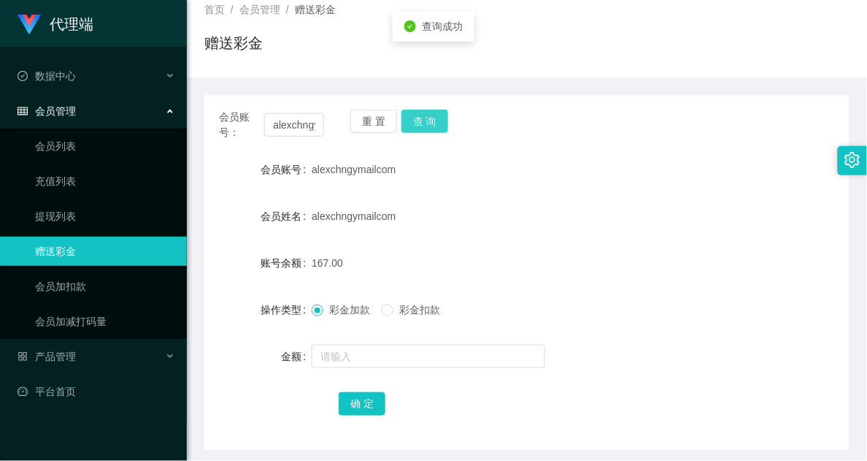
click at [428, 130] on button "查 询" at bounding box center [424, 120] width 47 height 23
click at [429, 130] on button "查 询" at bounding box center [424, 120] width 47 height 23
click at [439, 114] on button "查 询" at bounding box center [424, 120] width 47 height 23
click at [432, 131] on button "查 询" at bounding box center [424, 120] width 47 height 23
click at [422, 130] on button "查 询" at bounding box center [424, 120] width 47 height 23
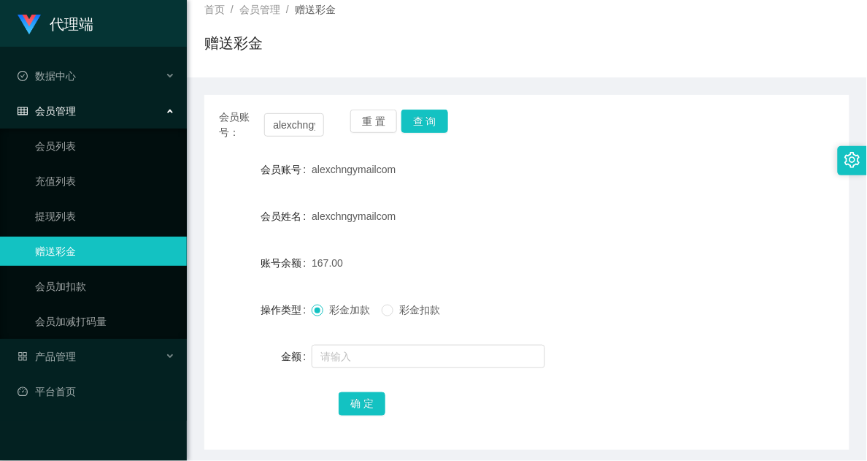
drag, startPoint x: 505, startPoint y: 197, endPoint x: 451, endPoint y: 147, distance: 73.3
click at [504, 195] on form "会员账号 alexchngymailcom 会员姓名 alexchngymailcom 账号余额 167.00 操作类型 彩金加款 彩金扣款 金额 确 定" at bounding box center [526, 286] width 645 height 263
drag, startPoint x: 420, startPoint y: 120, endPoint x: 439, endPoint y: 130, distance: 21.2
click at [421, 120] on button "查 询" at bounding box center [424, 120] width 47 height 23
click at [454, 113] on div "会员账号： alexchngymailcom 重 置 查 询" at bounding box center [526, 124] width 645 height 31
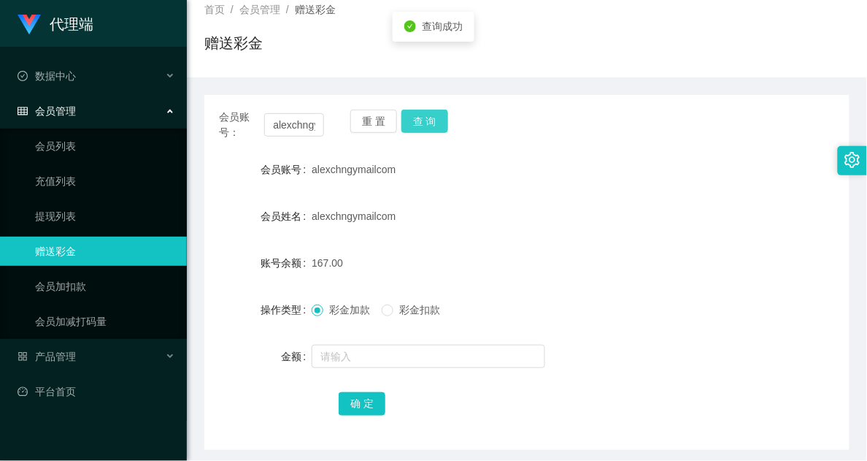
click at [414, 126] on button "查 询" at bounding box center [424, 120] width 47 height 23
click at [431, 125] on button "查 询" at bounding box center [424, 120] width 47 height 23
drag, startPoint x: 406, startPoint y: 119, endPoint x: 431, endPoint y: 128, distance: 25.6
click at [407, 119] on button "查 询" at bounding box center [424, 120] width 47 height 23
click at [548, 188] on form "会员账号 alexchngymailcom 会员姓名 alexchngymailcom 账号余额 167.00 操作类型 彩金加款 彩金扣款 金额 确 定" at bounding box center [526, 286] width 645 height 263
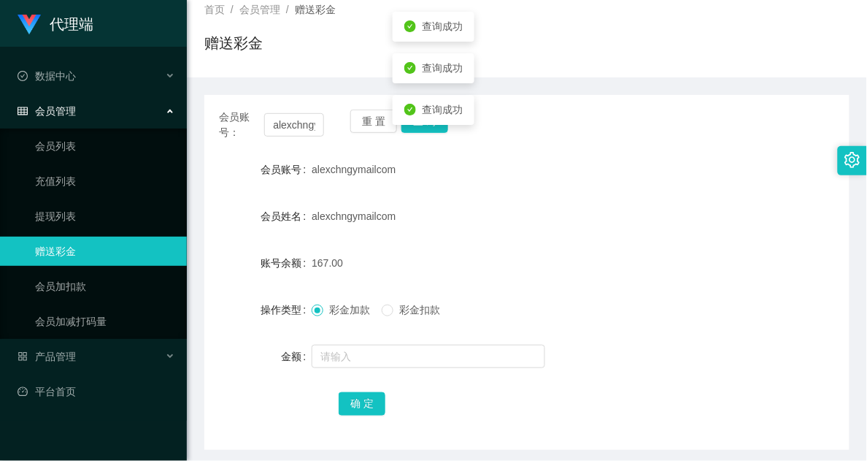
click at [432, 137] on div "重 置 查 询" at bounding box center [402, 124] width 105 height 31
click at [500, 204] on div "alexchngymailcom" at bounding box center [500, 215] width 377 height 29
click at [438, 114] on button "查 询" at bounding box center [424, 120] width 47 height 23
click at [436, 130] on div "重 置 查 询" at bounding box center [402, 124] width 105 height 31
drag, startPoint x: 536, startPoint y: 152, endPoint x: 547, endPoint y: 157, distance: 12.1
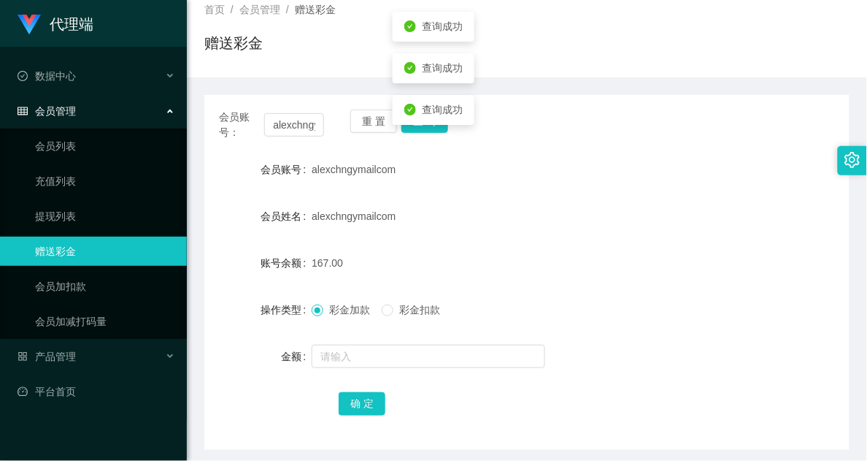
click at [536, 153] on div "会员账号： alexchngymailcom 重 置 查 询 会员账号 alexchngymailcom 会员姓名 alexchngymailcom 账号余额…" at bounding box center [526, 272] width 645 height 355
drag, startPoint x: 468, startPoint y: 155, endPoint x: 431, endPoint y: 131, distance: 44.3
click at [467, 155] on div "alexchngymailcom" at bounding box center [500, 169] width 377 height 29
click at [425, 126] on button "查 询" at bounding box center [424, 120] width 47 height 23
click at [411, 120] on button "查 询" at bounding box center [424, 120] width 47 height 23
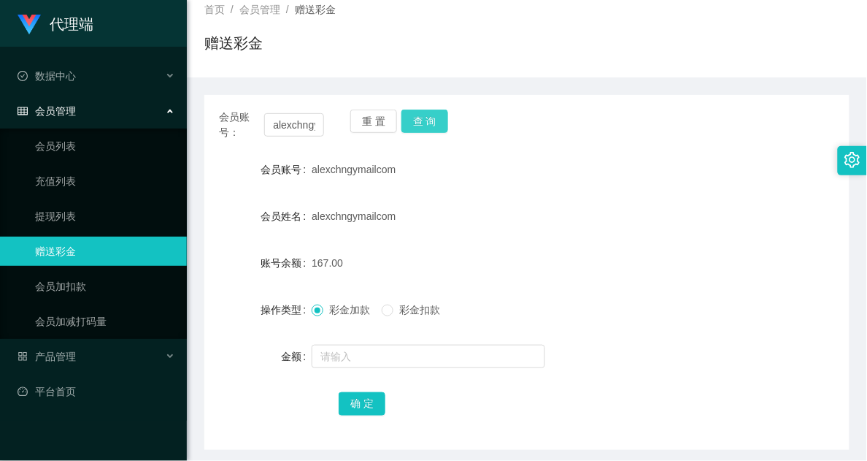
click at [420, 126] on button "查 询" at bounding box center [424, 120] width 47 height 23
click at [422, 126] on button "查 询" at bounding box center [424, 120] width 47 height 23
drag, startPoint x: 647, startPoint y: 359, endPoint x: 552, endPoint y: 223, distance: 166.6
click at [647, 359] on div at bounding box center [500, 356] width 377 height 29
click at [433, 121] on button "查 询" at bounding box center [424, 120] width 47 height 23
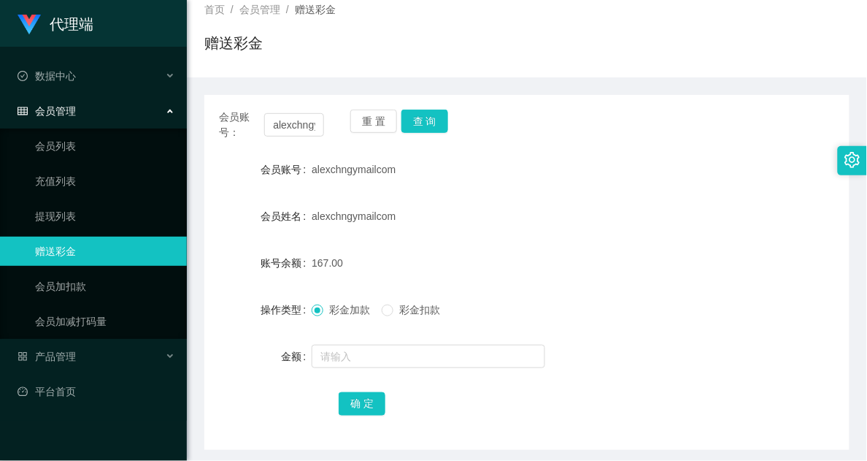
drag, startPoint x: 471, startPoint y: 180, endPoint x: 447, endPoint y: 141, distance: 45.2
click at [471, 177] on div "alexchngymailcom" at bounding box center [500, 169] width 377 height 29
drag, startPoint x: 434, startPoint y: 134, endPoint x: 428, endPoint y: 121, distance: 13.7
click at [432, 131] on div "重 置 查 询" at bounding box center [402, 124] width 105 height 31
click at [428, 119] on button "查 询" at bounding box center [424, 120] width 47 height 23
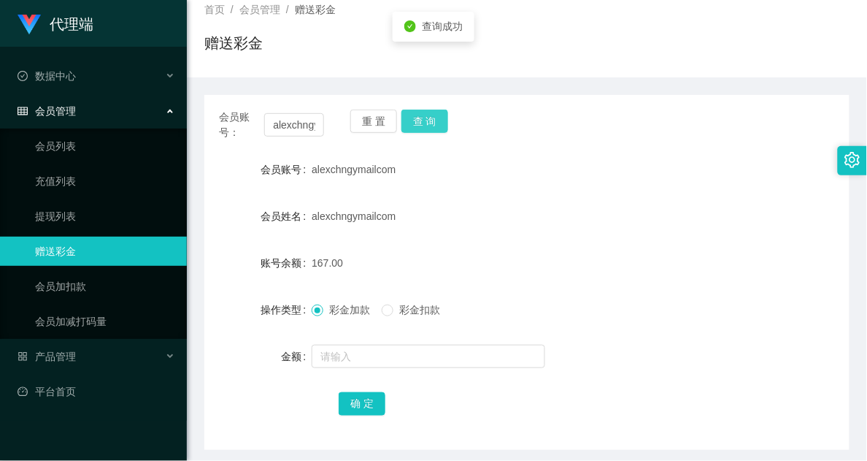
click at [428, 119] on button "查 询" at bounding box center [424, 120] width 47 height 23
click at [417, 118] on button "查 询" at bounding box center [424, 120] width 47 height 23
click at [436, 120] on button "查 询" at bounding box center [424, 120] width 47 height 23
click at [567, 130] on div "会员账号： alexchngymailcom 重 置 查 询" at bounding box center [526, 124] width 645 height 31
click at [423, 123] on button "查 询" at bounding box center [424, 120] width 47 height 23
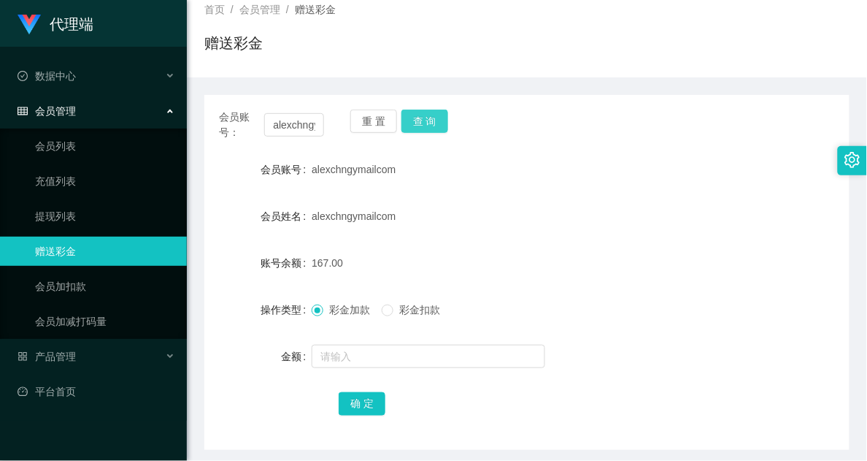
drag, startPoint x: 483, startPoint y: 169, endPoint x: 428, endPoint y: 129, distance: 67.4
click at [482, 163] on div "alexchngymailcom" at bounding box center [500, 169] width 377 height 29
click at [416, 121] on button "查 询" at bounding box center [424, 120] width 47 height 23
click at [429, 121] on button "查 询" at bounding box center [424, 120] width 47 height 23
click at [447, 168] on div "alexchngymailcom" at bounding box center [500, 169] width 377 height 29
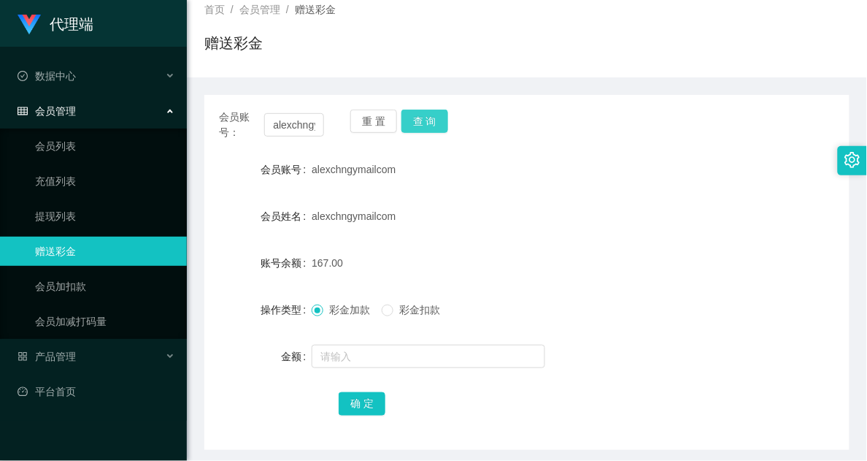
drag, startPoint x: 425, startPoint y: 117, endPoint x: 432, endPoint y: 115, distance: 7.6
click at [425, 115] on button "查 询" at bounding box center [424, 120] width 47 height 23
click at [436, 115] on button "查 询" at bounding box center [424, 120] width 47 height 23
click at [425, 117] on button "查 询" at bounding box center [424, 120] width 47 height 23
click at [423, 120] on div "查询成功" at bounding box center [434, 110] width 82 height 30
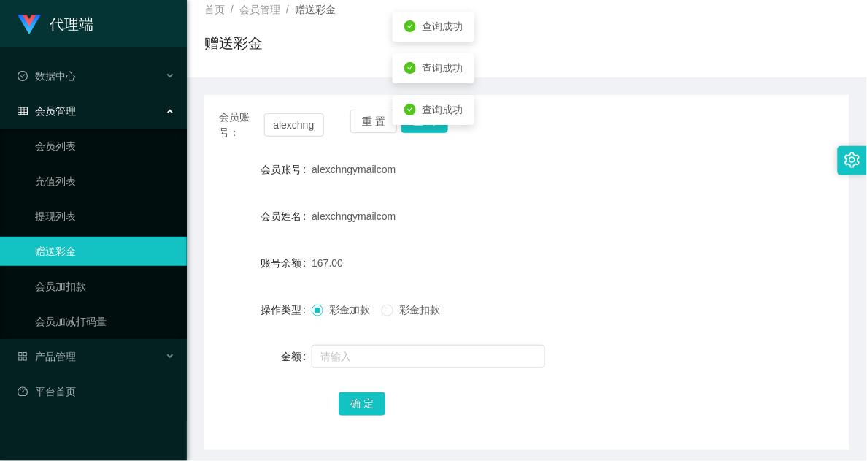
click at [450, 132] on div "重 置 查 询" at bounding box center [402, 124] width 105 height 31
click at [429, 133] on div "重 置 查 询" at bounding box center [402, 124] width 105 height 31
click at [299, 129] on input "alexchngymailcom" at bounding box center [294, 124] width 60 height 23
drag, startPoint x: 564, startPoint y: 232, endPoint x: 559, endPoint y: 220, distance: 12.7
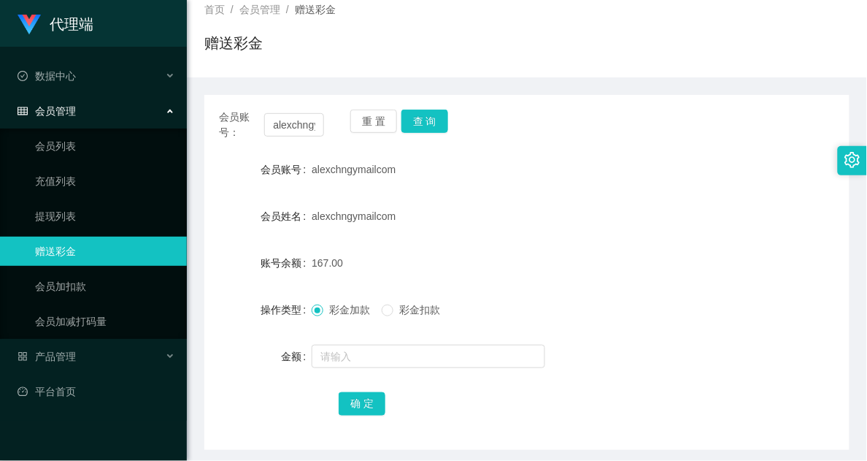
click at [564, 232] on form "会员账号 alexchngymailcom 会员姓名 alexchngymailcom 账号余额 167.00 操作类型 彩金加款 彩金扣款 金额 确 定" at bounding box center [526, 286] width 645 height 263
click at [442, 126] on button "查 询" at bounding box center [424, 120] width 47 height 23
click at [421, 129] on button "查 询" at bounding box center [424, 120] width 47 height 23
click at [429, 126] on button "查 询" at bounding box center [424, 120] width 47 height 23
click at [424, 118] on button "查 询" at bounding box center [424, 120] width 47 height 23
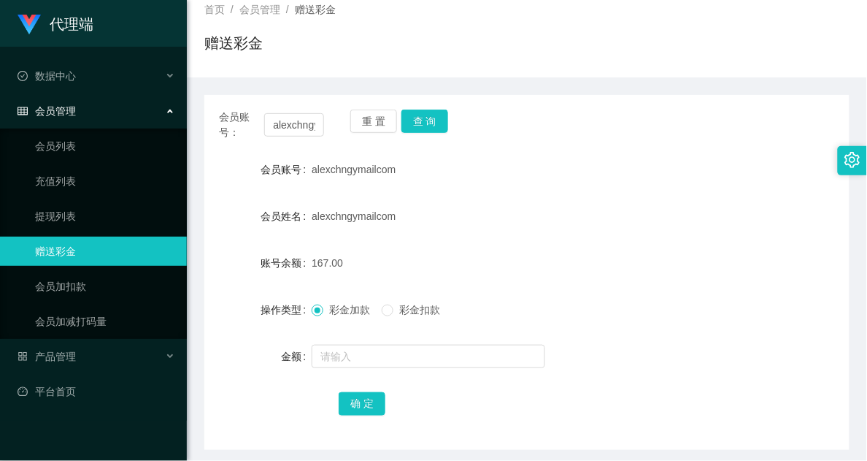
click at [566, 212] on div "alexchngymailcom" at bounding box center [500, 215] width 377 height 29
click at [421, 125] on button "查 询" at bounding box center [424, 120] width 47 height 23
click at [421, 122] on button "查 询" at bounding box center [424, 120] width 47 height 23
click at [421, 122] on div "重 置 查 询" at bounding box center [402, 124] width 105 height 31
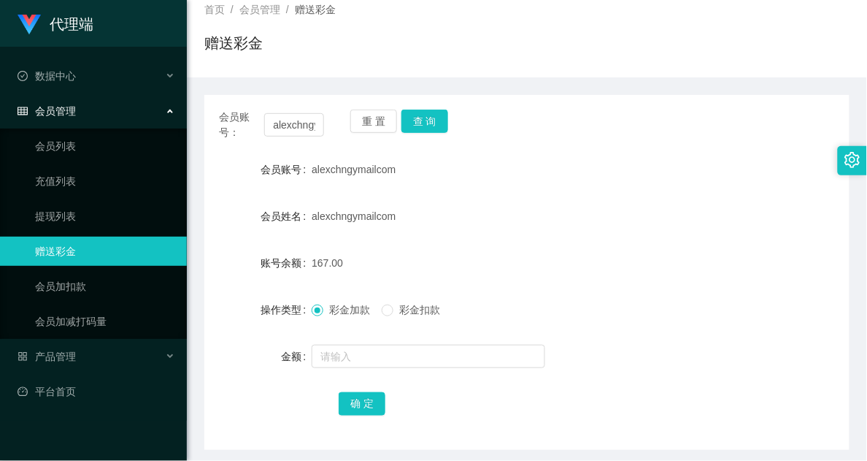
drag, startPoint x: 450, startPoint y: 201, endPoint x: 442, endPoint y: 161, distance: 40.2
click at [451, 197] on form "会员账号 alexchngymailcom 会员姓名 alexchngymailcom 账号余额 167.00 操作类型 彩金加款 彩金扣款 金额 确 定" at bounding box center [526, 286] width 645 height 263
click at [422, 126] on button "查 询" at bounding box center [424, 120] width 47 height 23
drag, startPoint x: 524, startPoint y: 236, endPoint x: 485, endPoint y: 172, distance: 75.0
click at [524, 236] on form "会员账号 alexchngymailcom 会员姓名 alexchngymailcom 账号余额 167.00 操作类型 彩金加款 彩金扣款 金额 确 定" at bounding box center [526, 286] width 645 height 263
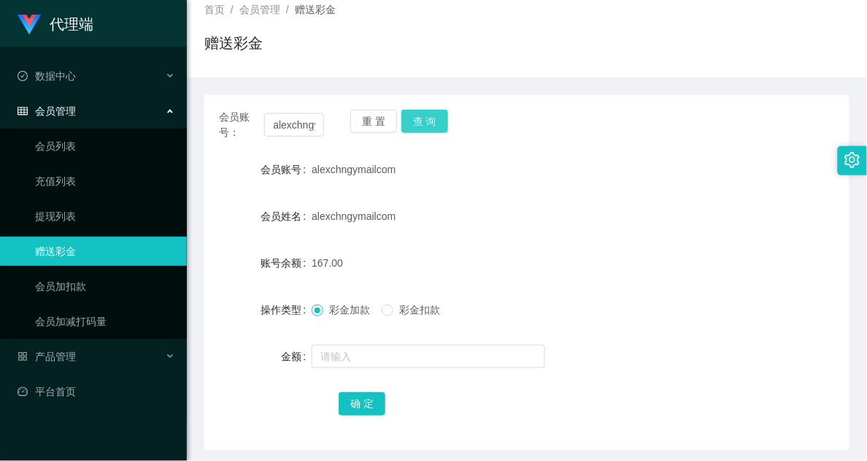
drag, startPoint x: 420, startPoint y: 117, endPoint x: 434, endPoint y: 110, distance: 15.3
click at [422, 117] on button "查 询" at bounding box center [424, 120] width 47 height 23
drag, startPoint x: 560, startPoint y: 238, endPoint x: 462, endPoint y: 260, distance: 100.2
click at [559, 238] on form "会员账号 alexchngymailcom 会员姓名 alexchngymailcom 账号余额 167.00 操作类型 彩金加款 彩金扣款 金额 确 定" at bounding box center [526, 286] width 645 height 263
click at [410, 111] on button "查 询" at bounding box center [424, 120] width 47 height 23
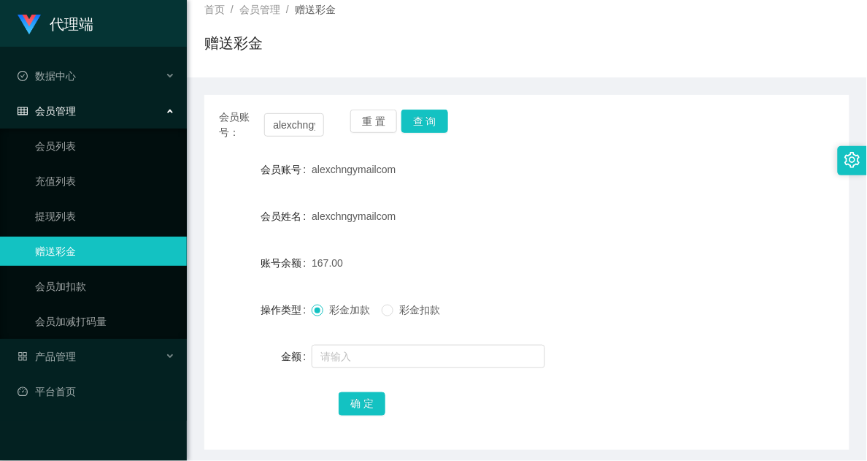
click at [505, 163] on div "alexchngymailcom" at bounding box center [500, 169] width 377 height 29
click at [421, 128] on button "查 询" at bounding box center [424, 120] width 47 height 23
drag, startPoint x: 433, startPoint y: 123, endPoint x: 431, endPoint y: 113, distance: 9.6
click at [434, 125] on button "查 询" at bounding box center [424, 120] width 47 height 23
click at [436, 123] on button "查 询" at bounding box center [424, 120] width 47 height 23
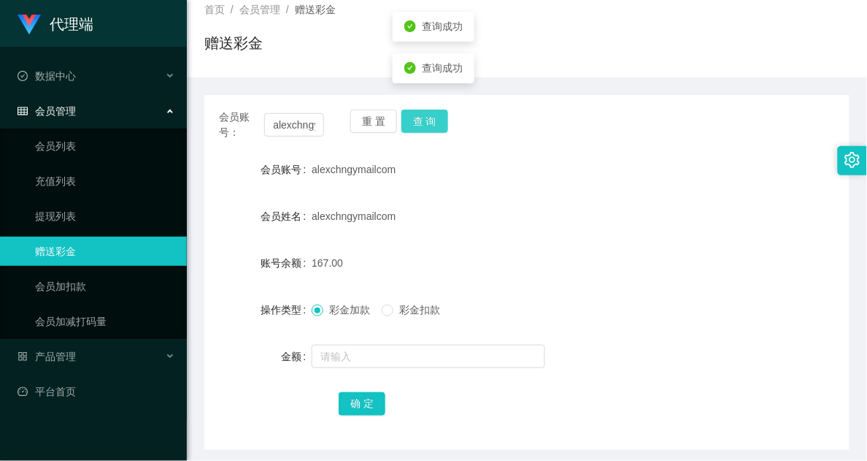
click at [435, 110] on button "查 询" at bounding box center [424, 120] width 47 height 23
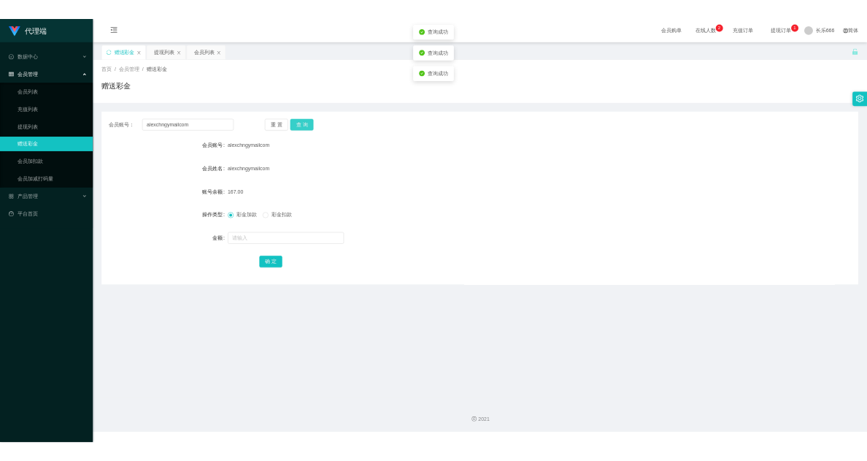
scroll to position [0, 0]
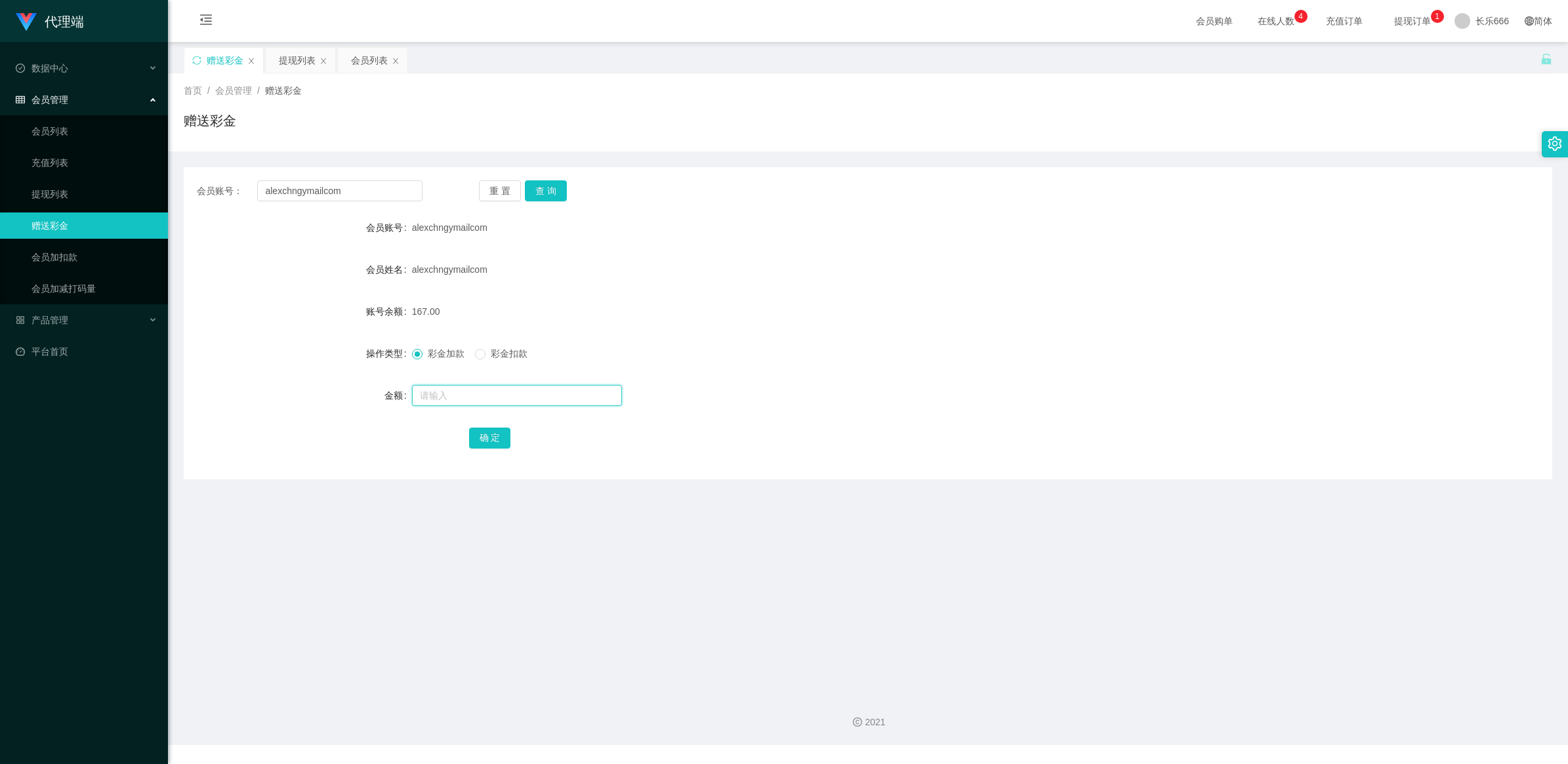
click at [441, 395] on input "text" at bounding box center [517, 395] width 210 height 21
type input "8"
click at [474, 433] on button "确 定" at bounding box center [490, 438] width 42 height 21
click at [634, 256] on div "alexchngymailcom" at bounding box center [811, 269] width 798 height 26
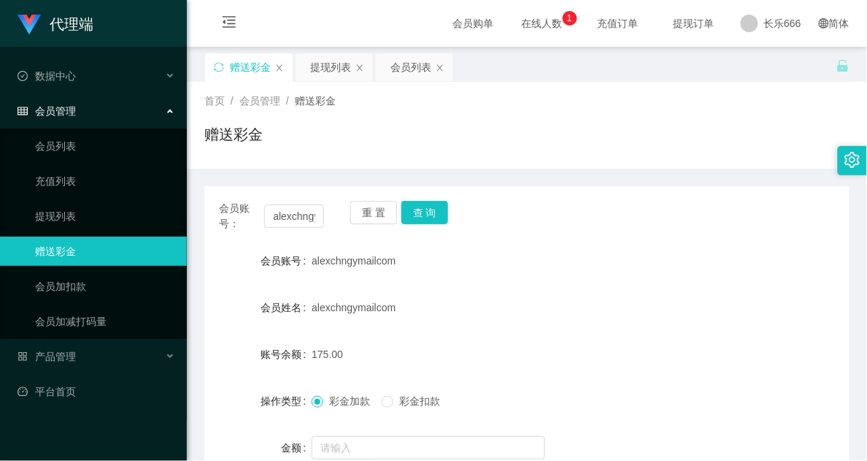
scroll to position [365, 0]
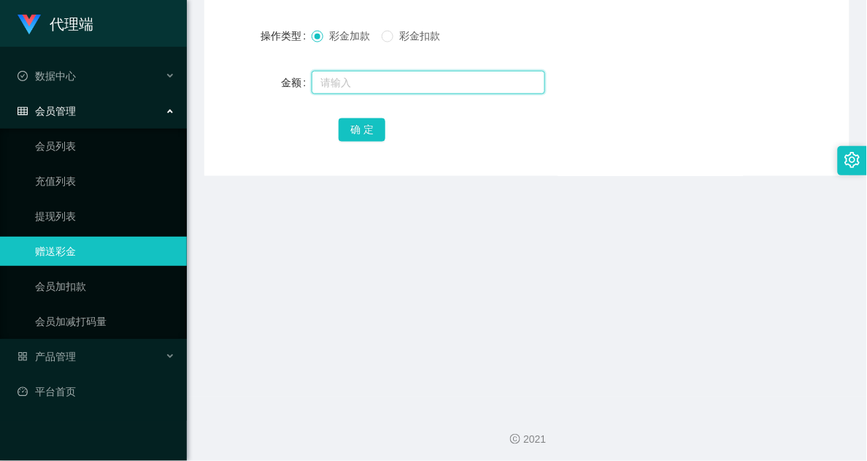
click at [381, 88] on input "text" at bounding box center [429, 82] width 234 height 23
type input "8"
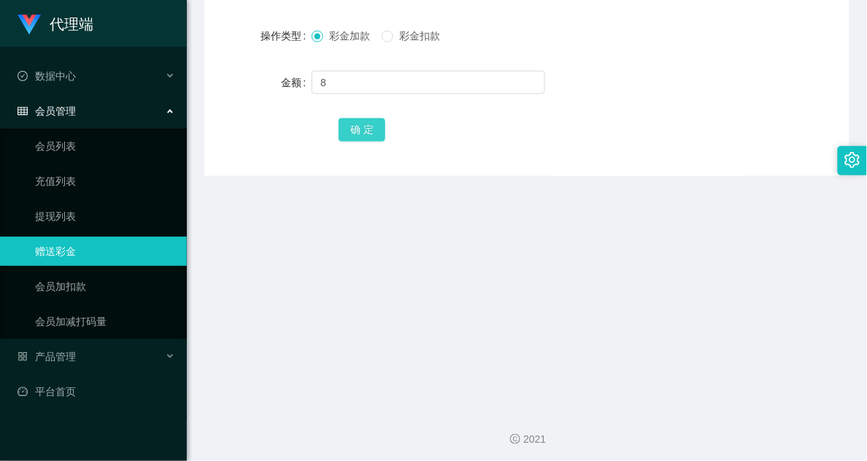
click at [367, 140] on button "确 定" at bounding box center [362, 129] width 47 height 23
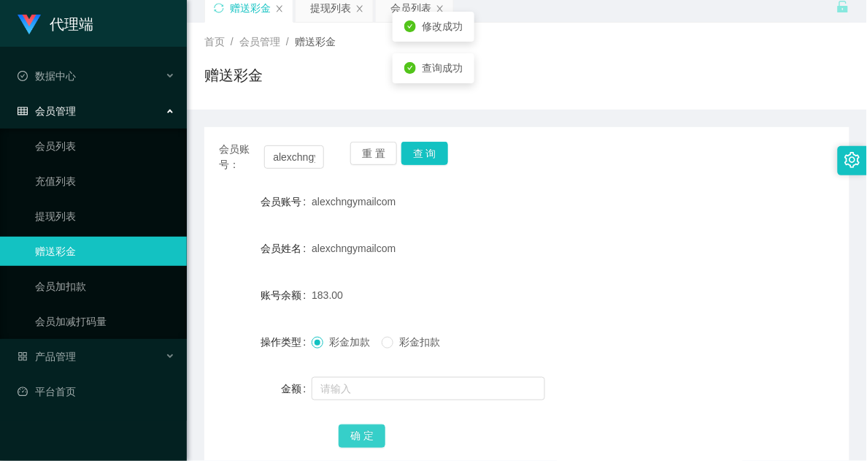
scroll to position [91, 0]
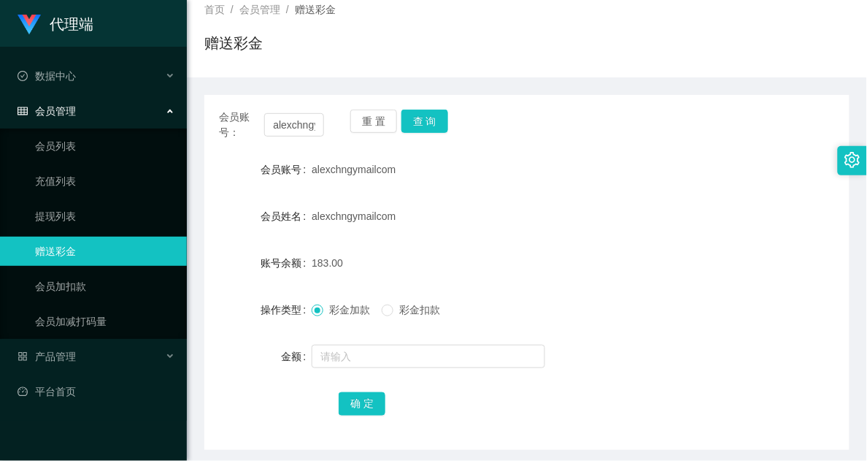
drag, startPoint x: 456, startPoint y: 179, endPoint x: 443, endPoint y: 147, distance: 34.7
click at [455, 177] on div "alexchngymailcom" at bounding box center [500, 169] width 377 height 29
click at [428, 129] on button "查 询" at bounding box center [424, 120] width 47 height 23
click at [423, 117] on button "查 询" at bounding box center [424, 120] width 47 height 23
click at [579, 366] on div at bounding box center [500, 356] width 377 height 29
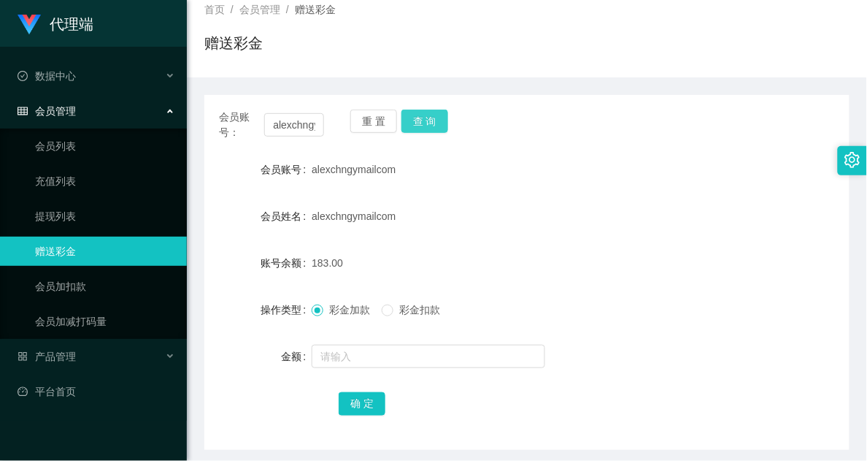
click at [429, 115] on button "查 询" at bounding box center [424, 120] width 47 height 23
click at [429, 115] on div "重 置 查 询" at bounding box center [402, 124] width 105 height 31
click at [429, 115] on div "查询成功" at bounding box center [434, 110] width 82 height 30
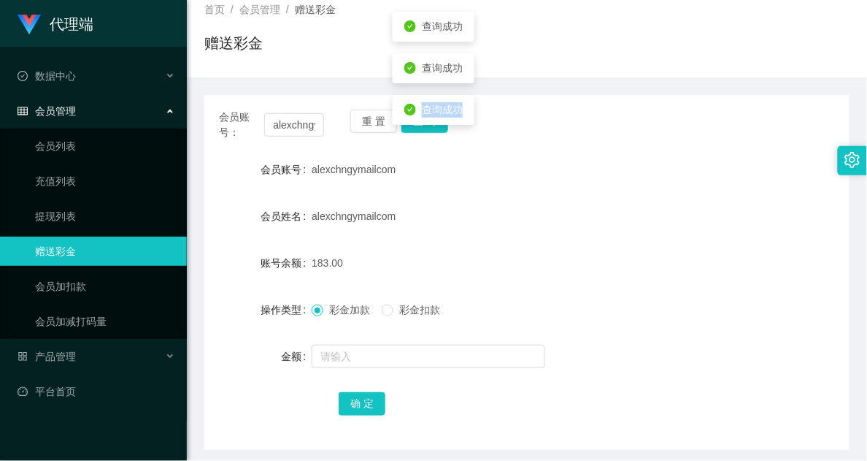
click at [429, 117] on div "查询成功" at bounding box center [433, 109] width 58 height 15
click at [429, 117] on div "查询成功" at bounding box center [434, 110] width 82 height 30
click at [416, 130] on button "查 询" at bounding box center [424, 120] width 47 height 23
click at [415, 128] on button "查 询" at bounding box center [424, 120] width 47 height 23
drag, startPoint x: 574, startPoint y: 285, endPoint x: 498, endPoint y: 223, distance: 97.5
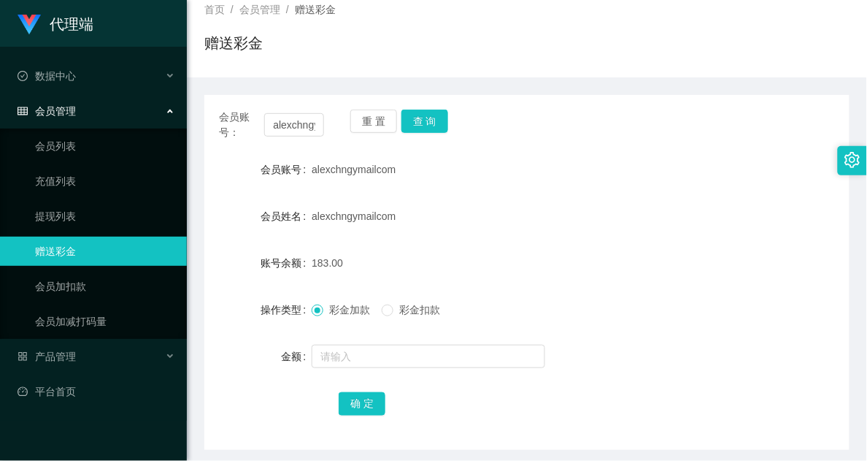
click at [574, 285] on form "会员账号 alexchngymailcom 会员姓名 alexchngymailcom 账号余额 183.00 操作类型 彩金加款 彩金扣款 金额 确 定" at bounding box center [526, 286] width 645 height 263
click at [440, 115] on button "查 询" at bounding box center [424, 120] width 47 height 23
drag, startPoint x: 528, startPoint y: 168, endPoint x: 527, endPoint y: 157, distance: 11.0
click at [528, 168] on div "alexchngymailcom" at bounding box center [500, 169] width 377 height 29
click at [423, 117] on button "查 询" at bounding box center [424, 120] width 47 height 23
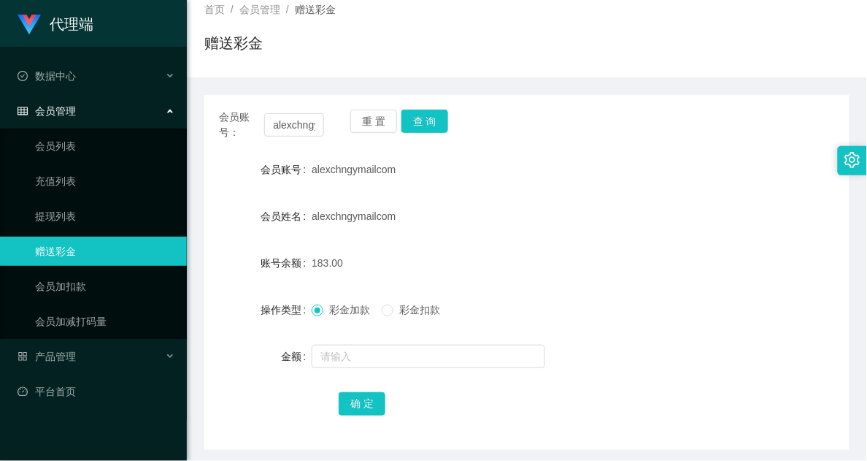
click at [527, 258] on div "183.00" at bounding box center [500, 262] width 377 height 29
click at [433, 119] on button "查 询" at bounding box center [424, 120] width 47 height 23
click at [535, 147] on div "会员账号： alexchngymailcom 重 置 查 询 会员账号 alexchngymailcom 会员姓名 alexchngymailcom 账号余额…" at bounding box center [526, 272] width 645 height 355
click at [425, 121] on button "查 询" at bounding box center [424, 120] width 47 height 23
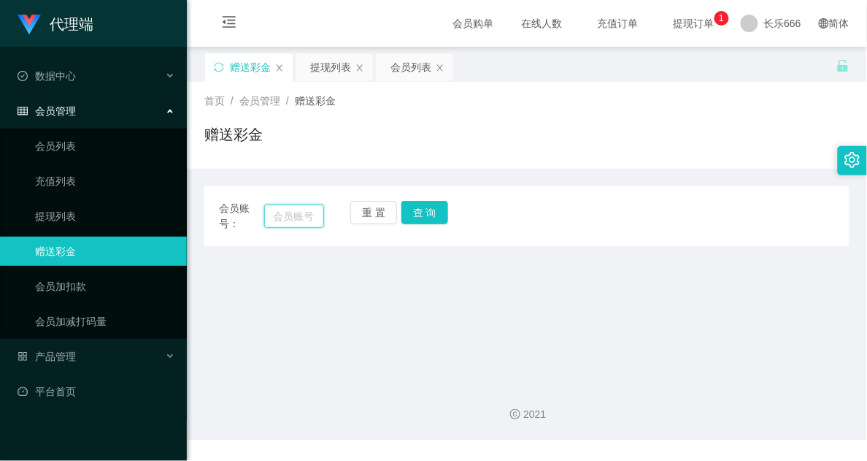
click at [301, 220] on input "text" at bounding box center [294, 215] width 60 height 23
paste input "alexchngymailcom"
type input "alexchngymailcom"
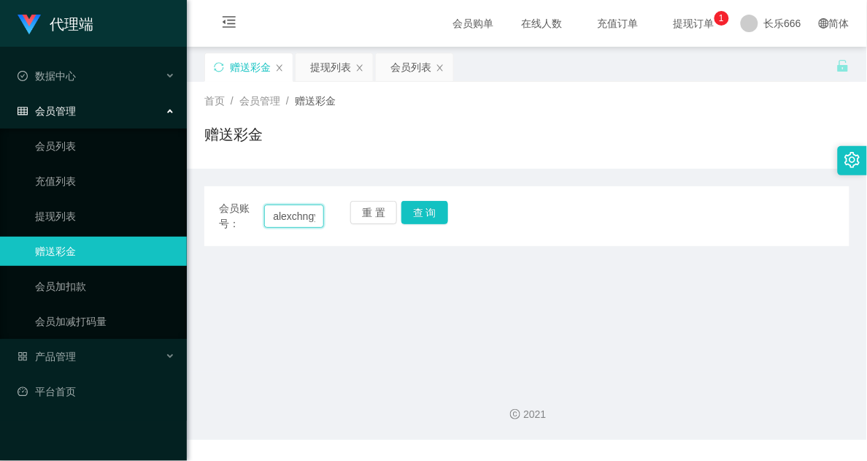
click at [288, 215] on input "alexchngymailcom" at bounding box center [294, 215] width 60 height 23
click at [435, 216] on button "查 询" at bounding box center [424, 212] width 47 height 23
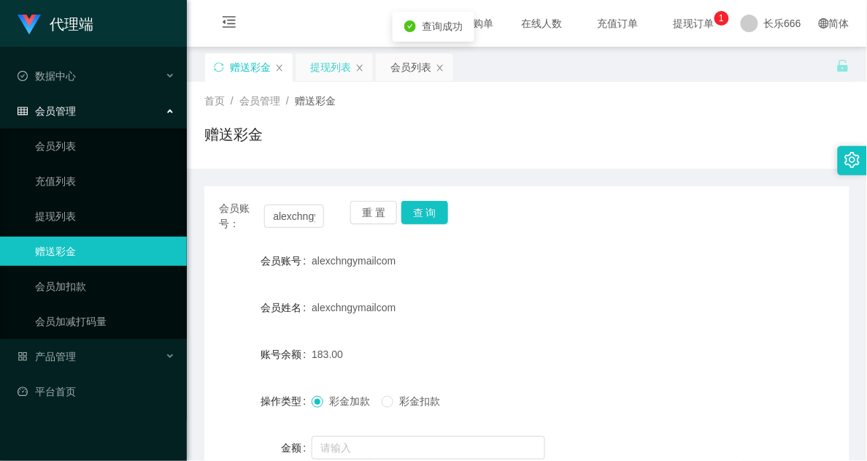
click at [336, 61] on div "提现列表" at bounding box center [330, 67] width 41 height 28
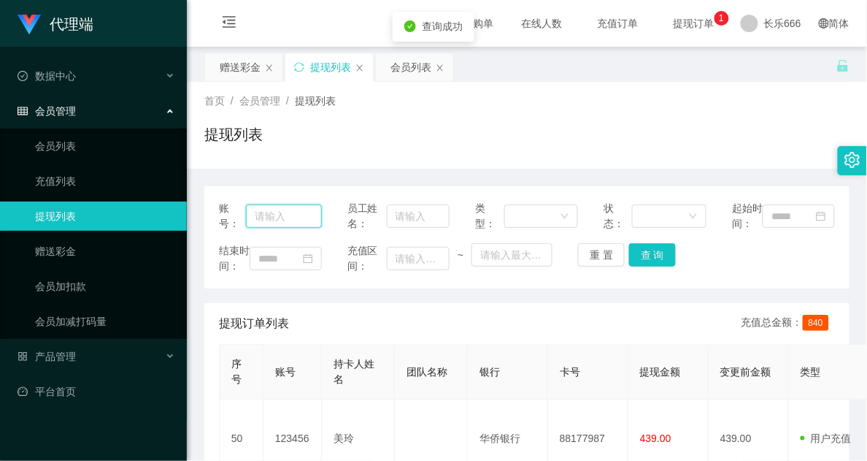
click at [315, 220] on input "text" at bounding box center [284, 215] width 76 height 23
paste input "alexchngymailcom"
type input "alexchngymailcom"
click at [655, 265] on button "查 询" at bounding box center [652, 254] width 47 height 23
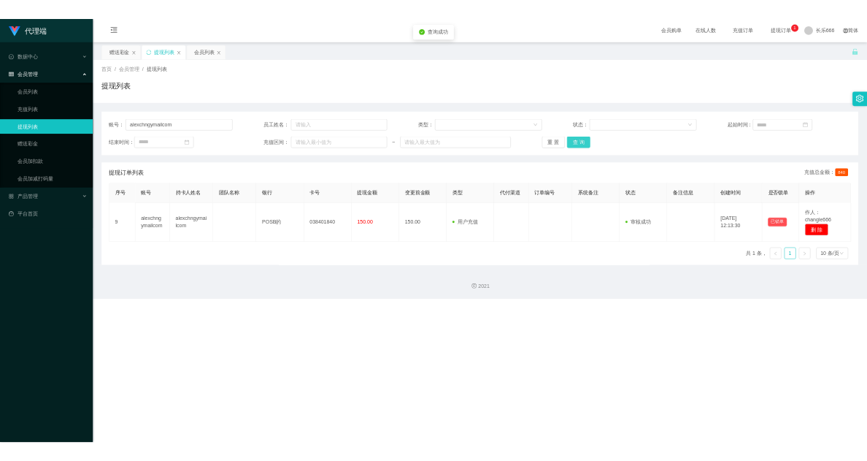
scroll to position [0, 0]
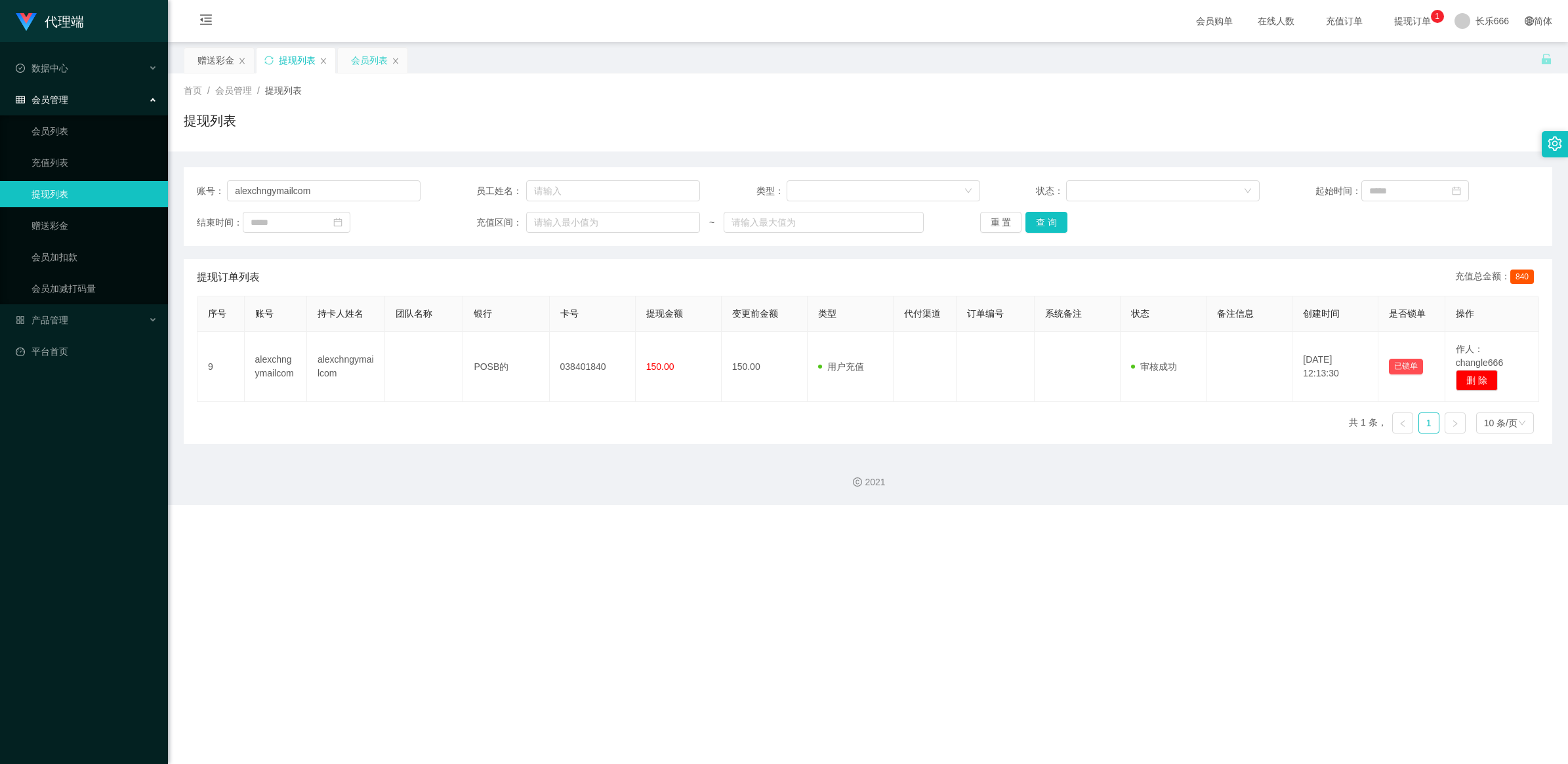
click at [361, 58] on div "会员列表" at bounding box center [369, 60] width 37 height 25
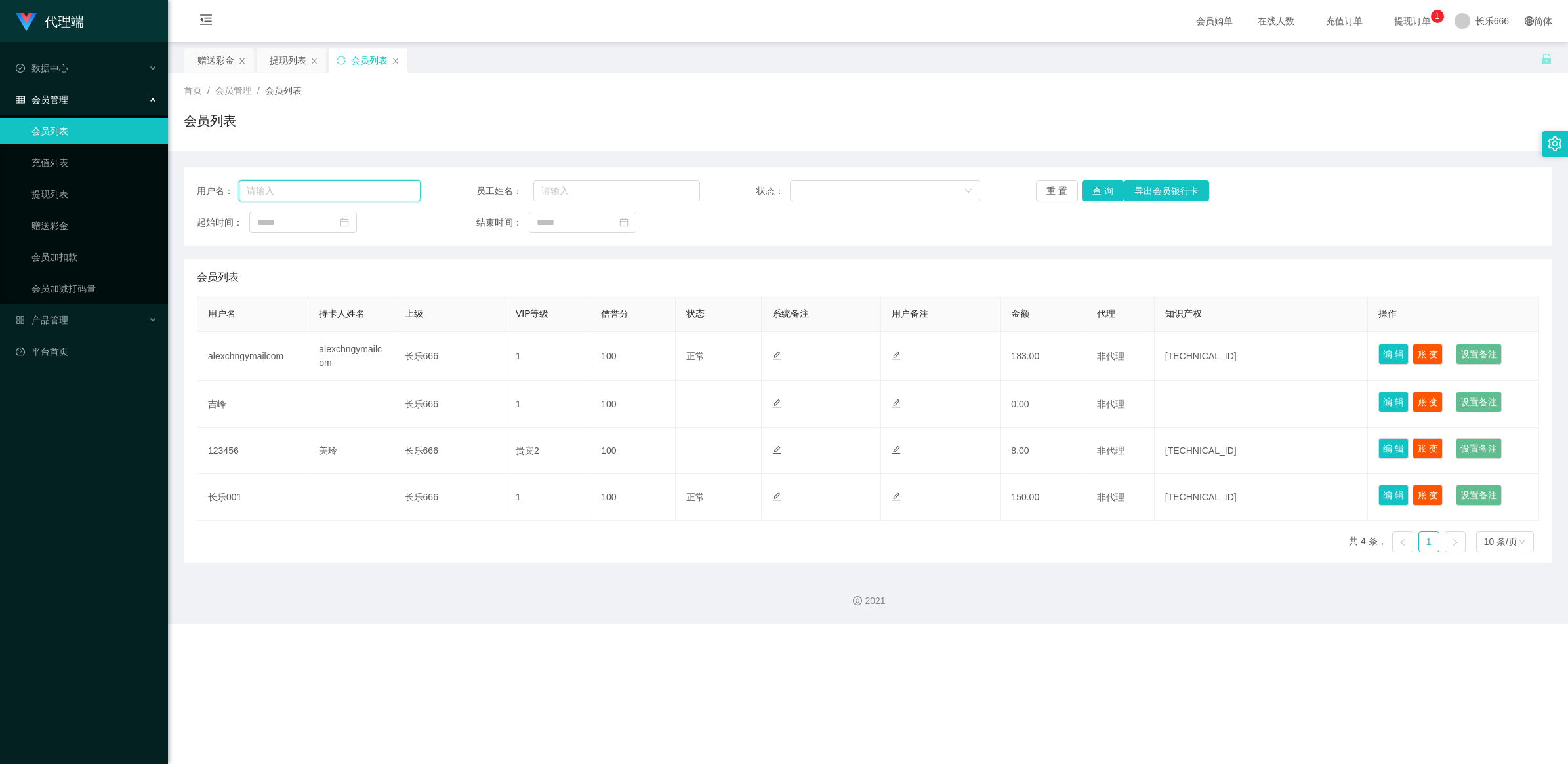
click at [302, 183] on input "text" at bounding box center [330, 191] width 182 height 21
paste input "alexchngymailcom"
type input "alexchngymailcom"
click at [779, 191] on button "查 询" at bounding box center [1102, 191] width 42 height 21
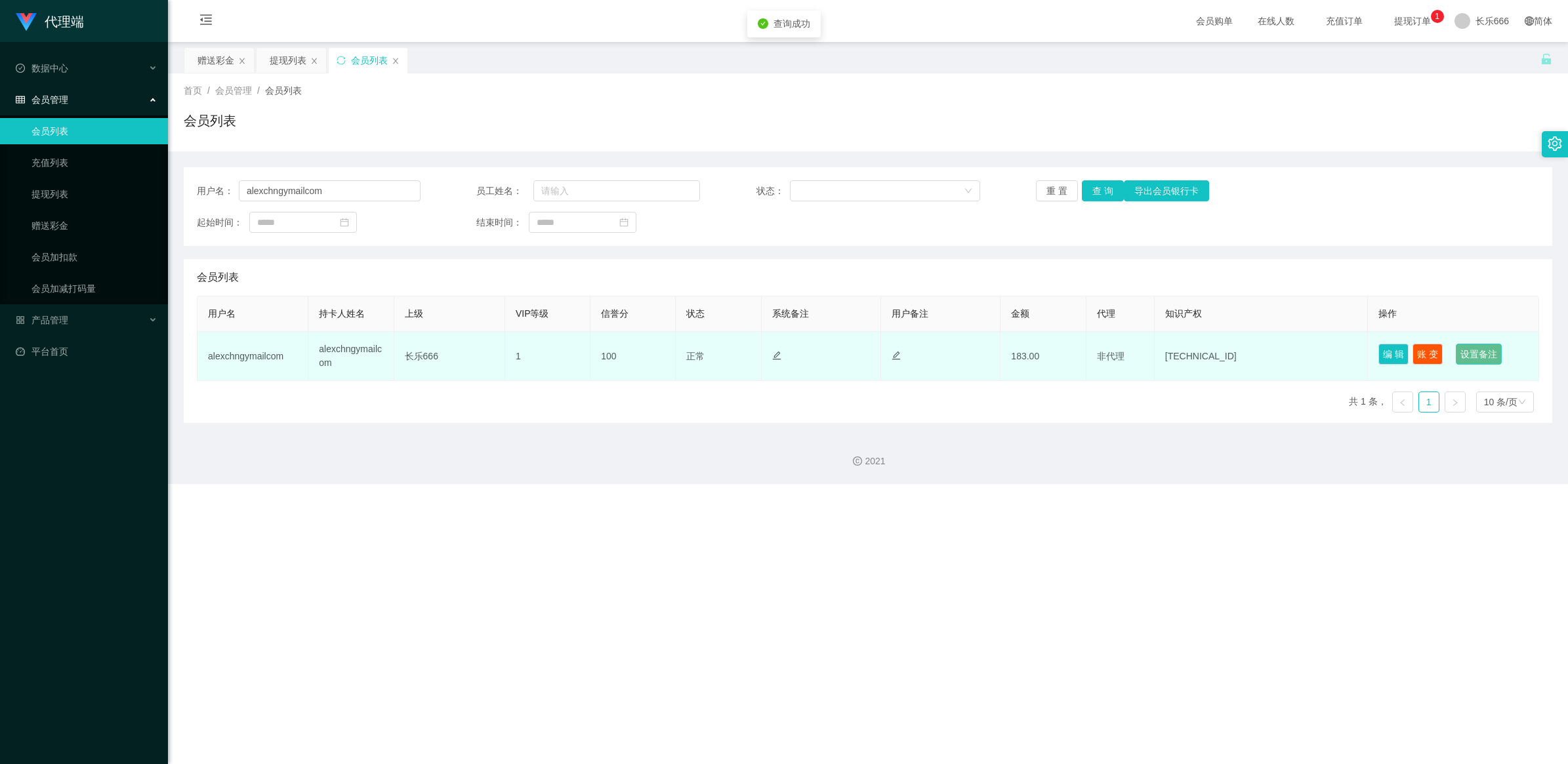
click at [779, 356] on button "设置备注" at bounding box center [1478, 353] width 46 height 21
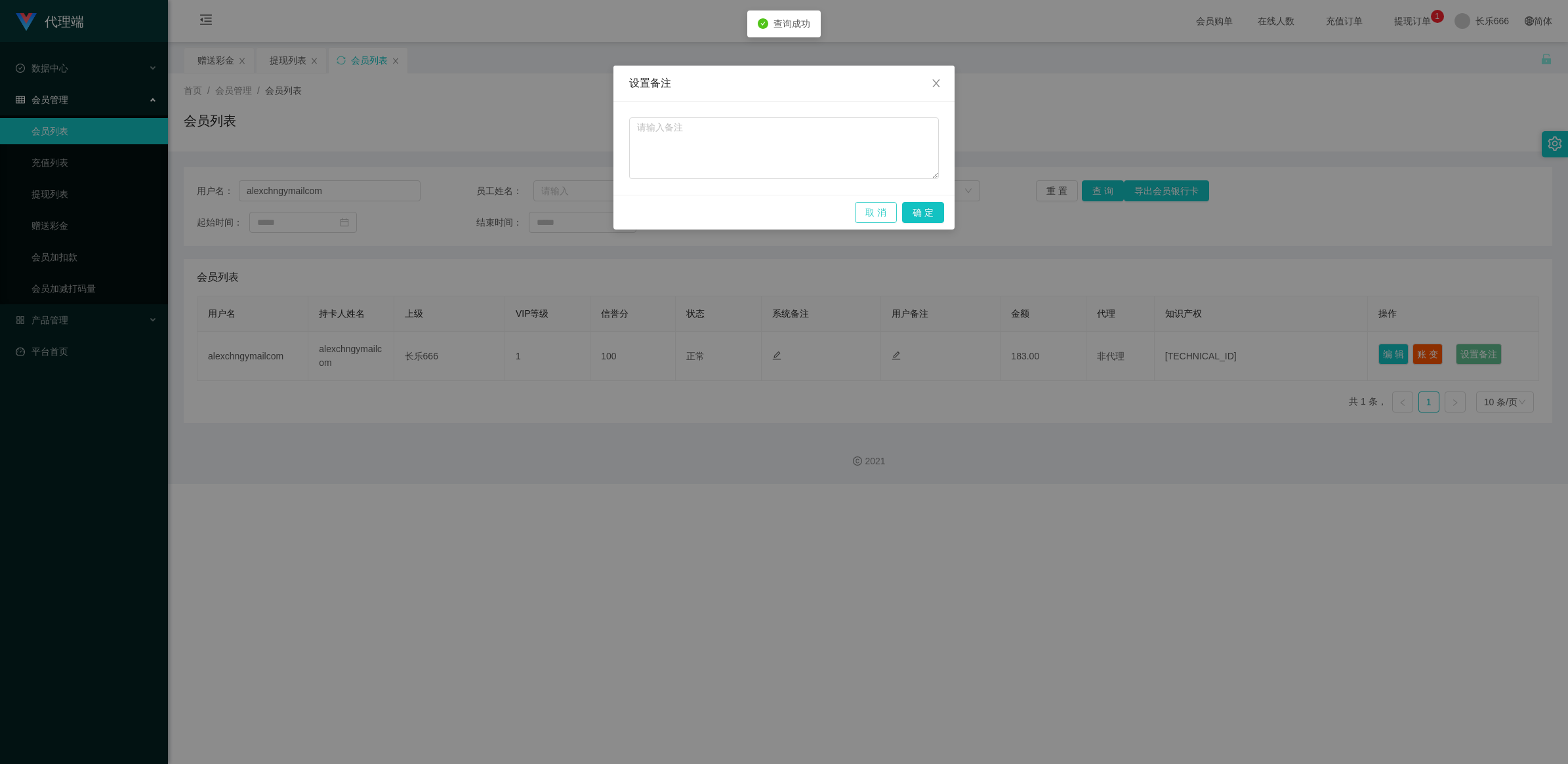
click at [779, 211] on button "取 消" at bounding box center [876, 212] width 42 height 21
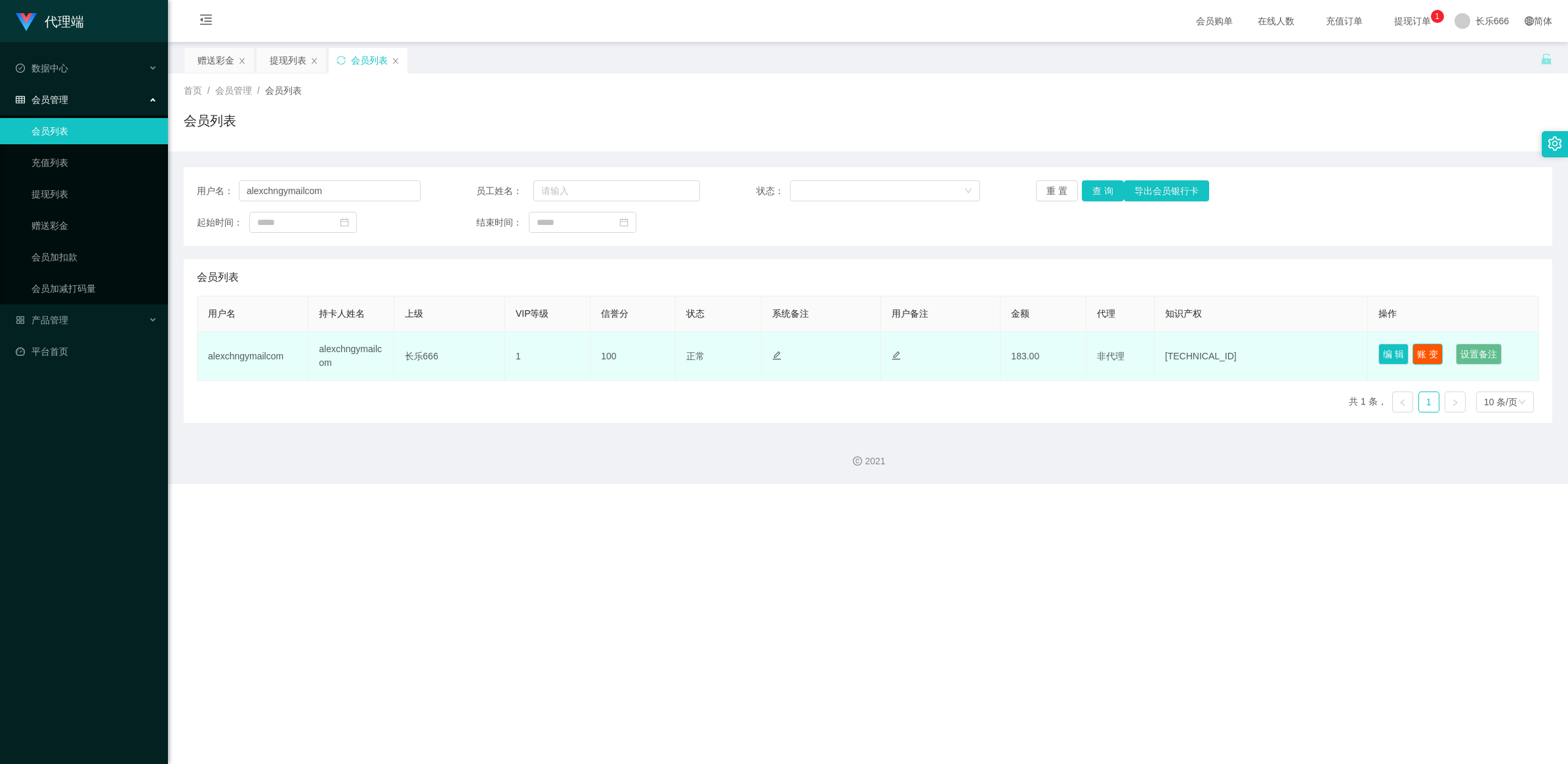
click at [779, 358] on button "账 变" at bounding box center [1428, 353] width 31 height 21
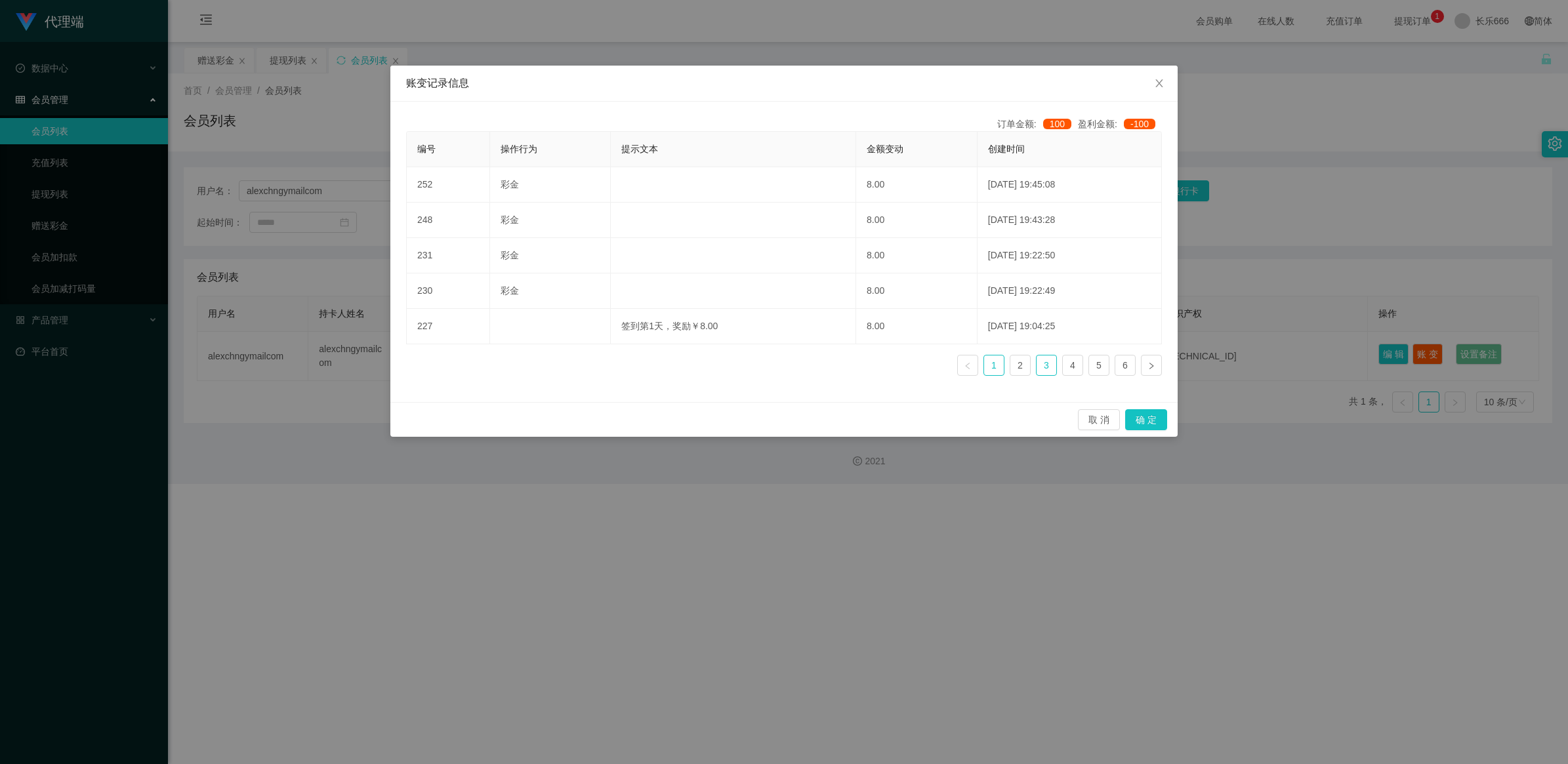
click at [779, 369] on ul "1 2 3 4 5 6" at bounding box center [1060, 365] width 205 height 21
click at [779, 370] on link "3" at bounding box center [1047, 366] width 20 height 20
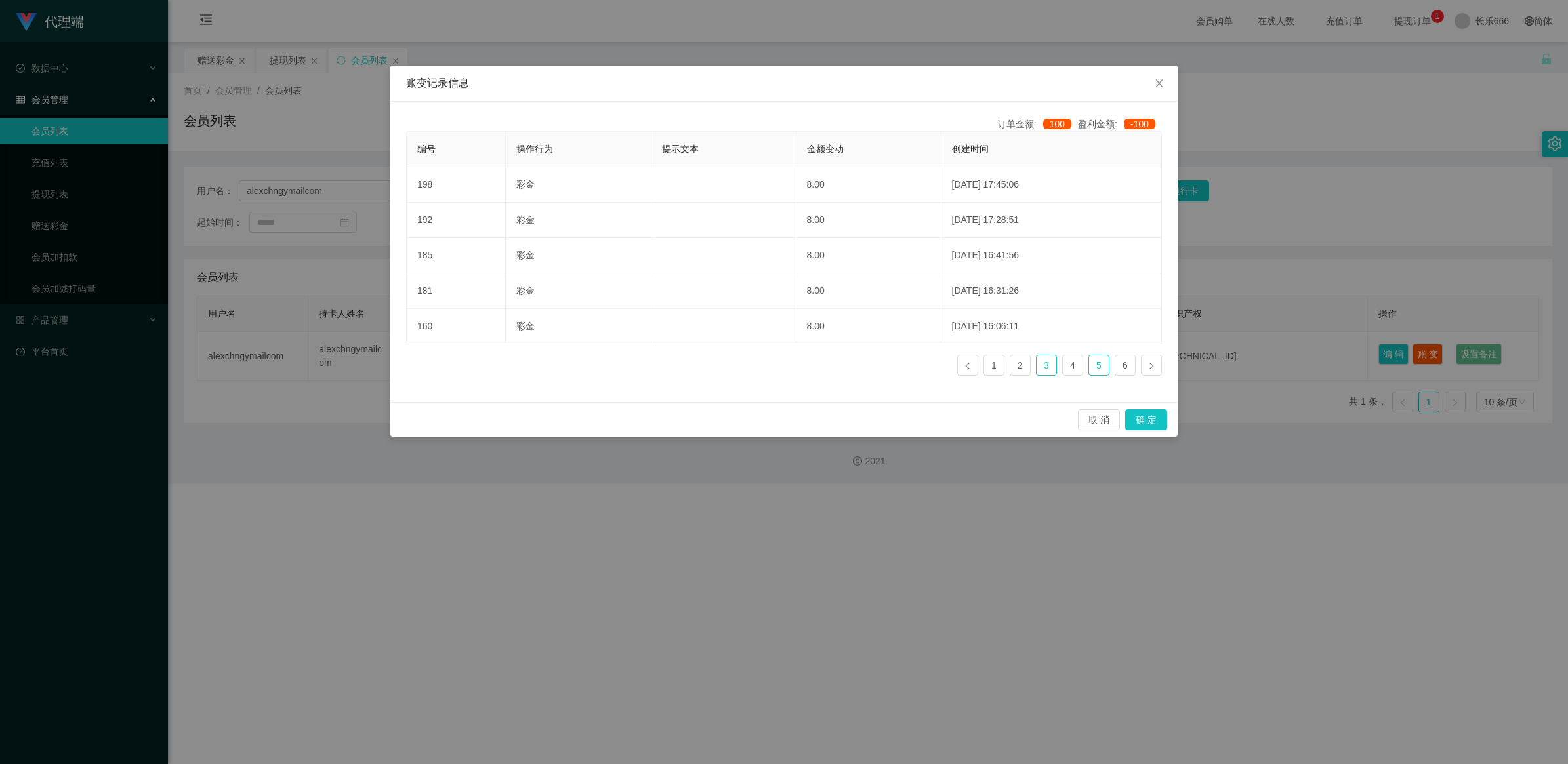
click at [779, 369] on link "5" at bounding box center [1099, 366] width 20 height 20
click at [779, 369] on link "6" at bounding box center [1126, 366] width 20 height 20
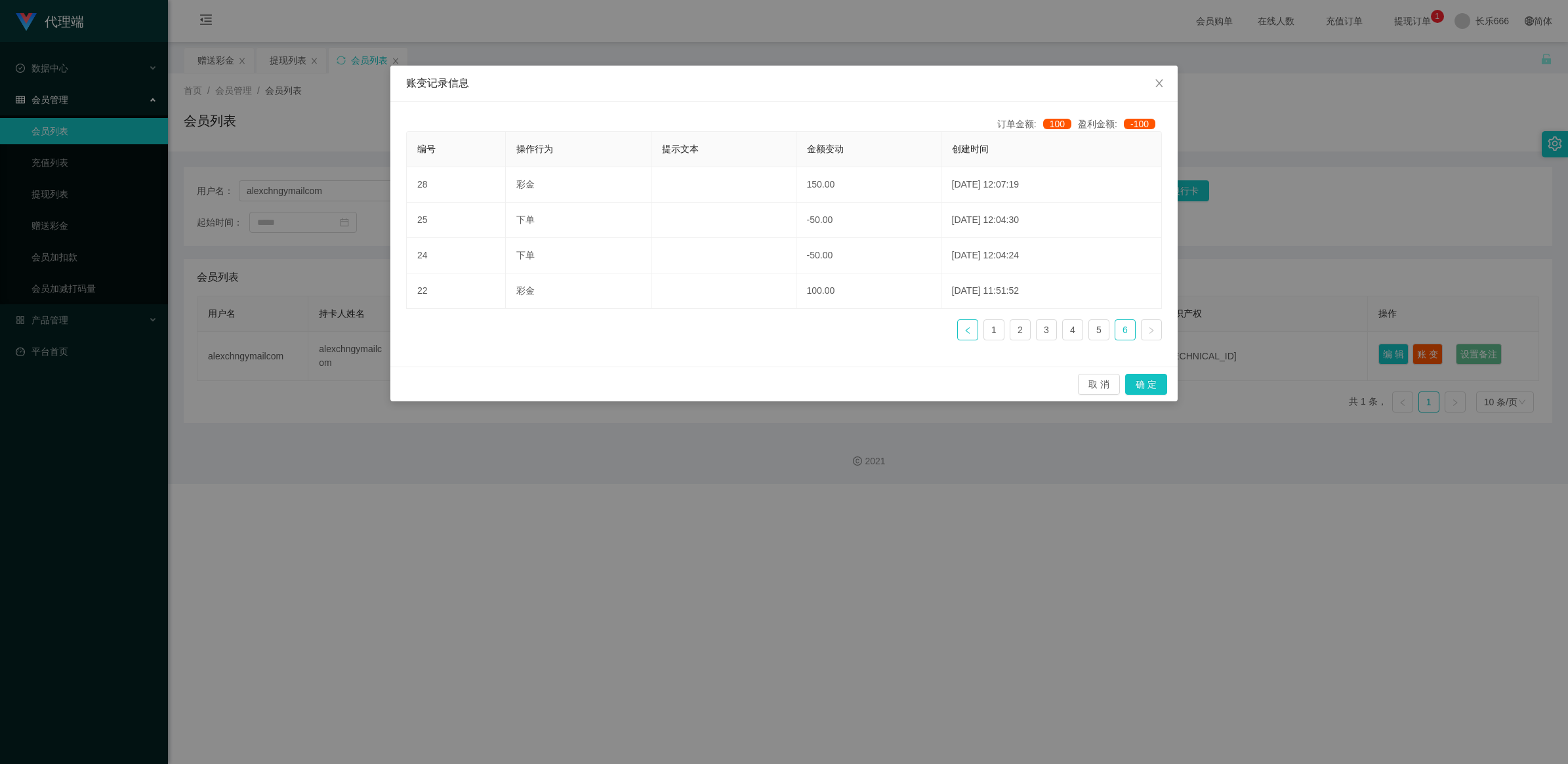
click at [779, 332] on link at bounding box center [967, 329] width 21 height 21
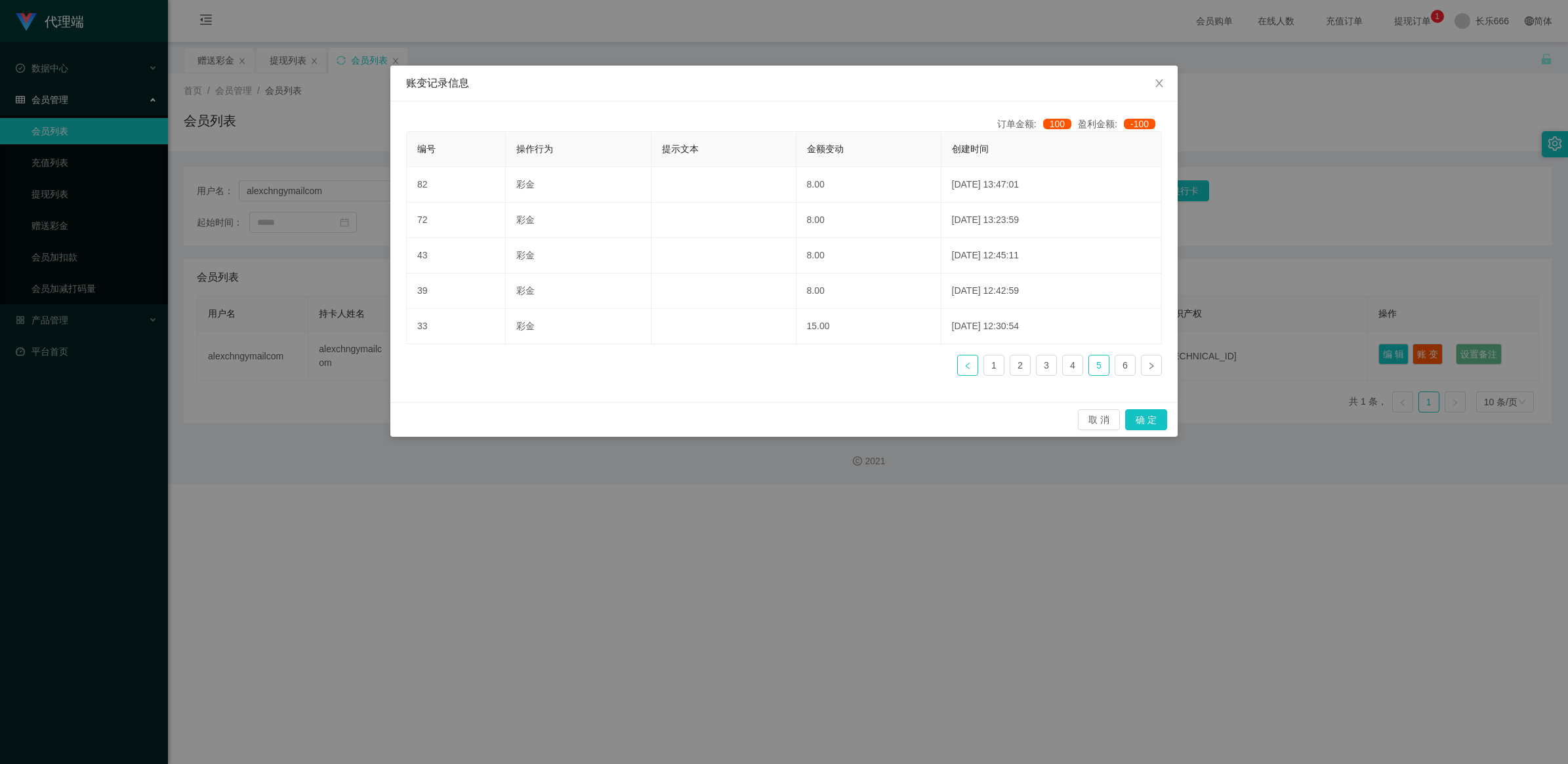
click at [779, 363] on icon "图标：左" at bounding box center [967, 366] width 8 height 8
click at [779, 364] on icon "图标：左" at bounding box center [967, 366] width 8 height 8
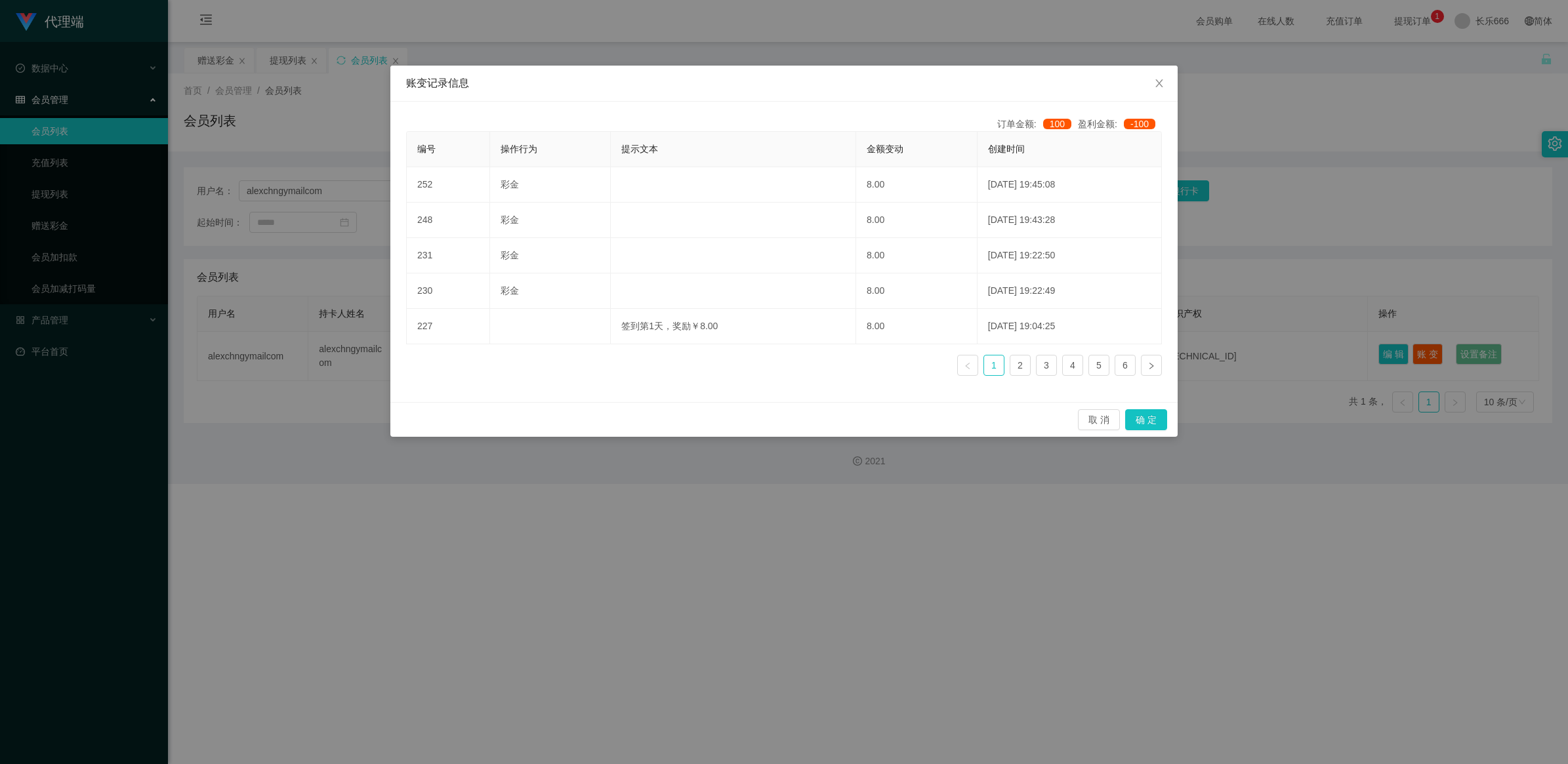
click at [779, 364] on icon "图标：左" at bounding box center [967, 366] width 8 height 8
click at [779, 128] on span "100" at bounding box center [1056, 124] width 28 height 11
click at [779, 413] on button "确 定" at bounding box center [1146, 419] width 42 height 21
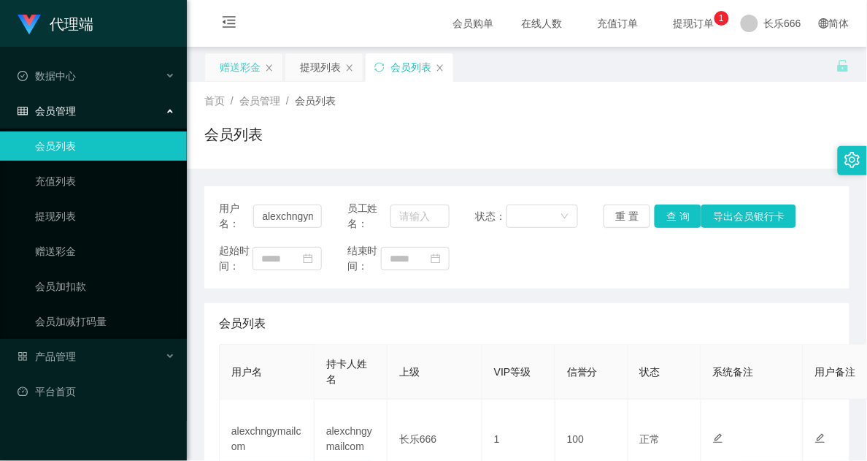
drag, startPoint x: 235, startPoint y: 59, endPoint x: 248, endPoint y: 67, distance: 15.4
click at [236, 60] on div "赠送彩金" at bounding box center [240, 67] width 41 height 28
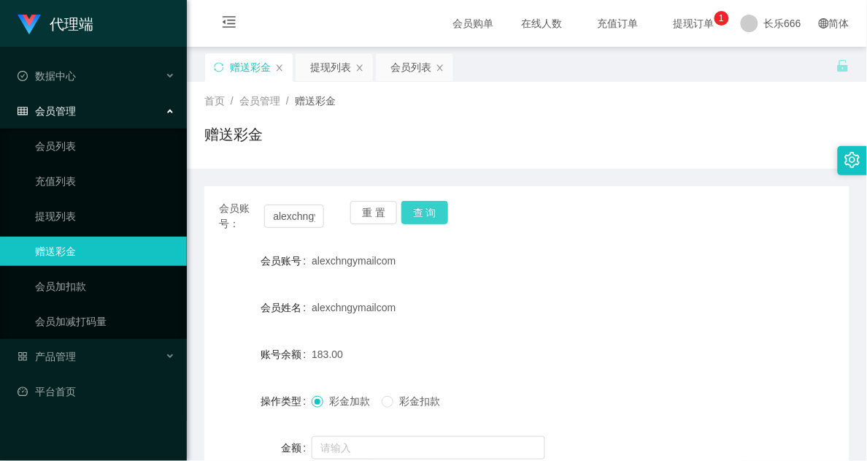
click at [445, 214] on button "查 询" at bounding box center [424, 212] width 47 height 23
drag, startPoint x: 330, startPoint y: 72, endPoint x: 342, endPoint y: 85, distance: 18.1
click at [332, 72] on div "提现列表" at bounding box center [330, 67] width 41 height 28
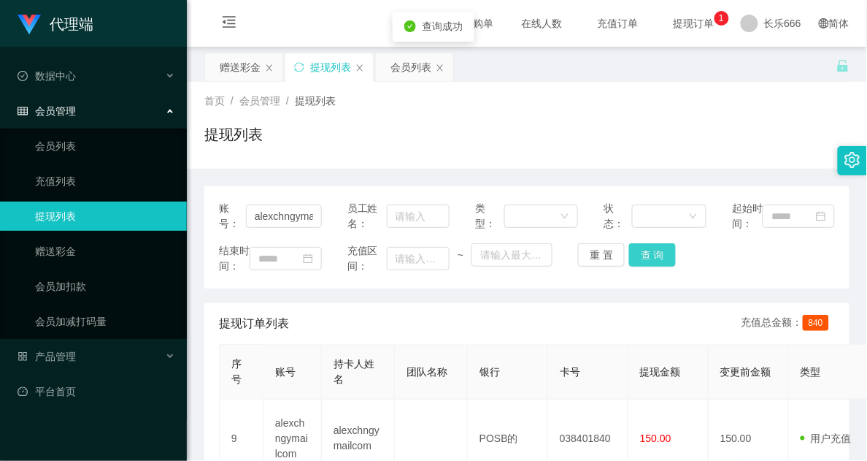
click at [661, 266] on button "查 询" at bounding box center [652, 254] width 47 height 23
click at [253, 78] on div "赠送彩金" at bounding box center [240, 67] width 41 height 28
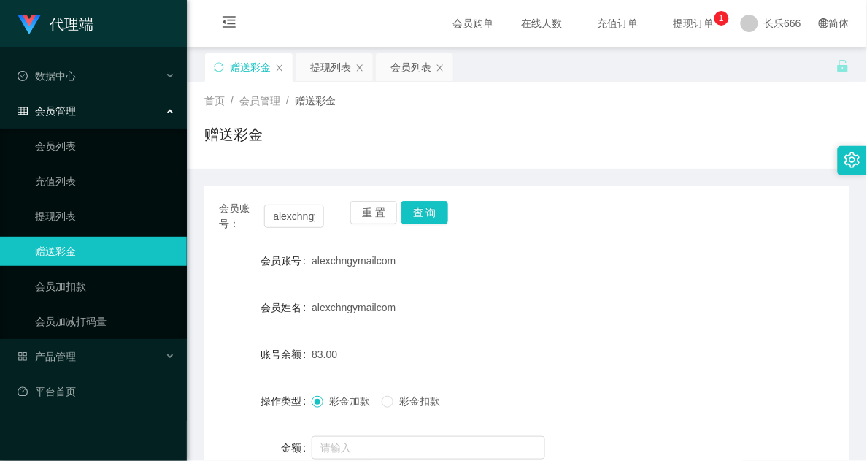
scroll to position [91, 0]
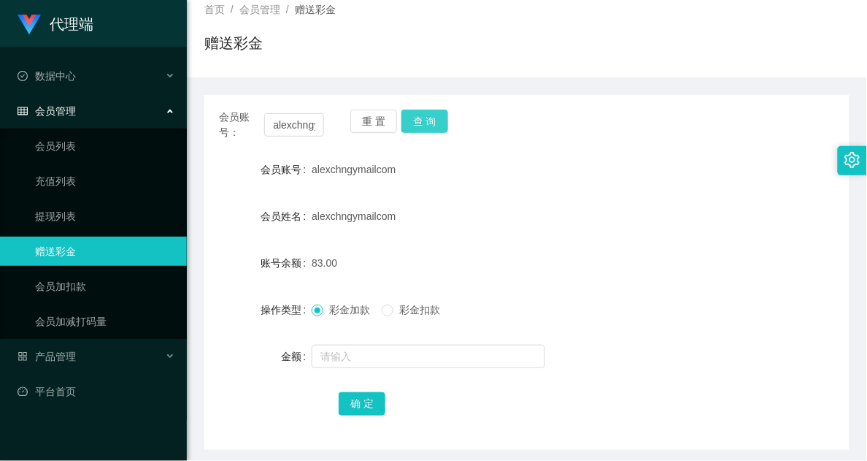
click at [427, 118] on button "查 询" at bounding box center [424, 120] width 47 height 23
drag, startPoint x: 618, startPoint y: 110, endPoint x: 523, endPoint y: 117, distance: 95.2
click at [614, 111] on div "会员账号： alexchngymailcom 重 置 查 询" at bounding box center [526, 124] width 645 height 31
click at [436, 130] on button "查 询" at bounding box center [424, 120] width 47 height 23
drag, startPoint x: 423, startPoint y: 129, endPoint x: 422, endPoint y: 122, distance: 7.4
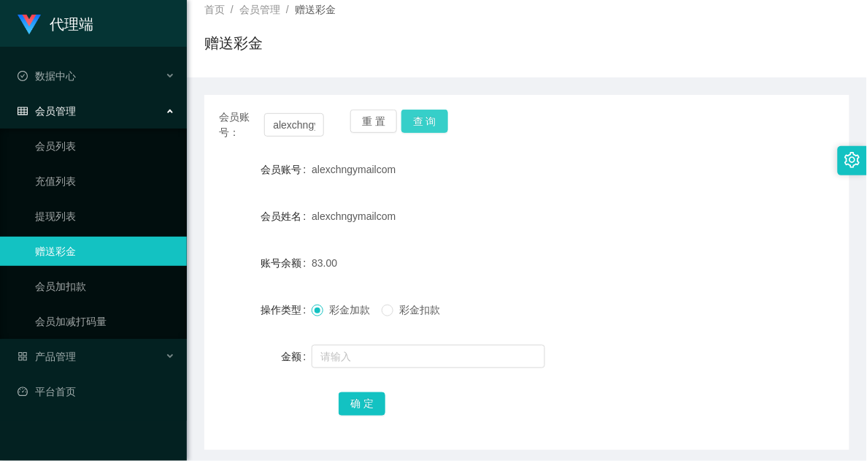
click at [422, 129] on button "查 询" at bounding box center [424, 120] width 47 height 23
click at [413, 125] on button "查 询" at bounding box center [424, 120] width 47 height 23
drag, startPoint x: 423, startPoint y: 122, endPoint x: 450, endPoint y: 58, distance: 69.0
click at [423, 123] on button "查 询" at bounding box center [424, 120] width 47 height 23
drag, startPoint x: 429, startPoint y: 128, endPoint x: 427, endPoint y: 119, distance: 9.7
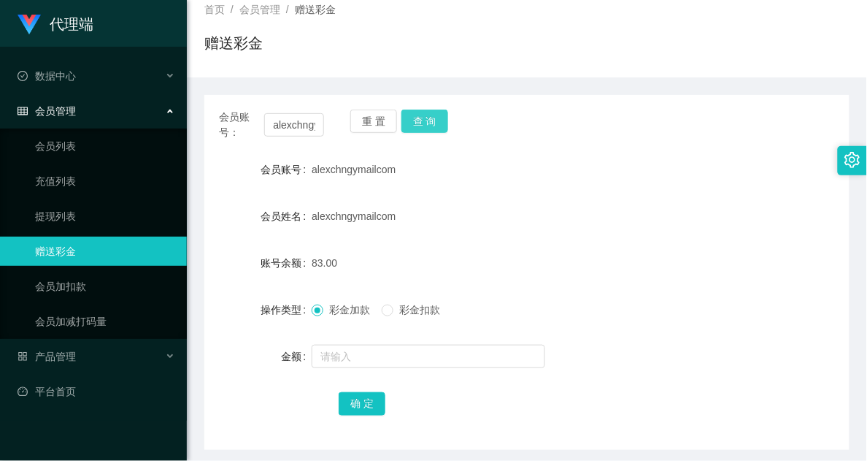
click at [428, 130] on button "查 询" at bounding box center [424, 120] width 47 height 23
click at [427, 120] on button "查 询" at bounding box center [424, 120] width 47 height 23
click at [439, 134] on div "重 置 查 询" at bounding box center [402, 124] width 105 height 31
click at [428, 117] on button "查 询" at bounding box center [424, 120] width 47 height 23
click at [425, 117] on button "查 询" at bounding box center [424, 120] width 47 height 23
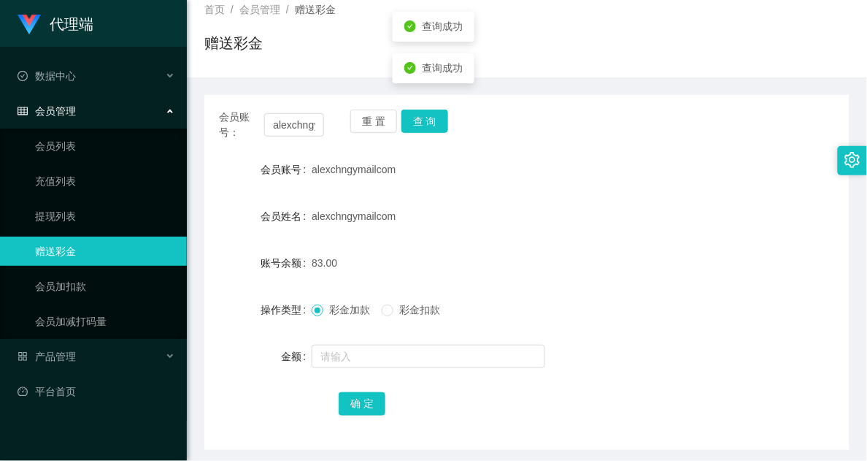
click at [474, 141] on div "会员账号： alexchngymailcom 重 置 查 询 会员账号 alexchngymailcom 会员姓名 alexchngymailcom 账号余额…" at bounding box center [526, 272] width 645 height 355
click at [433, 132] on button "查 询" at bounding box center [424, 120] width 47 height 23
drag, startPoint x: 544, startPoint y: 238, endPoint x: 463, endPoint y: 190, distance: 93.6
click at [544, 238] on form "会员账号 alexchngymailcom 会员姓名 alexchngymailcom 账号余额 83.00 操作类型 彩金加款 彩金扣款 金额 确 定" at bounding box center [526, 286] width 645 height 263
click at [436, 124] on button "查 询" at bounding box center [424, 120] width 47 height 23
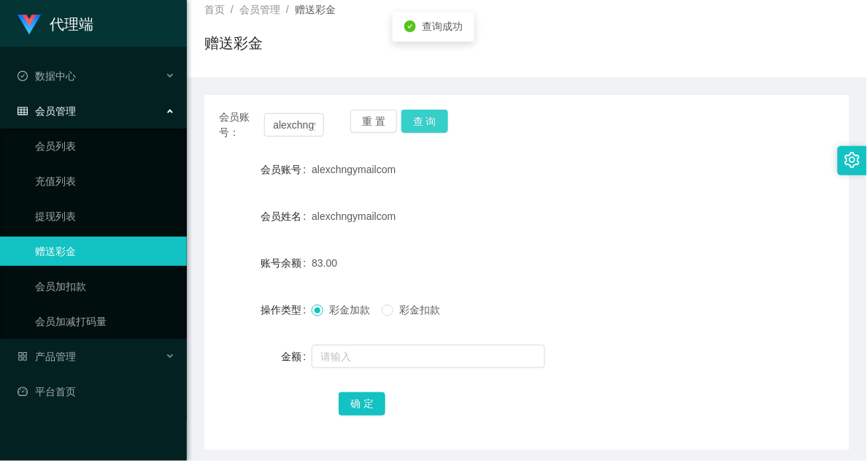
click at [443, 128] on button "查 询" at bounding box center [424, 120] width 47 height 23
click at [440, 126] on button "查 询" at bounding box center [424, 120] width 47 height 23
